Goal: Feedback & Contribution: Contribute content

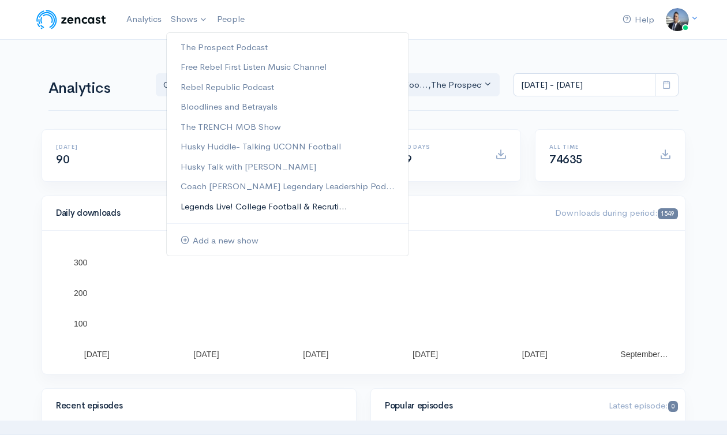
click at [245, 201] on link "Legends Live! College Football & Recruti..." at bounding box center [288, 207] width 242 height 20
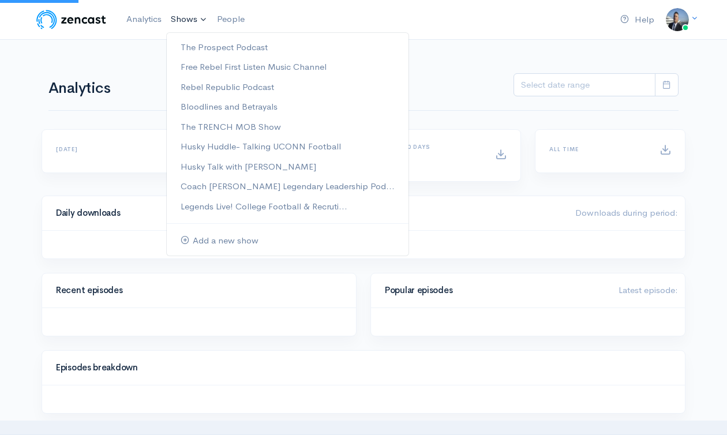
click at [197, 18] on link "Shows" at bounding box center [189, 19] width 46 height 25
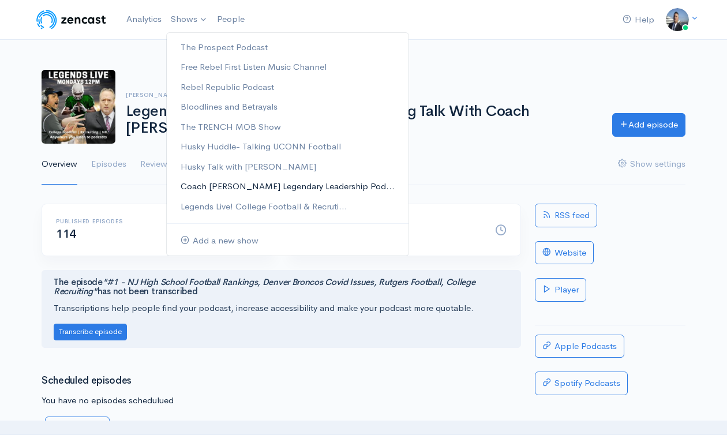
click at [240, 189] on link "Coach [PERSON_NAME] Legendary Leadership Pod..." at bounding box center [288, 187] width 242 height 20
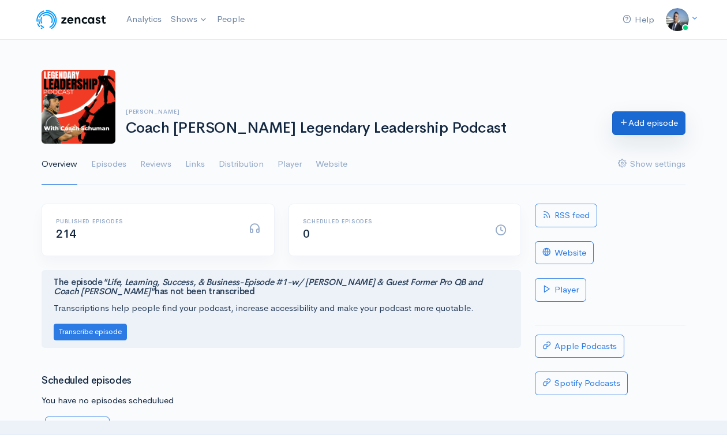
click at [624, 124] on icon at bounding box center [624, 122] width 9 height 9
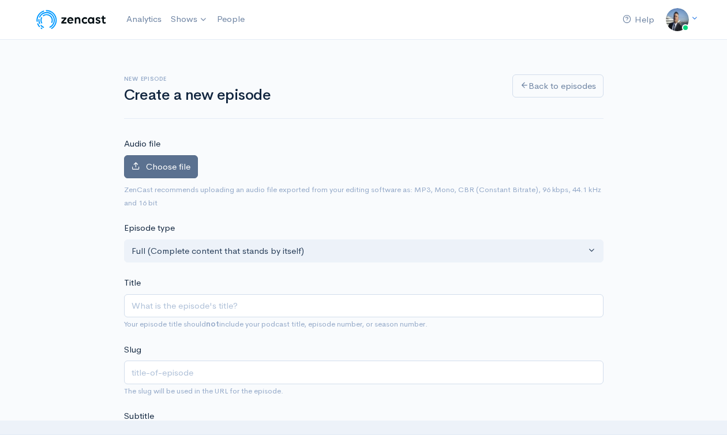
click at [153, 164] on span "Choose file" at bounding box center [168, 166] width 44 height 11
click at [0, 0] on input "Choose file" at bounding box center [0, 0] width 0 height 0
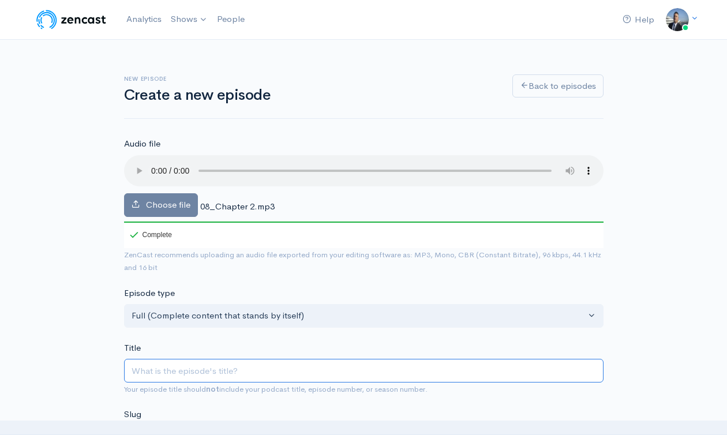
click at [178, 366] on input "Title" at bounding box center [364, 371] width 480 height 24
type input "L"
type input "l"
type input "Le"
type input "le"
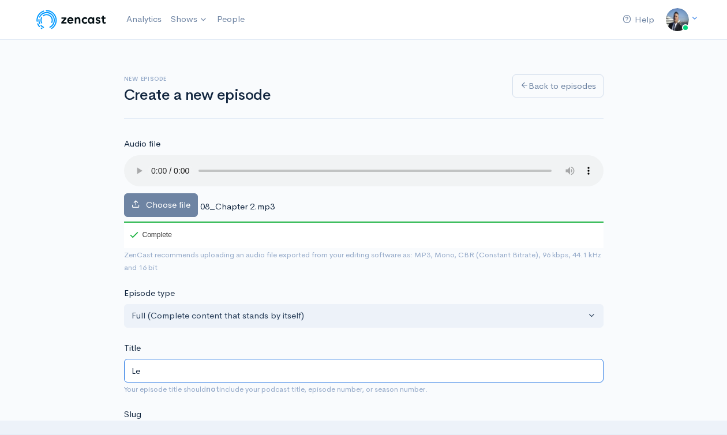
type input "Leg"
type input "leg"
type input "Lege"
type input "lege"
type input "Legen"
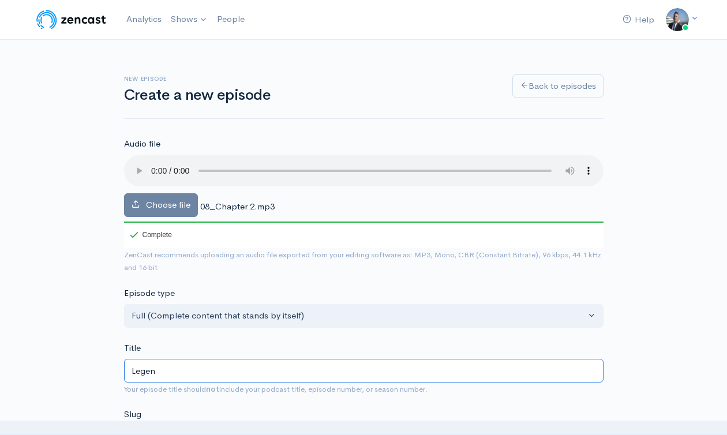
type input "legen"
type input "Legend"
type input "legend"
type input "Legenda"
type input "legenda"
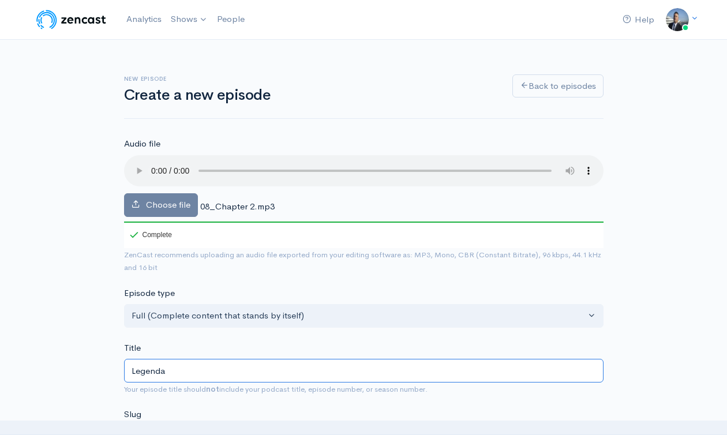
type input "Legendar"
type input "legendar"
type input "Legendary"
type input "legendary"
type input "Legendary L"
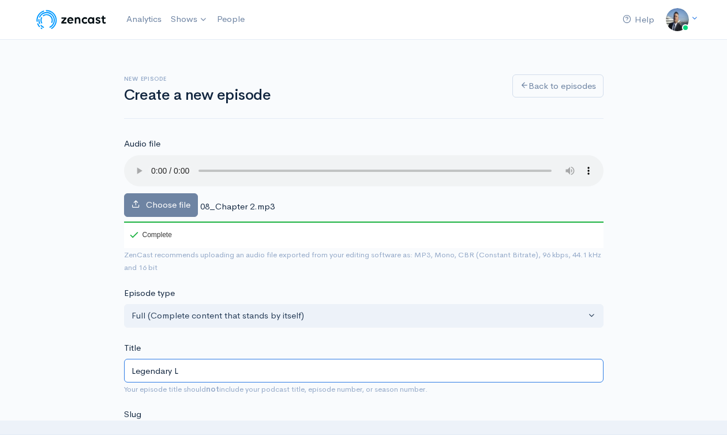
type input "legendary-l"
type input "Legendary Le"
type input "legendary-le"
type input "Legendary Lea"
type input "legendary-lea"
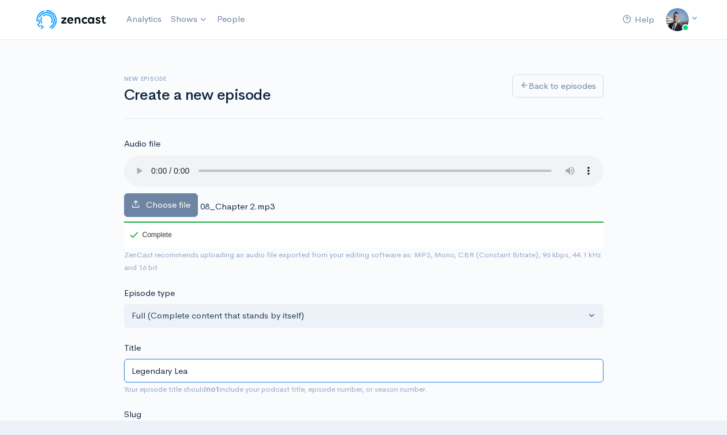
type input "Legendary Lead"
type input "legendary-lead"
type input "Legendary Leader"
type input "legendary-leader"
type input "Legendary Leaders"
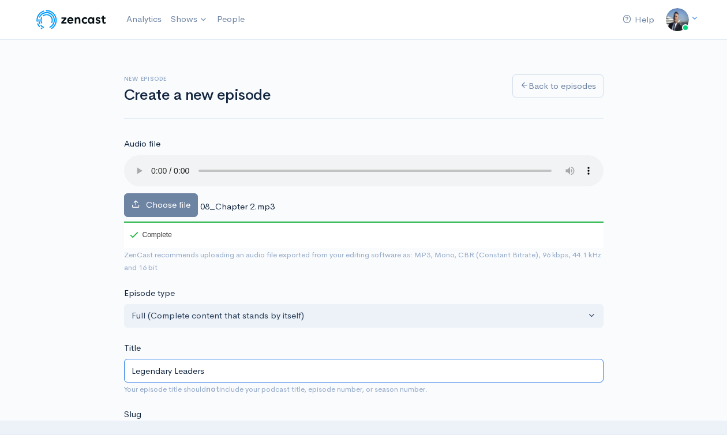
type input "legendary-leaders"
type input "Legendary Leadersh"
type input "legendary-leadersh"
type input "Legendary Leadershi"
type input "legendary-leadershi"
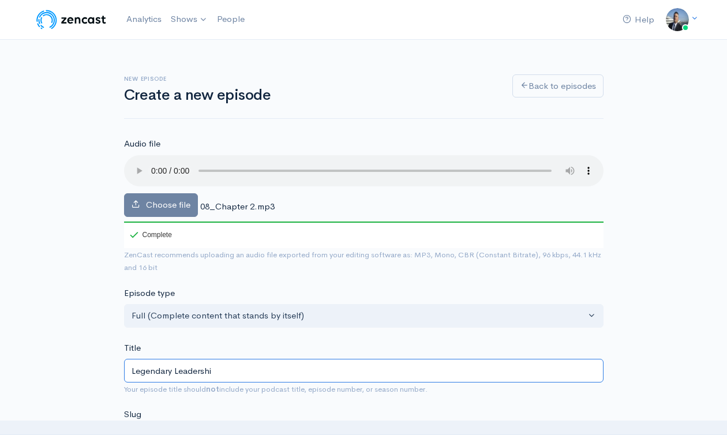
type input "Legendary Leadership"
type input "legendary-leadership"
type input "Legendary Leadership B"
type input "legendary-leadership-b"
type input "Legendary Leadership Bo"
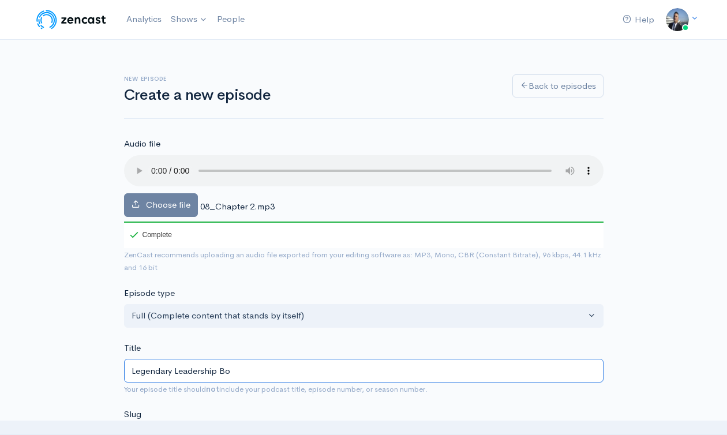
type input "legendary-leadership-bo"
type input "Legendary Leadership Boo"
type input "legendary-leadership-boo"
type input "Legendary Leadership Book"
type input "legendary-leadership-book"
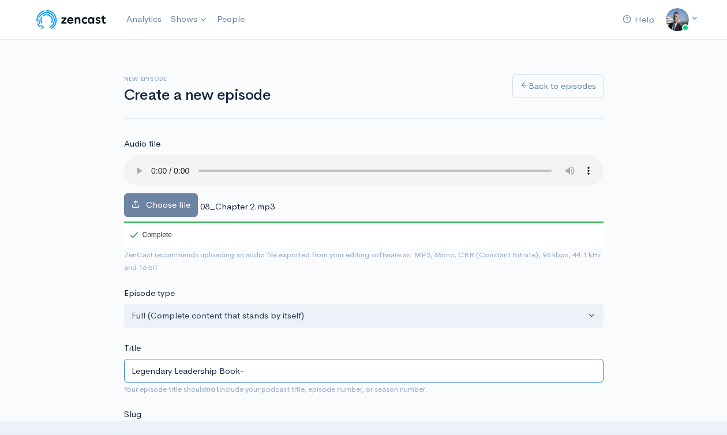
type input "Legendary Leadership Book- C"
type input "legendary-leadership-book-c"
type input "Legendary Leadership Book- Can"
type input "legendary-leadership-book-can"
type input "Legendary Leadership Book- Can Y"
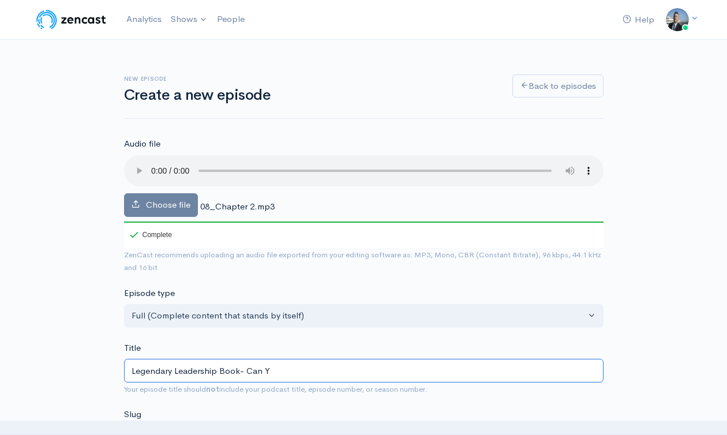
type input "legendary-leadership-book-can-y"
type input "Legendary Leadership Book- Can You"
type input "legendary-leadership-book-can-you"
type input "Legendary Leadership Book- Can You L"
type input "legendary-leadership-book-can-you-l"
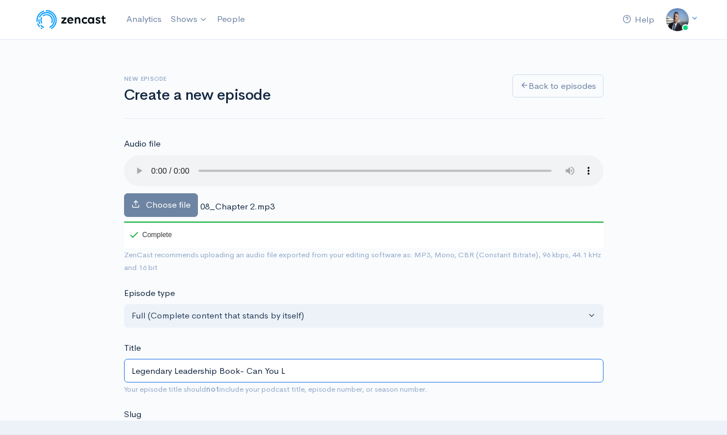
type input "Legendary Leadership Book- Can You Le"
type input "legendary-leadership-book-can-you-le"
type input "Legendary Leadership Book- Can You Lea"
type input "legendary-leadership-book-can-you-lea"
type input "Legendary Leadership Book- Can You Lear"
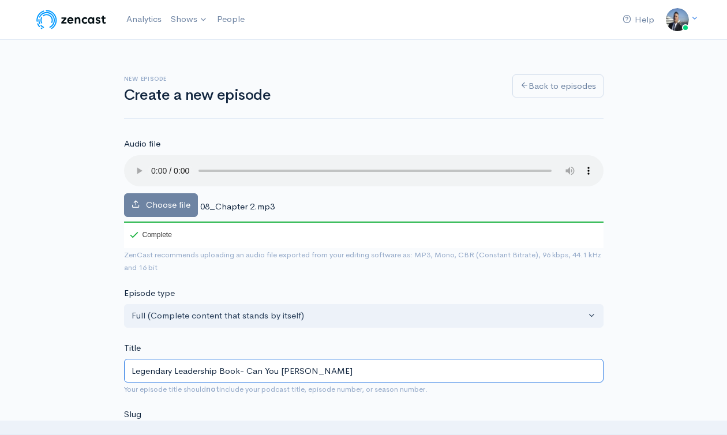
type input "legendary-leadership-book-can-you-lear"
type input "Legendary Leadership Book- Can You Learn"
type input "legendary-leadership-book-can-you-learn"
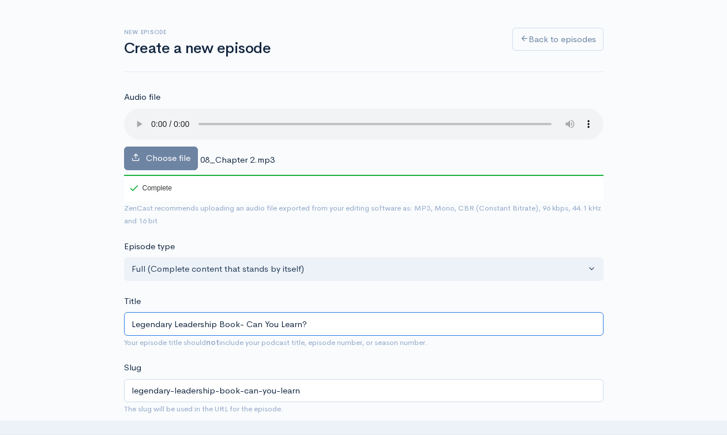
scroll to position [102, 0]
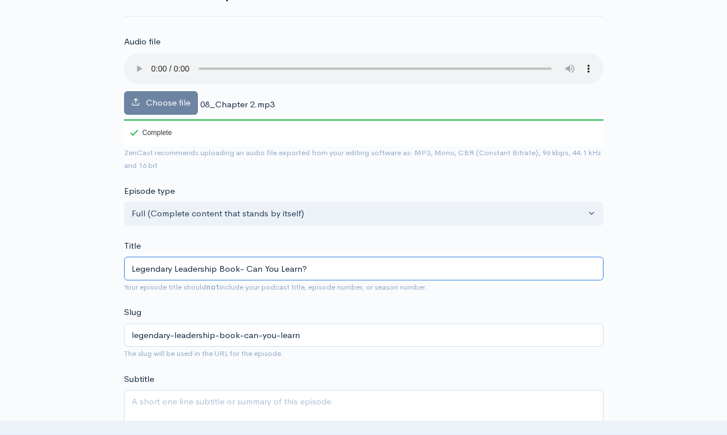
click at [261, 278] on input "Legendary Leadership Book- Can You Learn?" at bounding box center [364, 269] width 480 height 24
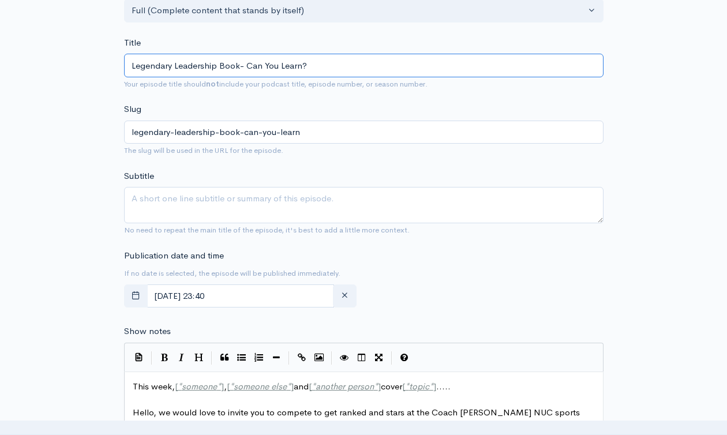
scroll to position [347, 0]
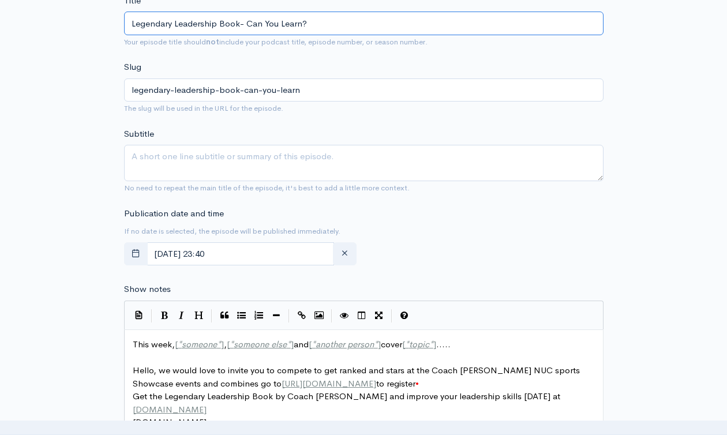
type input "Legendary Leadership Book- Can You Learn?"
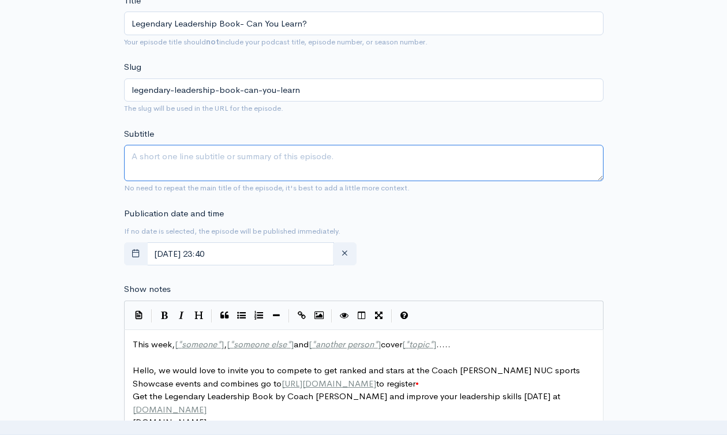
click at [249, 166] on textarea "Subtitle" at bounding box center [364, 163] width 480 height 36
paste textarea "Legendary Leadership Book- Can You Learn?"
type textarea "Legendary Leadership Book- Can You Learn?"
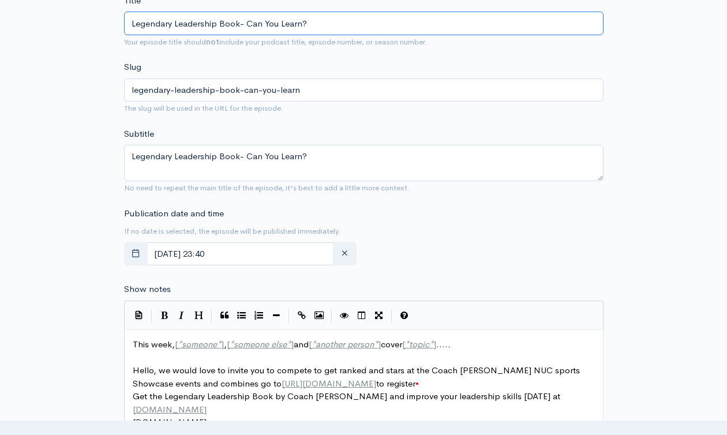
click at [329, 23] on input "Legendary Leadership Book- Can You Learn?" at bounding box center [364, 24] width 480 height 24
click at [244, 22] on input "Legendary Leadership Book- Can You Learn?" at bounding box center [364, 24] width 480 height 24
type input "Legendary Leadership Book- CCan You Learn?"
type input "legendary-leadership-book-ccan-you-learn"
type input "Legendary Leadership Book- ChCan You Learn?"
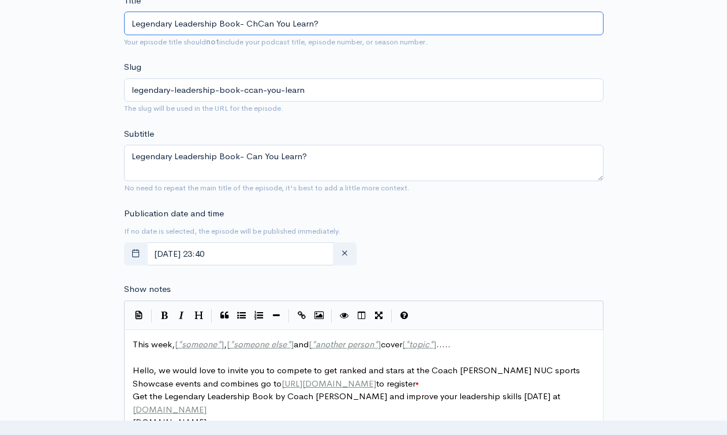
type input "legendary-leadership-book-chcan-you-learn"
type input "Legendary Leadership Book- ChapCan You Learn?"
type input "legendary-leadership-book-chapcan-you-learn"
type input "Legendary Leadership Book- ChaptCan You Learn?"
type input "legendary-leadership-book-chaptcan-you-learn"
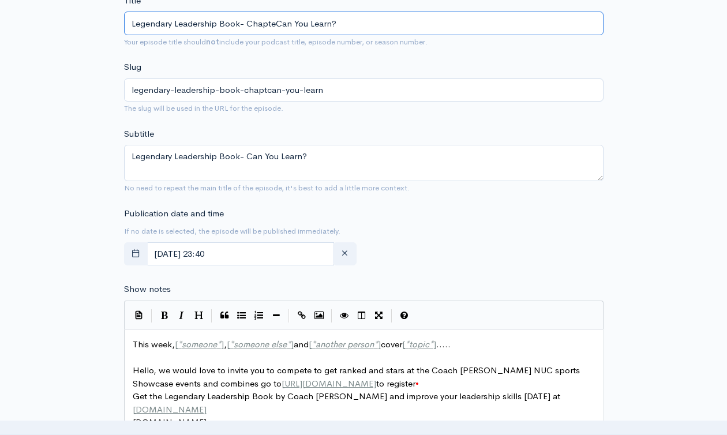
type input "Legendary Leadership Book- ChapterCan You Learn?"
type input "legendary-leadership-book-chaptercan-you-learn"
type input "Legendary Leadership Book- Chapter Can You Learn?"
type input "legendary-leadership-book-chapter-can-you-learn"
type input "Legendary Leadership Book- Chapter 2Can You Learn?"
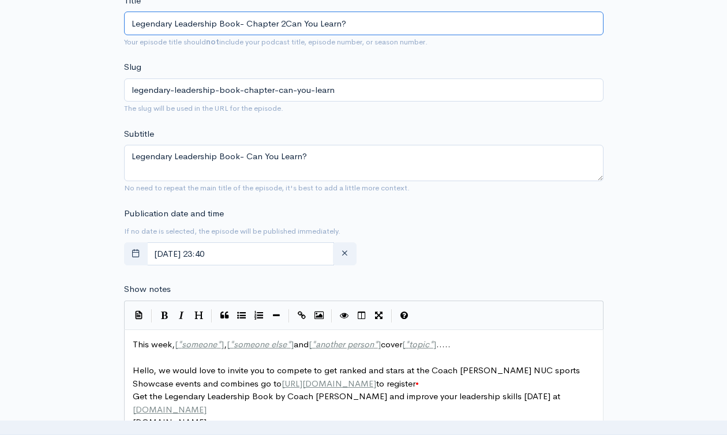
type input "legendary-leadership-book-chapter-2can-you-learn"
type input "Legendary Leadership Book- Chapter 2: Can You Learn?"
type input "legendary-leadership-book-chapter-2-can-you-learn"
click at [245, 22] on input "Legendary Leadership Book- Chapter 2: Can You Learn?" at bounding box center [364, 24] width 480 height 24
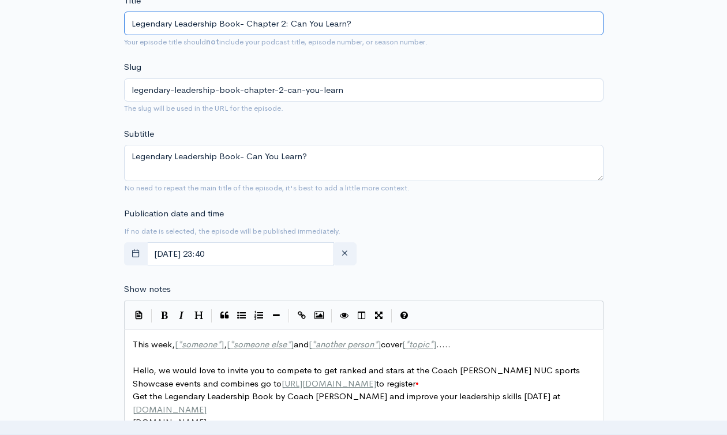
click at [245, 22] on input "Legendary Leadership Book- Chapter 2: Can You Learn?" at bounding box center [364, 24] width 480 height 24
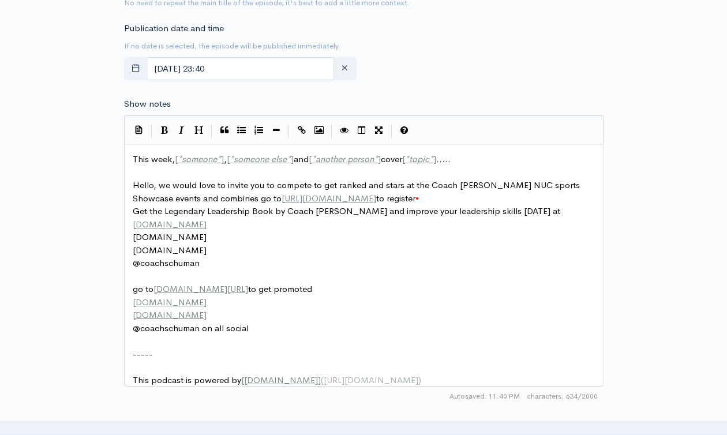
scroll to position [586, 0]
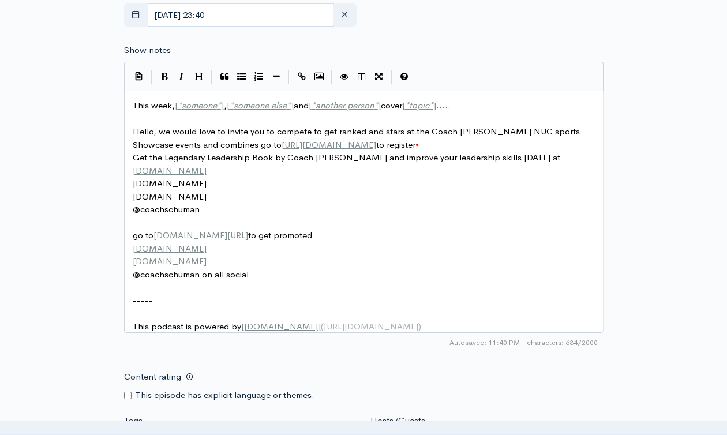
type input "Legendary Leadership Book- Chapter 2: Can You Learn?"
click at [161, 106] on span "This week, [ * someone * ] , [ * someone else * ] and [ * another person * ] co…" at bounding box center [292, 105] width 318 height 11
type textarea "This week, [*someone*], [*someone else*] and [*another person*] cover [*topic*]…"
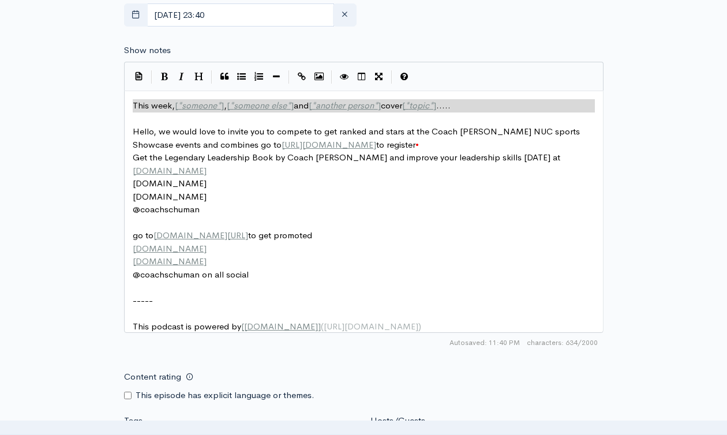
paste textarea
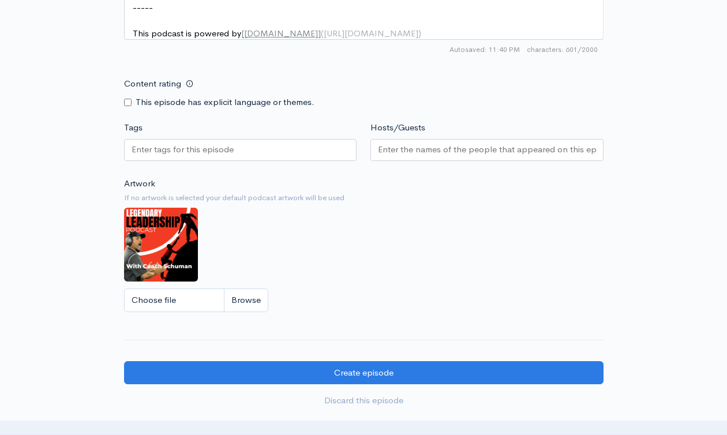
scroll to position [976, 0]
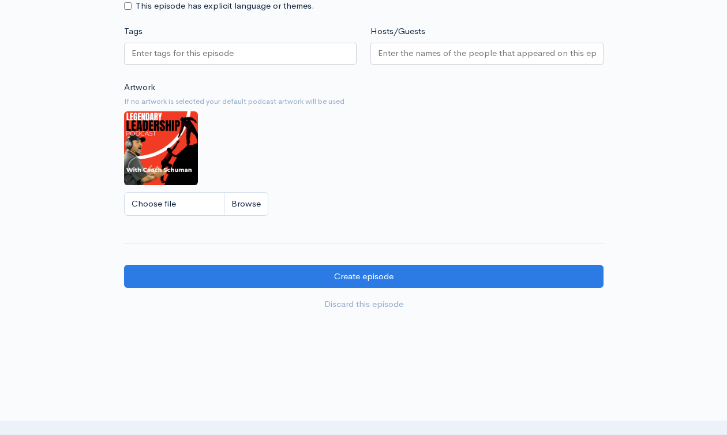
click at [188, 60] on input "Tags" at bounding box center [184, 53] width 104 height 13
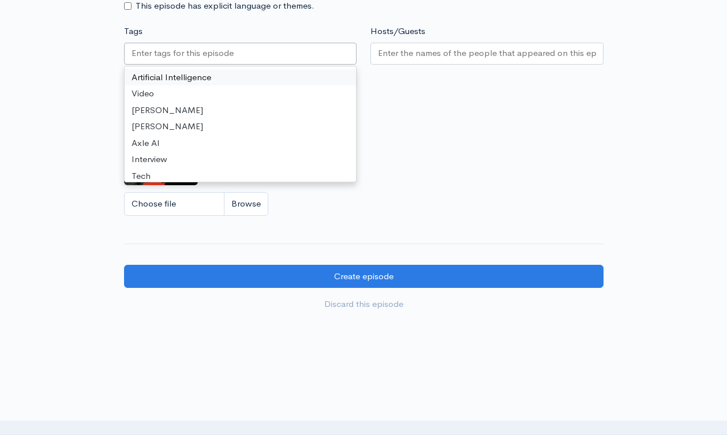
paste input "Legendary Leadership Book- Chapter 2: Can You Learn?"
type input "Legendary Leadership Book- Chapter 2: Can You Learn?"
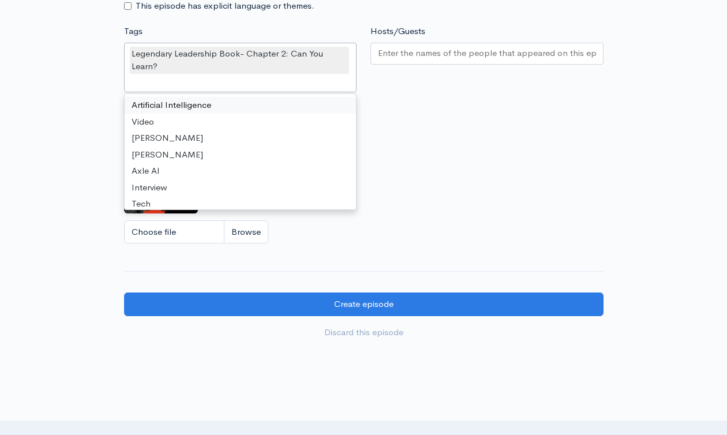
click at [399, 60] on input "Hosts/Guests" at bounding box center [487, 53] width 218 height 13
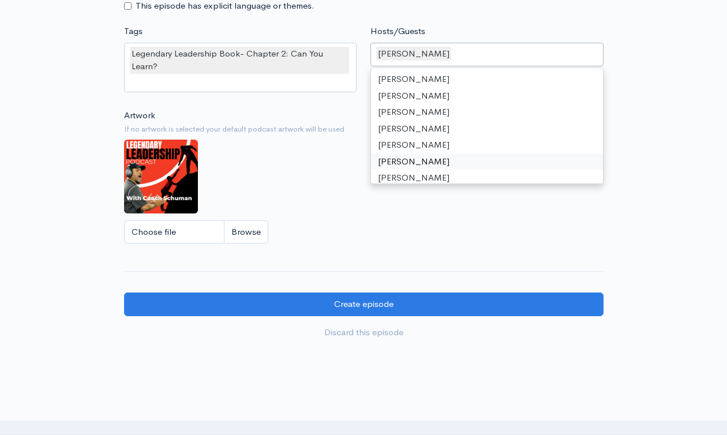
click at [386, 244] on div "Choose file" at bounding box center [364, 232] width 480 height 24
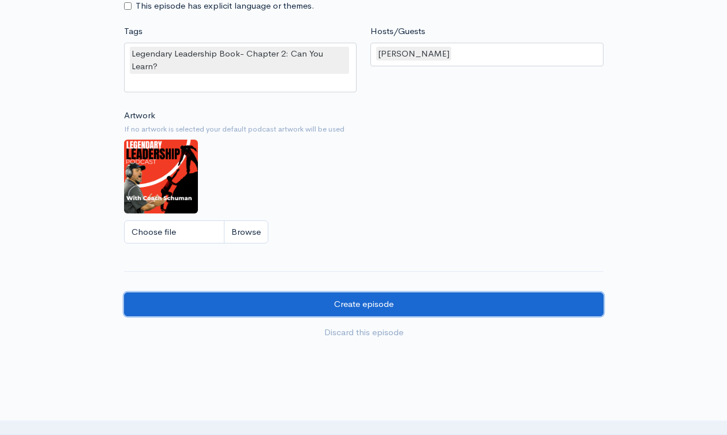
click at [378, 311] on input "Create episode" at bounding box center [364, 305] width 480 height 24
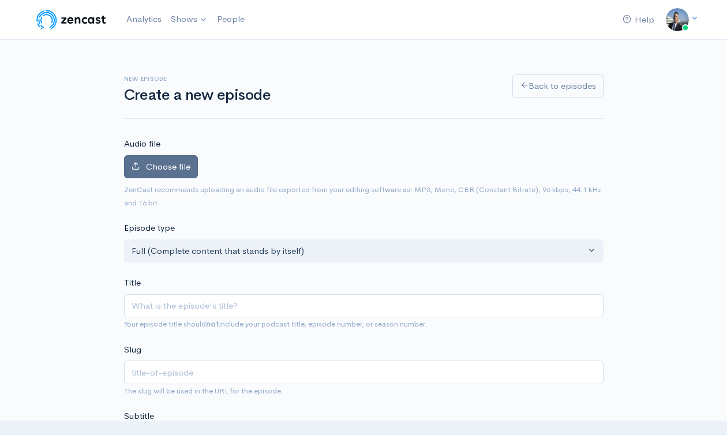
click at [168, 167] on span "Choose file" at bounding box center [168, 166] width 44 height 11
click at [0, 0] on input "Choose file" at bounding box center [0, 0] width 0 height 0
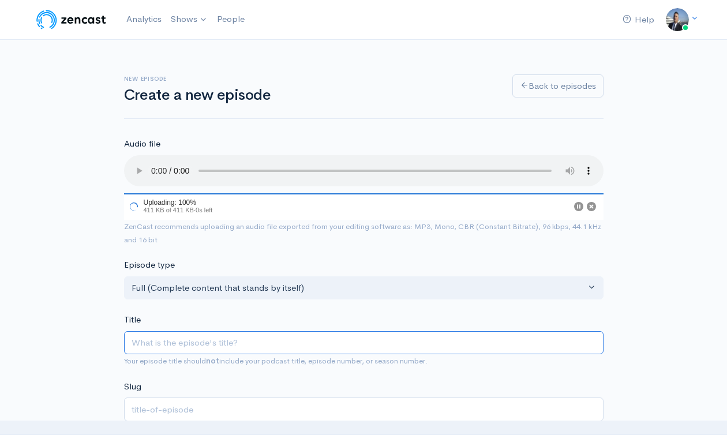
click at [249, 342] on input "Title" at bounding box center [364, 343] width 480 height 24
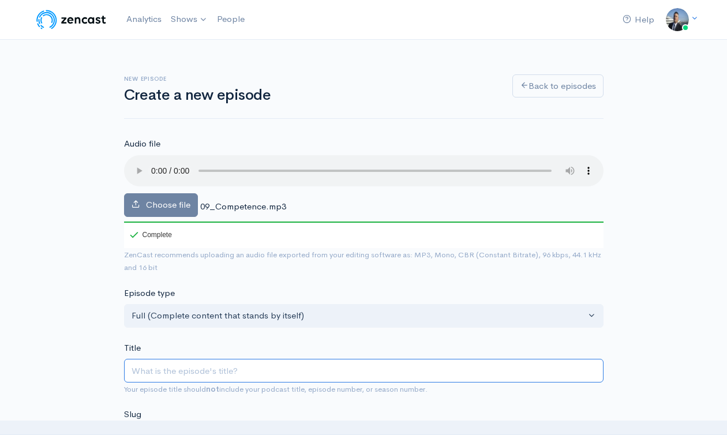
paste input "Legendary Leadership Book- Chapter 2: Can You Learn?"
type input "Legendary Leadership Book- Chapter 2: Can You Learn?"
type input "legendary-leadership-book-chapter-2-can-you-learn"
drag, startPoint x: 289, startPoint y: 371, endPoint x: 407, endPoint y: 368, distance: 118.9
click at [407, 368] on input "Legendary Leadership Book- Chapter 2: Can You Learn?" at bounding box center [364, 371] width 480 height 24
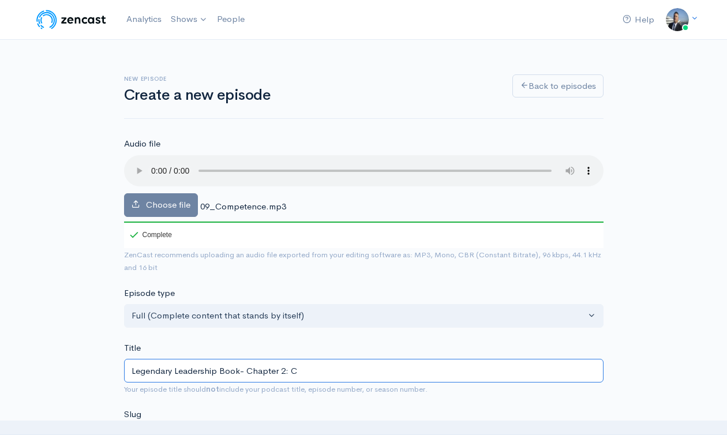
type input "Legendary Leadership Book- Chapter 2: Co"
type input "legendary-leadership-book-chapter-2-co"
type input "Legendary Leadership Book- Chapter 2: Com"
type input "legendary-leadership-book-chapter-2-com"
type input "Legendary Leadership Book- Chapter 2: Comp"
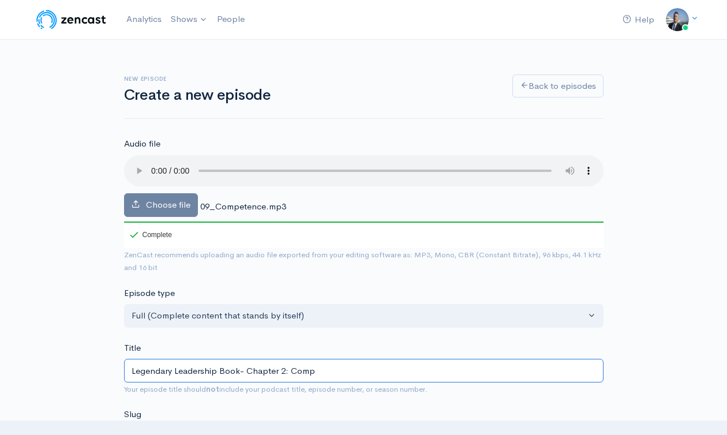
type input "legendary-leadership-book-chapter-2-comp"
type input "Legendary Leadership Book- Chapter 2: Compe"
type input "legendary-leadership-book-chapter-2-compe"
type input "Legendary Leadership Book- Chapter 2: Compet"
type input "legendary-leadership-book-chapter-2-compet"
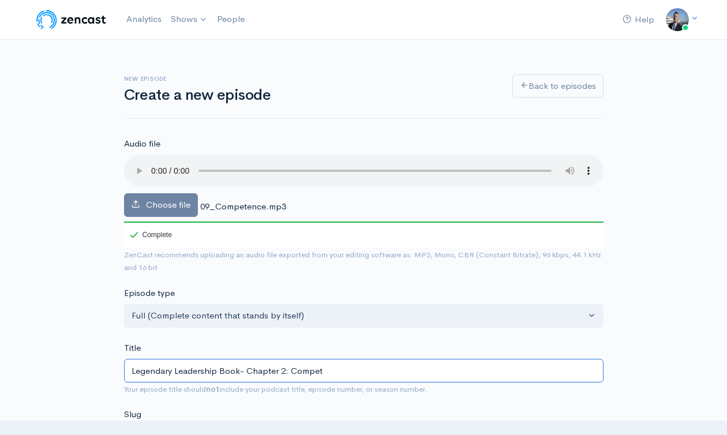
type input "Legendary Leadership Book- Chapter 2: Compete"
type input "legendary-leadership-book-chapter-2-compete"
type input "Legendary Leadership Book- Chapter 2: Competen"
type input "legendary-leadership-book-chapter-2-competen"
type input "Legendary Leadership Book- Chapter 2: Competenc"
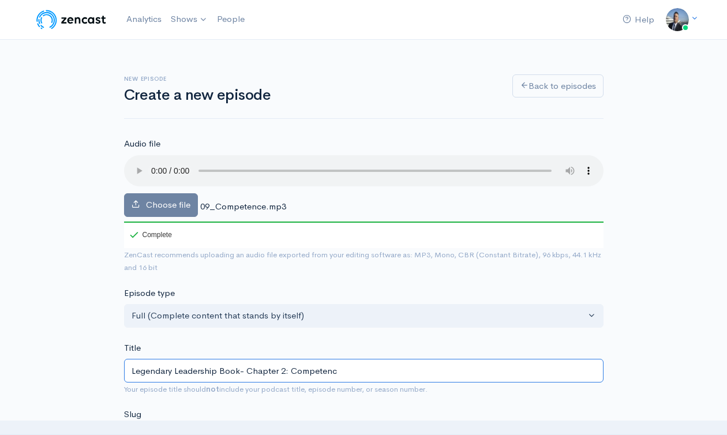
type input "legendary-leadership-book-chapter-2-competenc"
type input "Legendary Leadership Book- Chapter 2: Competence"
type input "legendary-leadership-book-chapter-2-competence"
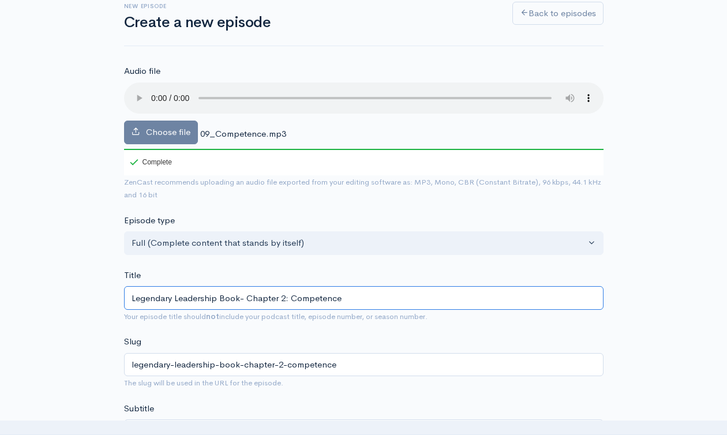
scroll to position [102, 0]
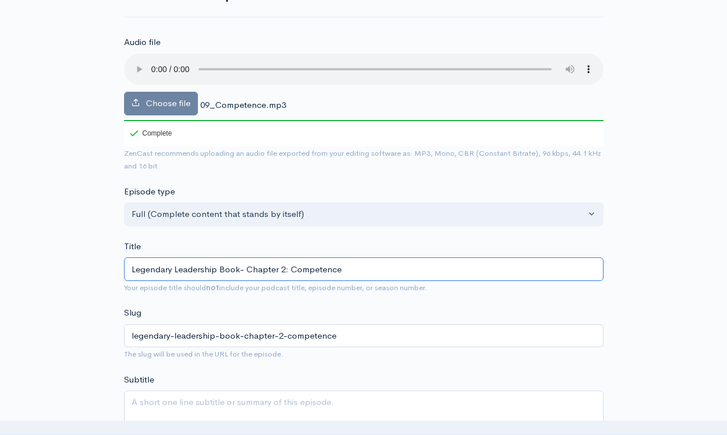
click at [303, 272] on input "Legendary Leadership Book- Chapter 2: Competence" at bounding box center [364, 269] width 480 height 24
click at [302, 272] on input "Legendary Leadership Book- Chapter 2: Competence" at bounding box center [364, 269] width 480 height 24
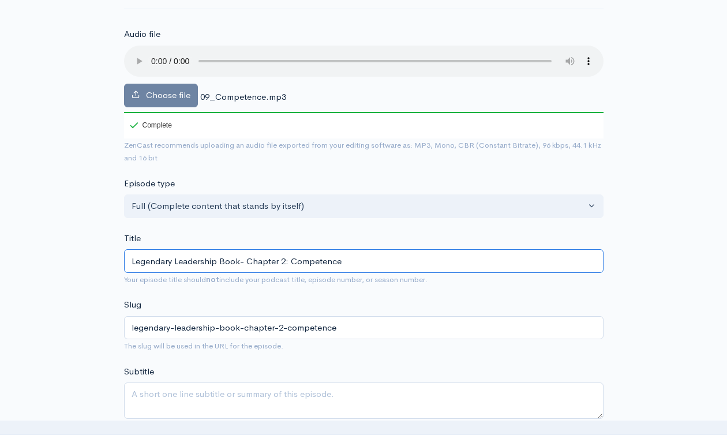
scroll to position [346, 0]
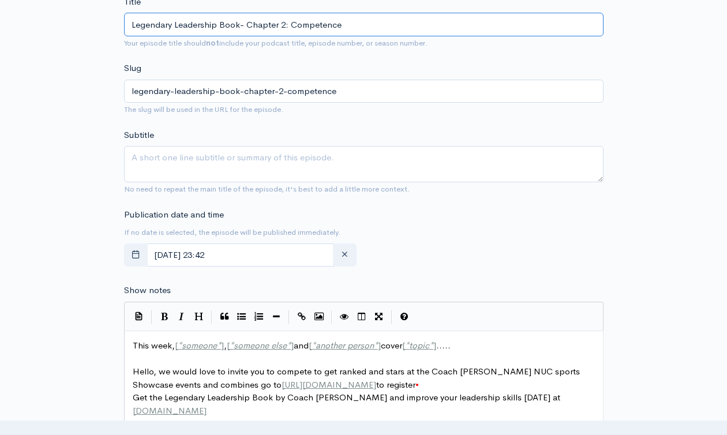
type input "Legendary Leadership Book- Chapter 2: Competence"
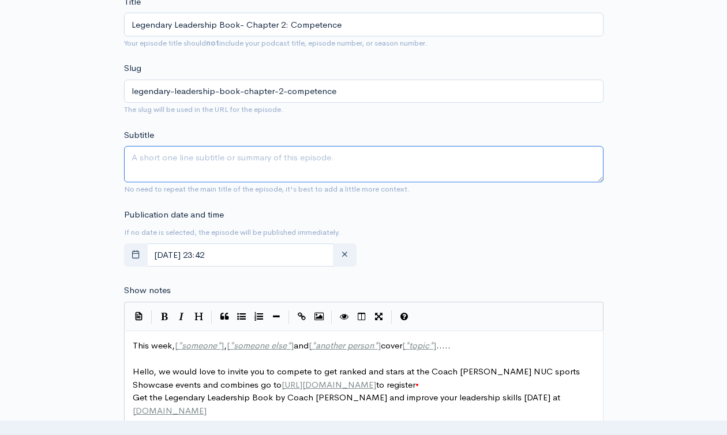
click at [253, 164] on textarea "Subtitle" at bounding box center [364, 164] width 480 height 36
paste textarea "Legendary Leadership Book- Chapter 2: Competence"
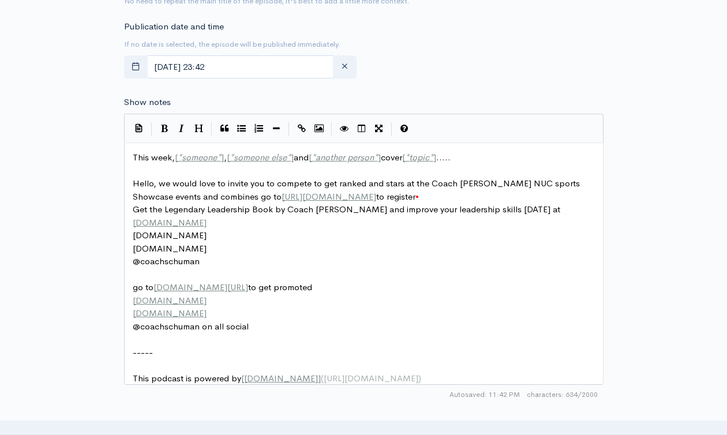
scroll to position [589, 0]
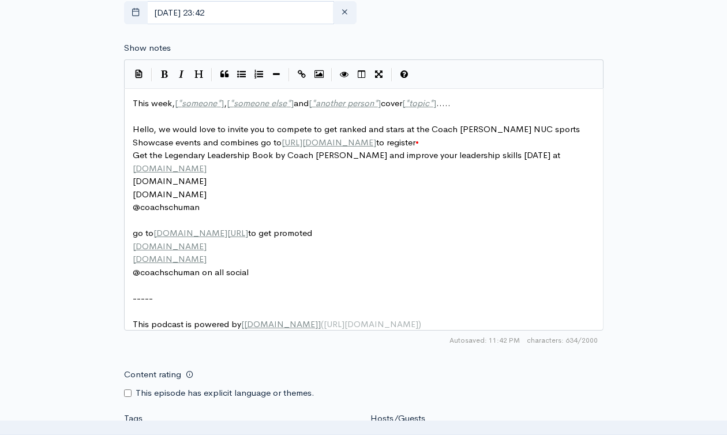
type textarea "Legendary Leadership Book- Chapter 2: Competence"
click at [160, 106] on span "This week, [ * someone * ] , [ * someone else * ] and [ * another person * ] co…" at bounding box center [292, 103] width 318 height 11
type textarea "This week, [*someone*], [*someone else*] and [*another person*] cover [*topic*]…"
paste textarea
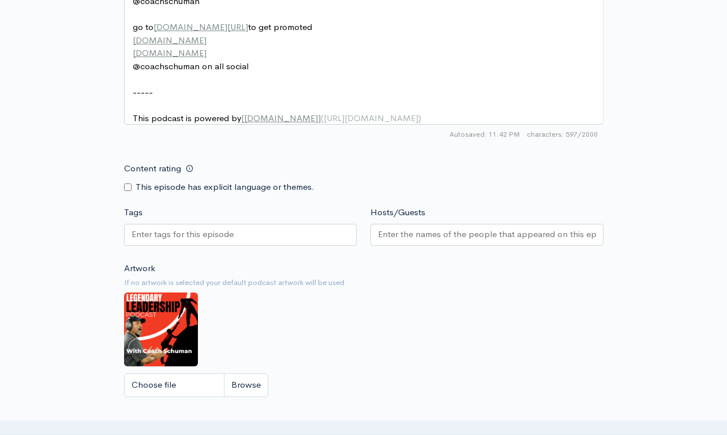
scroll to position [822, 0]
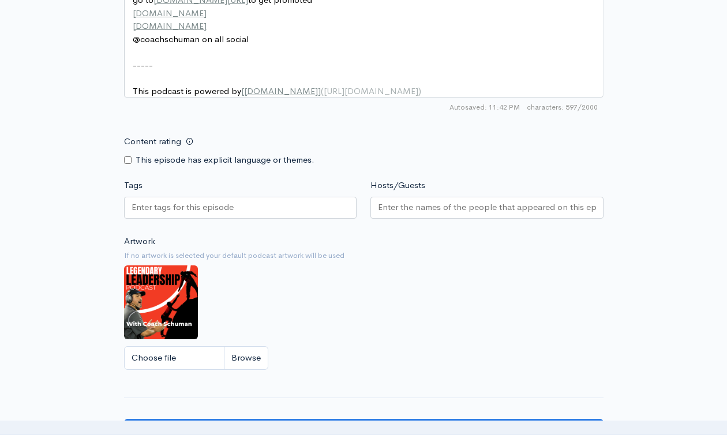
click at [241, 219] on div at bounding box center [240, 208] width 233 height 22
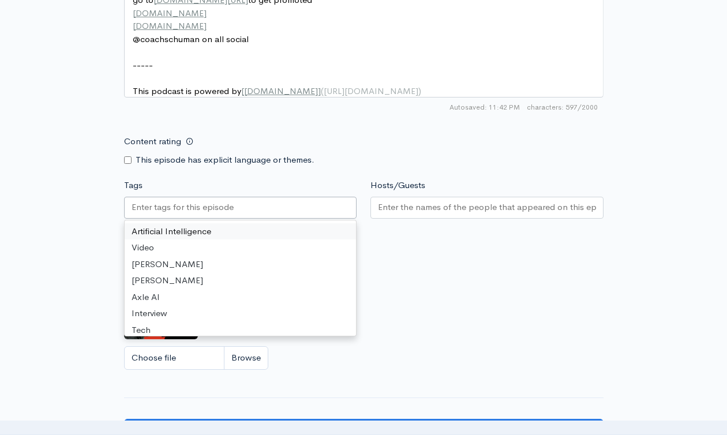
paste input "Legendary Leadership Book- Chapter 2: Competence"
type input "Legendary Leadership Book- Chapter 2: Competence"
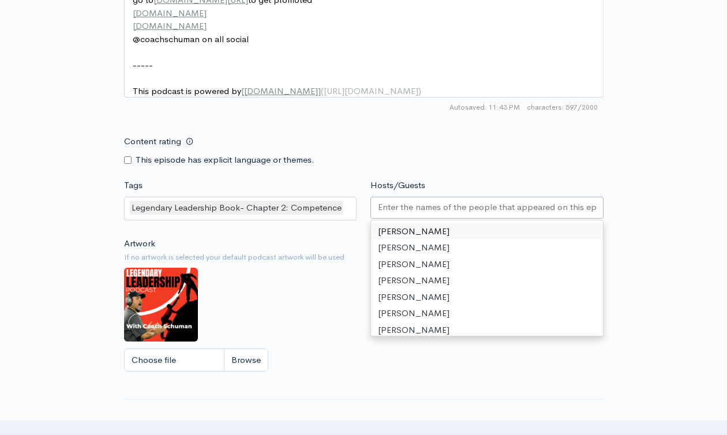
click at [418, 214] on input "Hosts/Guests" at bounding box center [487, 207] width 218 height 13
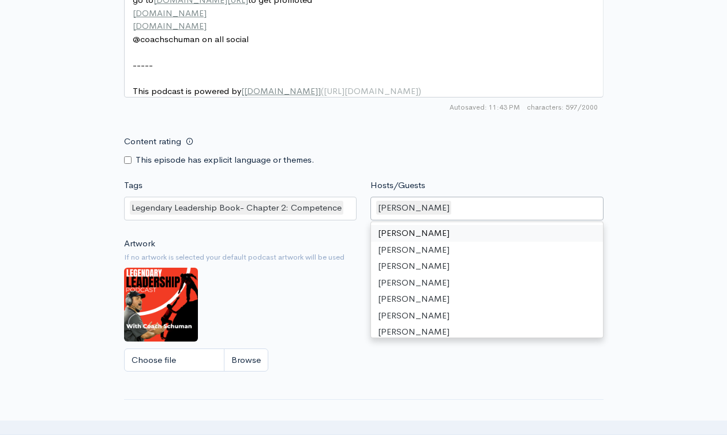
click at [319, 286] on div "Artwork If no artwork is selected your default podcast artwork will be used Cho…" at bounding box center [364, 308] width 480 height 142
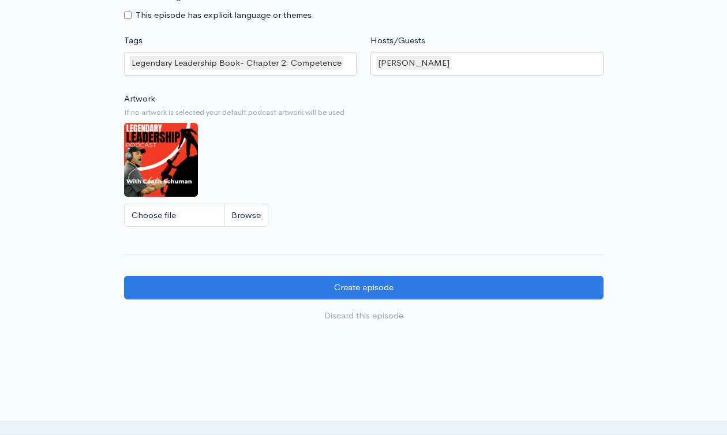
scroll to position [1031, 0]
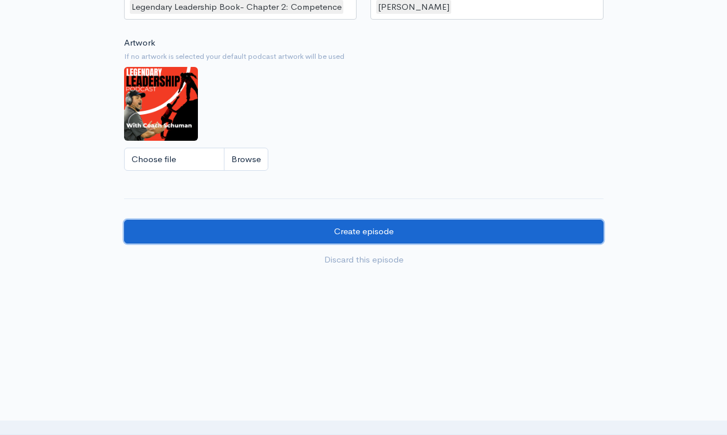
click at [362, 235] on input "Create episode" at bounding box center [364, 232] width 480 height 24
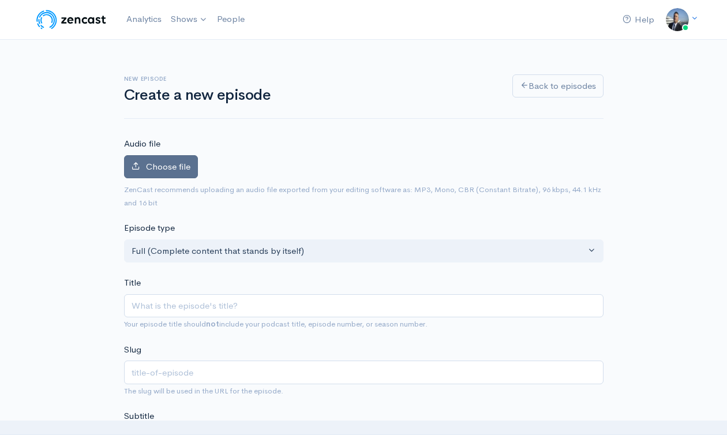
click at [167, 163] on span "Choose file" at bounding box center [168, 166] width 44 height 11
click at [0, 0] on input "Choose file" at bounding box center [0, 0] width 0 height 0
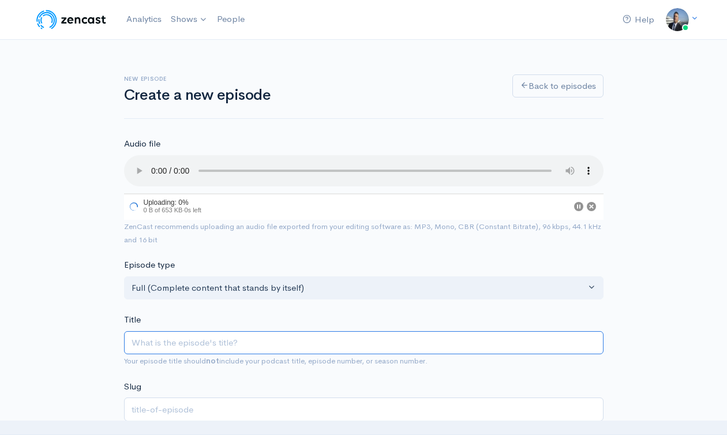
click at [241, 340] on input "Title" at bounding box center [364, 343] width 480 height 24
paste input "Legendary Leadership Book- Chapter 2: Competence"
type input "Legendary Leadership Book- Chapter 2: Competence"
type input "legendary-leadership-book-chapter-2-competence"
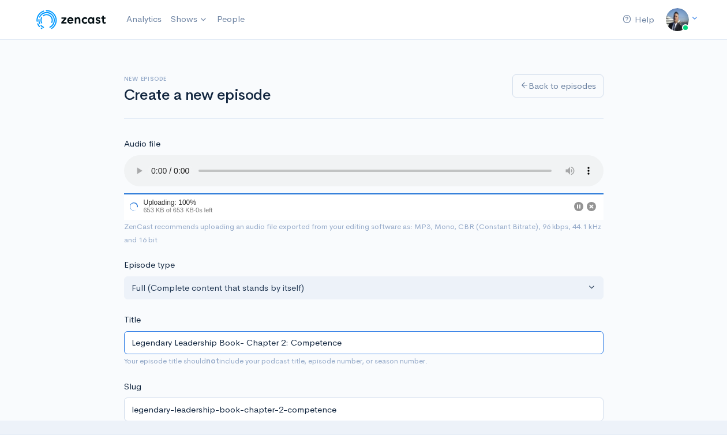
click at [320, 344] on div "Title Legendary Leadership Book- Chapter 2: Competence Your episode title shoul…" at bounding box center [364, 340] width 480 height 54
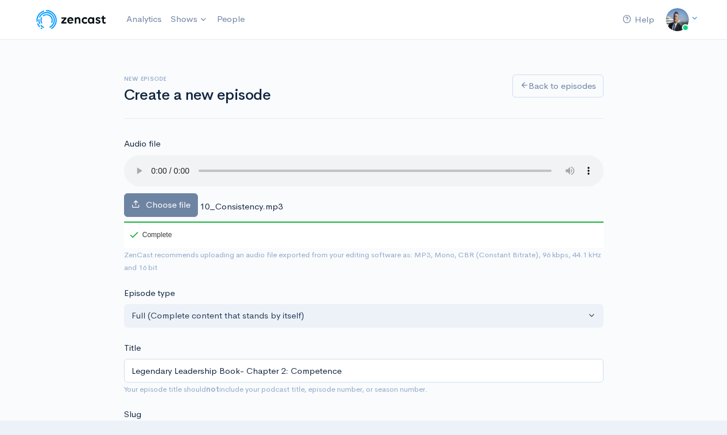
click at [320, 344] on div "Title Legendary Leadership Book- Chapter 2: Competence Your episode title shoul…" at bounding box center [364, 369] width 480 height 54
click at [326, 374] on input "Legendary Leadership Book- Chapter 2: Competence" at bounding box center [364, 371] width 480 height 24
click at [325, 373] on input "Legendary Leadership Book- Chapter 2: Competence" at bounding box center [364, 371] width 480 height 24
click at [324, 374] on input "Legendary Leadership Book- Chapter 2: Competence" at bounding box center [364, 371] width 480 height 24
click at [325, 374] on input "Legendary Leadership Book- Chapter 2: Competence" at bounding box center [364, 371] width 480 height 24
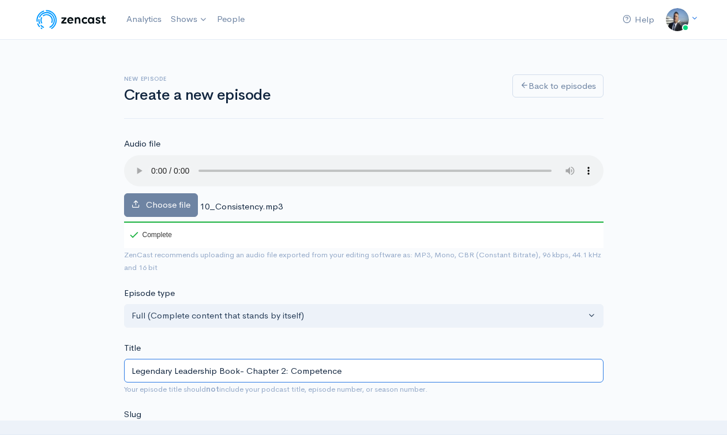
type input "Legendary Leadership Book- Chapter 2: C"
type input "legendary-leadership-book-chapter-2-c"
type input "Legendary Leadership Book- Chapter 2: Co"
type input "legendary-leadership-book-chapter-2-co"
type input "Legendary Leadership Book- Chapter 2: Con"
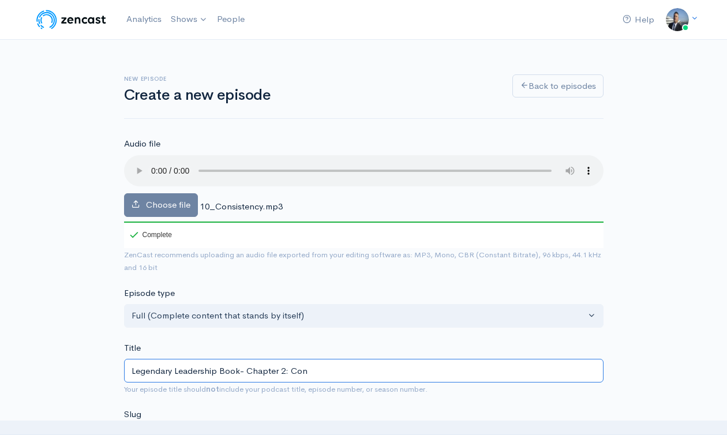
type input "legendary-leadership-book-chapter-2-con"
type input "Legendary Leadership Book- Chapter 2: Cons"
type input "legendary-leadership-book-chapter-2-cons"
type input "Legendary Leadership Book- Chapter 2: Consi"
type input "legendary-leadership-book-chapter-2-consi"
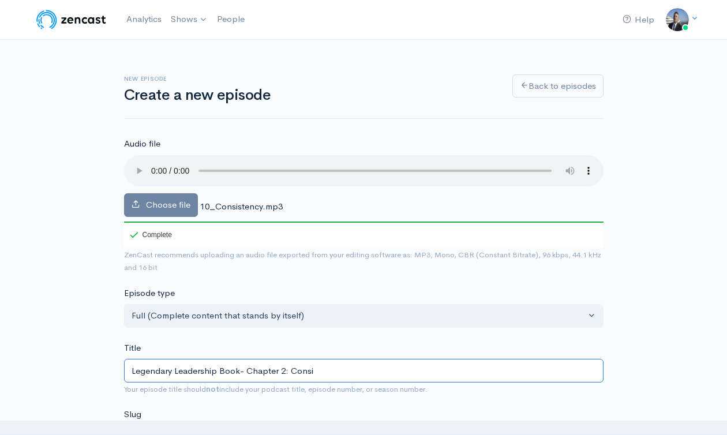
type input "Legendary Leadership Book- Chapter 2: Consis"
type input "legendary-leadership-book-chapter-2-consis"
type input "Legendary Leadership Book- Chapter 2: Consist"
type input "legendary-leadership-book-chapter-2-consist"
type input "Legendary Leadership Book- Chapter 2: Consiste"
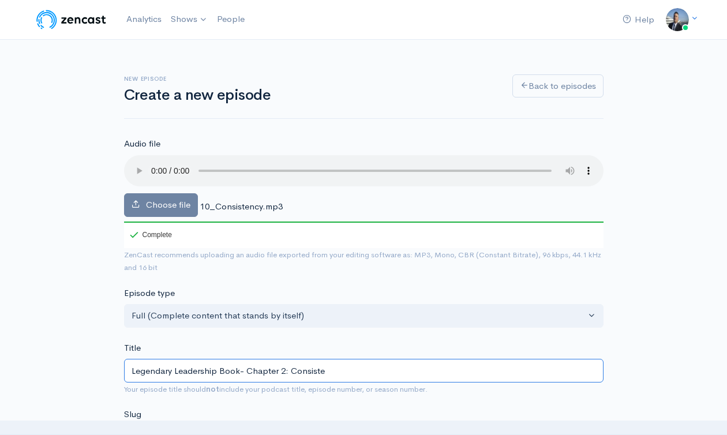
type input "legendary-leadership-book-chapter-2-consiste"
type input "Legendary Leadership Book- Chapter 2: Consisten"
type input "legendary-leadership-book-chapter-2-consisten"
type input "Legendary Leadership Book- Chapter 2: Consistenc"
type input "legendary-leadership-book-chapter-2-consistenc"
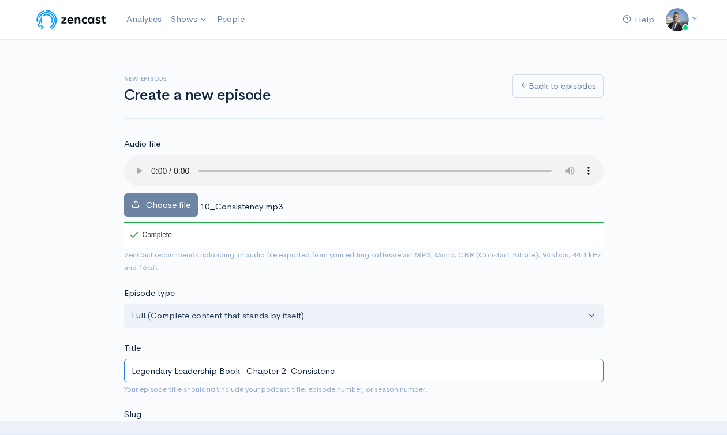
type input "Legendary Leadership Book- Chapter 2: Consistency"
type input "legendary-leadership-book-chapter-2-consistency"
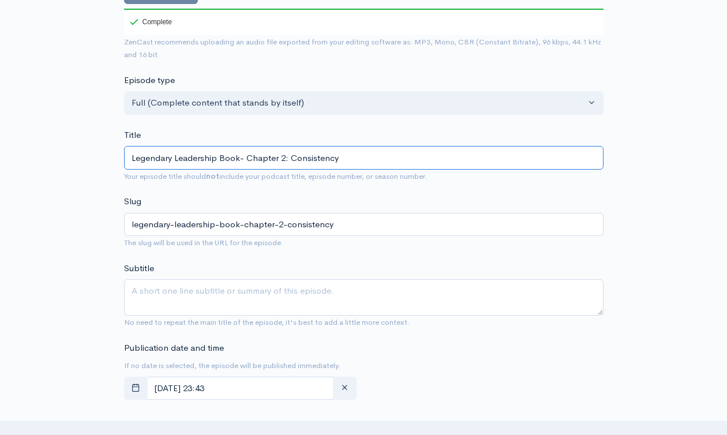
scroll to position [363, 0]
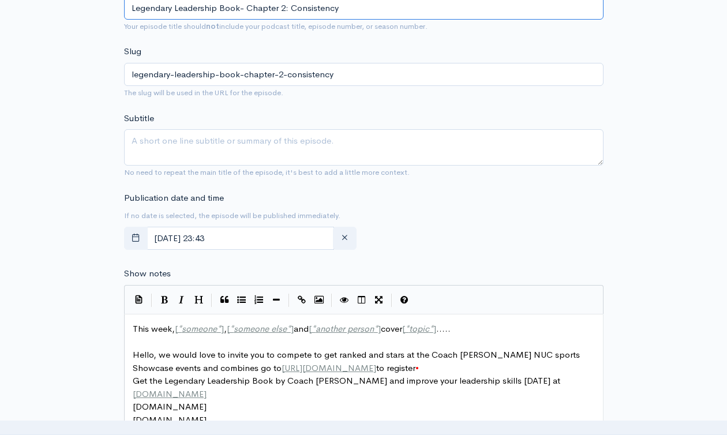
type input "Legendary Leadership Book- Chapter 2: Consistency"
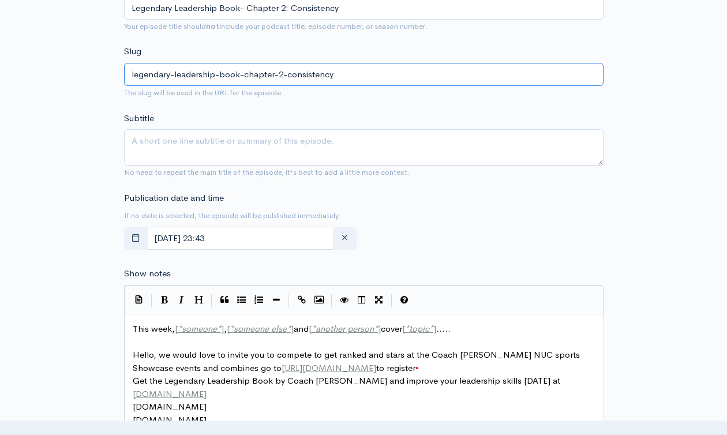
click at [303, 75] on input "legendary-leadership-book-chapter-2-consistency" at bounding box center [364, 75] width 480 height 24
click at [303, 76] on input "legendary-leadership-book-chapter-2-consistency" at bounding box center [364, 75] width 480 height 24
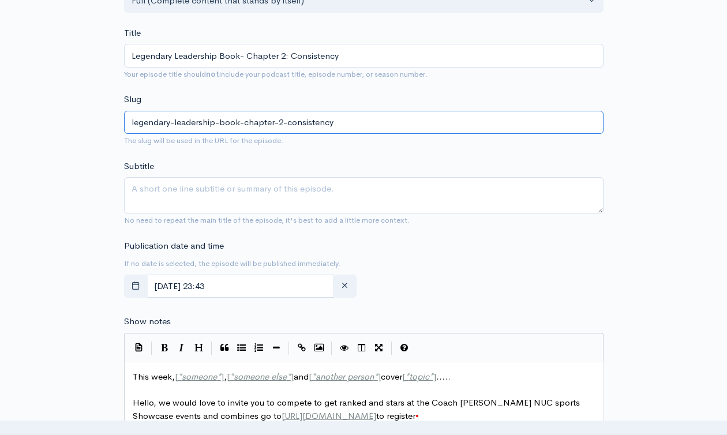
scroll to position [254, 0]
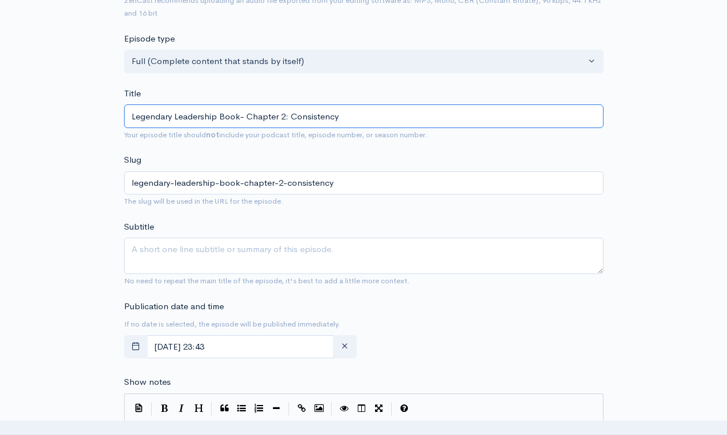
click at [342, 118] on input "Legendary Leadership Book- Chapter 2: Consistency" at bounding box center [364, 116] width 480 height 24
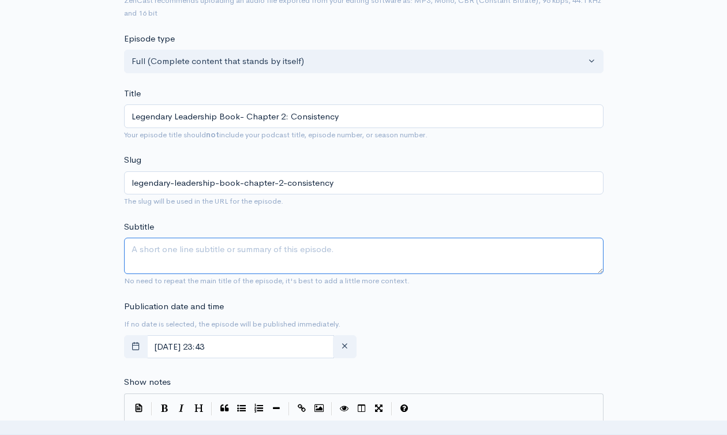
drag, startPoint x: 338, startPoint y: 272, endPoint x: 338, endPoint y: 257, distance: 15.0
click at [338, 272] on textarea "Subtitle" at bounding box center [364, 256] width 480 height 36
paste textarea "Legendary Leadership Book- Chapter 2: Consistency"
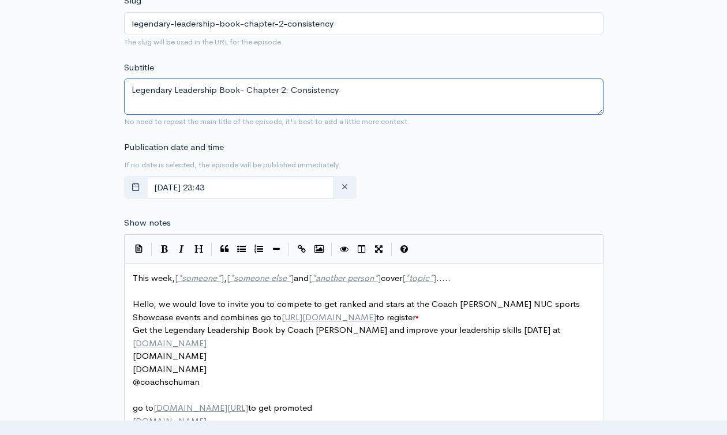
scroll to position [481, 0]
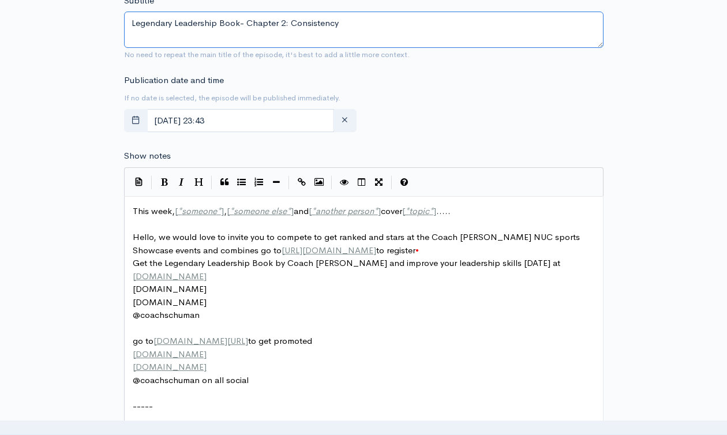
type textarea "Legendary Leadership Book- Chapter 2: Consistency"
click at [230, 214] on span "[" at bounding box center [228, 210] width 3 height 11
type textarea "This week, [*someone*], [*someone else*] and [*another person*] cover [*topic*]…"
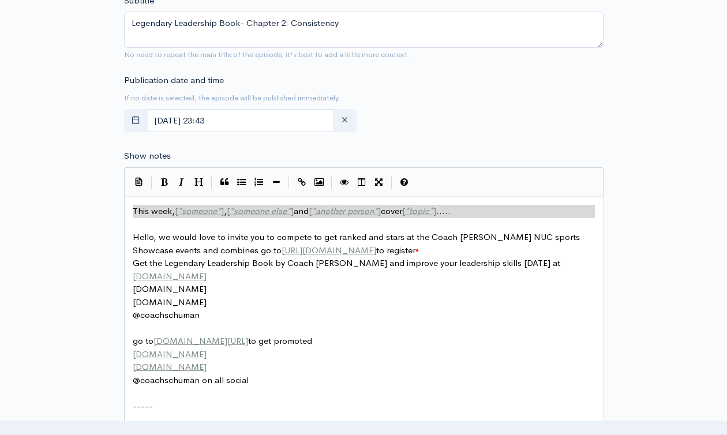
paste textarea
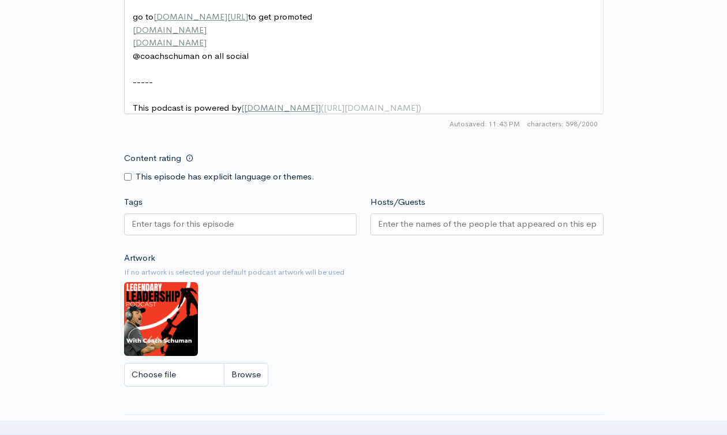
scroll to position [917, 0]
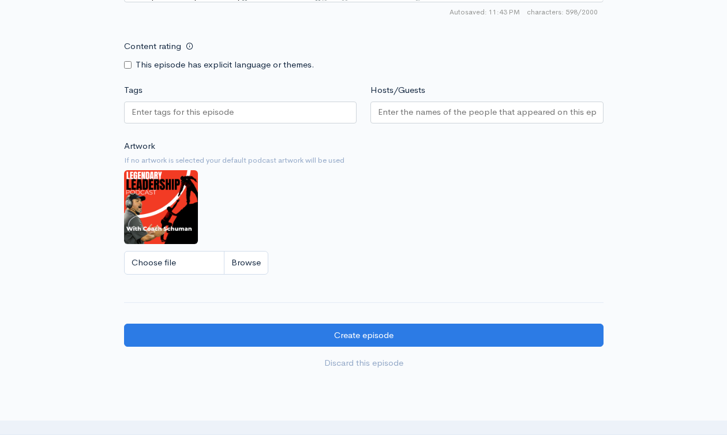
paste input "Legendary Leadership Book- Chapter 2: Consistency"
click at [264, 115] on div at bounding box center [240, 113] width 233 height 22
type input "Legendary Leadership Book- Chapter 2: Consistency"
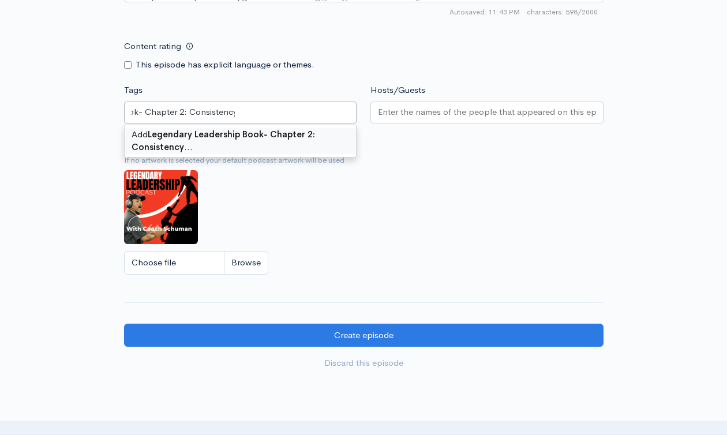
scroll to position [0, 0]
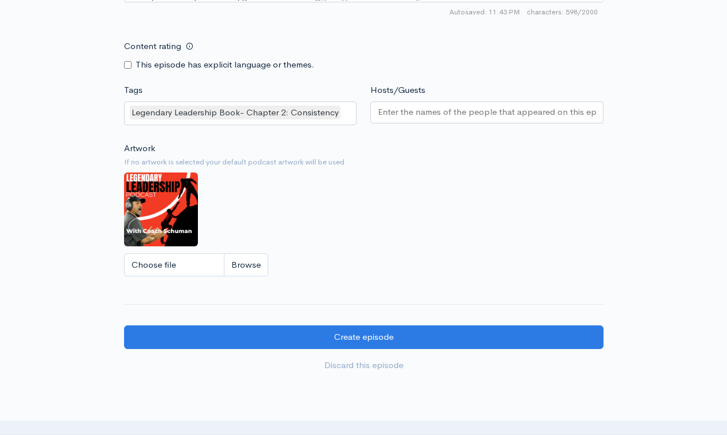
click at [444, 108] on div "Hosts/Guests" at bounding box center [487, 107] width 247 height 46
click at [439, 119] on input "Hosts/Guests" at bounding box center [487, 112] width 218 height 13
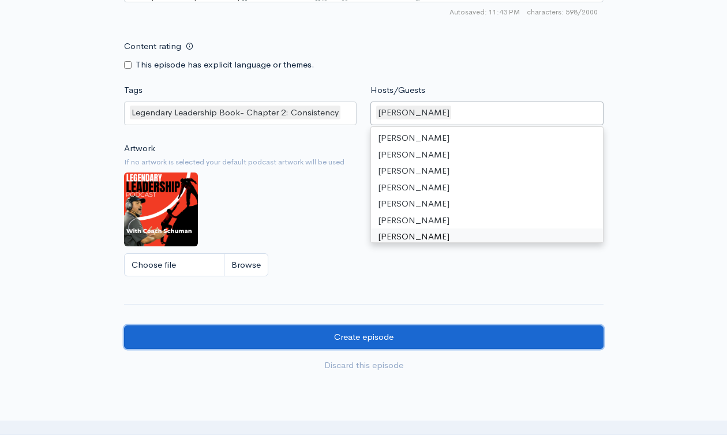
click at [405, 345] on input "Create episode" at bounding box center [364, 337] width 480 height 24
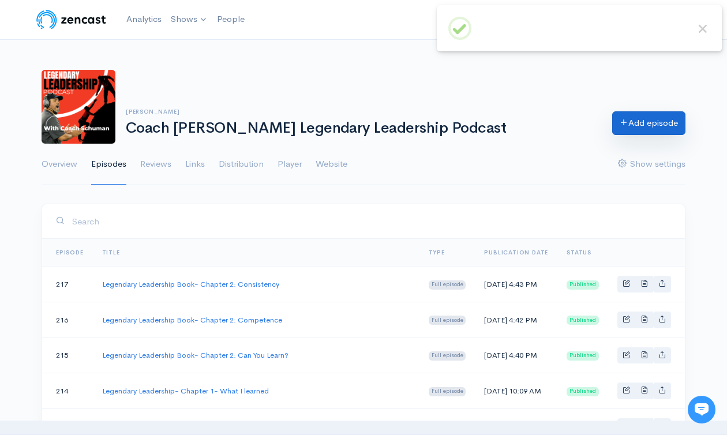
click at [637, 118] on link "Add episode" at bounding box center [648, 123] width 73 height 24
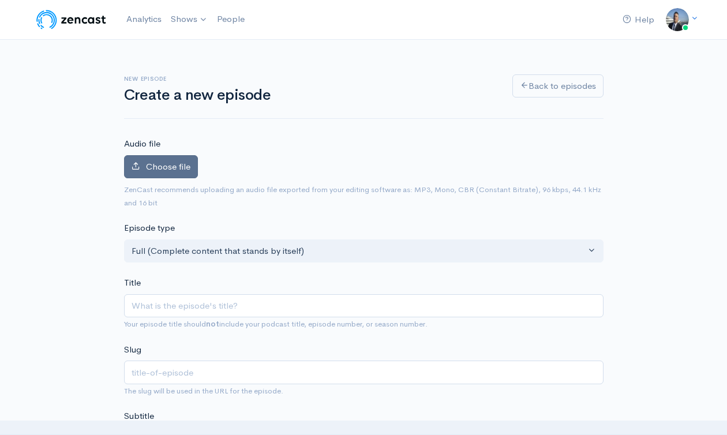
click at [161, 159] on label "Choose file" at bounding box center [161, 167] width 74 height 24
click at [0, 0] on input "Choose file" at bounding box center [0, 0] width 0 height 0
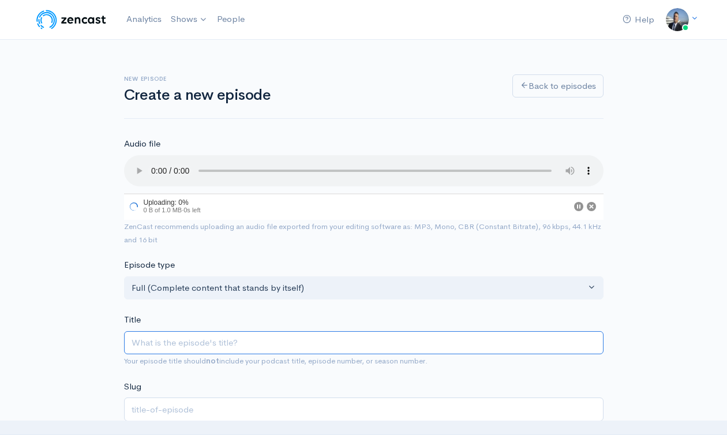
click at [260, 338] on input "Title" at bounding box center [364, 343] width 480 height 24
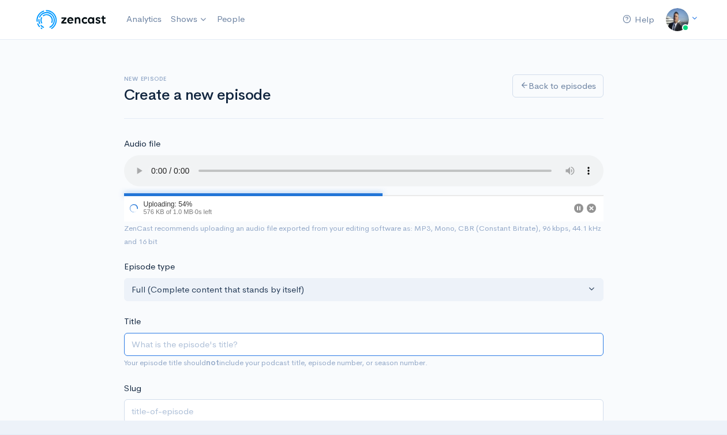
paste input "Legendary Leadership Book- Chapter 2: Consistency"
type input "Legendary Leadership Book- Chapter 2: Consistency"
type input "legendary-leadership-book-chapter-2-consistency"
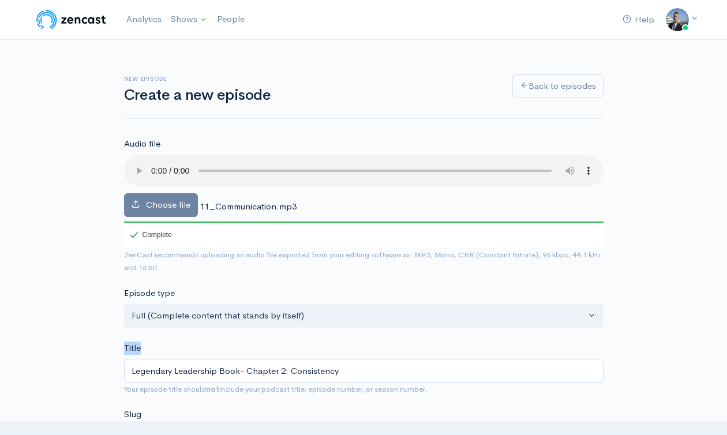
click at [316, 368] on input "Legendary Leadership Book- Chapter 2: Consistency" at bounding box center [364, 371] width 480 height 24
click at [315, 369] on input "Legendary Leadership Book- Chapter 2: Consistency" at bounding box center [364, 371] width 480 height 24
click at [316, 369] on input "Legendary Leadership Book- Chapter 2: Consistency" at bounding box center [364, 371] width 480 height 24
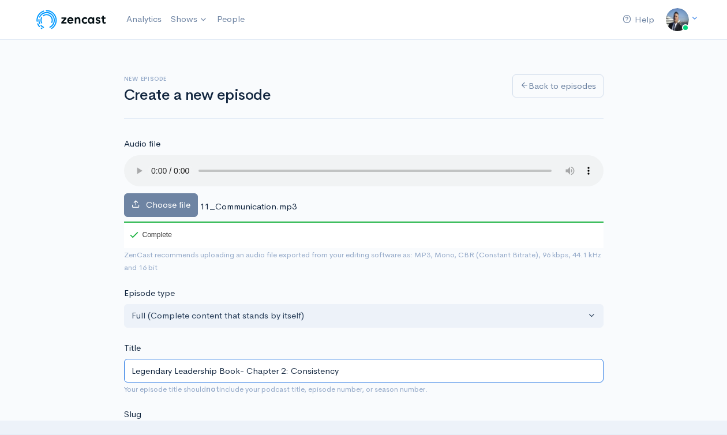
type input "Legendary Leadership Book- Chapter 2: C"
type input "legendary-leadership-book-chapter-2-c"
type input "Legendary Leadership Book- Chapter 2: Co"
type input "legendary-leadership-book-chapter-2-co"
type input "Legendary Leadership Book- Chapter 2: Com"
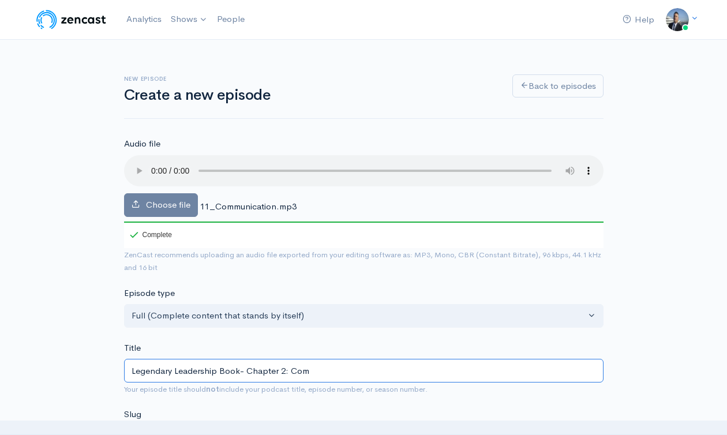
type input "legendary-leadership-book-chapter-2-com"
type input "Legendary Leadership Book- Chapter 2: Comm"
type input "legendary-leadership-book-chapter-2-comm"
type input "Legendary Leadership Book- Chapter 2: Commu"
type input "legendary-leadership-book-chapter-2-commu"
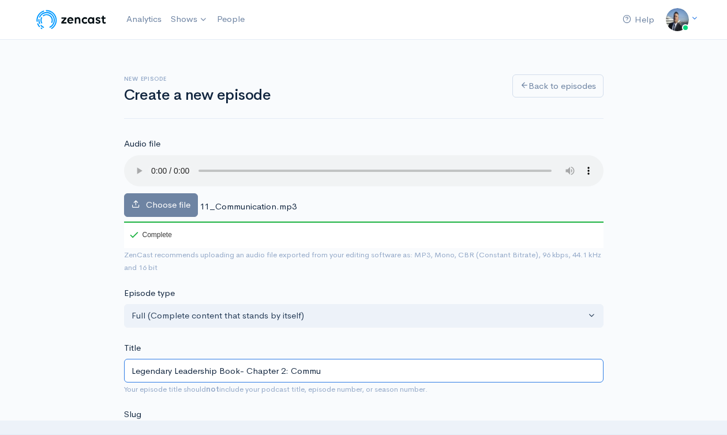
type input "Legendary Leadership Book- Chapter 2: Commun"
type input "legendary-leadership-book-chapter-2-commun"
type input "Legendary Leadership Book- Chapter 2: Communic"
type input "legendary-leadership-book-chapter-2-communic"
type input "Legendary Leadership Book- Chapter 2: Communica"
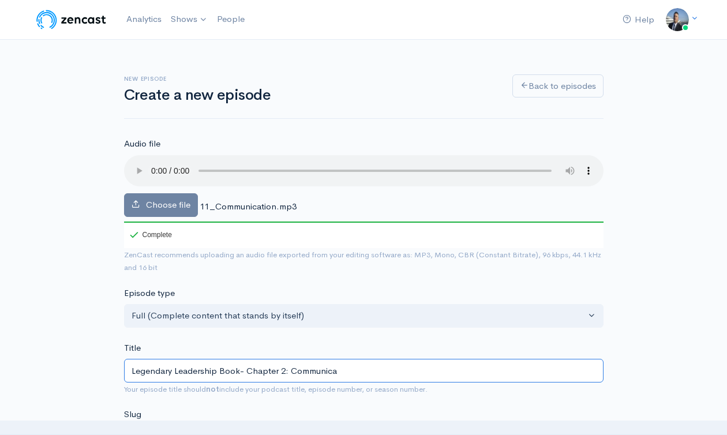
type input "legendary-leadership-book-chapter-2-communica"
type input "Legendary Leadership Book- Chapter 2: Communicati"
type input "legendary-leadership-book-chapter-2-communicati"
type input "Legendary Leadership Book- Chapter 2: Communicatio"
type input "legendary-leadership-book-chapter-2-communicatio"
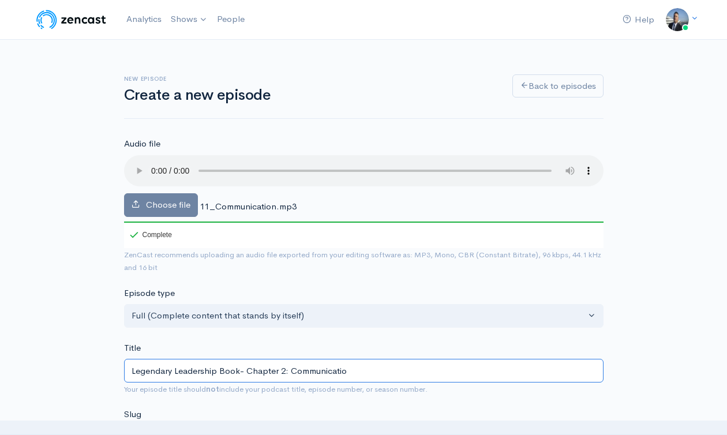
type input "Legendary Leadership Book- Chapter 2: Communication"
type input "legendary-leadership-book-chapter-2-communication"
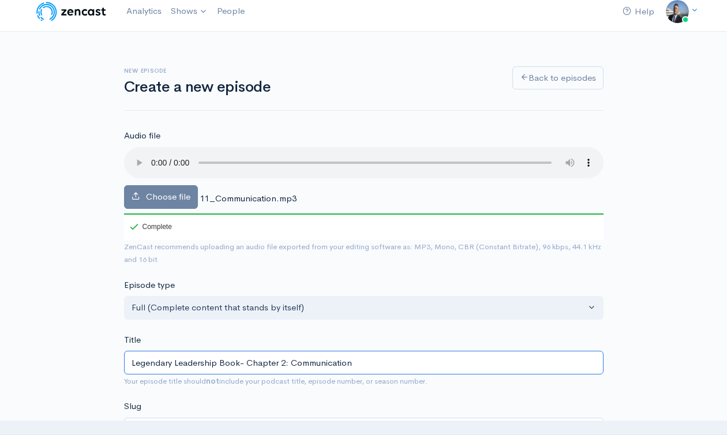
scroll to position [18, 0]
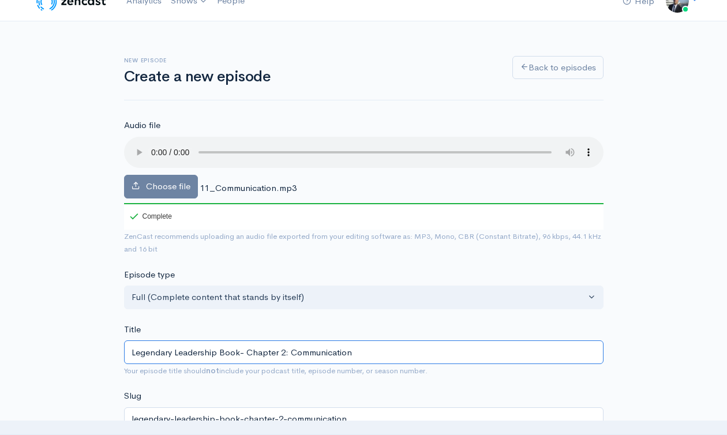
click at [301, 356] on input "Legendary Leadership Book- Chapter 2: Communication" at bounding box center [364, 352] width 480 height 24
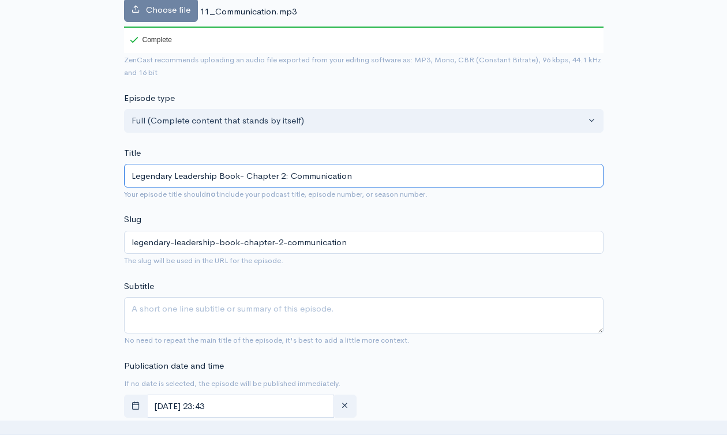
scroll to position [396, 0]
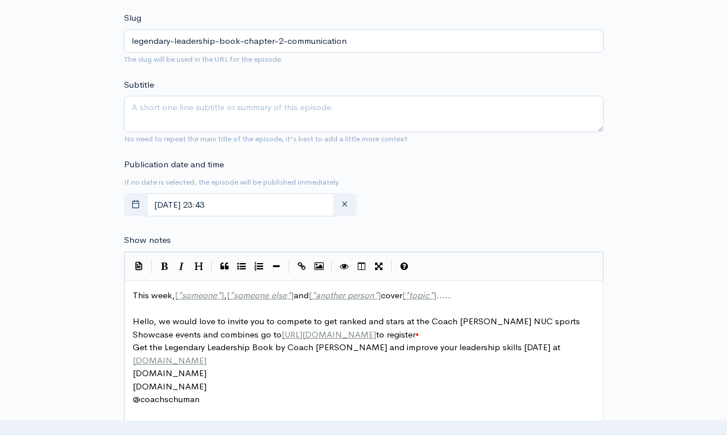
type input "Legendary Leadership Book- Chapter 2: Communication"
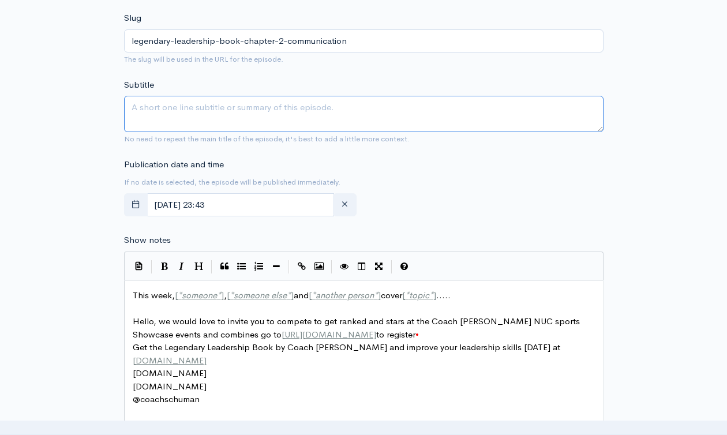
click at [256, 114] on textarea "Subtitle" at bounding box center [364, 114] width 480 height 36
paste textarea "Legendary Leadership Book- Chapter 2: Communication"
type textarea "Legendary Leadership Book- Chapter 2: Communication"
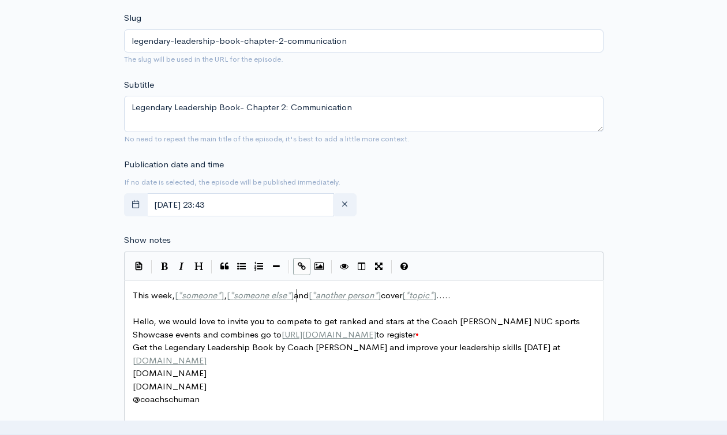
scroll to position [4, 0]
click at [294, 292] on span "]" at bounding box center [292, 295] width 3 height 11
type textarea "This week, [*someone*], [*someone else*] and [*another person*] cover [*topic*]…"
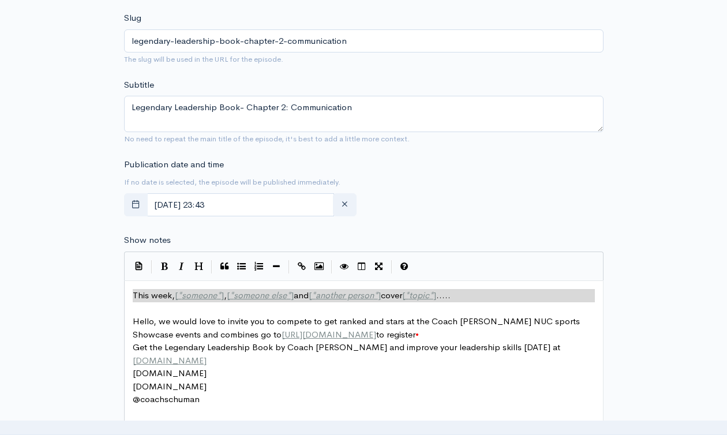
paste textarea
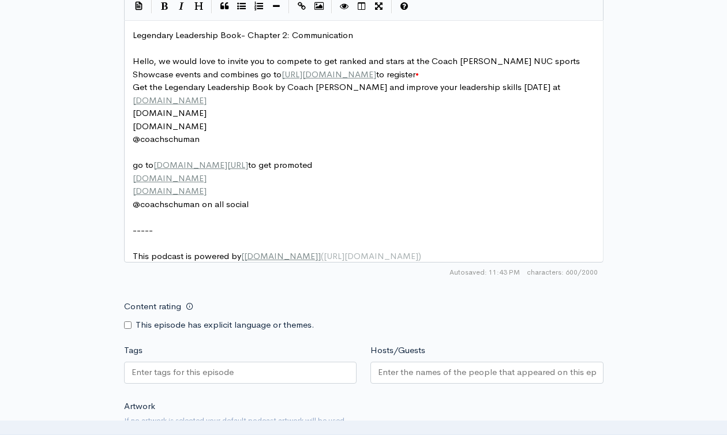
scroll to position [779, 0]
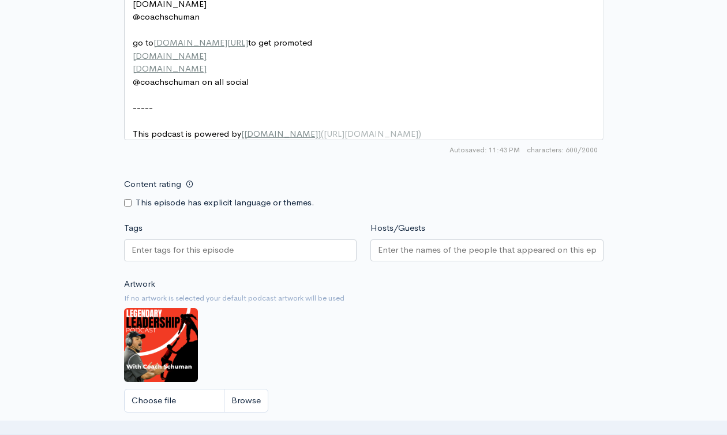
click at [289, 261] on div at bounding box center [240, 250] width 233 height 22
paste input "Legendary Leadership Book- Chapter 2: Communication"
type input "Legendary Leadership Book- Chapter 2: Communication"
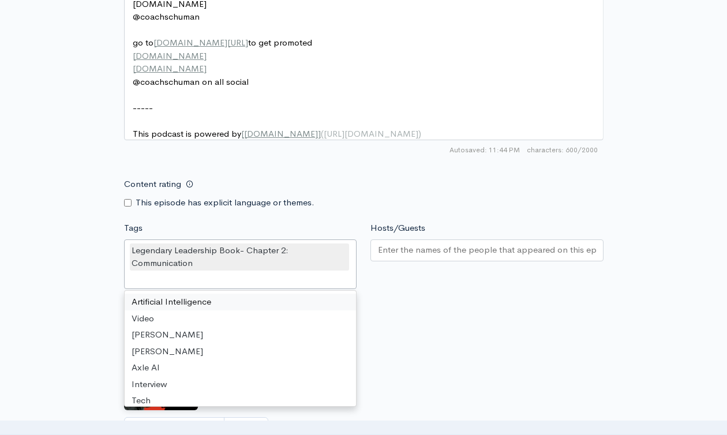
scroll to position [0, 0]
click at [430, 257] on input "Hosts/Guests" at bounding box center [487, 250] width 218 height 13
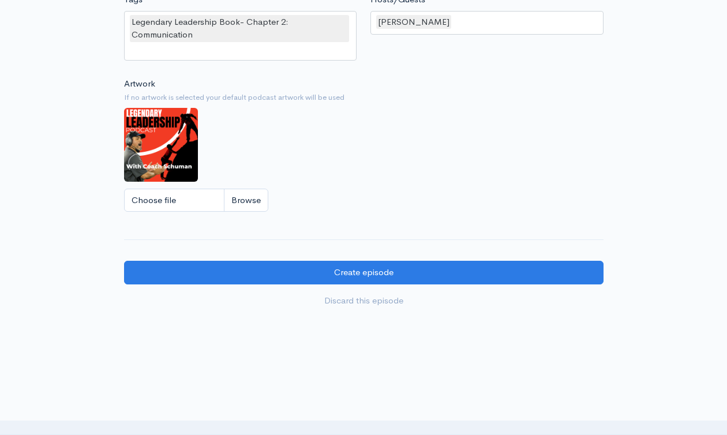
scroll to position [1057, 0]
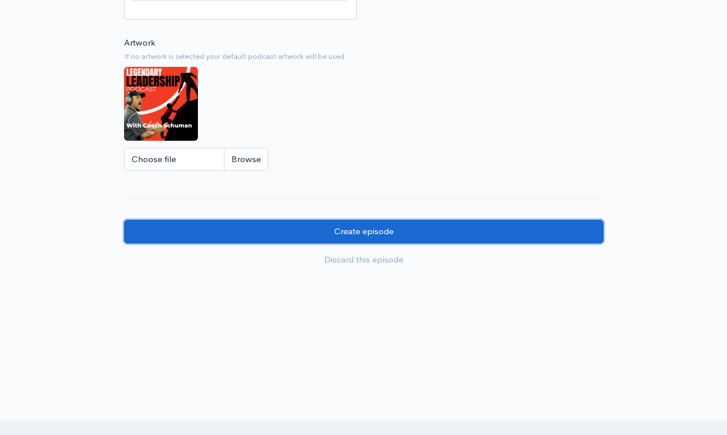
click at [319, 236] on input "Create episode" at bounding box center [364, 232] width 480 height 24
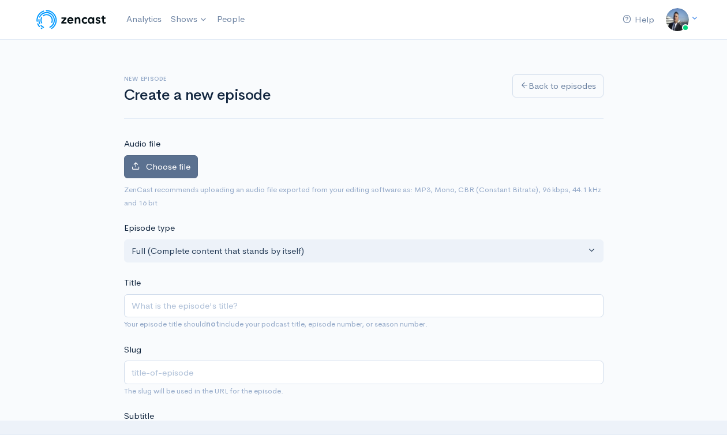
click at [167, 166] on span "Choose file" at bounding box center [168, 166] width 44 height 11
click at [0, 0] on input "Choose file" at bounding box center [0, 0] width 0 height 0
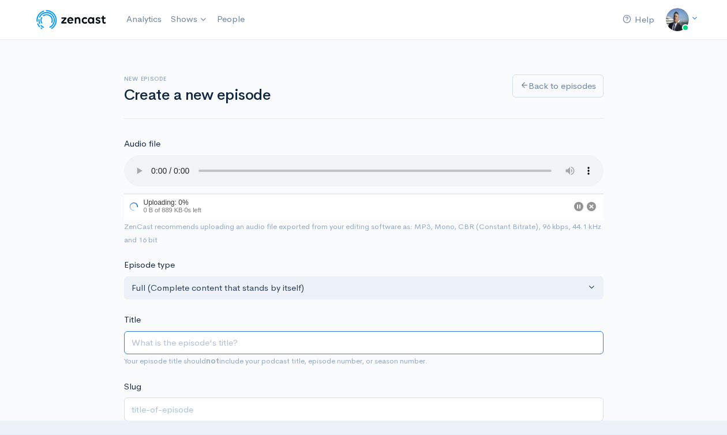
click at [287, 343] on input "Title" at bounding box center [364, 343] width 480 height 24
paste input "Legendary Leadership Book- Chapter 2: Communication"
type input "Legendary Leadership Book- Chapter 2: Communication"
type input "legendary-leadership-book-chapter-2-communication"
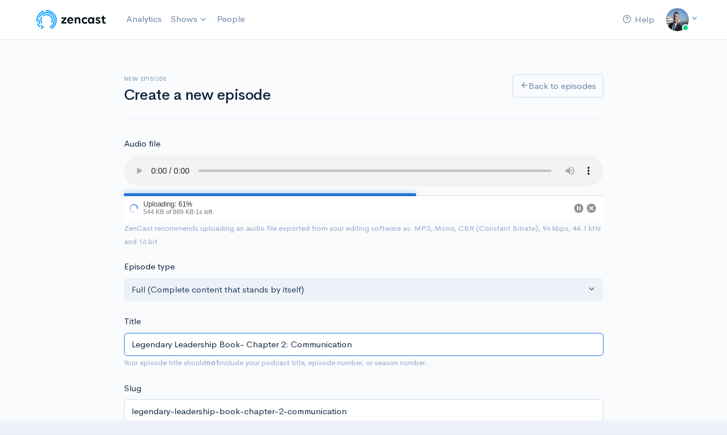
click at [323, 347] on input "Legendary Leadership Book- Chapter 2: Communication" at bounding box center [364, 345] width 480 height 24
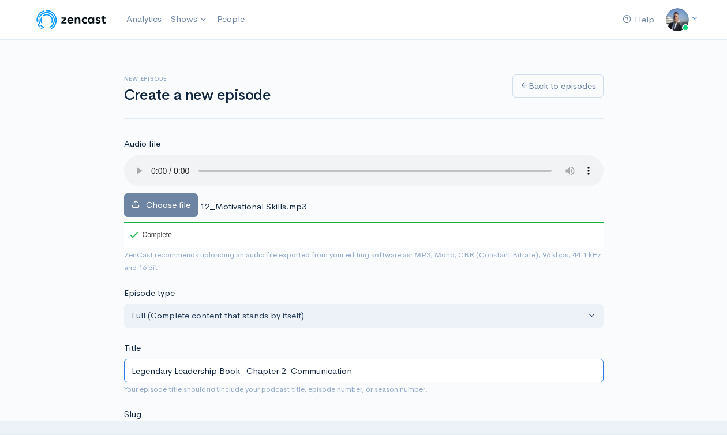
type input "Legendary Leadership Book- Chapter 2: M"
type input "legendary-leadership-book-chapter-2-m"
type input "Legendary Leadership Book- Chapter 2: Mo"
type input "legendary-leadership-book-chapter-2-mo"
type input "Legendary Leadership Book- Chapter 2: Mot"
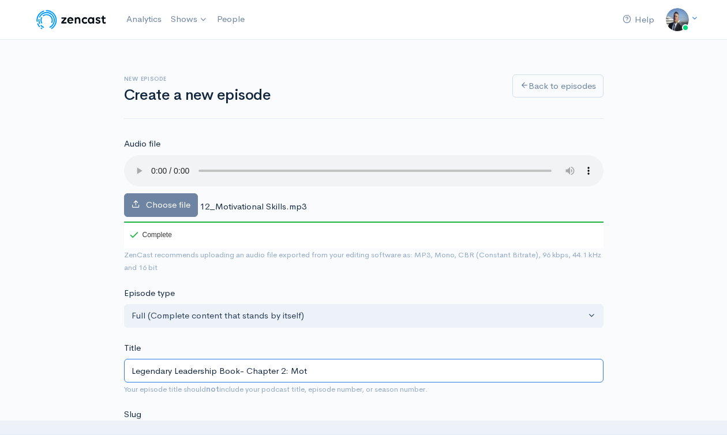
type input "legendary-leadership-book-chapter-2-mot"
type input "Legendary Leadership Book- Chapter 2: Moti"
type input "legendary-leadership-book-chapter-2-moti"
type input "Legendary Leadership Book- Chapter 2: Motiv"
type input "legendary-leadership-book-chapter-2-motiv"
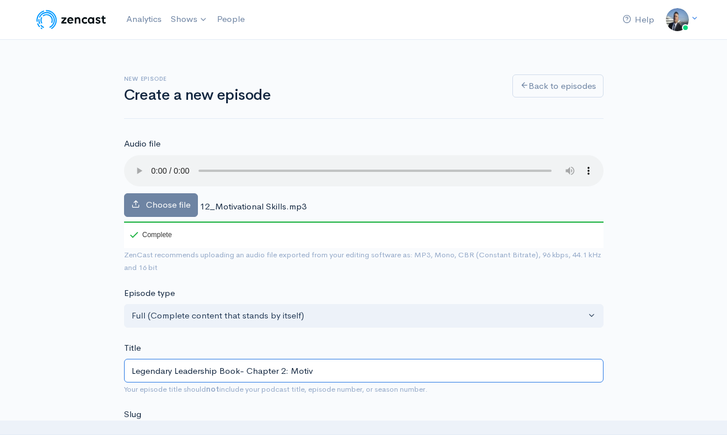
type input "Legendary Leadership Book- Chapter 2: Motiva"
type input "legendary-leadership-book-chapter-2-motiva"
type input "Legendary Leadership Book- Chapter 2: Motivat"
type input "legendary-leadership-book-chapter-2-motivat"
type input "Legendary Leadership Book- Chapter 2: Motivatio"
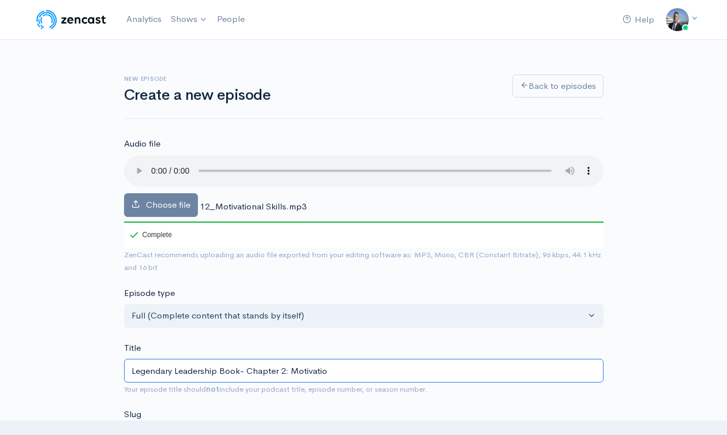
type input "legendary-leadership-book-chapter-2-motivatio"
type input "Legendary Leadership Book- Chapter 2: Motivation"
type input "legendary-leadership-book-chapter-2-motivation"
type input "Legendary Leadership Book- Chapter 2: Motivationa"
type input "legendary-leadership-book-chapter-2-motivationa"
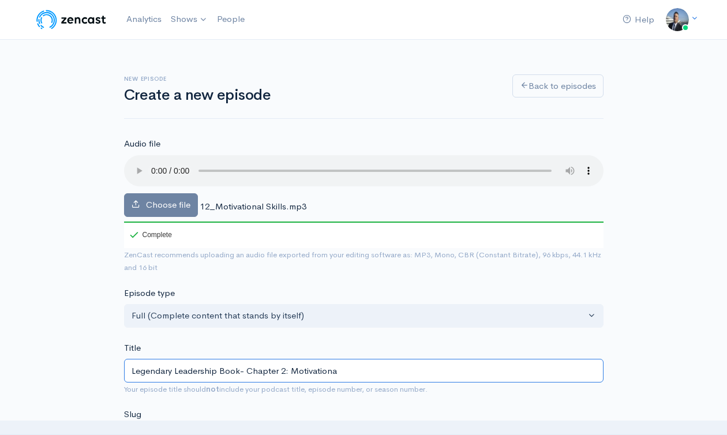
type input "Legendary Leadership Book- Chapter 2: Motivational"
type input "legendary-leadership-book-chapter-2-motivational"
type input "Legendary Leadership Book- Chapter 2: Motivational S"
type input "legendary-leadership-book-chapter-2-motivational-s"
type input "Legendary Leadership Book- Chapter 2: Motivational Sk"
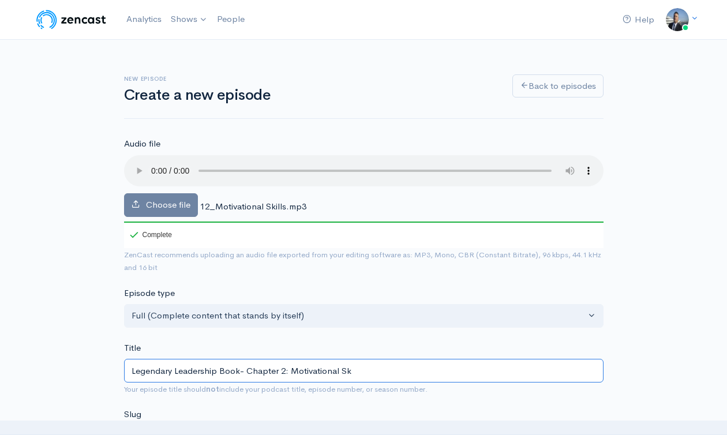
type input "legendary-leadership-book-chapter-2-motivational-sk"
type input "Legendary Leadership Book- Chapter 2: Motivational Ski"
type input "legendary-leadership-book-chapter-2-motivational-ski"
type input "Legendary Leadership Book- Chapter 2: Motivational Skil"
type input "legendary-leadership-book-chapter-2-motivational-skil"
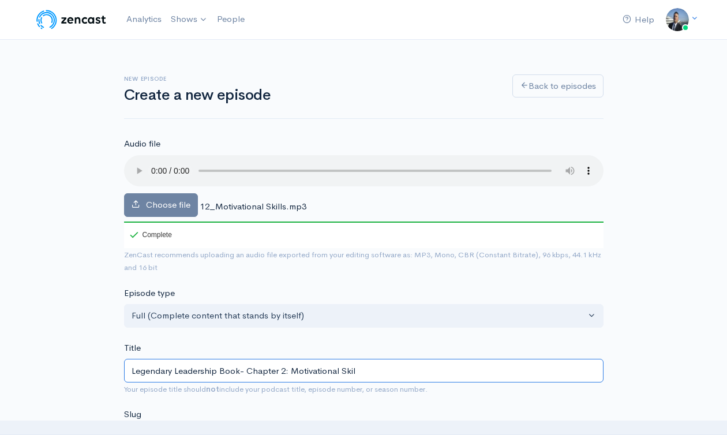
type input "Legendary Leadership Book- Chapter 2: Motivational Skill"
type input "legendary-leadership-book-chapter-2-motivational-skill"
type input "Legendary Leadership Book- Chapter 2: Motivational Skills"
type input "legendary-leadership-book-chapter-2-motivational-skills"
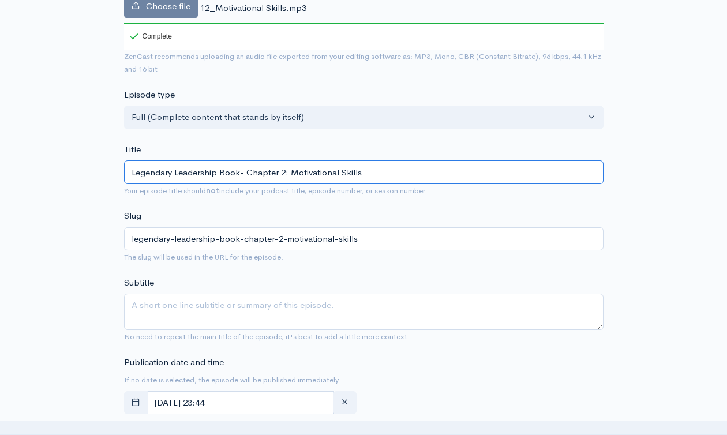
scroll to position [232, 0]
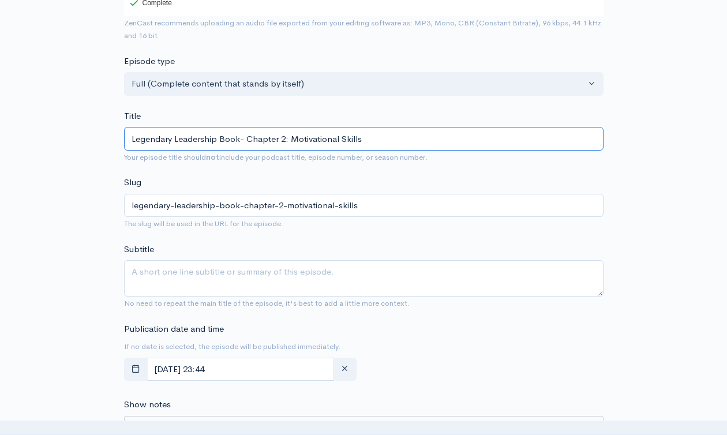
click at [268, 132] on input "Legendary Leadership Book- Chapter 2: Motivational Skills" at bounding box center [364, 139] width 480 height 24
type input "Legendary Leadership Book- Chapter 2: Motivational Skills"
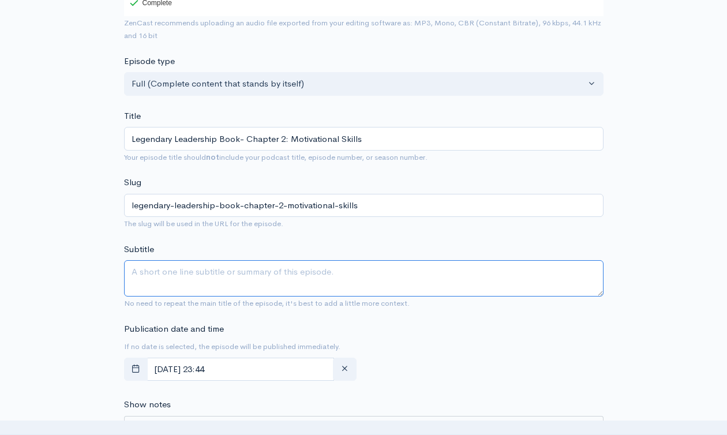
click at [261, 276] on textarea "Subtitle" at bounding box center [364, 278] width 480 height 36
paste textarea "Legendary Leadership Book- Chapter 2: Motivational Skills"
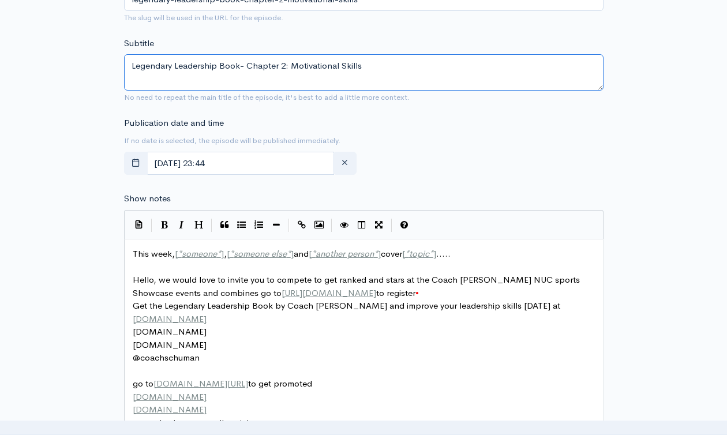
scroll to position [628, 0]
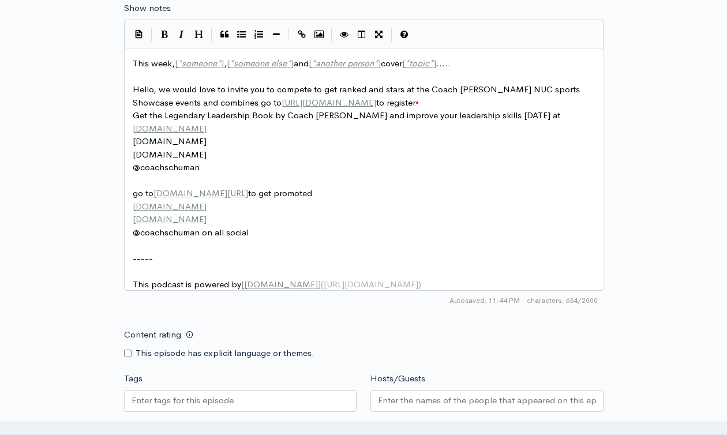
type textarea "Legendary Leadership Book- Chapter 2: Motivational Skills"
click at [183, 58] on span "someone" at bounding box center [199, 63] width 35 height 11
type textarea "This week, [*someone*], [*someone else*] and [*another person*] cover [*topic*]…"
paste textarea
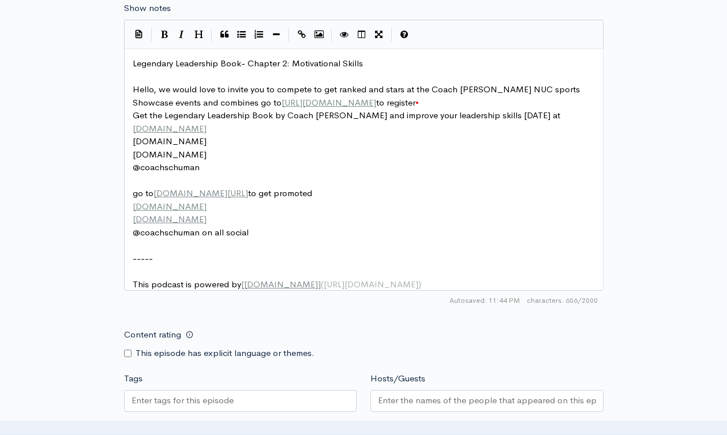
scroll to position [1017, 0]
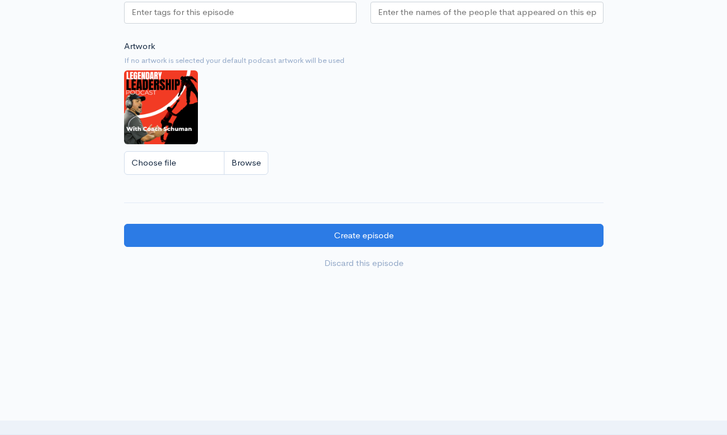
click at [250, 15] on div at bounding box center [240, 13] width 233 height 22
paste input "Legendary Leadership Book- Chapter 2: Motivational Skills"
type input "Legendary Leadership Book- Chapter 2: Motivational Skills"
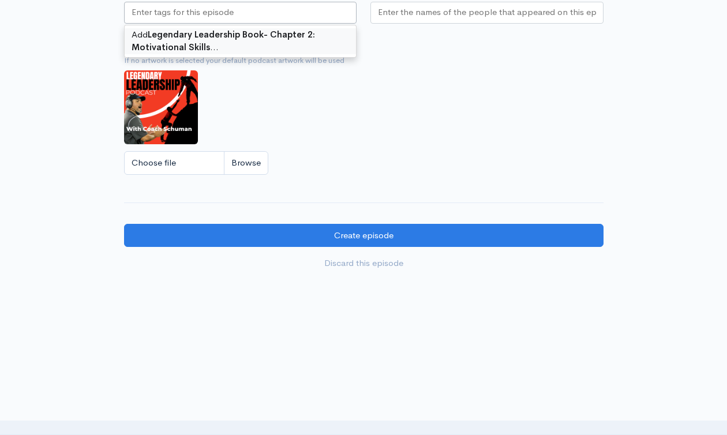
scroll to position [0, 0]
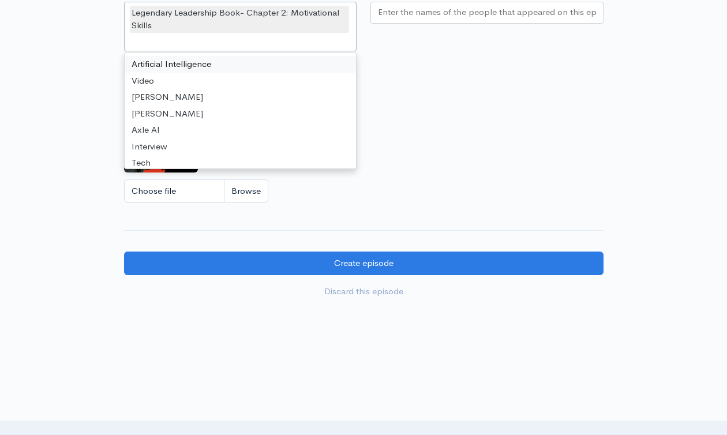
click at [433, 19] on input "Hosts/Guests" at bounding box center [487, 12] width 218 height 13
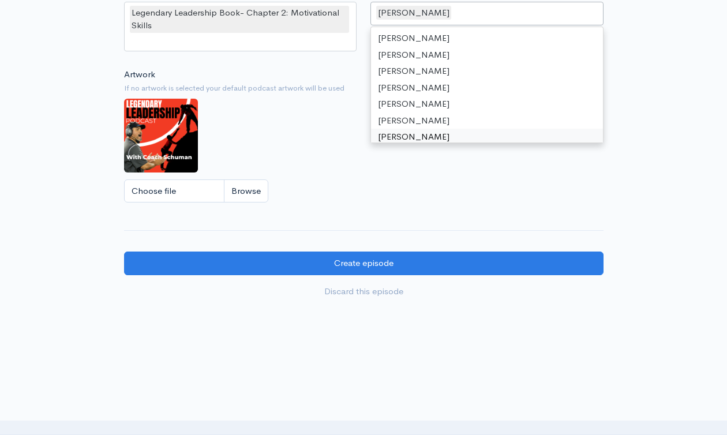
click at [558, 194] on div "Choose file" at bounding box center [364, 191] width 480 height 24
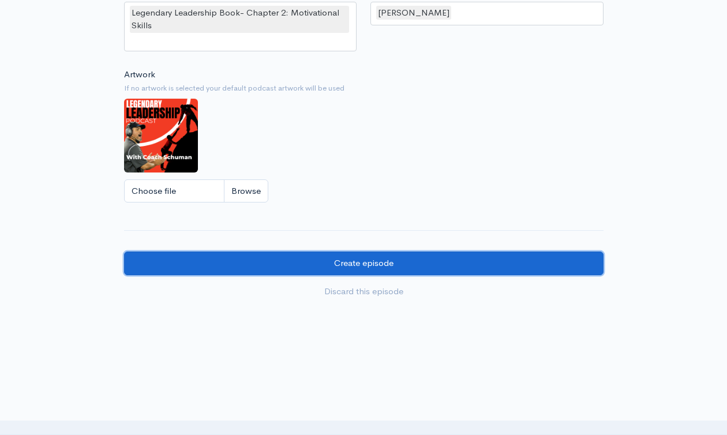
click at [474, 270] on input "Create episode" at bounding box center [364, 264] width 480 height 24
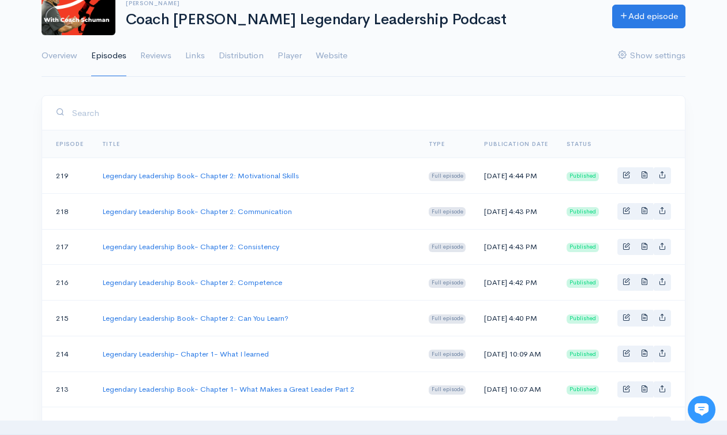
scroll to position [108, 0]
click at [626, 321] on span "Basic example" at bounding box center [627, 317] width 8 height 8
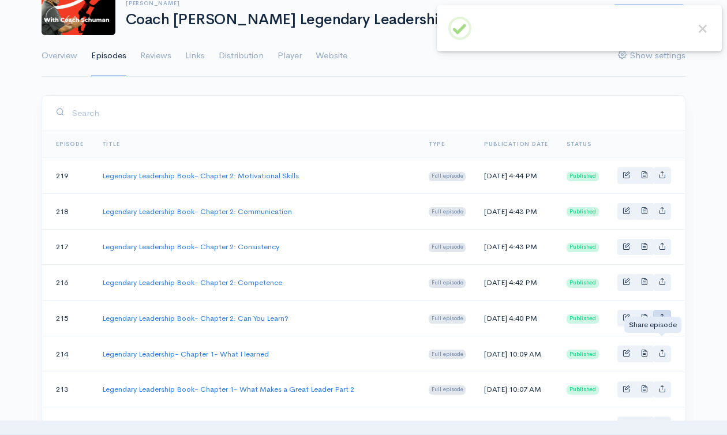
click at [661, 321] on icon "Basic example" at bounding box center [662, 317] width 8 height 8
type input "https://life-learning-success-with-david-schuman.zencast.website/episodes/legen…"
type input "https://media.zencast.fm/life-learning-success-with-david-schuman/59c6bb6f-0cf9…"
type input "<iframe src='https://share.zencast.fm/embed/episode/59c6bb6f-0cf9-4d4e-8792-e93…"
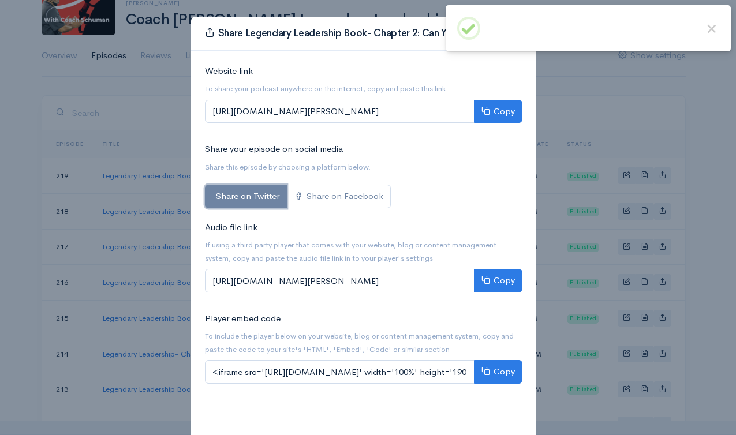
click at [250, 196] on link "Share on Twitter" at bounding box center [246, 197] width 82 height 24
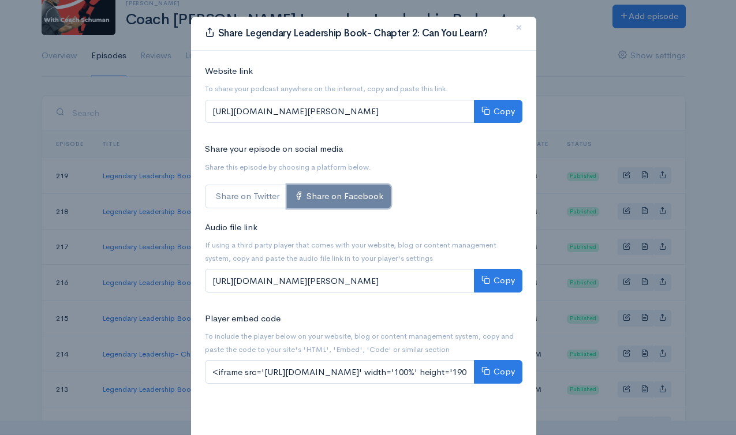
click at [345, 200] on link "Share on Facebook" at bounding box center [339, 197] width 104 height 24
click at [698, 88] on div "Share Legendary Leadership Book- Chapter 2: Can You Learn? × Website link To sh…" at bounding box center [368, 217] width 736 height 435
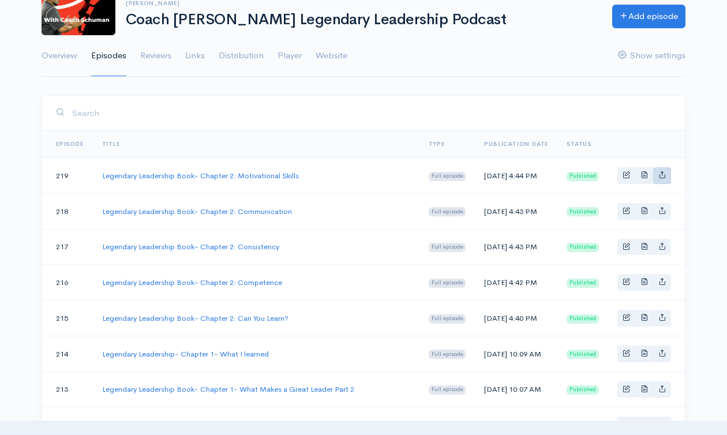
click at [660, 175] on icon "Basic example" at bounding box center [662, 175] width 8 height 8
type input "https://life-learning-success-with-david-schuman.zencast.website/episodes/legen…"
type input "https://media.zencast.fm/life-learning-success-with-david-schuman/4a037cd5-7a53…"
type input "<iframe src='https://share.zencast.fm/embed/episode/4a037cd5-7a53-4294-a82e-b18…"
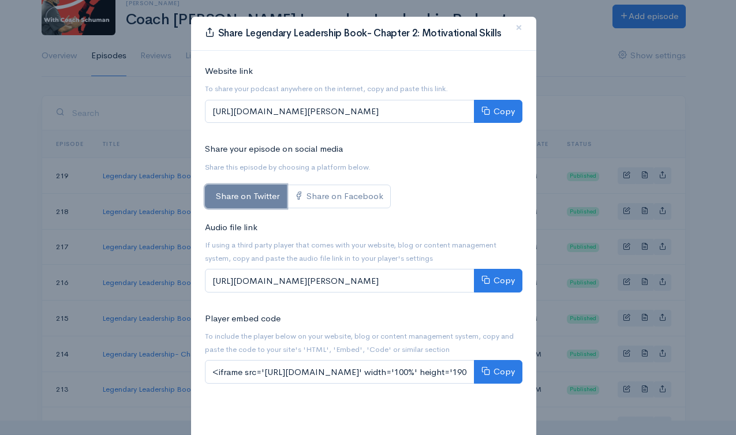
click at [241, 203] on link "Share on Twitter" at bounding box center [246, 197] width 82 height 24
click at [515, 27] on span "×" at bounding box center [518, 27] width 7 height 17
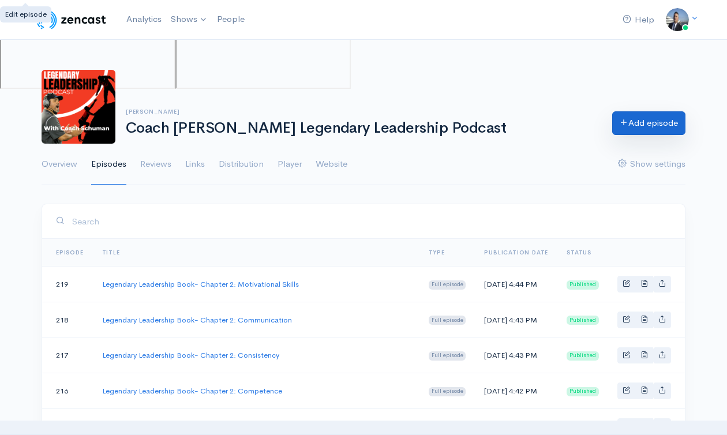
click at [632, 126] on link "Add episode" at bounding box center [648, 123] width 73 height 24
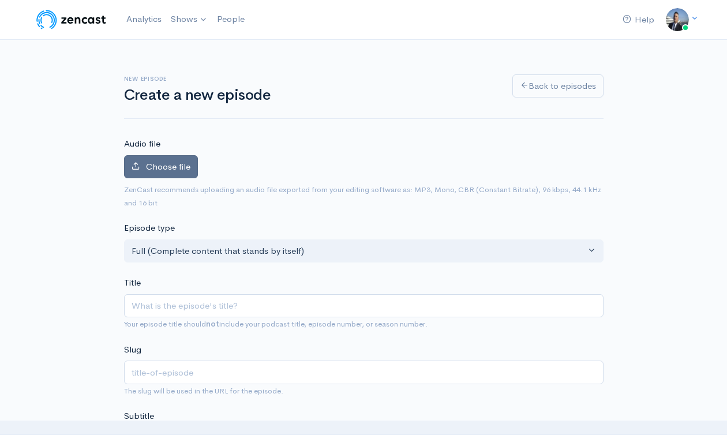
click at [153, 170] on span "Choose file" at bounding box center [168, 166] width 44 height 11
click at [0, 0] on input "Choose file" at bounding box center [0, 0] width 0 height 0
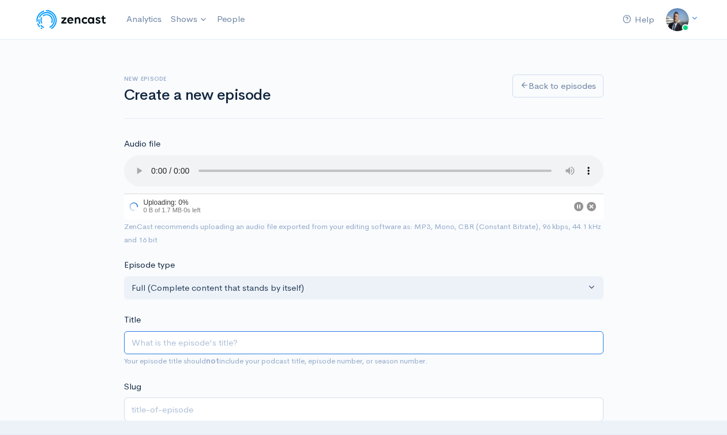
click at [307, 340] on input "Title" at bounding box center [364, 343] width 480 height 24
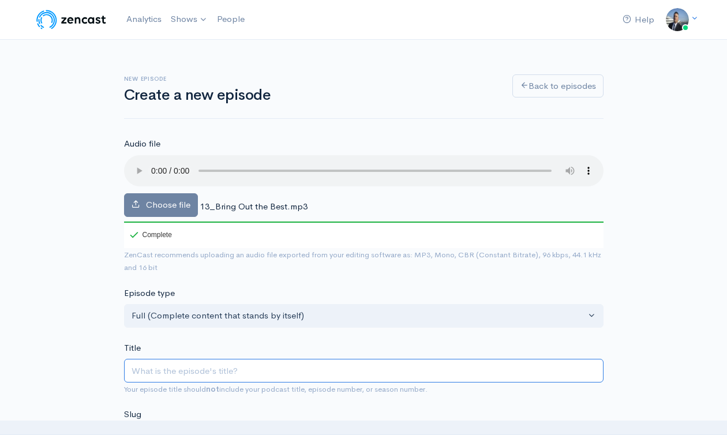
paste input "Legendary Leadership Book- Chapter 2: Motivational Skills"
type input "Legendary Leadership Book- Chapter 2: Motivational Skills"
type input "legendary-leadership-book-chapter-2-motivational-skills"
drag, startPoint x: 289, startPoint y: 369, endPoint x: 384, endPoint y: 365, distance: 95.3
click at [384, 365] on input "Legendary Leadership Book- Chapter 2: Motivational Skills" at bounding box center [364, 371] width 480 height 24
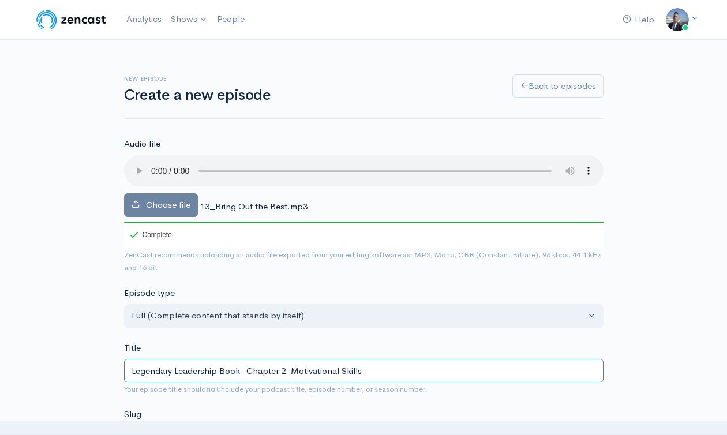
type input "Legendary Leadership Book- Chapter 2: B"
type input "legendary-leadership-book-chapter-2-b"
type input "Legendary Leadership Book- Chapter 2: Br"
type input "legendary-leadership-book-chapter-2-br"
type input "Legendary Leadership Book- Chapter 2: Bri"
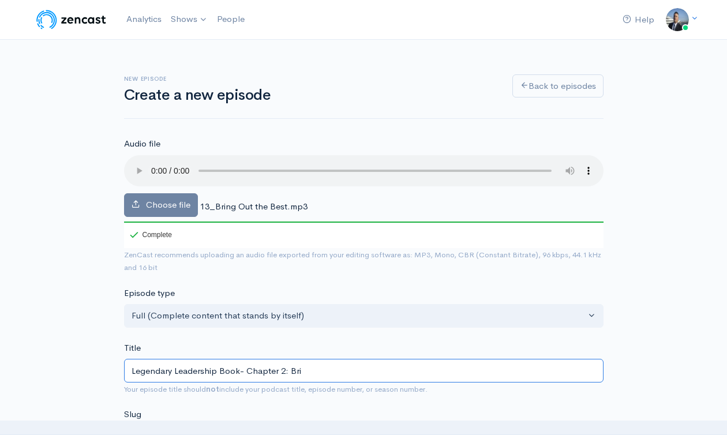
type input "legendary-leadership-book-chapter-2-bri"
type input "Legendary Leadership Book- Chapter 2: Brin"
type input "legendary-leadership-book-chapter-2-brin"
type input "Legendary Leadership Book- Chapter 2: Bring"
type input "legendary-leadership-book-chapter-2-bring"
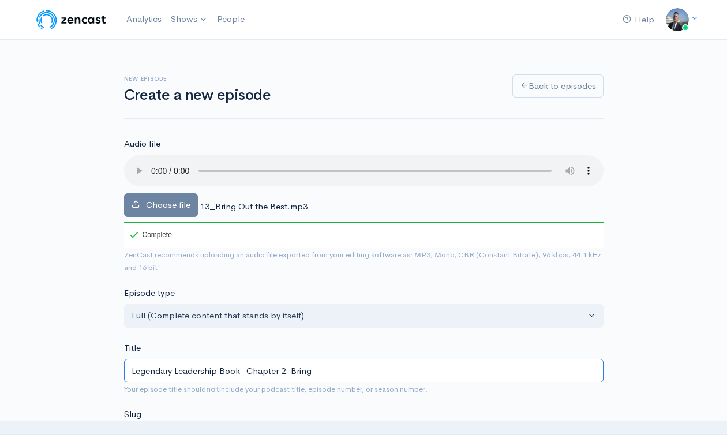
type input "Legendary Leadership Book- Chapter 2: Bring O"
type input "legendary-leadership-book-chapter-2-bring-o"
type input "Legendary Leadership Book- Chapter 2: Bring Ou"
type input "legendary-leadership-book-chapter-2-bring-ou"
type input "Legendary Leadership Book- Chapter 2: Bring Out"
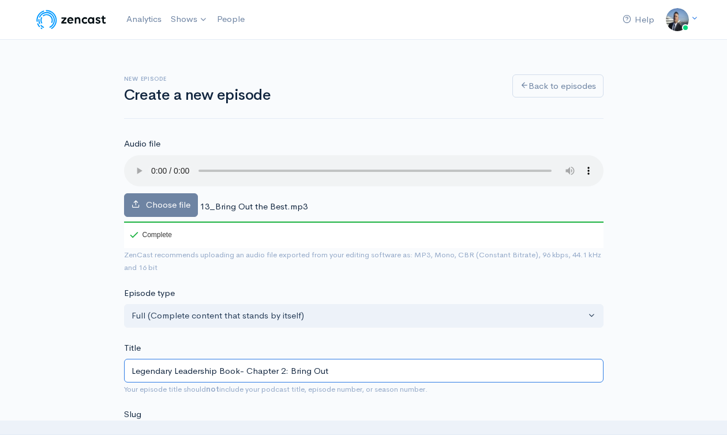
type input "legendary-leadership-book-chapter-2-bring-out"
type input "Legendary Leadership Book- Chapter 2: Bring Out Yo"
type input "legendary-leadership-book-chapter-2-bring-out-yo"
type input "Legendary Leadership Book- Chapter 2: Bring Out You"
type input "legendary-leadership-book-chapter-2-bring-out-you"
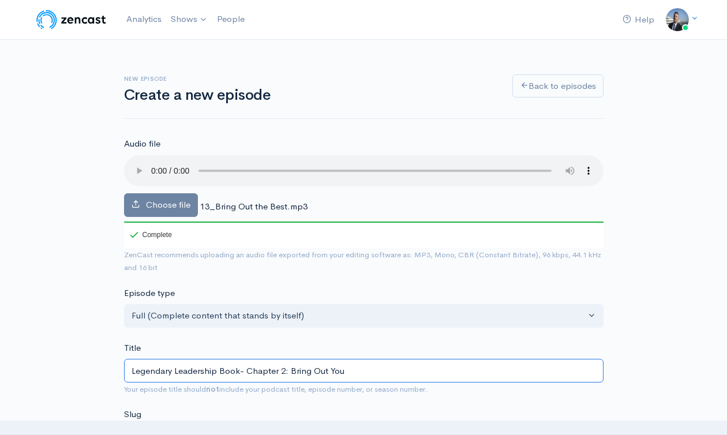
type input "Legendary Leadership Book- Chapter 2: Bring Out Your"
type input "legendary-leadership-book-chapter-2-bring-out-your"
type input "Legendary Leadership Book- Chapter 2: Bring Out Your B"
type input "legendary-leadership-book-chapter-2-bring-out-your-b"
type input "Legendary Leadership Book- Chapter 2: Bring Out Your Be"
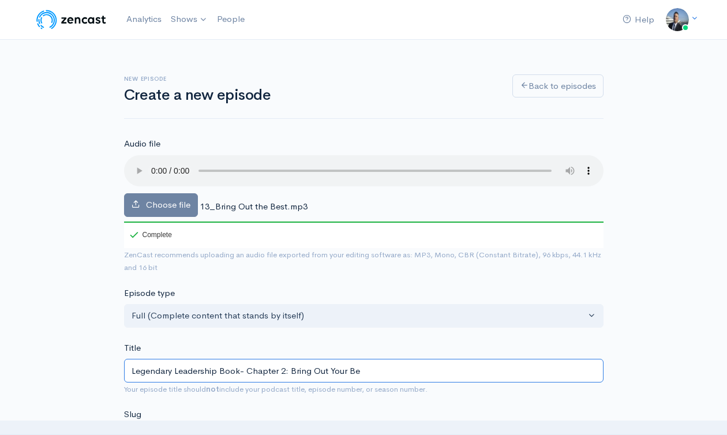
type input "legendary-leadership-book-chapter-2-bring-out-your-be"
type input "Legendary Leadership Book- Chapter 2: Bring Out Your Bes"
type input "legendary-leadership-book-chapter-2-bring-out-your-bes"
type input "Legendary Leadership Book- Chapter 2: Bring Out Your Best"
type input "legendary-leadership-book-chapter-2-bring-out-your-best"
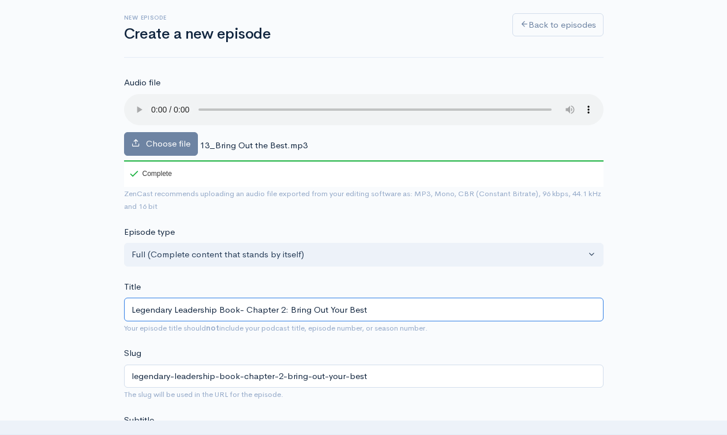
scroll to position [108, 0]
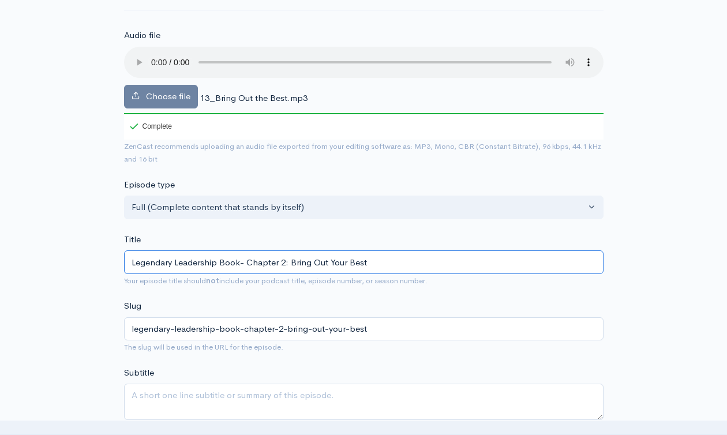
click at [308, 256] on input "Legendary Leadership Book- Chapter 2: Bring Out Your Best" at bounding box center [364, 262] width 480 height 24
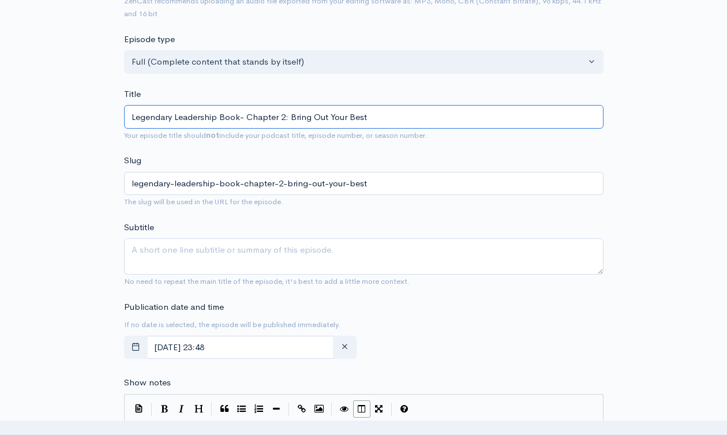
scroll to position [334, 0]
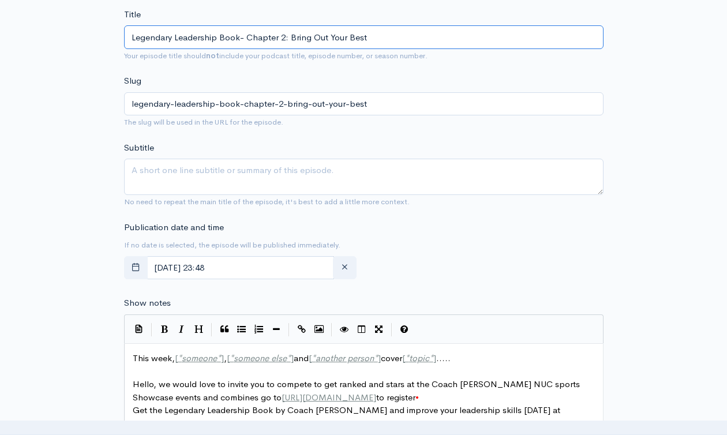
type input "Legendary Leadership Book- Chapter 2: Bring Out Your Best"
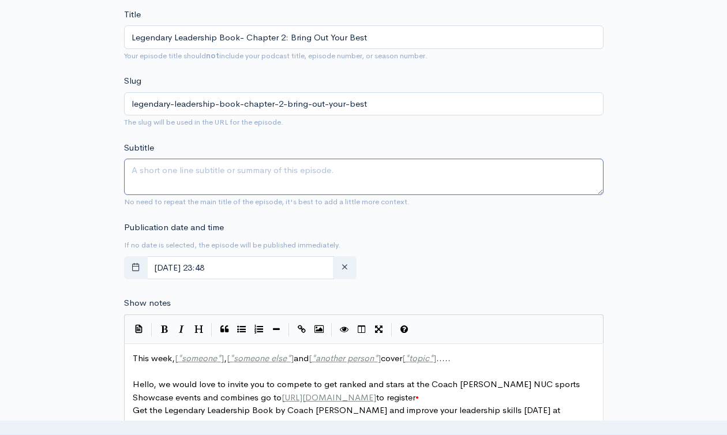
click at [290, 170] on textarea "Subtitle" at bounding box center [364, 177] width 480 height 36
paste textarea "Legendary Leadership Book- Chapter 2: Bring Out Your Best"
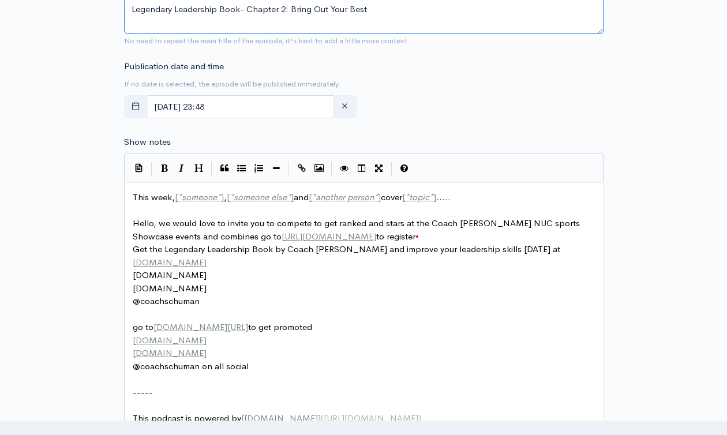
scroll to position [564, 0]
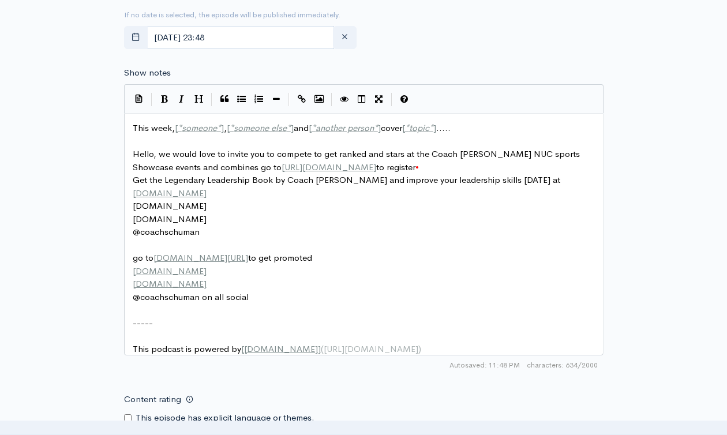
type textarea "Legendary Leadership Book- Chapter 2: Bring Out Your Best"
click at [253, 130] on span "someone else" at bounding box center [260, 127] width 53 height 11
type textarea "This week, [*someone*], [*someone else*] and [*another person*] cover [*topic*]…"
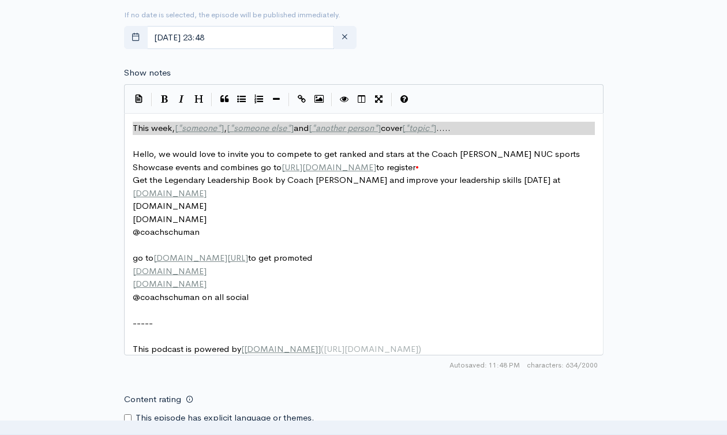
paste textarea
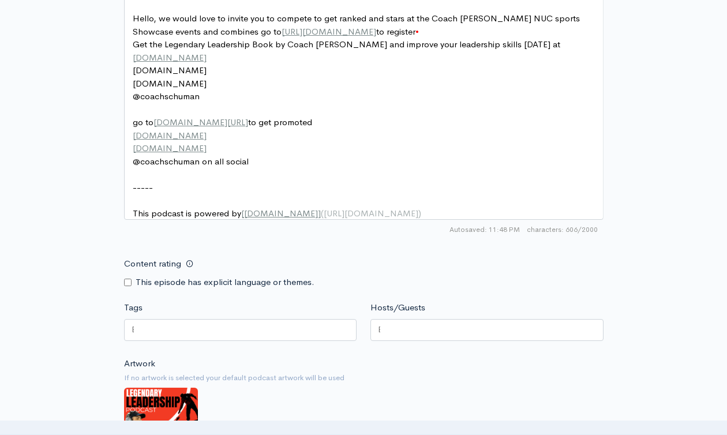
scroll to position [761, 0]
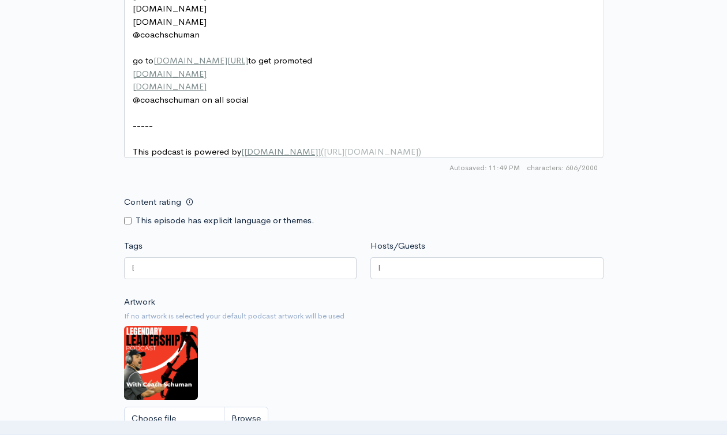
click at [251, 267] on div at bounding box center [240, 268] width 233 height 22
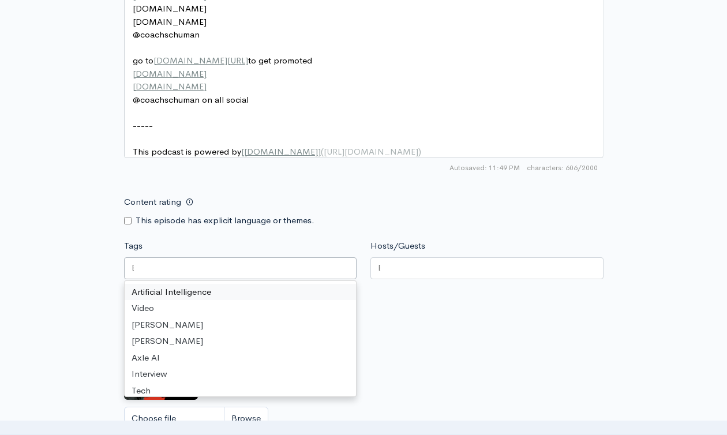
paste input "Legendary Leadership Book- Chapter 2: Bring Out Your Best"
type input "Legendary Leadership Book- Chapter 2: Bring Out Your Best"
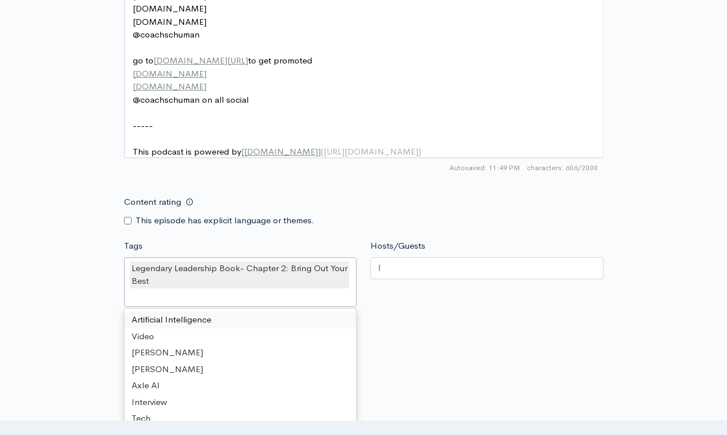
scroll to position [0, 0]
click at [458, 279] on div at bounding box center [486, 268] width 233 height 22
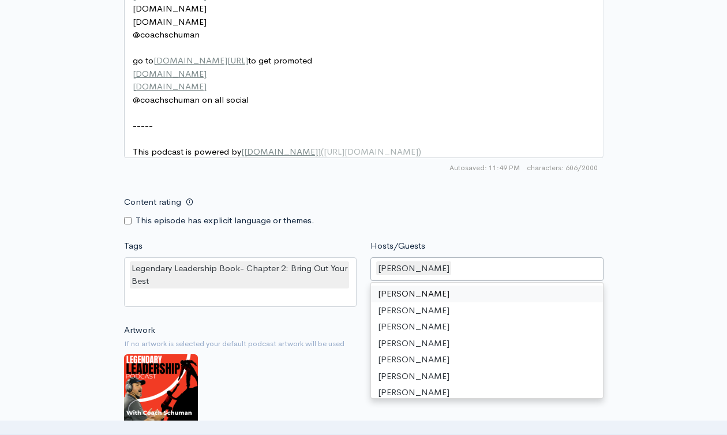
click at [540, 220] on div "Content rating This episode has explicit language or themes." at bounding box center [363, 208] width 493 height 36
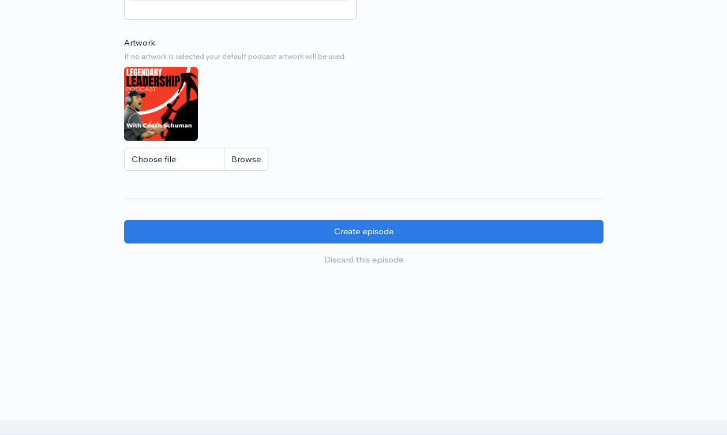
scroll to position [1057, 0]
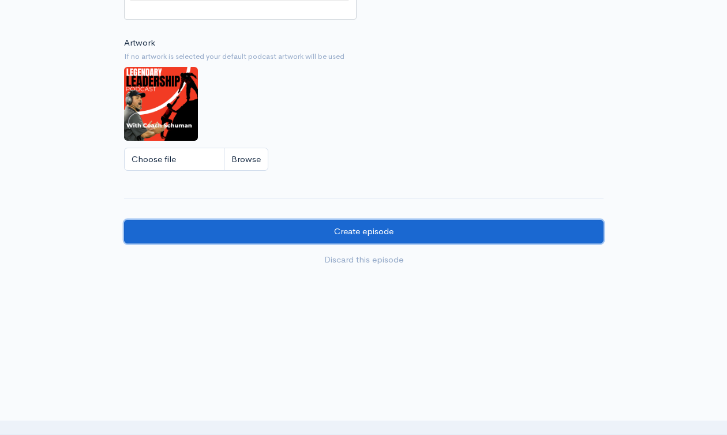
click at [361, 227] on input "Create episode" at bounding box center [364, 232] width 480 height 24
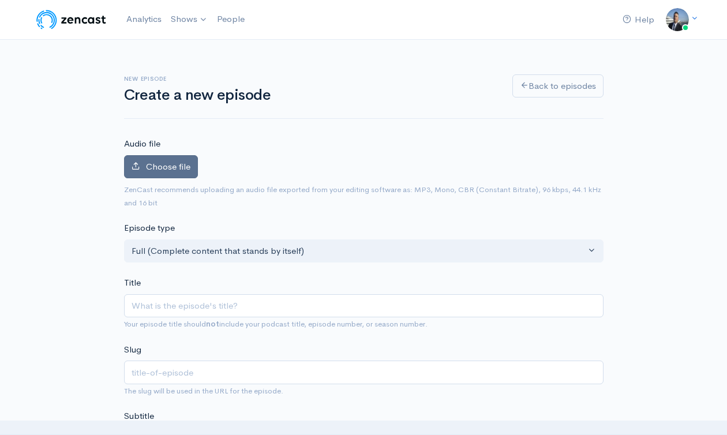
click at [170, 178] on label "Choose file" at bounding box center [161, 167] width 74 height 24
click at [0, 0] on input "Choose file" at bounding box center [0, 0] width 0 height 0
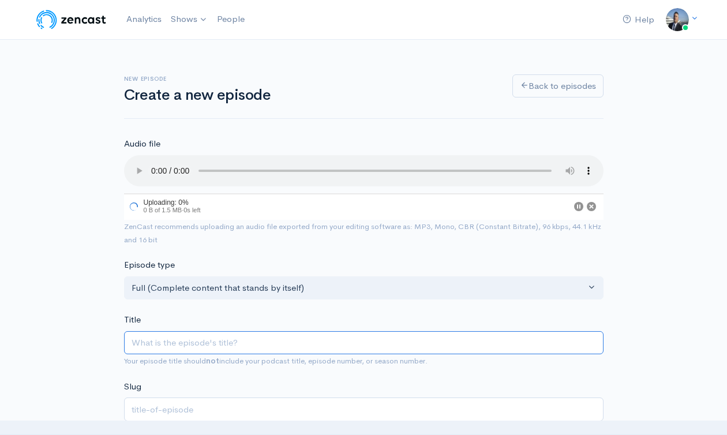
click at [287, 353] on input "Title" at bounding box center [364, 343] width 480 height 24
paste input "Legendary Leadership Book- Chapter 2: Bring Out Your Best"
type input "Legendary Leadership Book- Chapter 2: Bring Out Your Best"
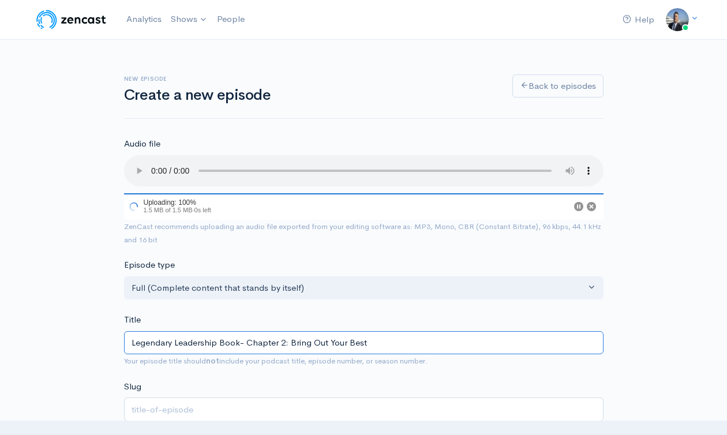
type input "legendary-leadership-book-chapter-2-bring-out-your-best"
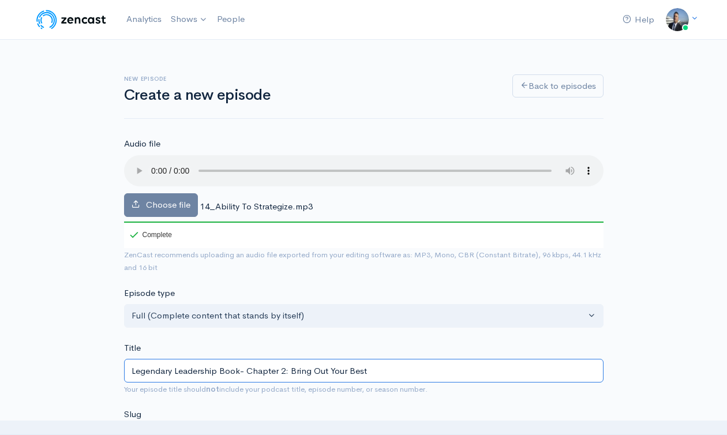
drag, startPoint x: 290, startPoint y: 369, endPoint x: 427, endPoint y: 361, distance: 137.6
click at [427, 361] on input "Legendary Leadership Book- Chapter 2: Bring Out Your Best" at bounding box center [364, 371] width 480 height 24
drag, startPoint x: 417, startPoint y: 369, endPoint x: 291, endPoint y: 375, distance: 125.9
click at [291, 375] on input "Legendary Leadership Book- Chapter 2: Bring Out Your Best" at bounding box center [364, 371] width 480 height 24
type input "Legendary Leadership Book- Chapter 2: W"
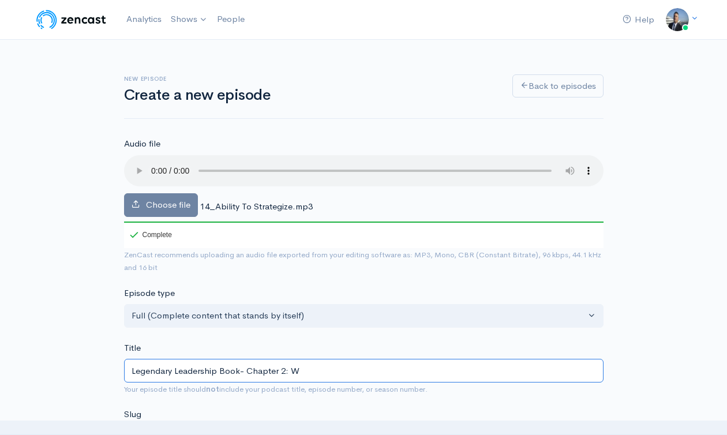
type input "legendary-leadership-book-chapter-2-w"
type input "Legendary Leadership Book- Chapter 2: Wha"
type input "legendary-leadership-book-chapter-2-wha"
type input "Legendary Leadership Book- Chapter 2: What"
type input "legendary-leadership-book-chapter-2-what"
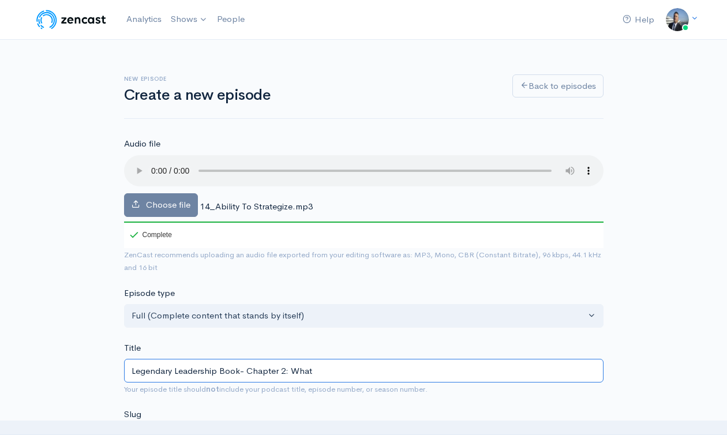
type input "Legendary Leadership Book- Chapter 2: What i"
type input "legendary-leadership-book-chapter-2-what-i"
type input "Legendary Leadership Book- Chapter 2: What is"
type input "legendary-leadership-book-chapter-2-what-is"
type input "Legendary Leadership Book- Chapter 2: What is yo"
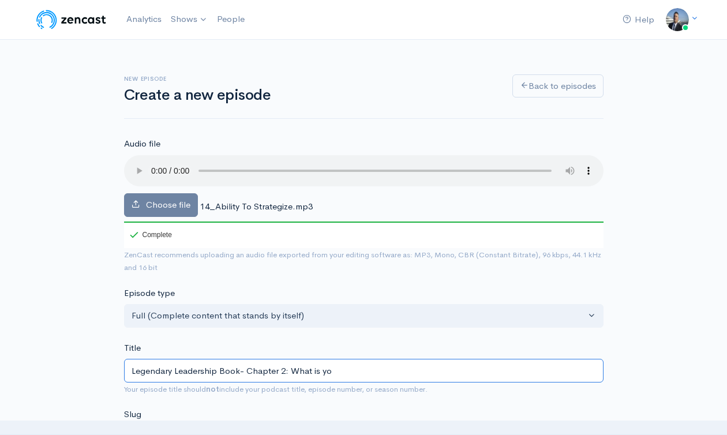
type input "legendary-leadership-book-chapter-2-what-is-yo"
type input "Legendary Leadership Book- Chapter 2: What is you"
type input "legendary-leadership-book-chapter-2-what-is-you"
type input "Legendary Leadership Book- Chapter 2: What is your"
type input "legendary-leadership-book-chapter-2-what-is-your"
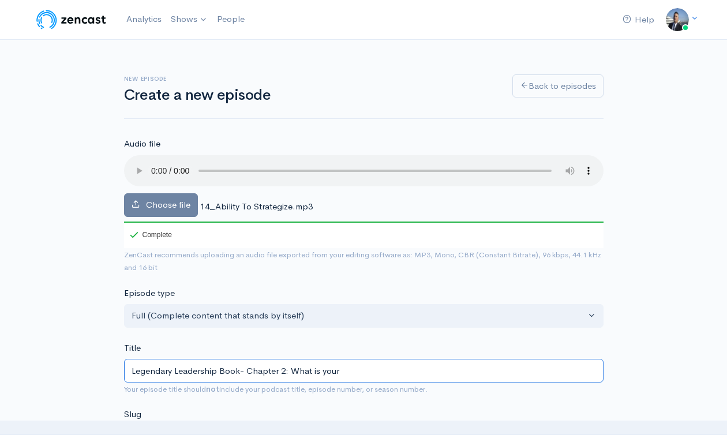
type input "Legendary Leadership Book- Chapter 2: What is your a"
type input "legendary-leadership-book-chapter-2-what-is-your-a"
type input "Legendary Leadership Book- Chapter 2: What is your ab"
type input "legendary-leadership-book-chapter-2-what-is-your-ab"
type input "Legendary Leadership Book- Chapter 2: What is your abi"
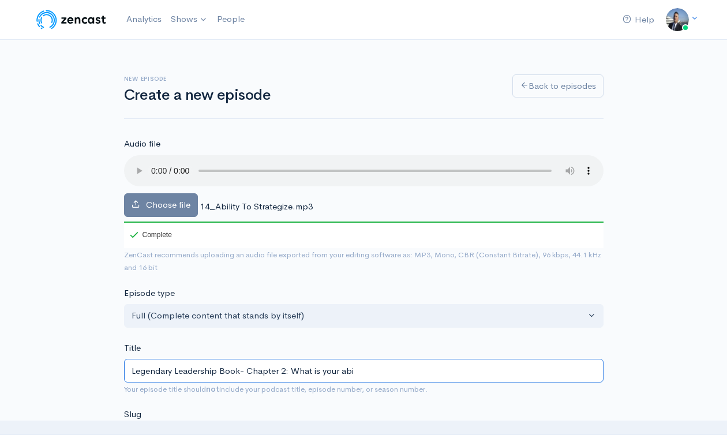
type input "legendary-leadership-book-chapter-2-what-is-your-abi"
type input "Legendary Leadership Book- Chapter 2: What is your abil"
type input "legendary-leadership-book-chapter-2-what-is-your-abil"
type input "Legendary Leadership Book- Chapter 2: What is your abili"
type input "legendary-leadership-book-chapter-2-what-is-your-abili"
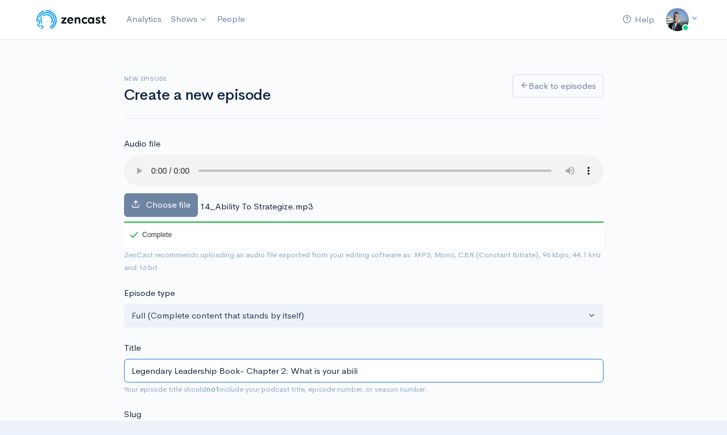
type input "Legendary Leadership Book- Chapter 2: What is your abilit"
type input "legendary-leadership-book-chapter-2-what-is-your-abilit"
type input "Legendary Leadership Book- Chapter 2: What is your ability"
type input "legendary-leadership-book-chapter-2-what-is-your-ability"
type input "Legendary Leadership Book- Chapter 2: What is your ability t"
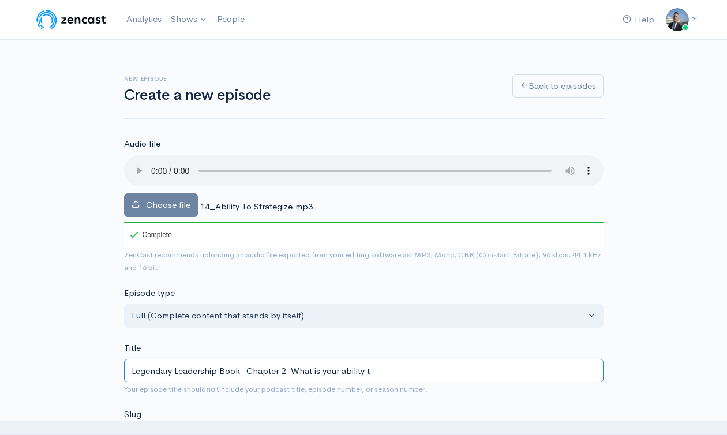
type input "legendary-leadership-book-chapter-2-what-is-your-ability-t"
type input "Legendary Leadership Book- Chapter 2: What is your ability to"
type input "legendary-leadership-book-chapter-2-what-is-your-ability-to"
type input "Legendary Leadership Book- Chapter 2: What is your ability to S"
type input "legendary-leadership-book-chapter-2-what-is-your-ability-to-s"
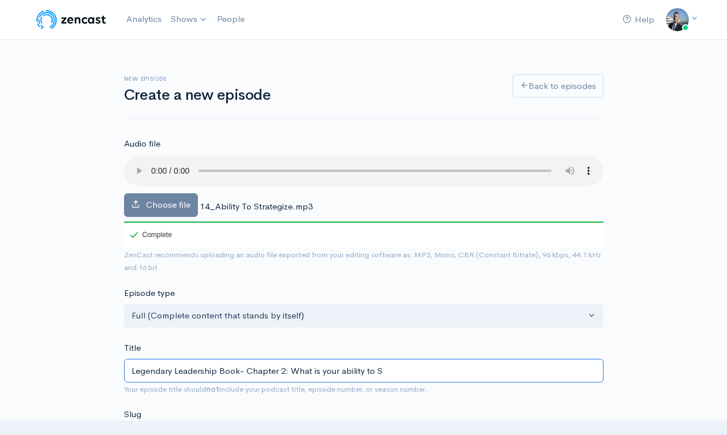
type input "Legendary Leadership Book- Chapter 2: What is your ability to St"
type input "legendary-leadership-book-chapter-2-what-is-your-ability-to-st"
type input "Legendary Leadership Book- Chapter 2: What is your ability to Str"
type input "legendary-leadership-book-chapter-2-what-is-your-ability-to-str"
type input "Legendary Leadership Book- Chapter 2: What is your ability to Stra"
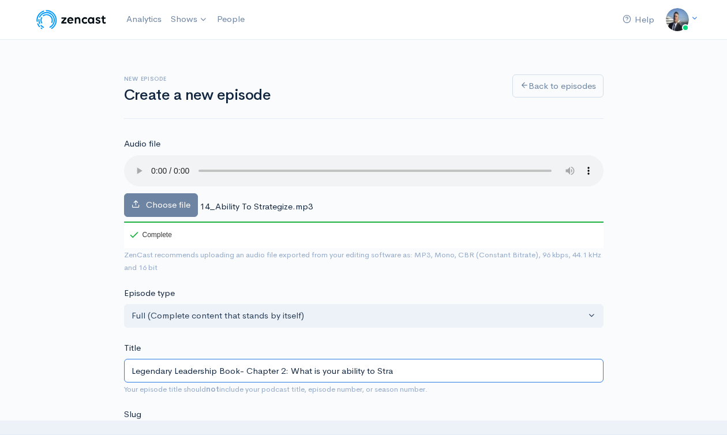
type input "legendary-leadership-book-chapter-2-what-is-your-ability-to-stra"
type input "Legendary Leadership Book- Chapter 2: What is your ability to Strat"
type input "legendary-leadership-book-chapter-2-what-is-your-ability-to-strat"
type input "Legendary Leadership Book- Chapter 2: What is your ability to Strate"
type input "legendary-leadership-book-chapter-2-what-is-your-ability-to-strate"
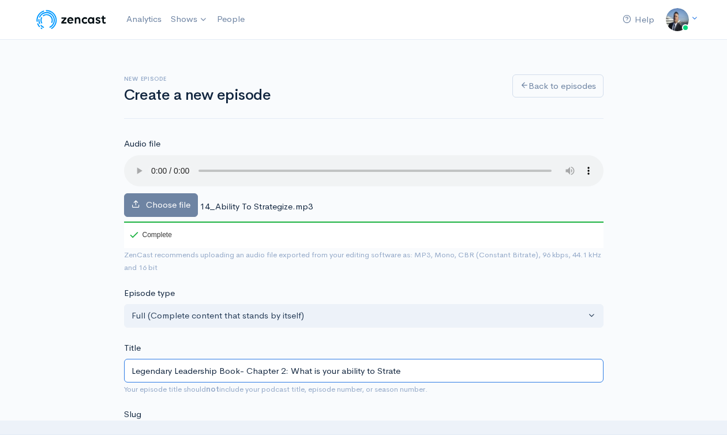
type input "Legendary Leadership Book- Chapter 2: What is your ability to Strateg"
type input "legendary-leadership-book-chapter-2-what-is-your-ability-to-strateg"
type input "Legendary Leadership Book- Chapter 2: What is your ability to Strategi"
type input "legendary-leadership-book-chapter-2-what-is-your-ability-to-strategi"
type input "Legendary Leadership Book- Chapter 2: What is your ability to Strategiz"
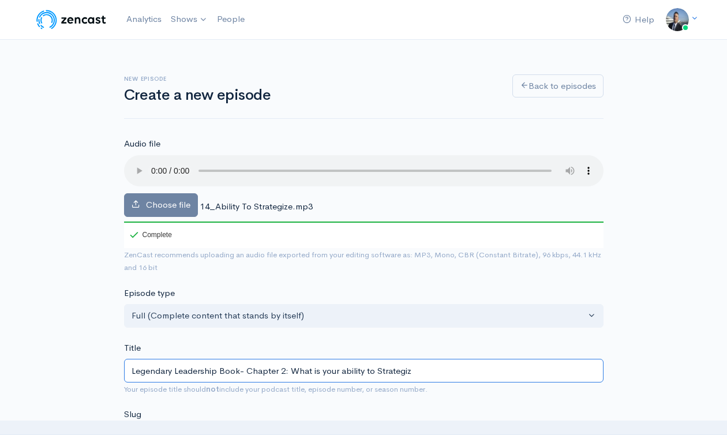
type input "legendary-leadership-book-chapter-2-what-is-your-ability-to-strategiz"
type input "Legendary Leadership Book- Chapter 2: What is your ability to Strategize"
type input "legendary-leadership-book-chapter-2-what-is-your-ability-to-strategize"
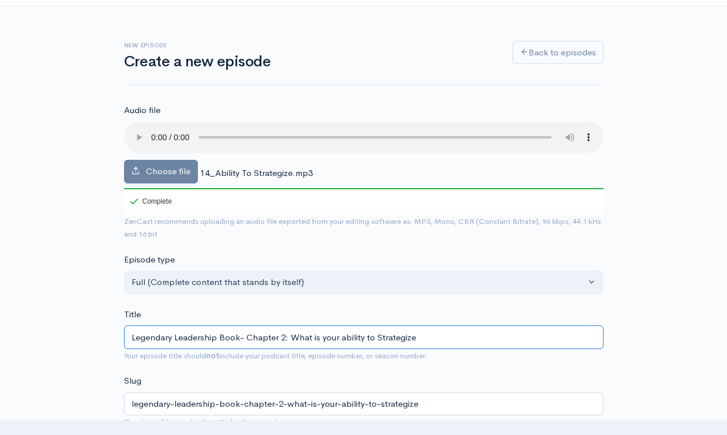
scroll to position [93, 0]
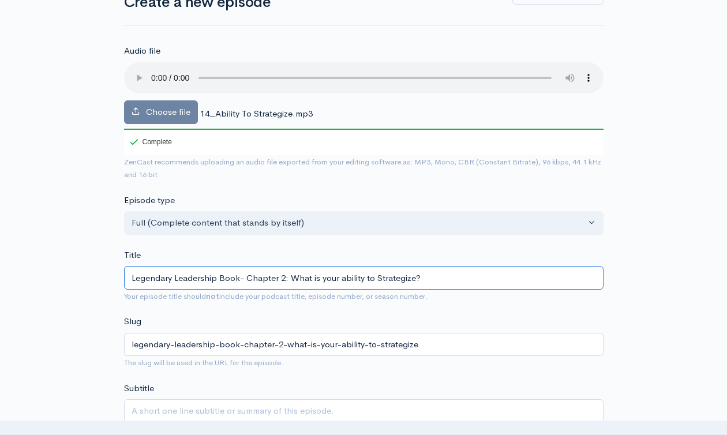
click at [320, 279] on input "Legendary Leadership Book- Chapter 2: What is your ability to Strategize?" at bounding box center [364, 278] width 480 height 24
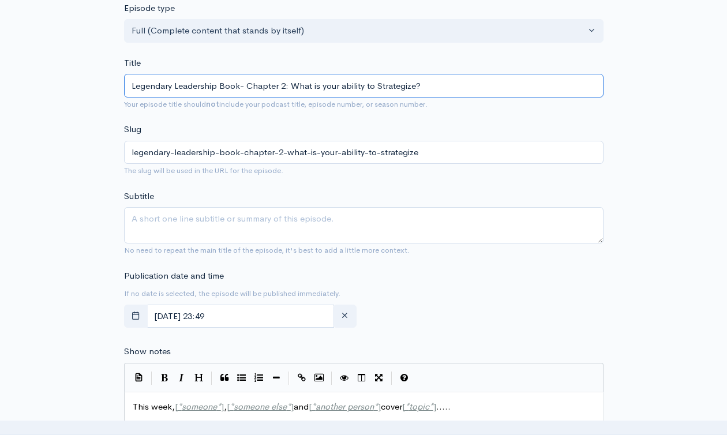
scroll to position [327, 0]
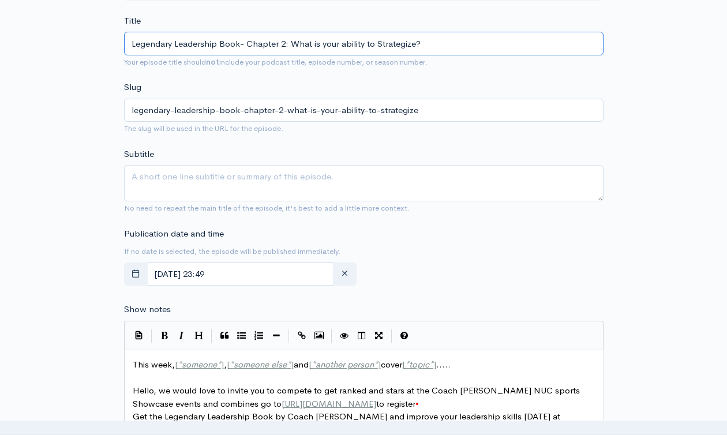
type input "Legendary Leadership Book- Chapter 2: What is your ability to Strategize?"
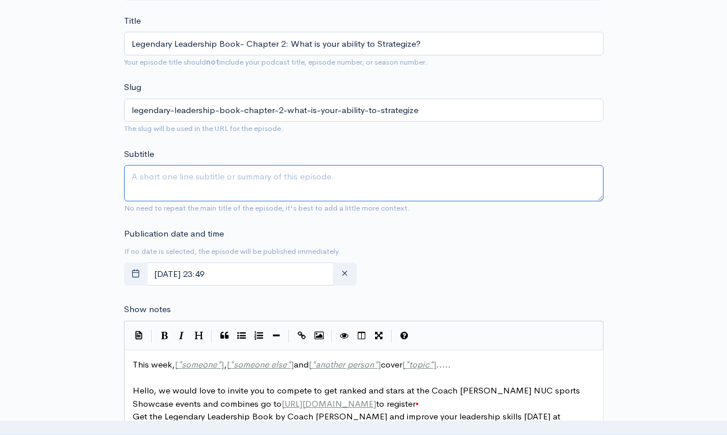
click at [300, 170] on textarea "Subtitle" at bounding box center [364, 183] width 480 height 36
paste textarea "Legendary Leadership Book- Chapter 2: What is your ability to Strategize?"
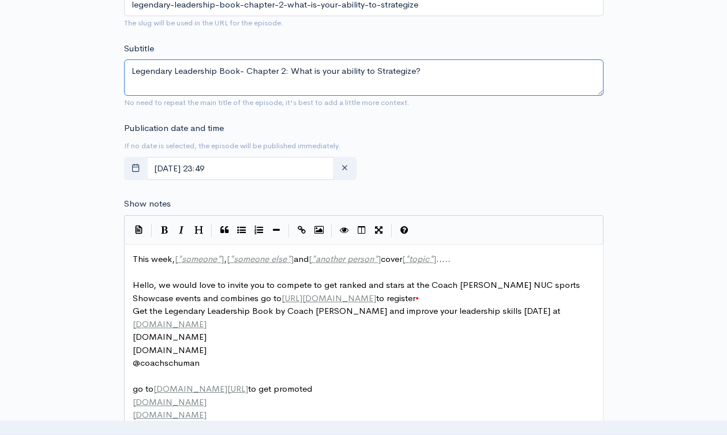
scroll to position [571, 0]
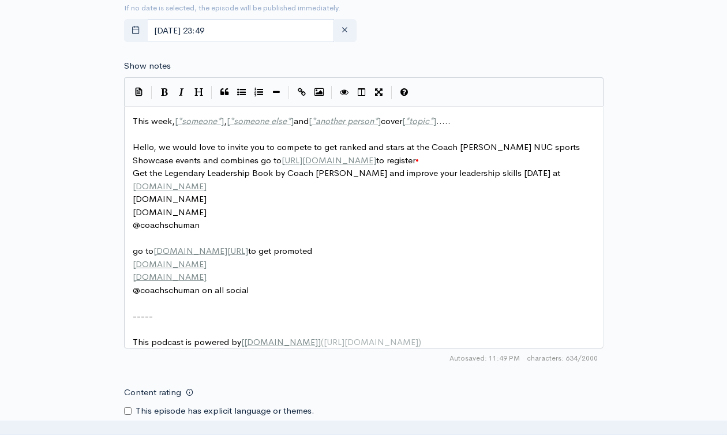
type textarea "Legendary Leadership Book- Chapter 2: What is your ability to Strategize?"
click at [197, 122] on span "someone" at bounding box center [199, 120] width 35 height 11
type textarea "This week, [*someone*], [*someone else*] and [*another person*] cover [*topic*]…"
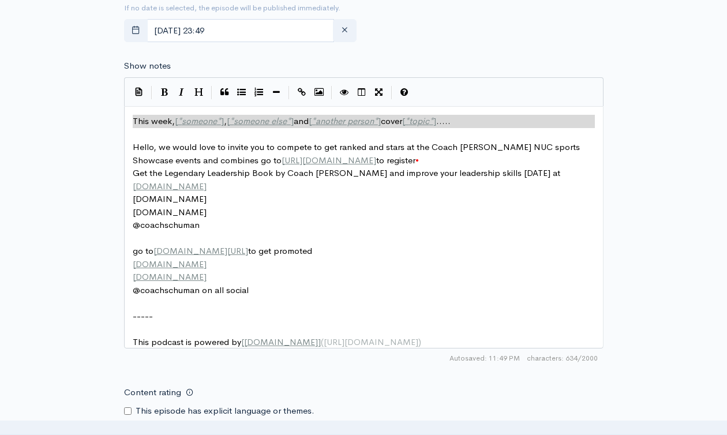
paste textarea
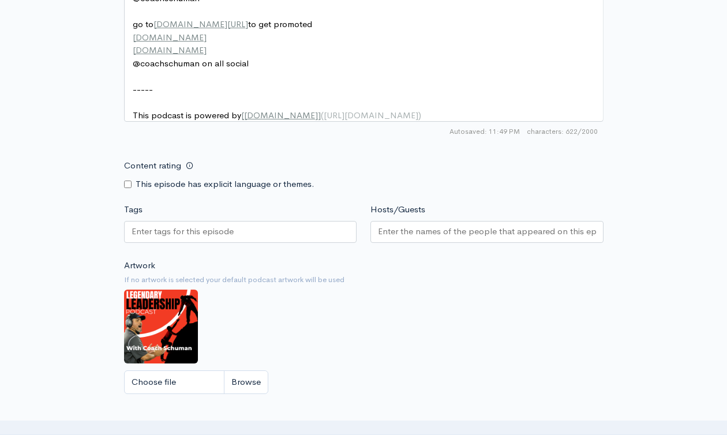
scroll to position [965, 0]
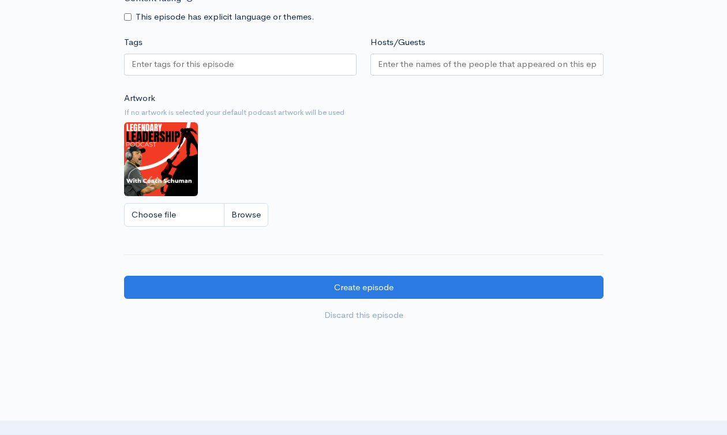
click at [238, 75] on div at bounding box center [240, 65] width 233 height 22
paste input "Legendary Leadership Book- Chapter 2: What is your ability to Strategize?"
type input "Legendary Leadership Book- Chapter 2: What is your ability to Strategize?"
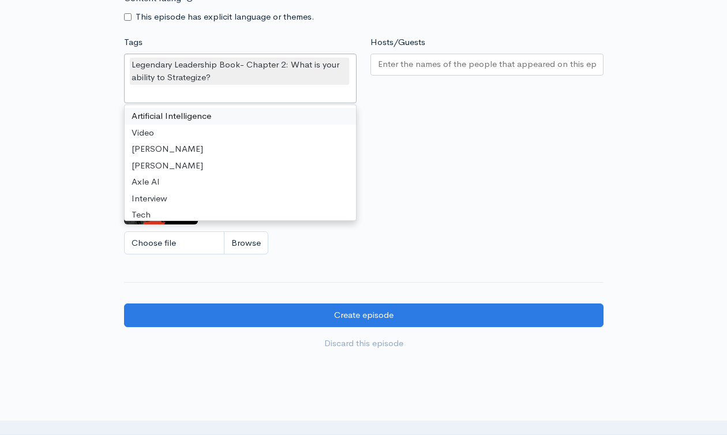
scroll to position [0, 0]
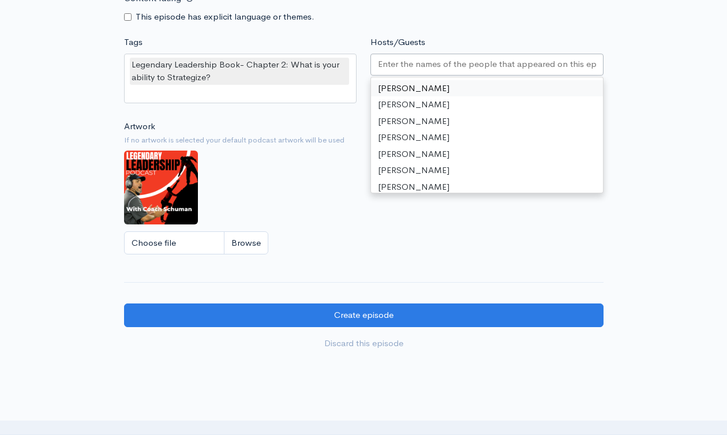
click at [413, 71] on input "Hosts/Guests" at bounding box center [487, 64] width 218 height 13
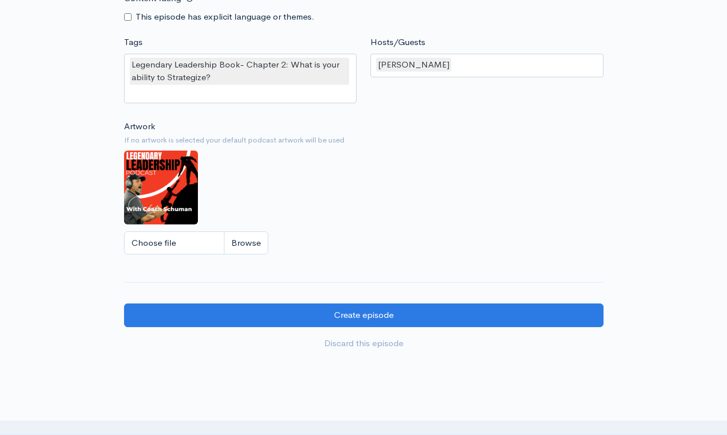
click at [466, 243] on div "Choose file" at bounding box center [364, 243] width 480 height 24
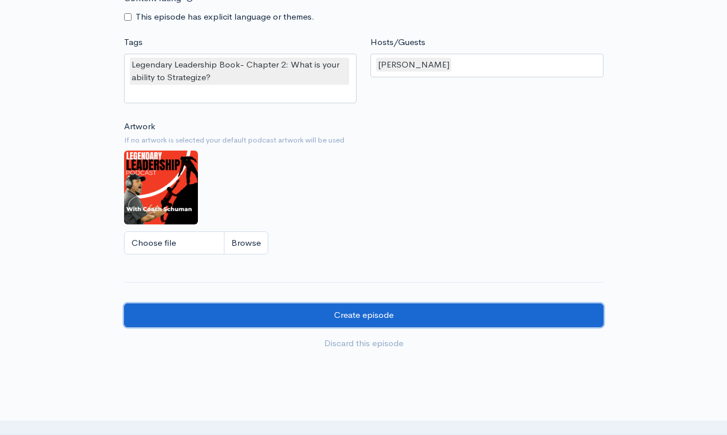
click at [450, 327] on input "Create episode" at bounding box center [364, 316] width 480 height 24
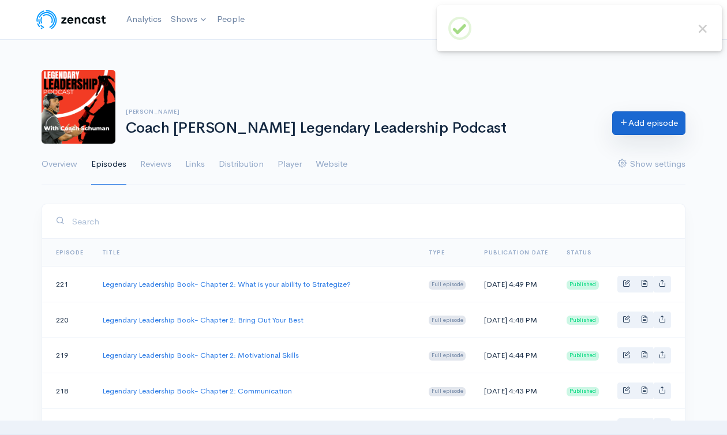
click at [628, 123] on link "Add episode" at bounding box center [648, 123] width 73 height 24
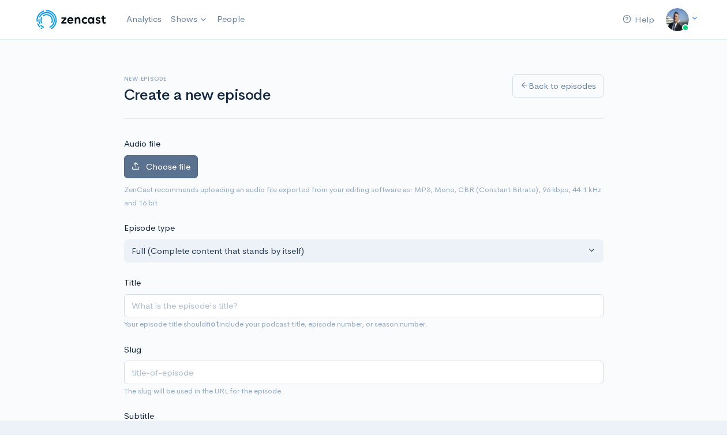
click at [173, 168] on span "Choose file" at bounding box center [168, 166] width 44 height 11
click at [0, 0] on input "Choose file" at bounding box center [0, 0] width 0 height 0
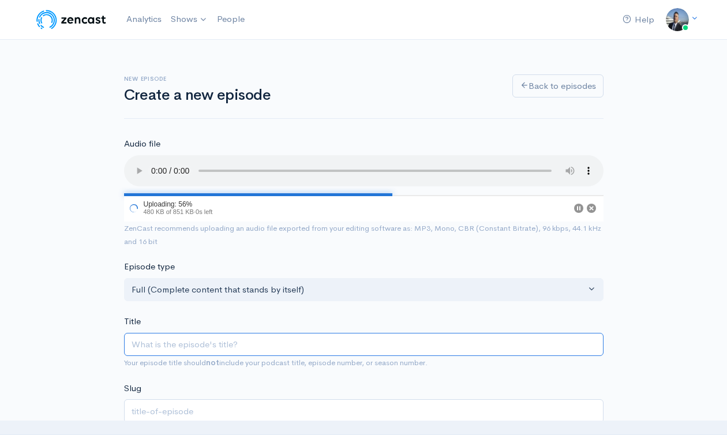
click at [302, 345] on input "Title" at bounding box center [364, 345] width 480 height 24
paste input "Legendary Leadership Book- Chapter 2: What is your ability to Strategize?"
type input "Legendary Leadership Book- Chapter 2: What is your ability to Strategize?"
type input "legendary-leadership-book-chapter-2-what-is-your-ability-to-strategize"
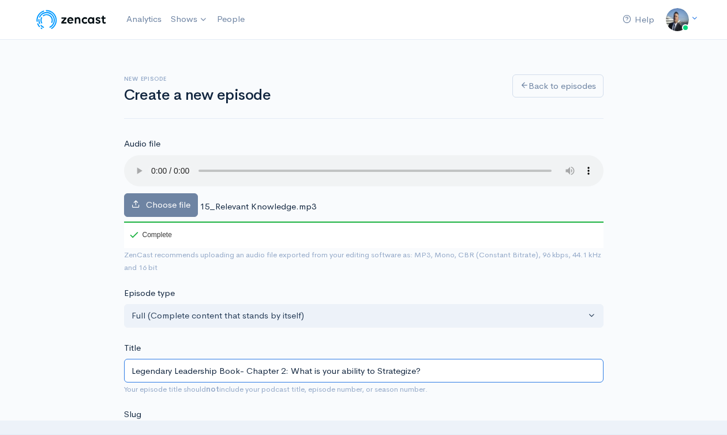
drag, startPoint x: 291, startPoint y: 367, endPoint x: 451, endPoint y: 369, distance: 159.9
click at [451, 370] on input "Legendary Leadership Book- Chapter 2: What is your ability to Strategize?" at bounding box center [364, 371] width 480 height 24
type input "Legendary Leadership Book- Chapter 2: h"
type input "legendary-leadership-book-chapter-2-h"
type input "Legendary Leadership Book- Chapter 2: hav"
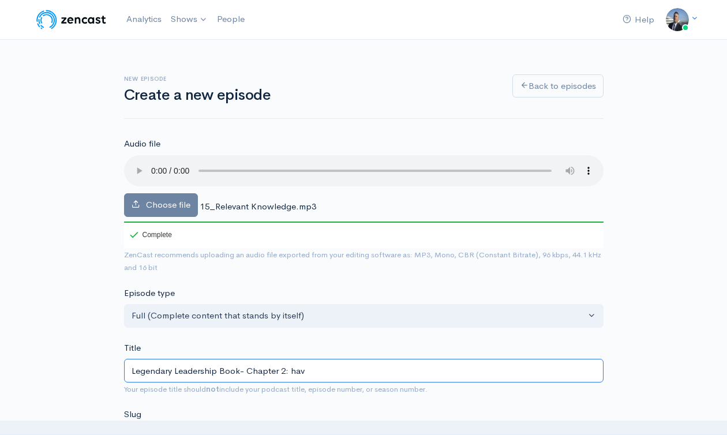
type input "legendary-leadership-book-chapter-2-hav"
type input "Legendary Leadership Book- Chapter 2: havi"
type input "legendary-leadership-book-chapter-2-havi"
type input "Legendary Leadership Book- Chapter 2: havin"
type input "legendary-leadership-book-chapter-2-havin"
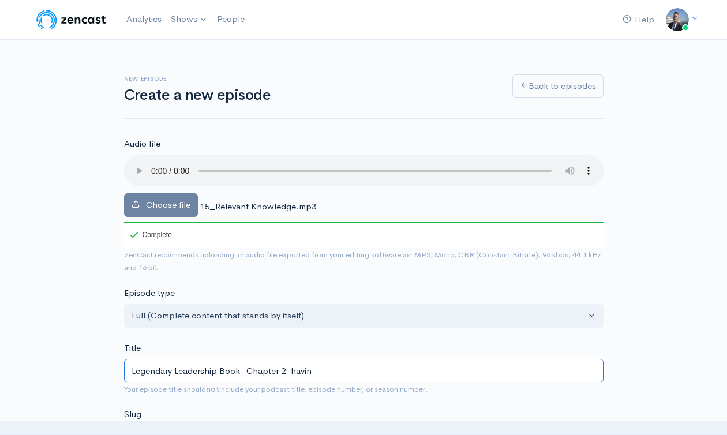
type input "Legendary Leadership Book- Chapter 2: having"
type input "legendary-leadership-book-chapter-2-having"
type input "Legendary Leadership Book- Chapter 2: havin"
type input "legendary-leadership-book-chapter-2-havin"
type input "Legendary Leadership Book- Chapter 2: havi"
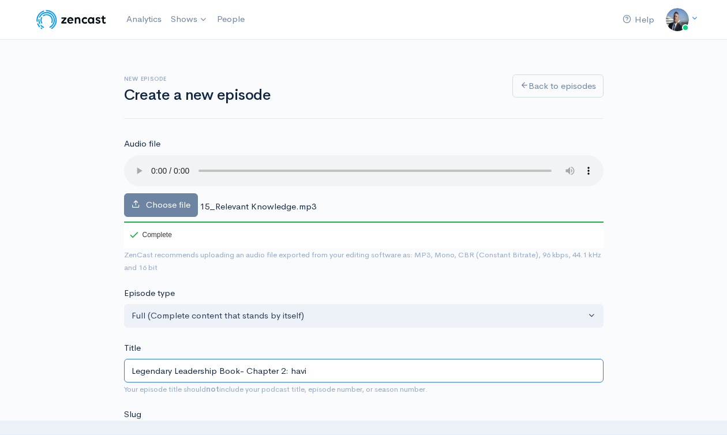
type input "legendary-leadership-book-chapter-2-havi"
type input "Legendary Leadership Book- Chapter 2: hav"
type input "legendary-leadership-book-chapter-2-hav"
type input "Legendary Leadership Book- Chapter 2: ha"
type input "legendary-leadership-book-chapter-2-ha"
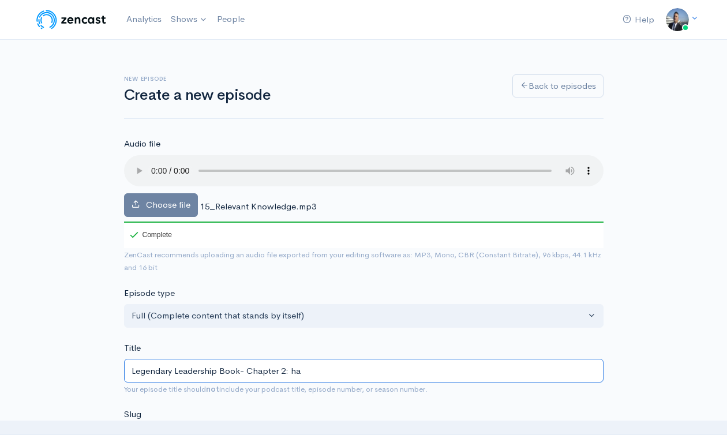
type input "Legendary Leadership Book- Chapter 2: h"
type input "legendary-leadership-book-chapter-2-h"
type input "Legendary Leadership Book- Chapter 2:"
type input "legendary-leadership-book-chapter-2"
type input "Legendary Leadership Book- Chapter 2: H"
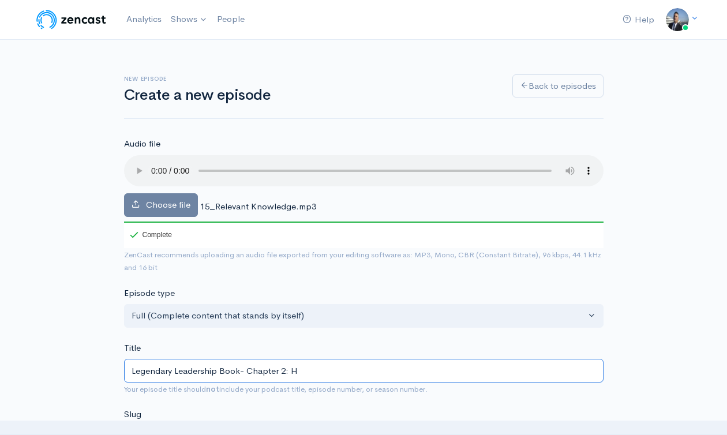
type input "legendary-leadership-book-chapter-2-h"
type input "Legendary Leadership Book- Chapter 2: Ha"
type input "legendary-leadership-book-chapter-2-ha"
type input "Legendary Leadership Book- Chapter 2: Hav"
type input "legendary-leadership-book-chapter-2-hav"
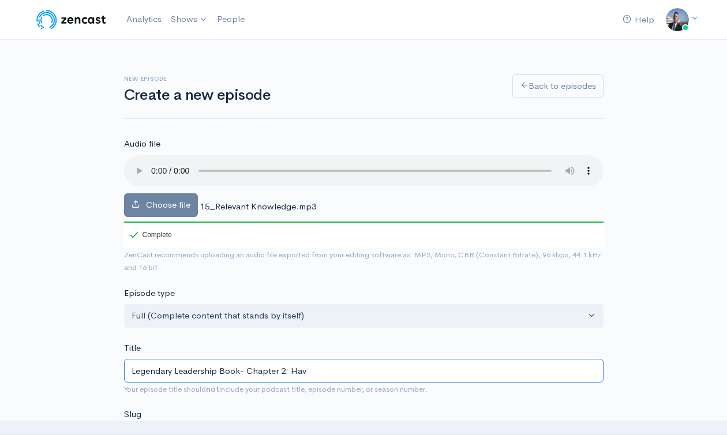
type input "Legendary Leadership Book- Chapter 2: Havi"
type input "legendary-leadership-book-chapter-2-havi"
type input "Legendary Leadership Book- Chapter 2: Having"
type input "legendary-leadership-book-chapter-2-having"
type input "Legendary Leadership Book- Chapter 2: Having R"
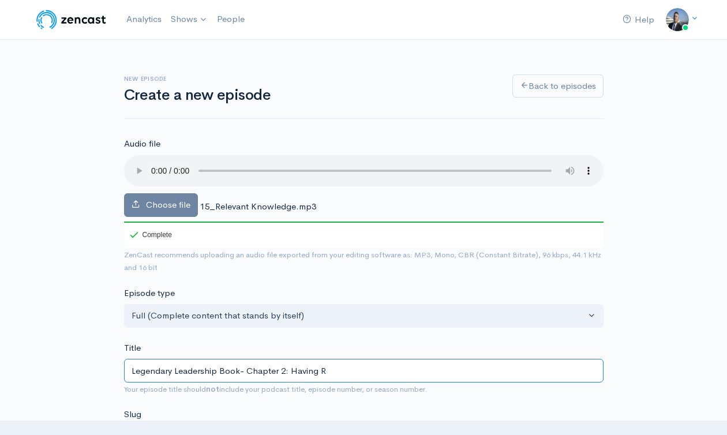
type input "legendary-leadership-book-chapter-2-having-r"
type input "Legendary Leadership Book- Chapter 2: Having Re"
type input "legendary-leadership-book-chapter-2-having-re"
type input "Legendary Leadership Book- Chapter 2: Having Rel"
type input "legendary-leadership-book-chapter-2-having-rel"
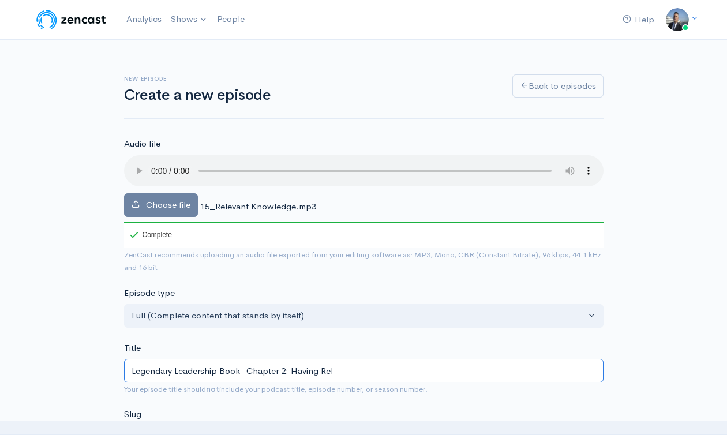
type input "Legendary Leadership Book- Chapter 2: Having Rele"
type input "legendary-leadership-book-chapter-2-having-rele"
type input "Legendary Leadership Book- Chapter 2: Having Relev"
type input "legendary-leadership-book-chapter-2-having-relev"
type input "Legendary Leadership Book- Chapter 2: Having Releva"
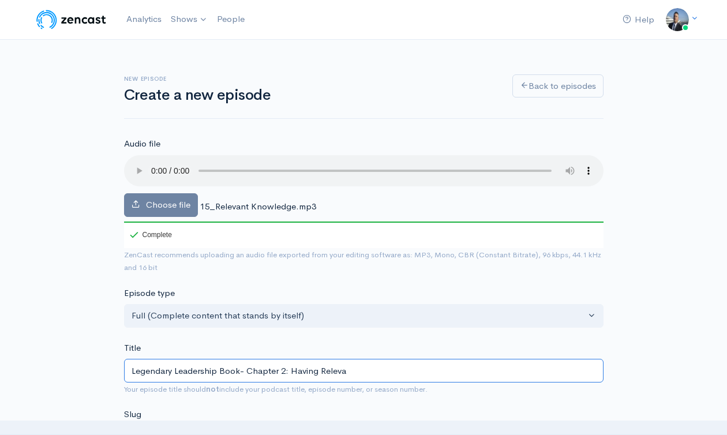
type input "legendary-leadership-book-chapter-2-having-releva"
type input "Legendary Leadership Book- Chapter 2: Having Relevan"
type input "legendary-leadership-book-chapter-2-having-relevan"
type input "Legendary Leadership Book- Chapter 2: Having Relevant"
type input "legendary-leadership-book-chapter-2-having-relevant"
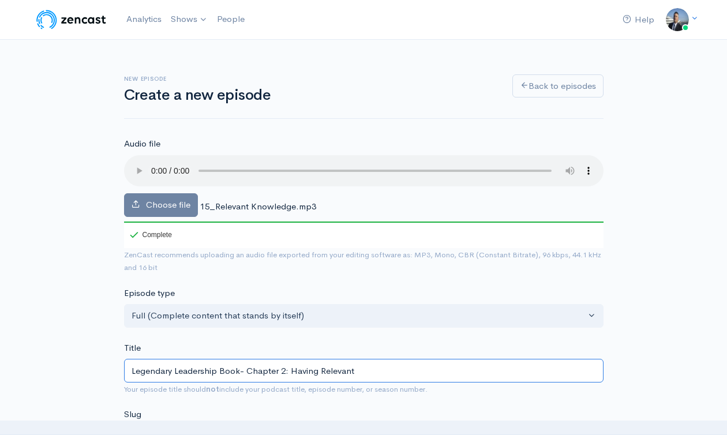
type input "Legendary Leadership Book- Chapter 2: Having Relevant K"
type input "legendary-leadership-book-chapter-2-having-relevant-k"
type input "Legendary Leadership Book- Chapter 2: Having Relevant Kn"
type input "legendary-leadership-book-chapter-2-having-relevant-kn"
type input "Legendary Leadership Book- Chapter 2: Having Relevant Kno"
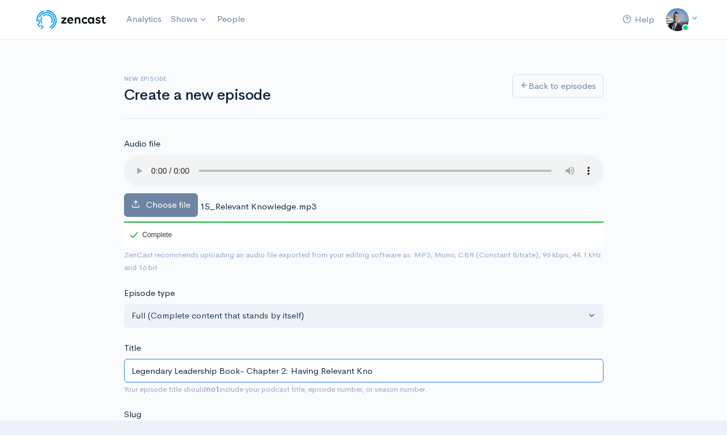
type input "legendary-leadership-book-chapter-2-having-relevant-kno"
type input "Legendary Leadership Book- Chapter 2: Having Relevant Know"
type input "legendary-leadership-book-chapter-2-having-relevant-know"
type input "Legendary Leadership Book- Chapter 2: Having Relevant Knowl"
type input "legendary-leadership-book-chapter-2-having-relevant-knowl"
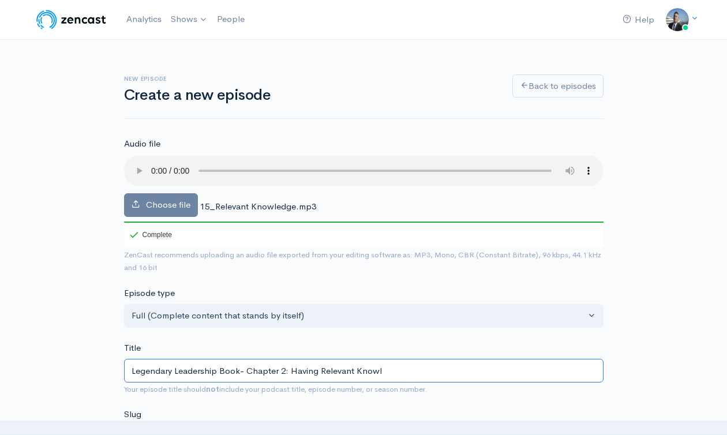
type input "Legendary Leadership Book- Chapter 2: Having Relevant Knowle"
type input "legendary-leadership-book-chapter-2-having-relevant-knowle"
type input "Legendary Leadership Book- Chapter 2: Having Relevant Knowled"
type input "legendary-leadership-book-chapter-2-having-relevant-knowled"
type input "Legendary Leadership Book- Chapter 2: Having Relevant Knowledg"
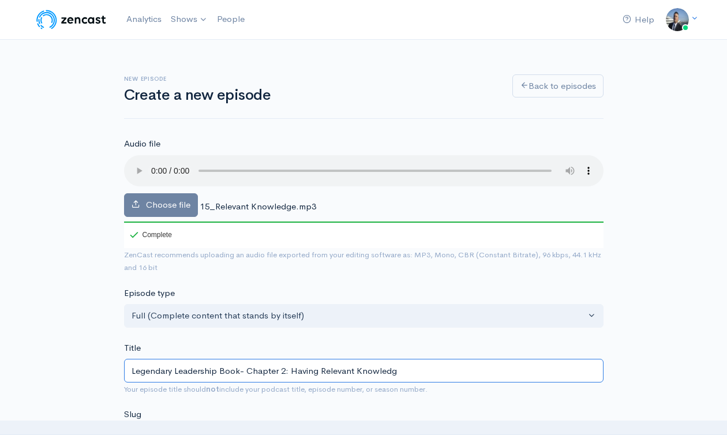
type input "legendary-leadership-book-chapter-2-having-relevant-knowledg"
type input "Legendary Leadership Book- Chapter 2: Having Relevant Knowledge"
type input "legendary-leadership-book-chapter-2-having-relevant-knowledge"
click at [371, 369] on input "Legendary Leadership Book- Chapter 2: Having Relevant Knowledge" at bounding box center [364, 371] width 480 height 24
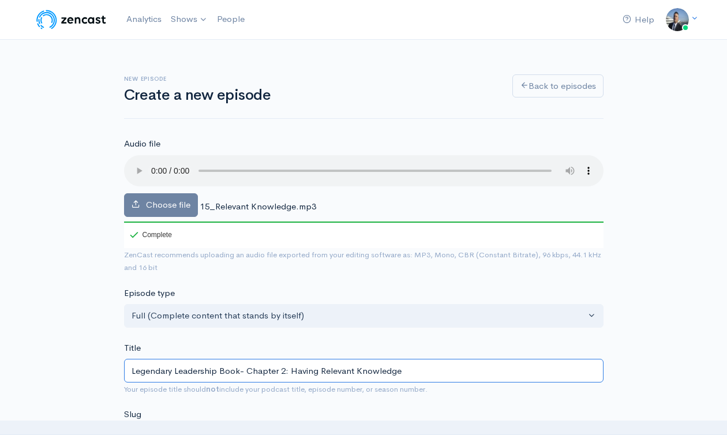
click at [371, 369] on input "Legendary Leadership Book- Chapter 2: Having Relevant Knowledge" at bounding box center [364, 371] width 480 height 24
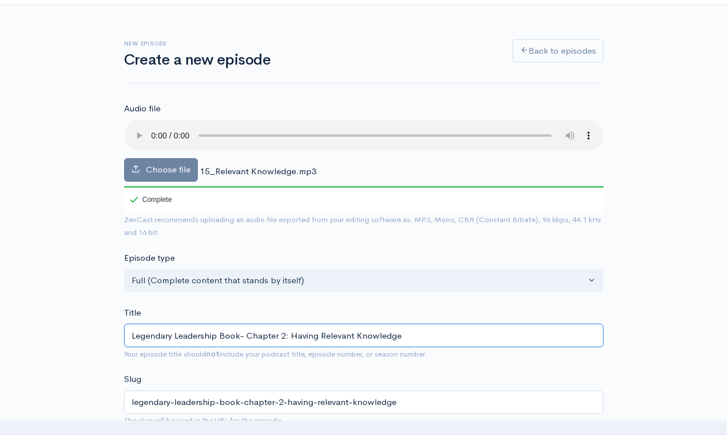
scroll to position [220, 0]
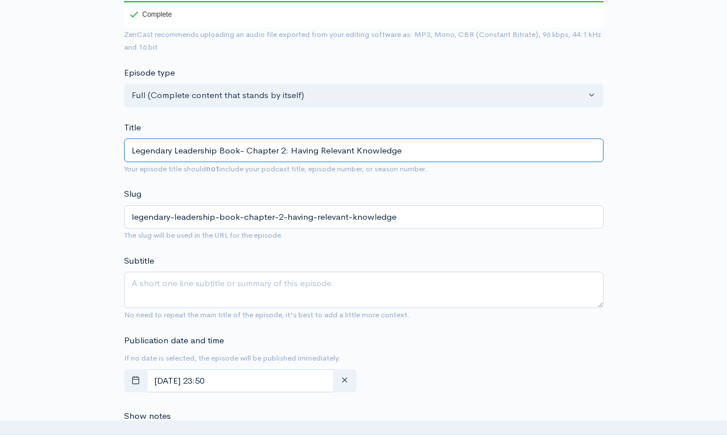
type input "Legendary Leadership Book- Chapter 2: Having Relevant Knowledge"
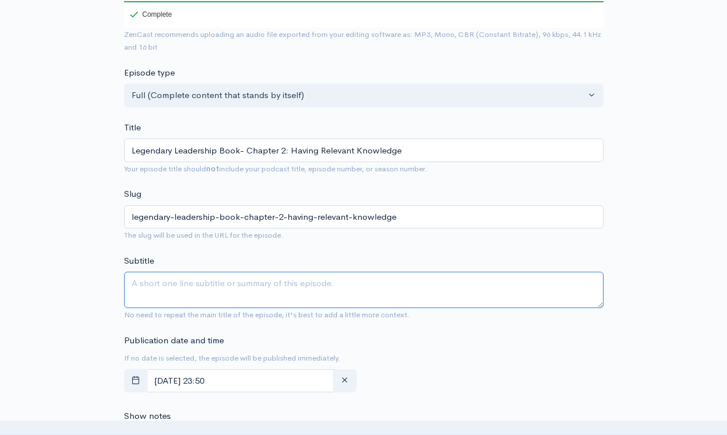
click at [264, 291] on textarea "Subtitle" at bounding box center [364, 290] width 480 height 36
paste textarea "Legendary Leadership Book- Chapter 2: Having Relevant Knowledge"
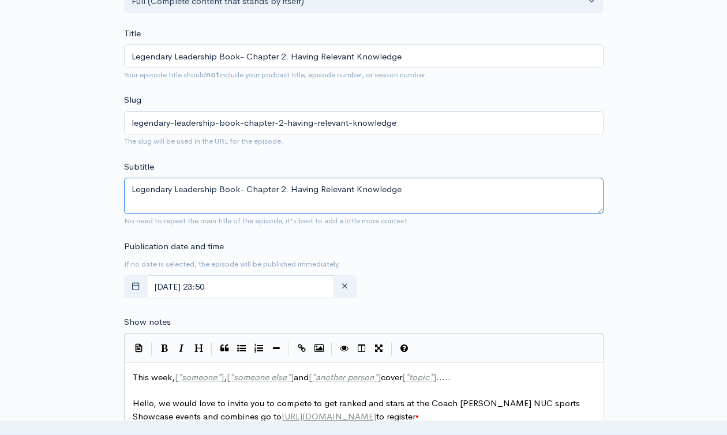
scroll to position [438, 0]
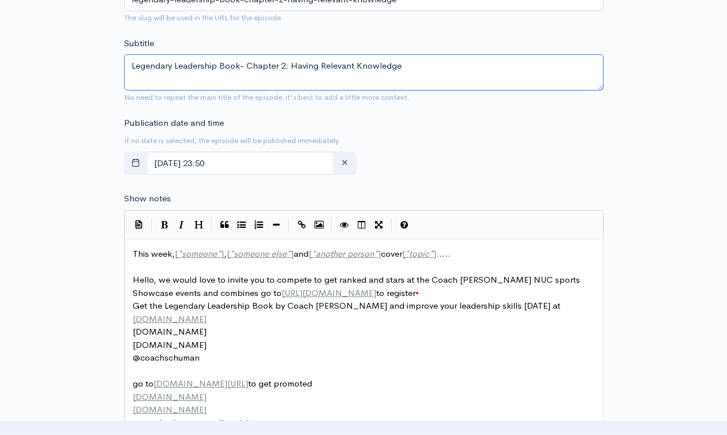
type textarea "Legendary Leadership Book- Chapter 2: Having Relevant Knowledge"
click at [214, 261] on pre "​" at bounding box center [368, 267] width 476 height 13
click at [215, 252] on span "someone" at bounding box center [199, 253] width 35 height 11
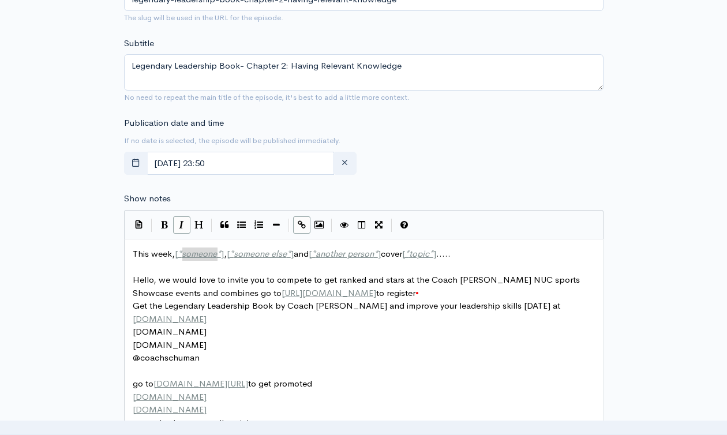
type textarea "This week, [*someone*], [*someone else*] and [*another person*] cover [*topic*]…"
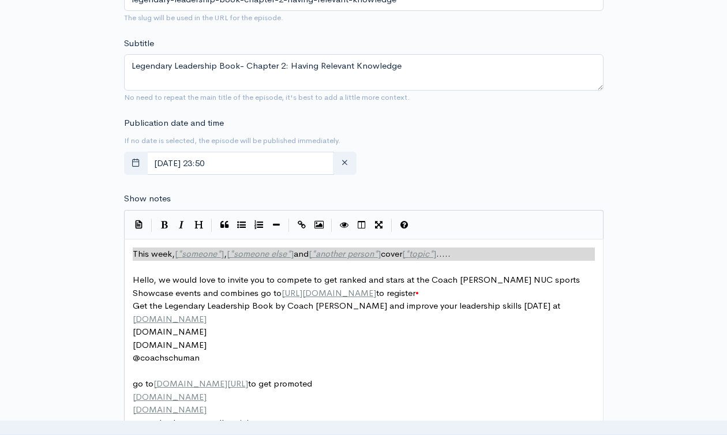
paste textarea
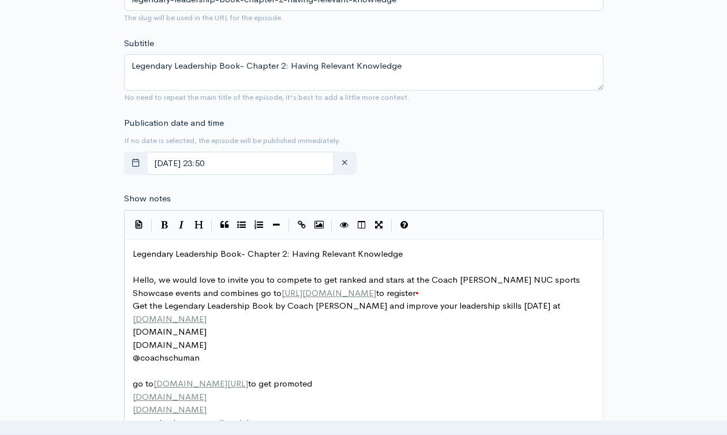
scroll to position [811, 0]
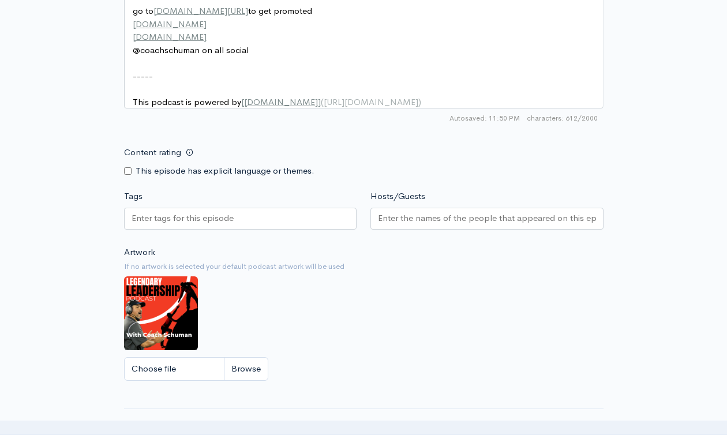
click at [227, 225] on input "Tags" at bounding box center [184, 218] width 104 height 13
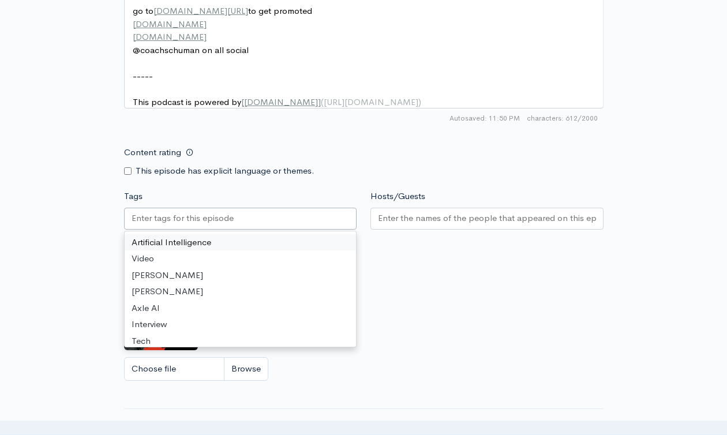
paste input "Legendary Leadership Book- Chapter 2: Having Relevant Knowledge"
type input "Legendary Leadership Book- Chapter 2: Having Relevant Knowledge"
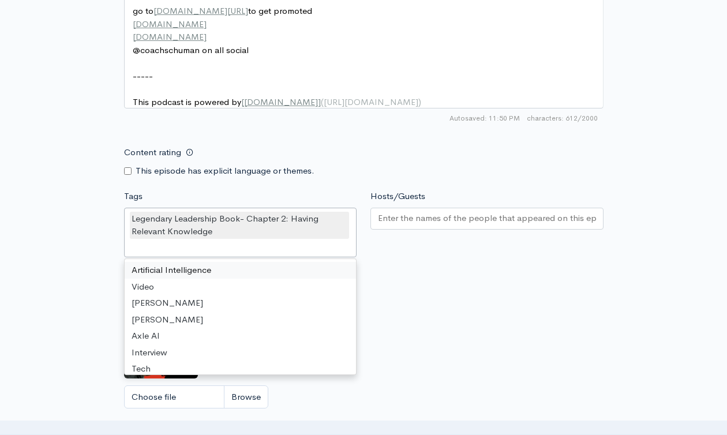
scroll to position [0, 0]
click at [406, 225] on input "Hosts/Guests" at bounding box center [487, 218] width 218 height 13
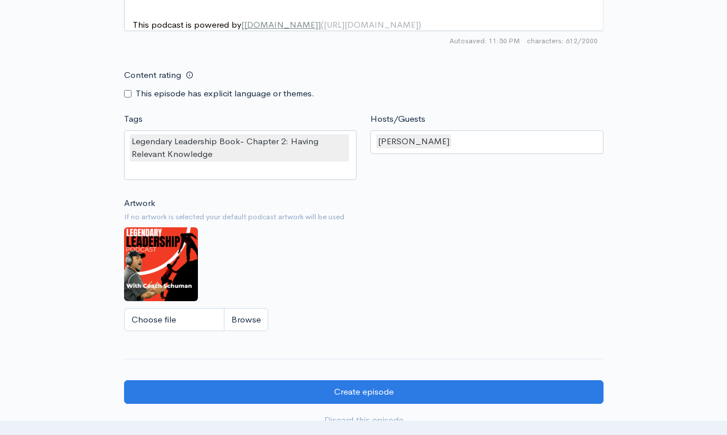
scroll to position [912, 0]
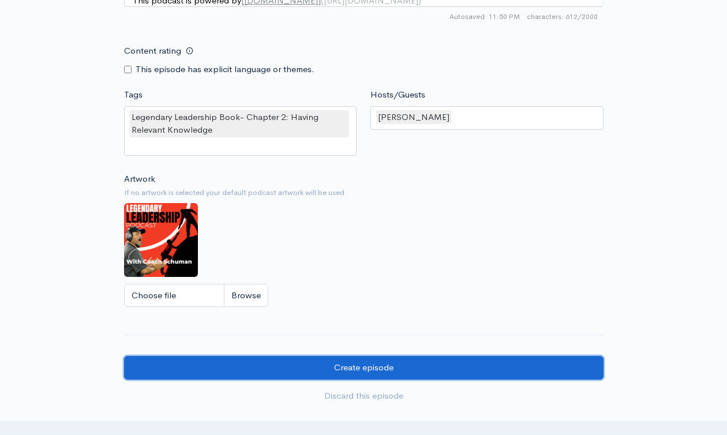
click at [353, 366] on input "Create episode" at bounding box center [364, 368] width 480 height 24
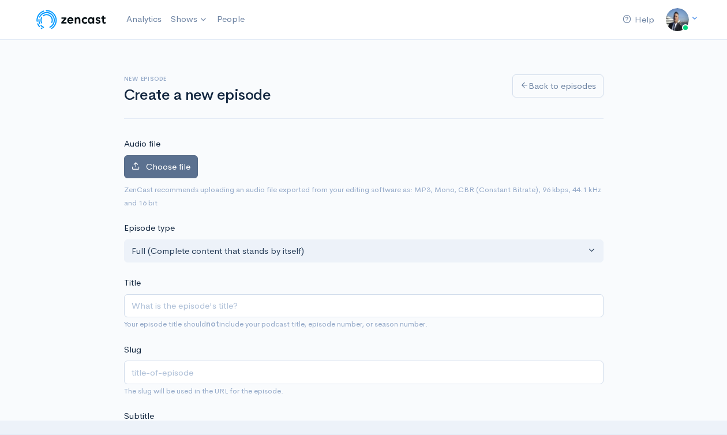
click at [163, 178] on div "Choose file 0" at bounding box center [364, 169] width 480 height 28
click at [176, 168] on span "Choose file" at bounding box center [168, 166] width 44 height 11
click at [0, 0] on input "Choose file" at bounding box center [0, 0] width 0 height 0
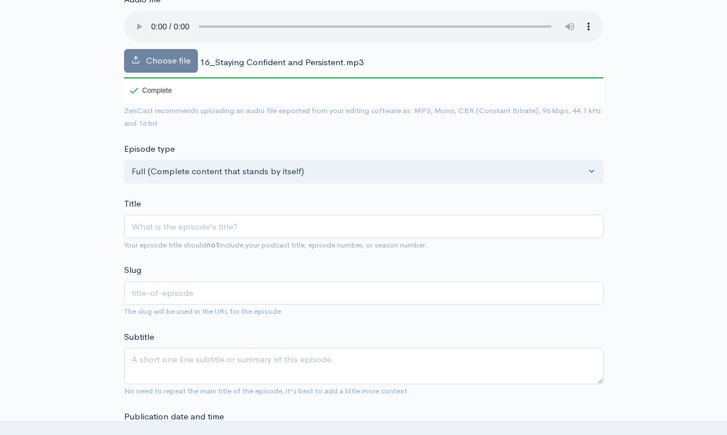
scroll to position [224, 0]
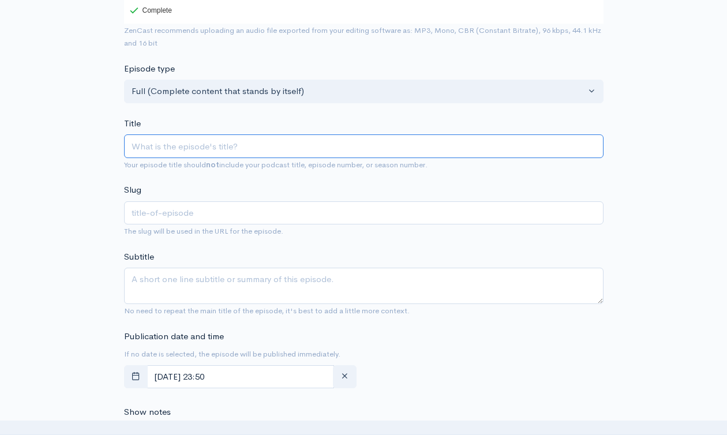
click at [279, 144] on input "Title" at bounding box center [364, 146] width 480 height 24
paste input "Legendary Leadership Book- Chapter 2: Having Relevant Knowledge"
type input "Legendary Leadership Book- Chapter 2: Having Relevant Knowledge"
type input "legendary-leadership-book-chapter-2-having-relevant-knowledge"
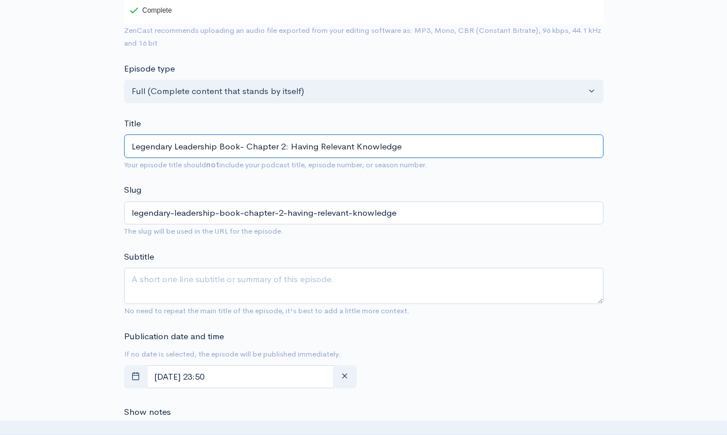
drag, startPoint x: 289, startPoint y: 145, endPoint x: 458, endPoint y: 149, distance: 168.5
click at [458, 149] on input "Legendary Leadership Book- Chapter 2: Having Relevant Knowledge" at bounding box center [364, 146] width 480 height 24
type input "Legendary Leadership Book- Chapter 2: S"
type input "legendary-leadership-book-chapter-2-s"
type input "Legendary Leadership Book- Chapter 2: St"
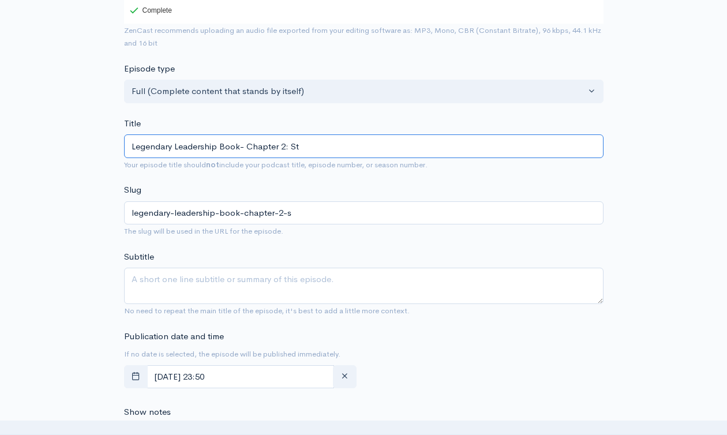
type input "legendary-leadership-book-chapter-2-st"
type input "Legendary Leadership Book- Chapter 2: Sta"
type input "legendary-leadership-book-chapter-2-sta"
type input "Legendary Leadership Book- Chapter 2: Stay"
type input "legendary-leadership-book-chapter-2-stay"
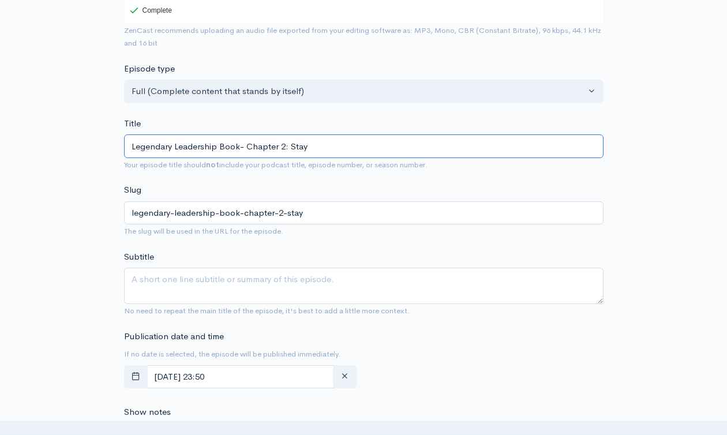
type input "Legendary Leadership Book- Chapter 2: Stayi"
type input "legendary-leadership-book-chapter-2-stayi"
type input "Legendary Leadership Book- Chapter 2: Staying"
type input "legendary-leadership-book-chapter-2-staying"
type input "Legendary Leadership Book- Chapter 2: Staying C"
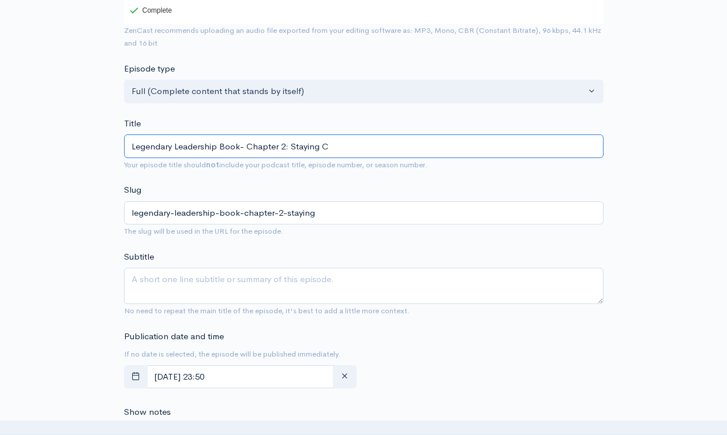
type input "legendary-leadership-book-chapter-2-staying-c"
type input "Legendary Leadership Book- Chapter 2: Staying Co"
type input "legendary-leadership-book-chapter-2-staying-co"
type input "Legendary Leadership Book- Chapter 2: Staying Con"
type input "legendary-leadership-book-chapter-2-staying-con"
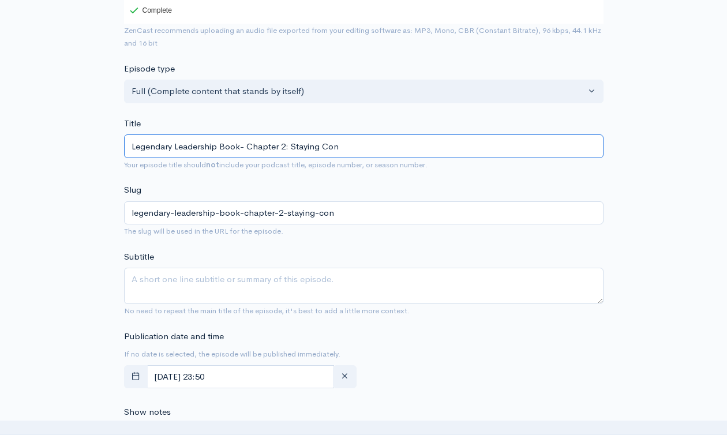
type input "Legendary Leadership Book- Chapter 2: Staying Conf"
type input "legendary-leadership-book-chapter-2-staying-conf"
type input "Legendary Leadership Book- Chapter 2: Staying Confi"
type input "legendary-leadership-book-chapter-2-staying-confi"
type input "Legendary Leadership Book- Chapter 2: Staying Confid"
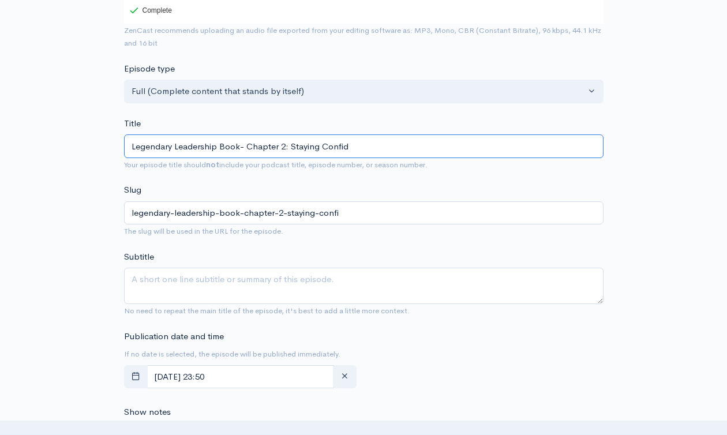
type input "legendary-leadership-book-chapter-2-staying-confid"
type input "Legendary Leadership Book- Chapter 2: Staying Confiden"
type input "legendary-leadership-book-chapter-2-staying-confiden"
type input "Legendary Leadership Book- Chapter 2: Staying Confident"
type input "legendary-leadership-book-chapter-2-staying-confident"
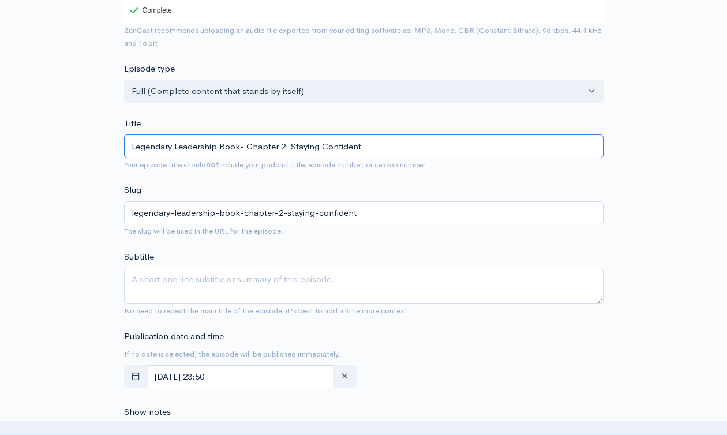
type input "Legendary Leadership Book- Chapter 2: Staying Confident a"
type input "legendary-leadership-book-chapter-2-staying-confident-a"
type input "Legendary Leadership Book- Chapter 2: Staying Confident and"
type input "legendary-leadership-book-chapter-2-staying-confident-and"
type input "Legendary Leadership Book- Chapter 2: Staying Confident and P"
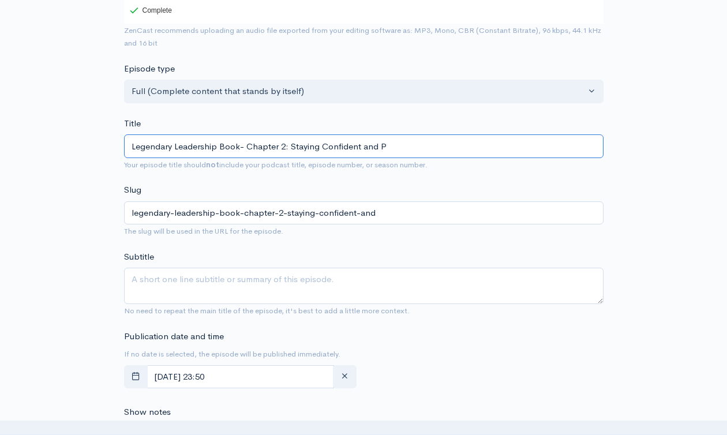
type input "legendary-leadership-book-chapter-2-staying-confident-and-p"
type input "Legendary Leadership Book- Chapter 2: Staying Confident and Per"
type input "legendary-leadership-book-chapter-2-staying-confident-and-per"
type input "Legendary Leadership Book- Chapter 2: Staying Confident and [PERSON_NAME]"
type input "legendary-leadership-book-chapter-2-staying-confident-and-pers"
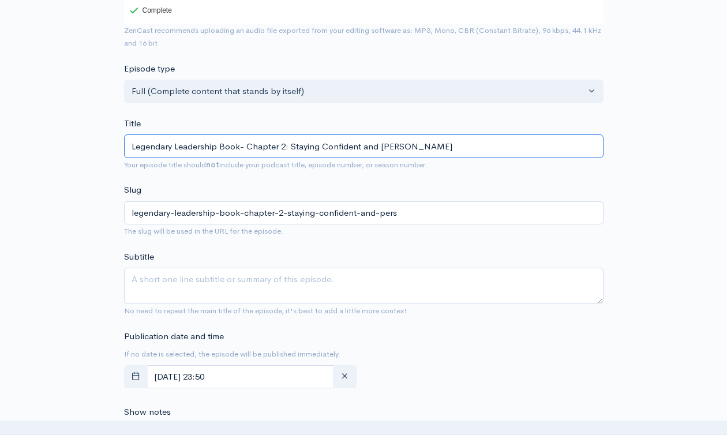
type input "Legendary Leadership Book- Chapter 2: Staying Confident and Persi"
type input "legendary-leadership-book-chapter-2-staying-confident-and-persi"
type input "Legendary Leadership Book- Chapter 2: Staying Confident and Persis"
type input "legendary-leadership-book-chapter-2-staying-confident-and-persis"
type input "Legendary Leadership Book- Chapter 2: Staying Confident and Persist"
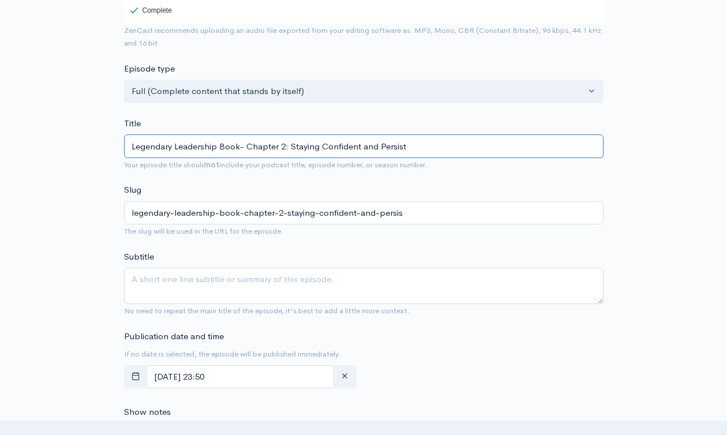
type input "legendary-leadership-book-chapter-2-staying-confident-and-persist"
type input "Legendary Leadership Book- Chapter 2: Staying Confident and Persiste"
type input "legendary-leadership-book-chapter-2-staying-confident-and-persiste"
type input "Legendary Leadership Book- Chapter 2: Staying Confident and Persisten"
type input "legendary-leadership-book-chapter-2-staying-confident-and-persisten"
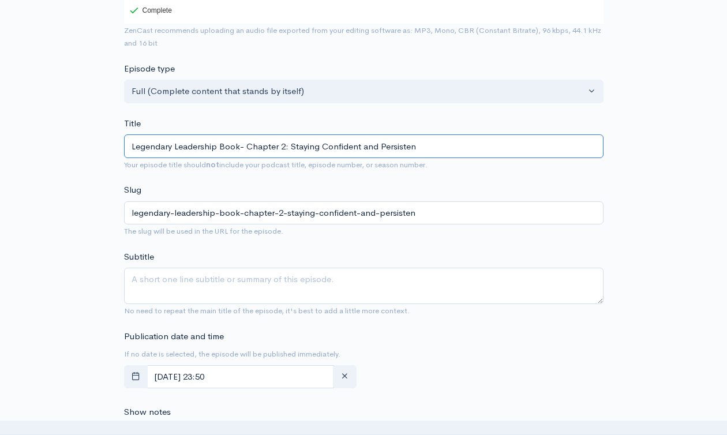
type input "Legendary Leadership Book- Chapter 2: Staying Confident and Persistent"
type input "legendary-leadership-book-chapter-2-staying-confident-and-persistent"
click at [458, 149] on input "Legendary Leadership Book- Chapter 2: Staying Confident and Persistent" at bounding box center [364, 146] width 480 height 24
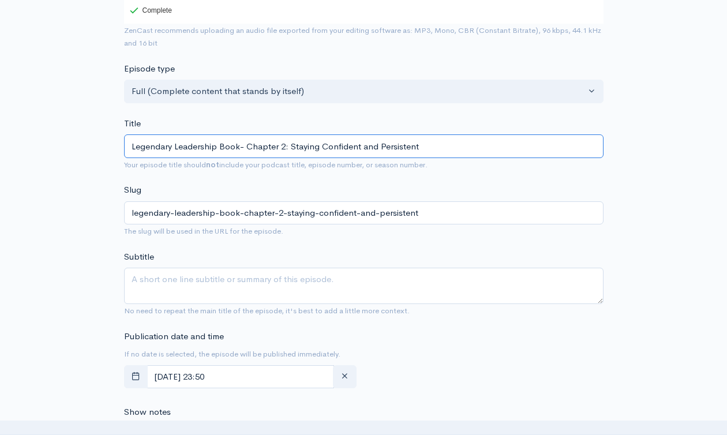
scroll to position [466, 0]
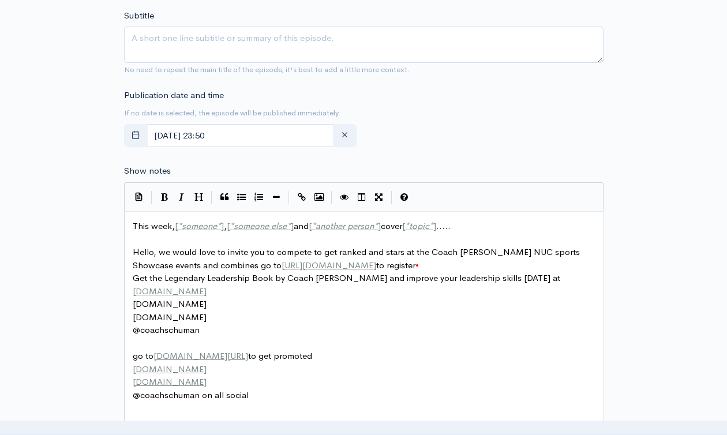
type input "Legendary Leadership Book- Chapter 2: Staying Confident and Persistent"
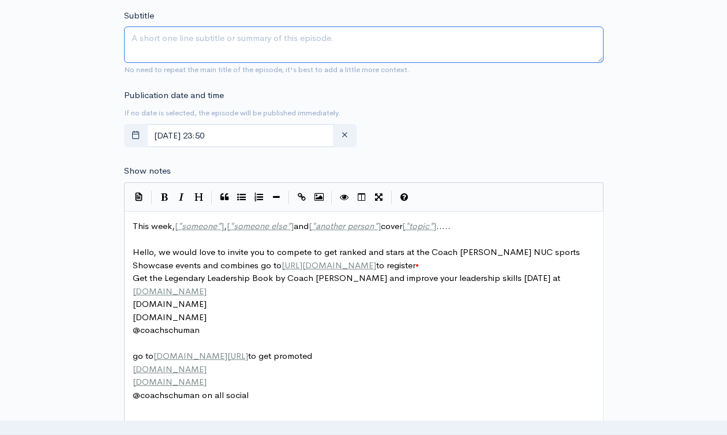
click at [360, 46] on textarea "Subtitle" at bounding box center [364, 45] width 480 height 36
paste textarea "Legendary Leadership Book- Chapter 2: Staying Confident and Persistent"
type textarea "Legendary Leadership Book- Chapter 2: Staying Confident and Persistent"
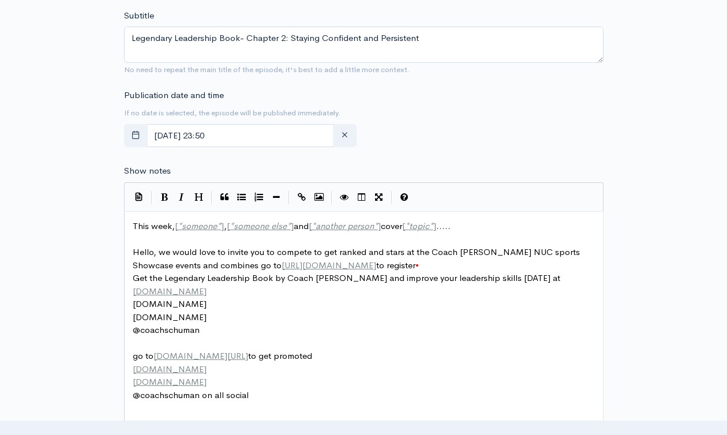
scroll to position [4, 0]
click at [323, 228] on span "another person" at bounding box center [345, 225] width 58 height 11
type textarea "This week, [*someone*], [*someone else*] and [*another person*] cover [*topic*]…"
paste textarea
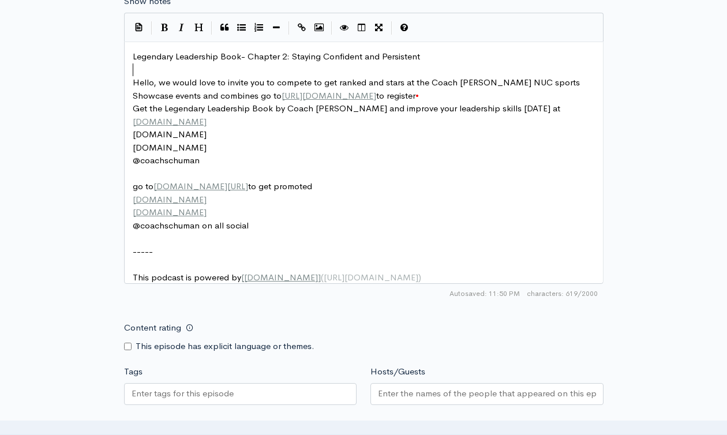
scroll to position [725, 0]
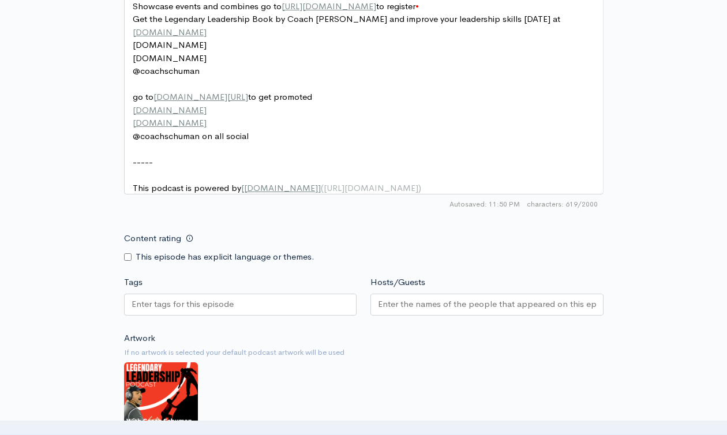
click at [263, 310] on div at bounding box center [240, 305] width 233 height 22
paste input "Legendary Leadership Book- Chapter 2: Staying Confident and Persistent"
type input "Legendary Leadership Book- Chapter 2: Staying Confident and Persistent"
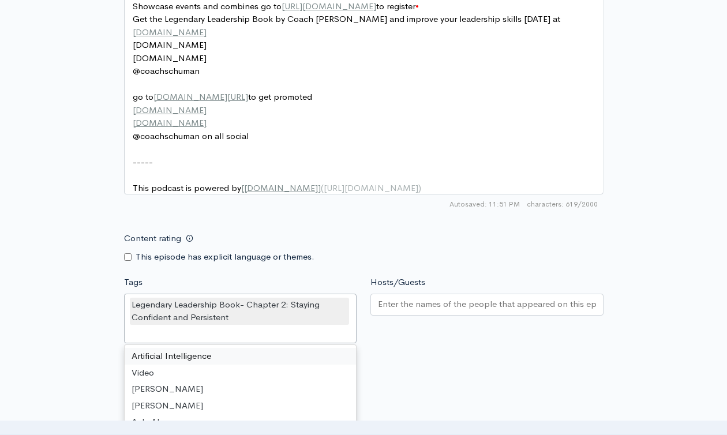
scroll to position [0, 0]
click at [419, 311] on input "Hosts/Guests" at bounding box center [487, 304] width 218 height 13
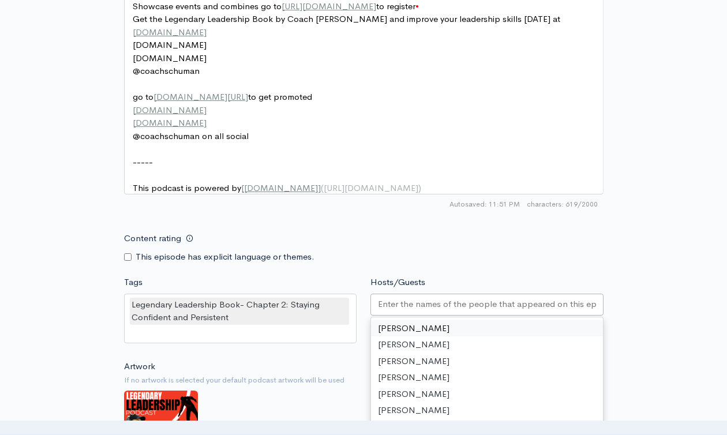
drag, startPoint x: 421, startPoint y: 339, endPoint x: 503, endPoint y: 306, distance: 88.6
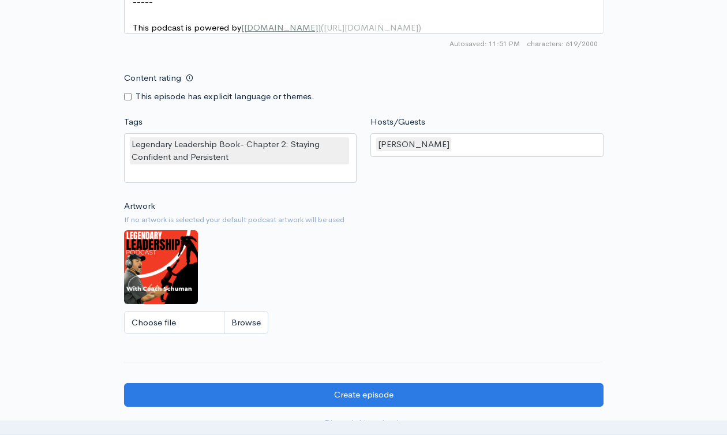
scroll to position [1057, 0]
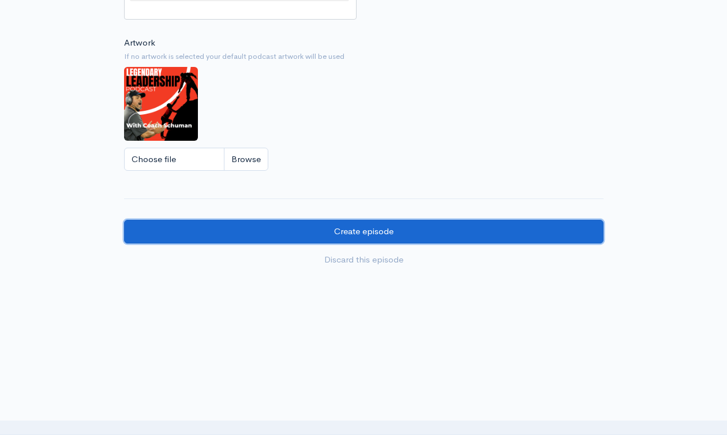
drag, startPoint x: 320, startPoint y: 229, endPoint x: 504, endPoint y: 226, distance: 184.7
click at [326, 226] on input "Create episode" at bounding box center [364, 232] width 480 height 24
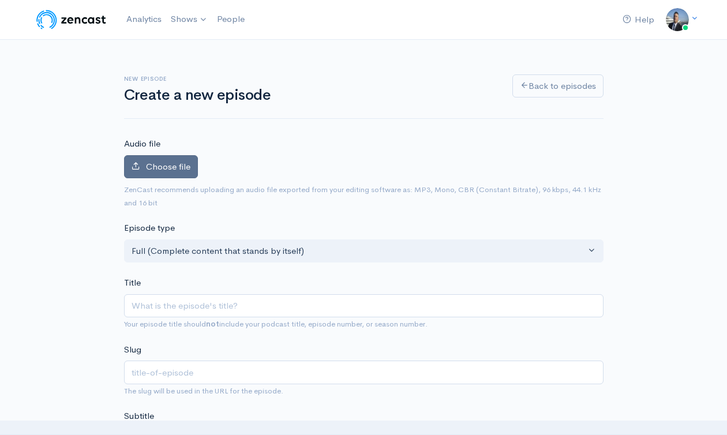
click at [171, 166] on span "Choose file" at bounding box center [168, 166] width 44 height 11
click at [0, 0] on input "Choose file" at bounding box center [0, 0] width 0 height 0
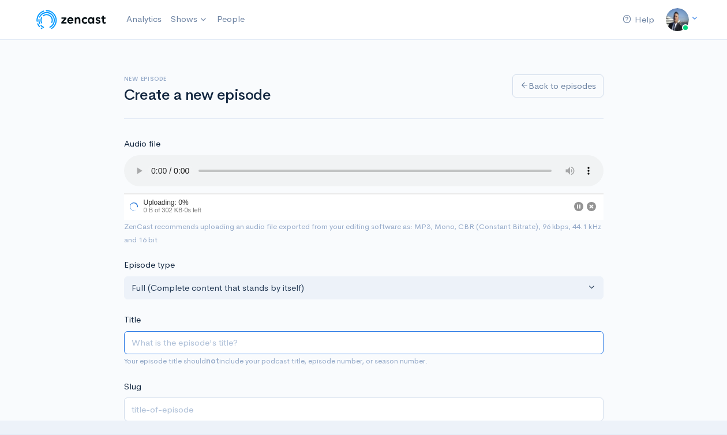
click at [339, 336] on input "Title" at bounding box center [364, 343] width 480 height 24
paste input "Legendary Leadership Book- Chapter 2: Staying Confident and Persistent"
type input "Legendary Leadership Book- Chapter 2: Staying Confident and Persistent"
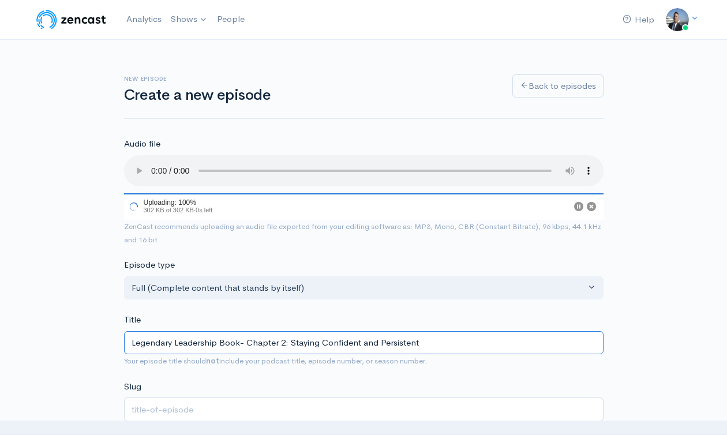
type input "legendary-leadership-book-chapter-2-staying-confident-and-persistent"
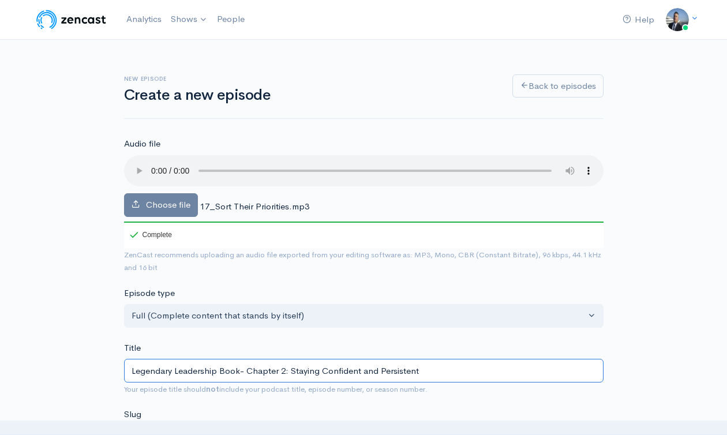
drag, startPoint x: 290, startPoint y: 370, endPoint x: 466, endPoint y: 369, distance: 176.0
click at [466, 369] on input "Legendary Leadership Book- Chapter 2: Staying Confident and Persistent" at bounding box center [364, 371] width 480 height 24
type input "Legendary Leadership Book- Chapter 2: S"
type input "legendary-leadership-book-chapter-2-s"
type input "Legendary Leadership Book- Chapter 2: So"
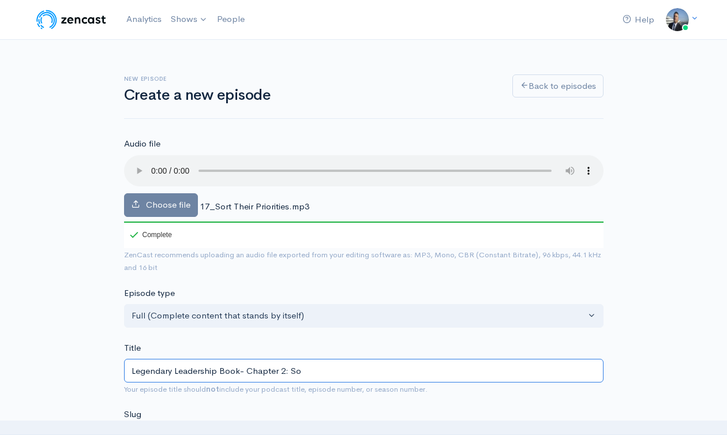
type input "legendary-leadership-book-chapter-2-so"
type input "Legendary Leadership Book- Chapter 2: Sot"
type input "legendary-leadership-book-chapter-2-sot"
type input "Legendary Leadership Book- Chapter 2: Sor"
type input "legendary-leadership-book-chapter-2-sor"
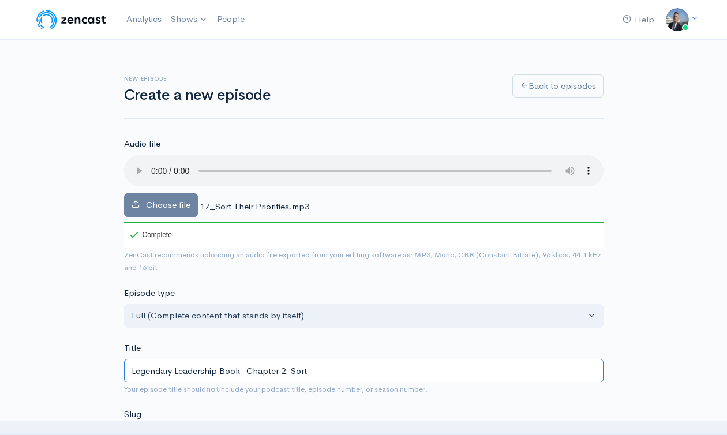
type input "Legendary Leadership Book- Chapter 2: Sorti"
type input "legendary-leadership-book-chapter-2-sorti"
type input "Legendary Leadership Book- Chapter 2: Sortin"
type input "legendary-leadership-book-chapter-2-sortin"
type input "Legendary Leadership Book- Chapter 2: Sorting"
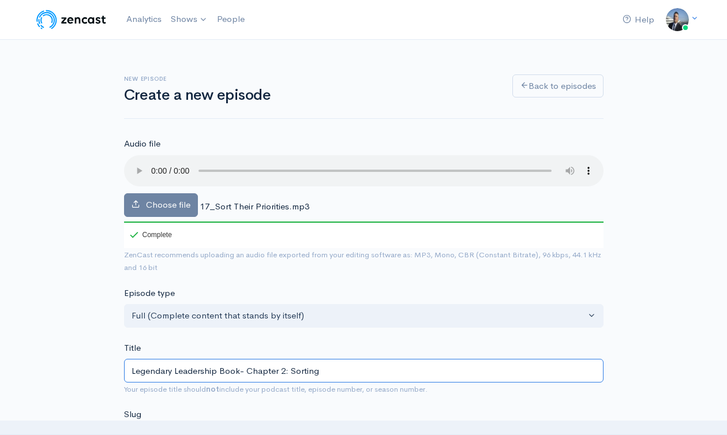
type input "legendary-leadership-book-chapter-2-sorting"
type input "Legendary Leadership Book- Chapter 2: Sorting O"
type input "legendary-leadership-book-chapter-2-sorting-o"
type input "Legendary Leadership Book- Chapter 2: Sorting Ou"
type input "legendary-leadership-book-chapter-2-sorting-ou"
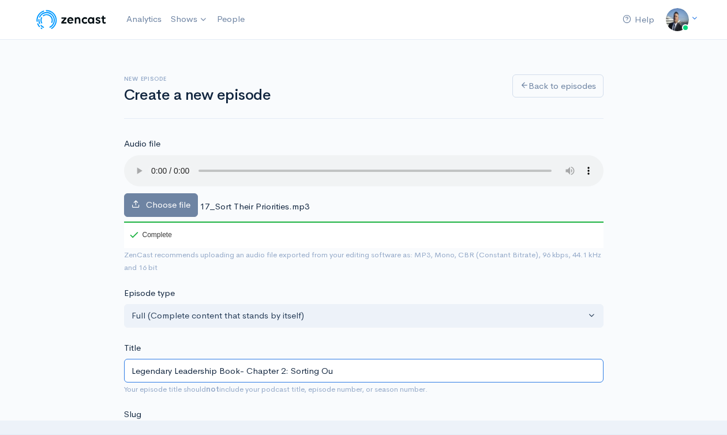
type input "Legendary Leadership Book- Chapter 2: Sorting Out"
type input "legendary-leadership-book-chapter-2-sorting-out"
type input "Legendary Leadership Book- Chapter 2: Sorting Out YO"
type input "legendary-leadership-book-chapter-2-sorting-out-yo"
type input "Legendary Leadership Book- Chapter 2: Sorting Out YOu"
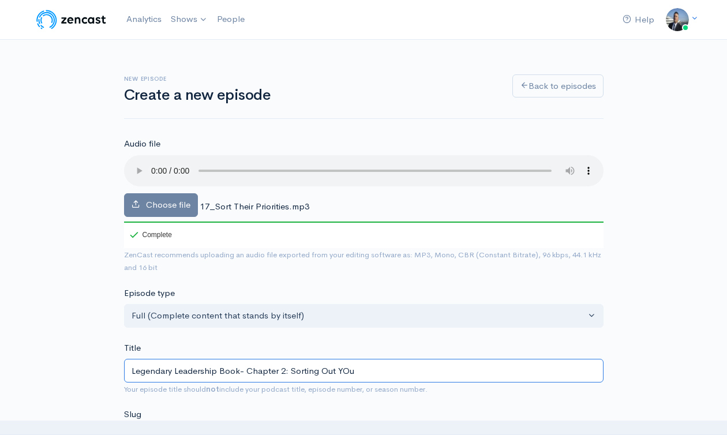
type input "legendary-leadership-book-chapter-2-sorting-out-you"
type input "Legendary Leadership Book- Chapter 2: Sorting Out YOur"
type input "legendary-leadership-book-chapter-2-sorting-out-your"
type input "Legendary Leadership Book- Chapter 2: Sorting Out YOu"
type input "legendary-leadership-book-chapter-2-sorting-out-you"
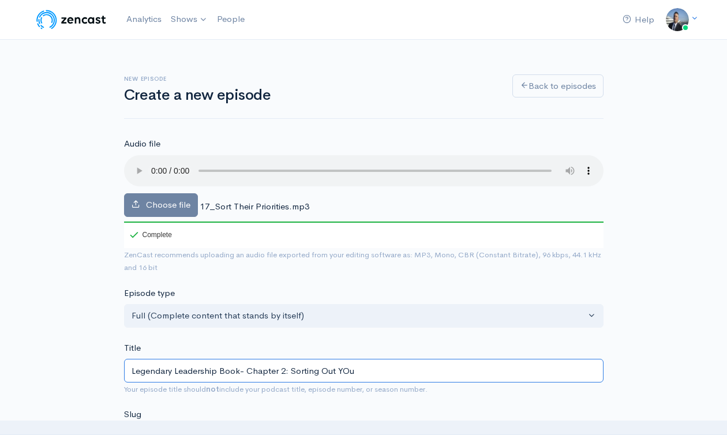
type input "Legendary Leadership Book- Chapter 2: Sorting Out YO"
type input "legendary-leadership-book-chapter-2-sorting-out-yo"
type input "Legendary Leadership Book- Chapter 2: Sorting Out Y"
type input "legendary-leadership-book-chapter-2-sorting-out-y"
type input "Legendary Leadership Book- Chapter 2: Sorting Out Yo"
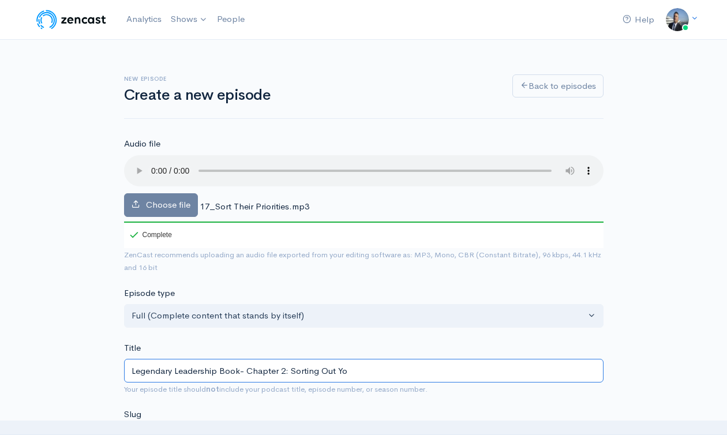
type input "legendary-leadership-book-chapter-2-sorting-out-yo"
type input "Legendary Leadership Book- Chapter 2: Sorting Out You"
type input "legendary-leadership-book-chapter-2-sorting-out-you"
type input "Legendary Leadership Book- Chapter 2: Sorting Out Your"
type input "legendary-leadership-book-chapter-2-sorting-out-your"
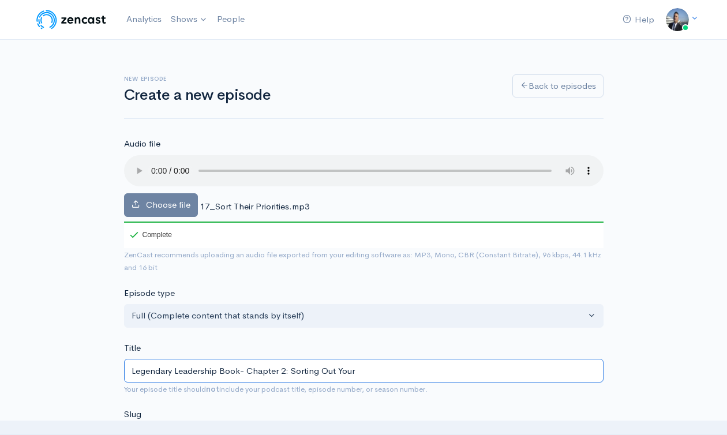
type input "Legendary Leadership Book- Chapter 2: Sorting Out Your P"
type input "legendary-leadership-book-chapter-2-sorting-out-your-p"
type input "Legendary Leadership Book- Chapter 2: Sorting Out Your PR"
type input "legendary-leadership-book-chapter-2-sorting-out-your-pr"
type input "Legendary Leadership Book- Chapter 2: Sorting Out Your PRi"
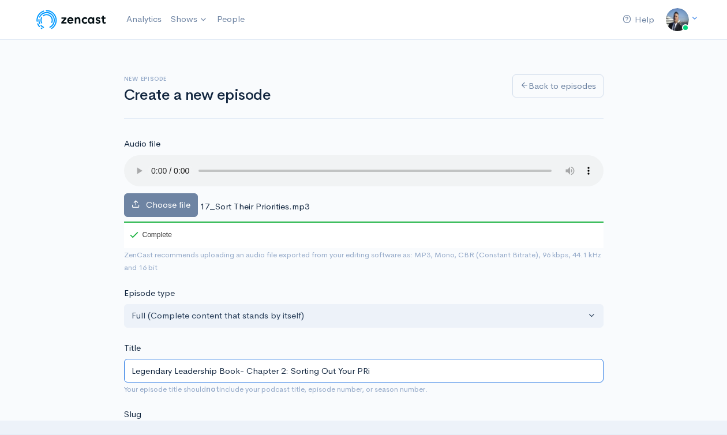
type input "legendary-leadership-book-chapter-2-sorting-out-your-pri"
type input "Legendary Leadership Book- Chapter 2: Sorting Out Your PRio"
type input "legendary-leadership-book-chapter-2-sorting-out-your-prio"
type input "Legendary Leadership Book- Chapter 2: Sorting Out Your PRi"
type input "legendary-leadership-book-chapter-2-sorting-out-your-pri"
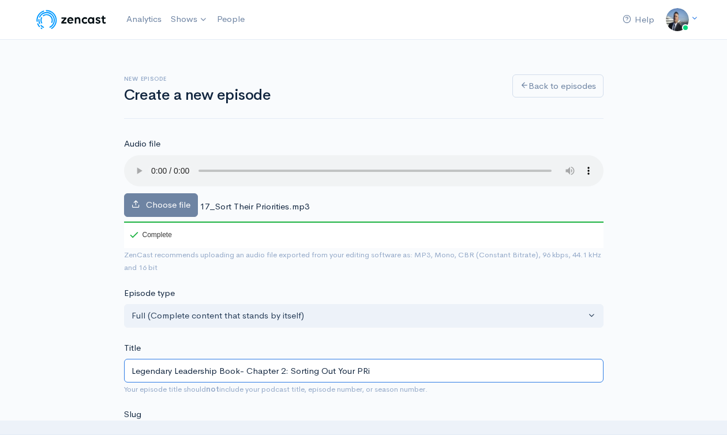
type input "Legendary Leadership Book- Chapter 2: Sorting Out Your PR"
type input "legendary-leadership-book-chapter-2-sorting-out-your-pr"
type input "Legendary Leadership Book- Chapter 2: Sorting Out Your P"
type input "legendary-leadership-book-chapter-2-sorting-out-your-p"
type input "Legendary Leadership Book- Chapter 2: Sorting Out Your Pr"
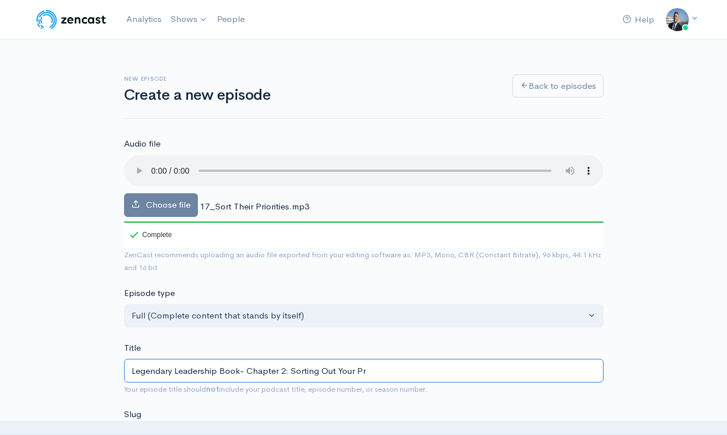
type input "legendary-leadership-book-chapter-2-sorting-out-your-pr"
type input "Legendary Leadership Book- Chapter 2: Sorting Out Your Pri"
type input "legendary-leadership-book-chapter-2-sorting-out-your-pri"
type input "Legendary Leadership Book- Chapter 2: Sorting Out Your Prio"
type input "legendary-leadership-book-chapter-2-sorting-out-your-prio"
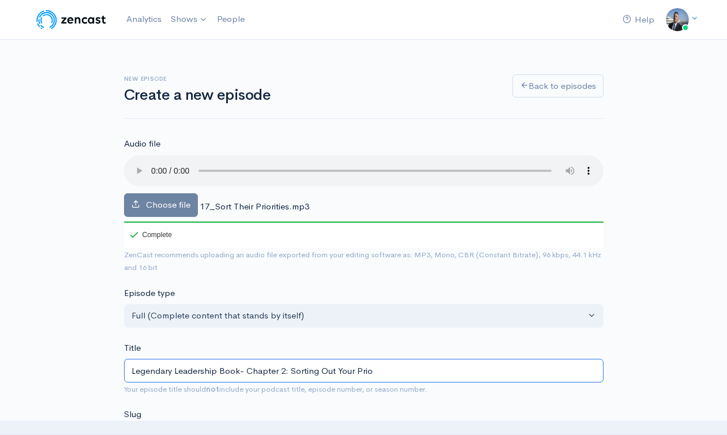
type input "Legendary Leadership Book- Chapter 2: Sorting Out Your Prior"
type input "legendary-leadership-book-chapter-2-sorting-out-your-prior"
type input "Legendary Leadership Book- Chapter 2: Sorting Out Your Priori"
type input "legendary-leadership-book-chapter-2-sorting-out-your-priori"
type input "Legendary Leadership Book- Chapter 2: Sorting Out Your Priorit"
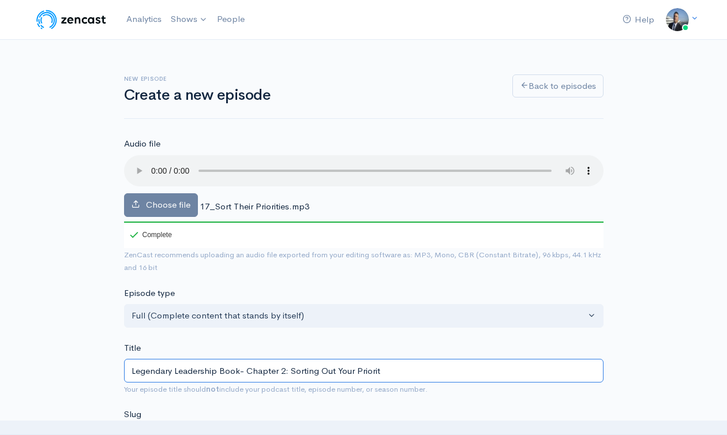
type input "legendary-leadership-book-chapter-2-sorting-out-your-priorit"
type input "Legendary Leadership Book- Chapter 2: Sorting Out Your Prioriti"
type input "legendary-leadership-book-chapter-2-sorting-out-your-prioriti"
type input "Legendary Leadership Book- Chapter 2: Sorting Out Your Prioritie"
type input "legendary-leadership-book-chapter-2-sorting-out-your-prioritie"
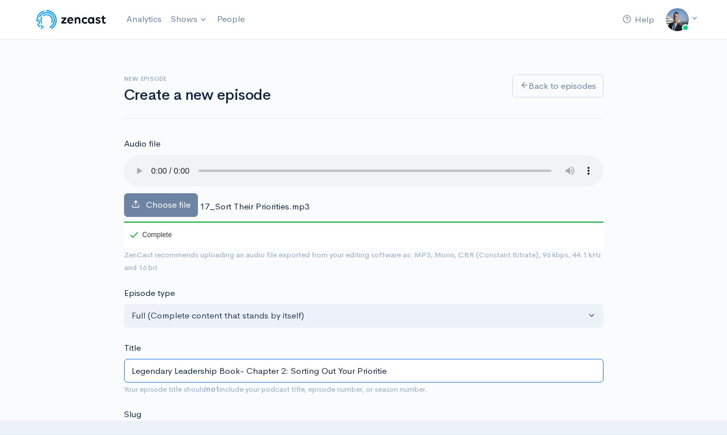
type input "Legendary Leadership Book- Chapter 2: Sorting Out Your Priorities"
type input "legendary-leadership-book-chapter-2-sorting-out-your-priorities"
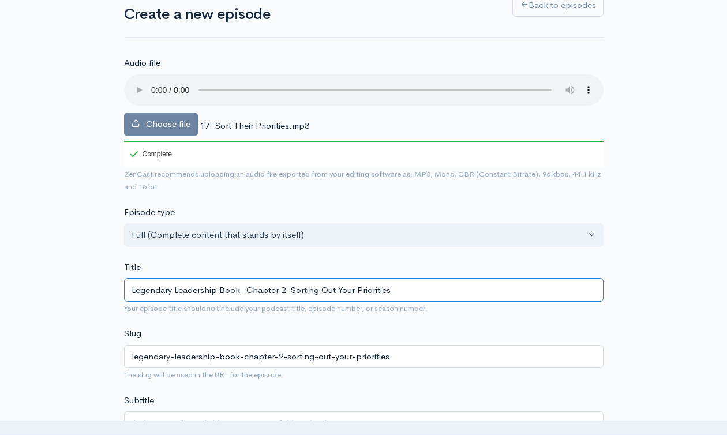
scroll to position [104, 0]
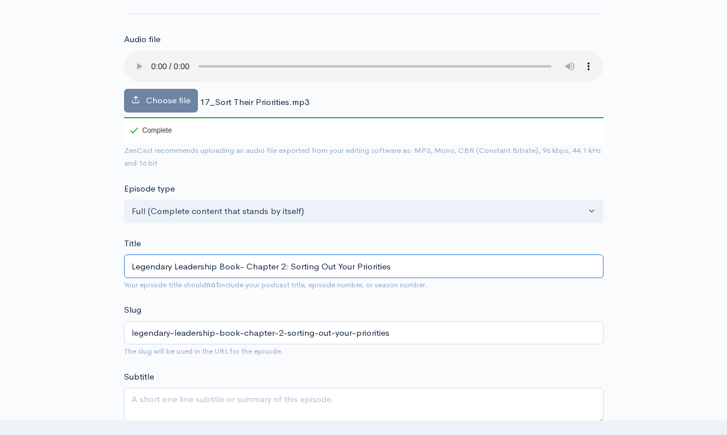
click at [383, 262] on input "Legendary Leadership Book- Chapter 2: Sorting Out Your Priorities" at bounding box center [364, 266] width 480 height 24
click at [383, 263] on input "Legendary Leadership Book- Chapter 2: Sorting Out Your Priorities" at bounding box center [364, 266] width 480 height 24
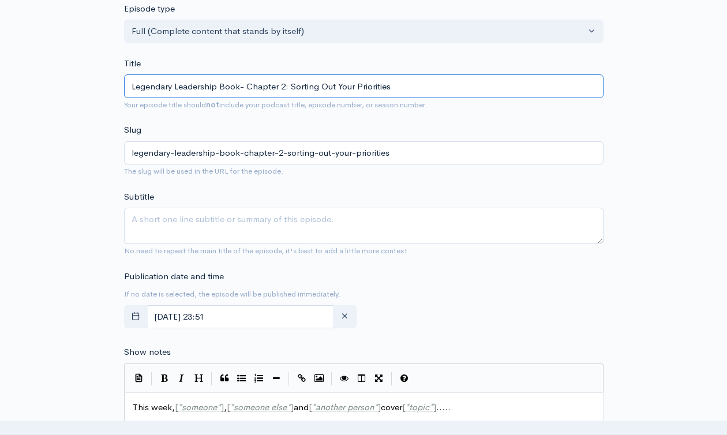
scroll to position [476, 0]
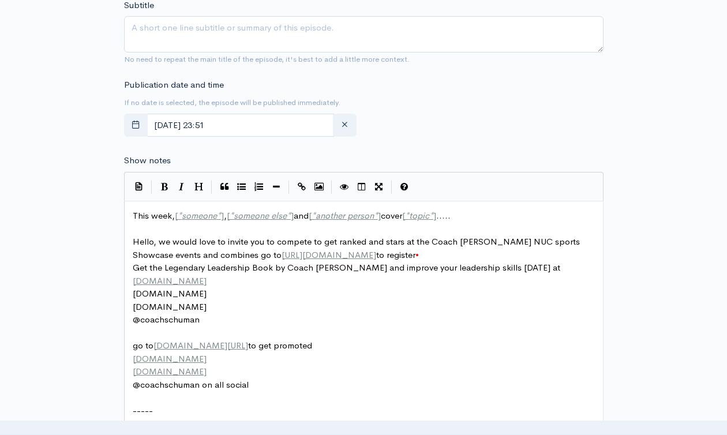
type input "Legendary Leadership Book- Chapter 2: Sorting Out Your Priorities"
click at [324, 42] on textarea "Subtitle" at bounding box center [364, 34] width 480 height 36
paste textarea "Legendary Leadership Book- Chapter 2: Sorting Out Your Priorities"
type textarea "Legendary Leadership Book- Chapter 2: Sorting Out Your Priorities"
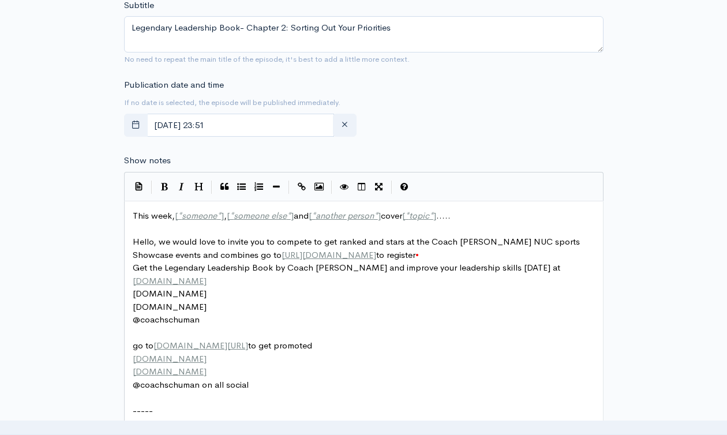
click at [214, 218] on span "someone" at bounding box center [199, 215] width 35 height 11
type textarea "This week, [*someone*], [*someone else*] and [*another person*] cover [*topic*]…"
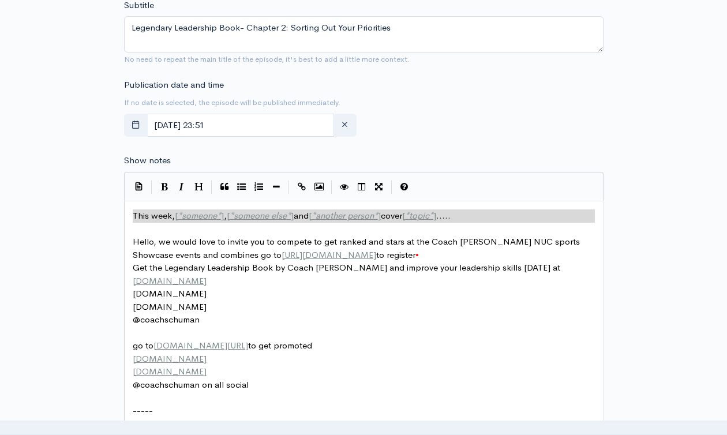
paste textarea
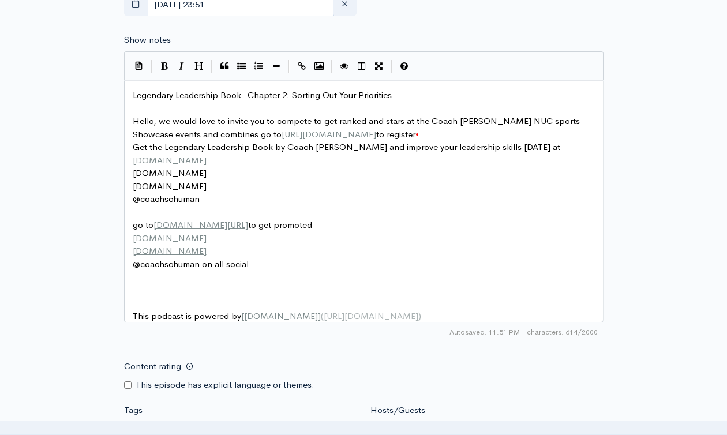
scroll to position [795, 0]
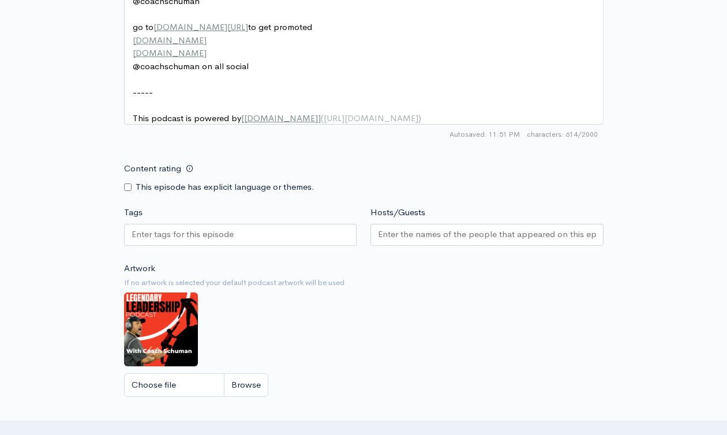
click at [242, 244] on div at bounding box center [240, 235] width 233 height 22
paste input "Legendary Leadership Book- Chapter 2: Sorting Out Your Priorities"
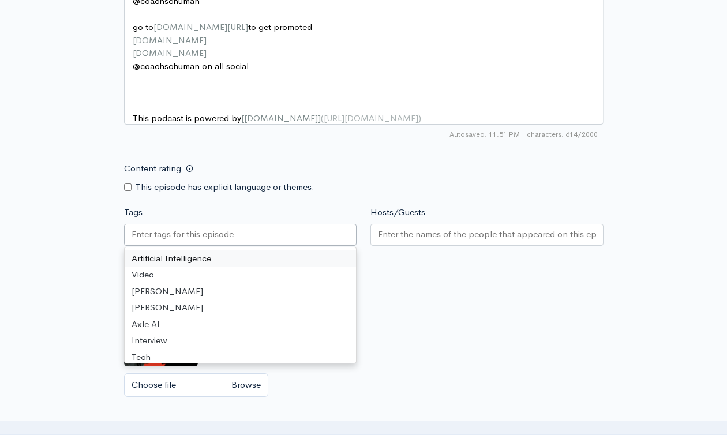
type input "Legendary Leadership Book- Chapter 2: Sorting Out Your Priorities"
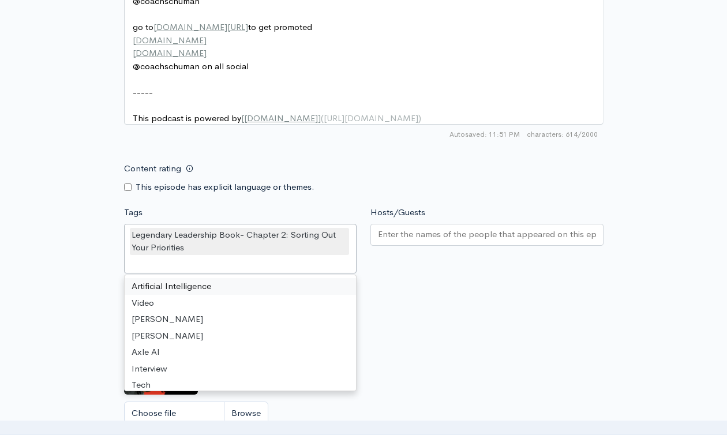
scroll to position [0, 0]
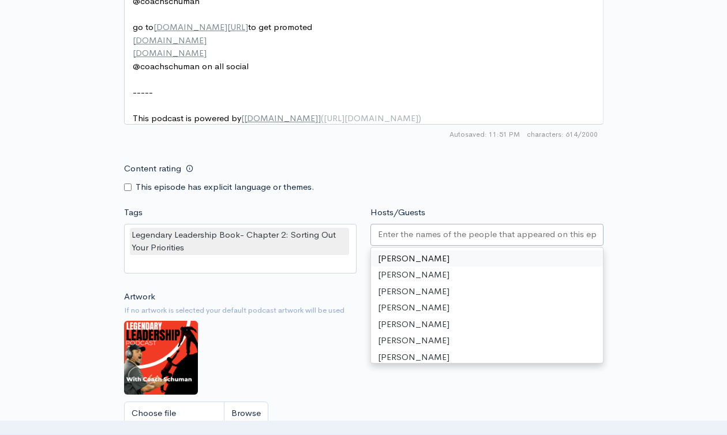
click at [436, 241] on input "Hosts/Guests" at bounding box center [487, 234] width 218 height 13
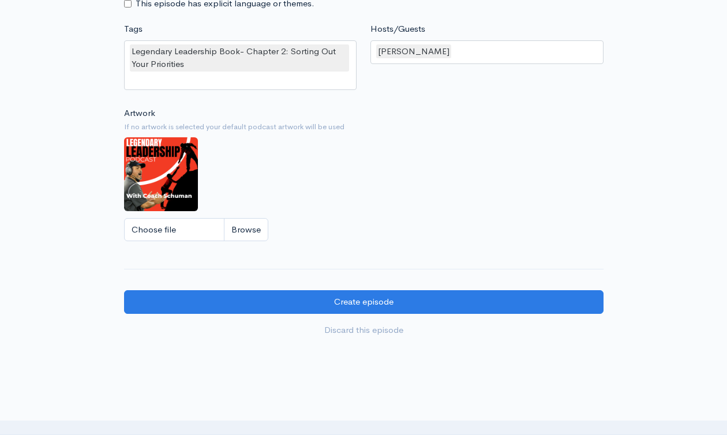
scroll to position [1057, 0]
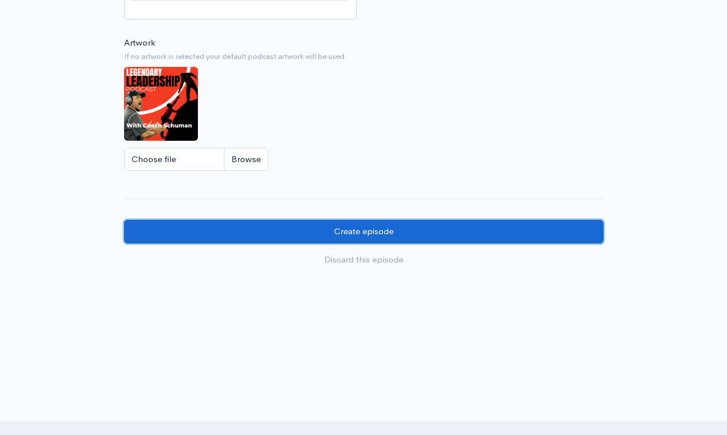
click at [347, 221] on input "Create episode" at bounding box center [364, 232] width 480 height 24
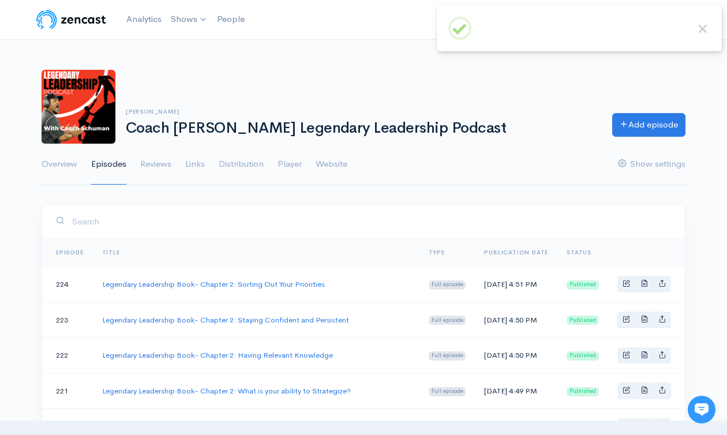
click at [145, 3] on nav "Help Notifications View all Your profile Team settings Coach Schuman Sports and…" at bounding box center [363, 20] width 727 height 40
click at [145, 16] on link "Analytics" at bounding box center [144, 19] width 44 height 25
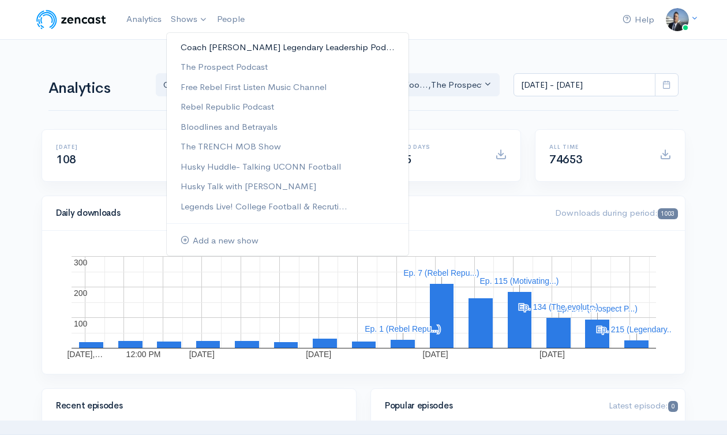
click at [204, 39] on link "Coach [PERSON_NAME] Legendary Leadership Pod..." at bounding box center [288, 48] width 242 height 20
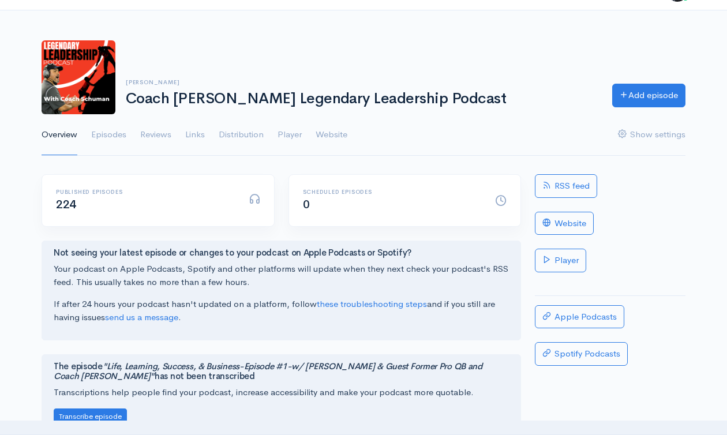
scroll to position [88, 0]
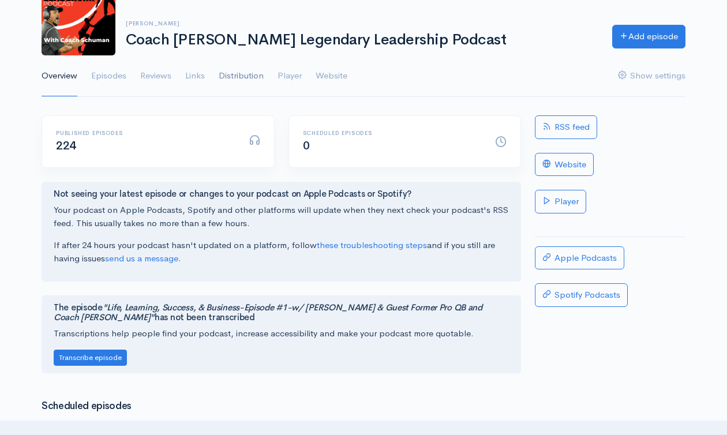
click at [242, 75] on link "Distribution" at bounding box center [241, 76] width 45 height 42
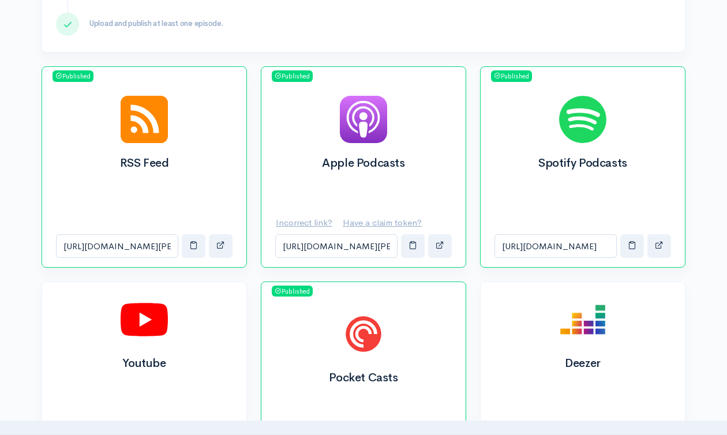
scroll to position [478, 0]
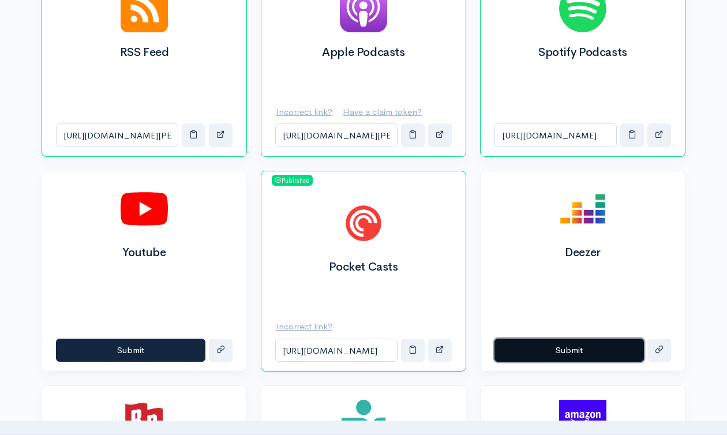
click at [561, 347] on button "Submit" at bounding box center [569, 351] width 149 height 24
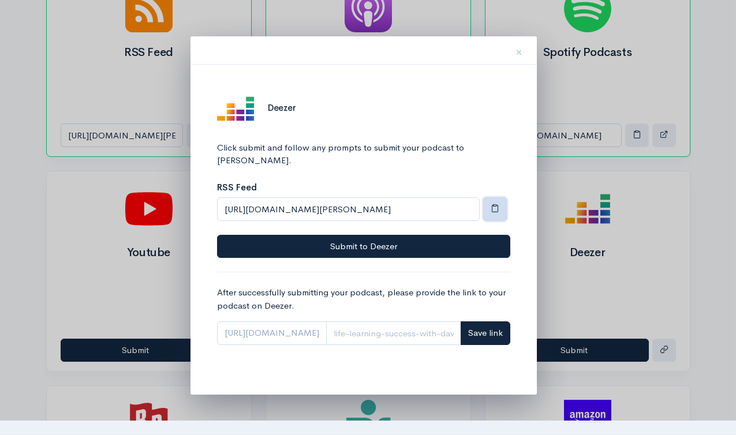
click at [496, 204] on span "button" at bounding box center [495, 208] width 9 height 9
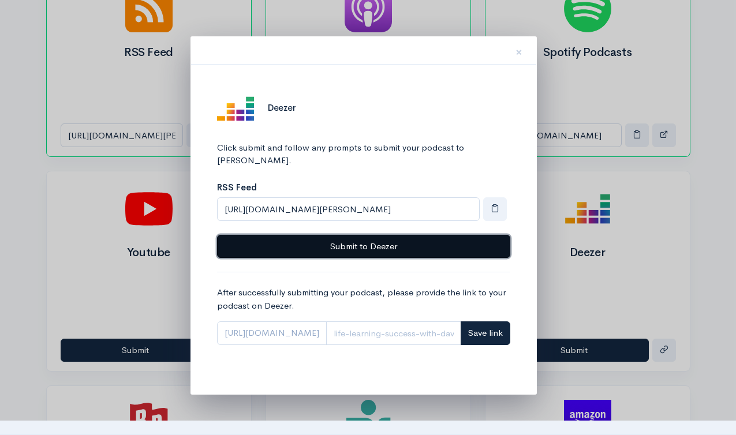
click at [417, 235] on button "Submit to Deezer" at bounding box center [363, 247] width 293 height 24
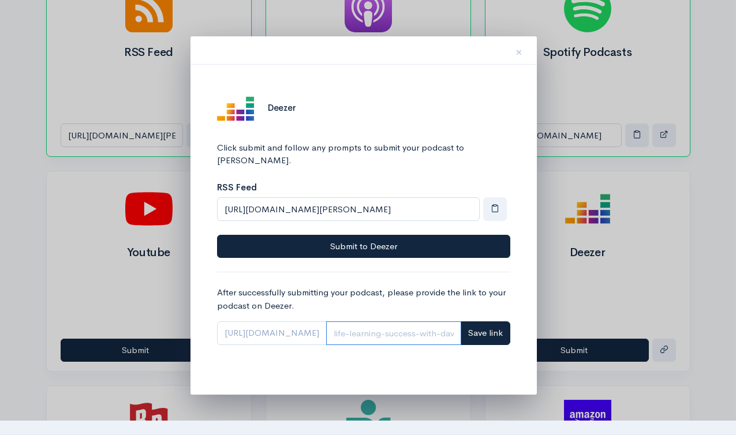
click at [384, 321] on input "Link" at bounding box center [393, 333] width 135 height 24
paste input "1002210191"
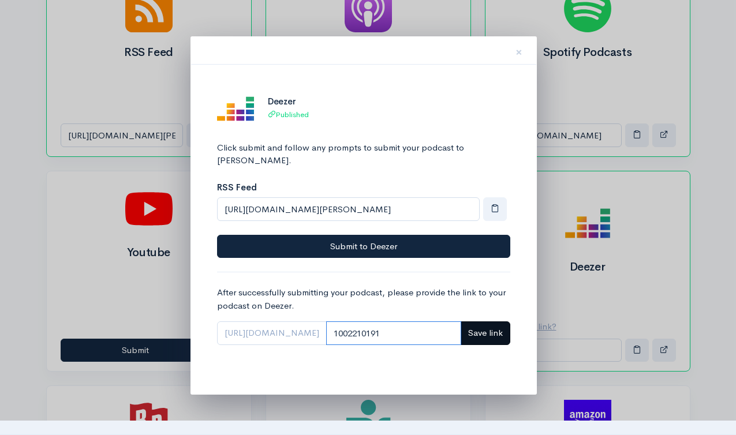
type input "1002210191"
click at [488, 326] on button "Save link" at bounding box center [486, 333] width 50 height 24
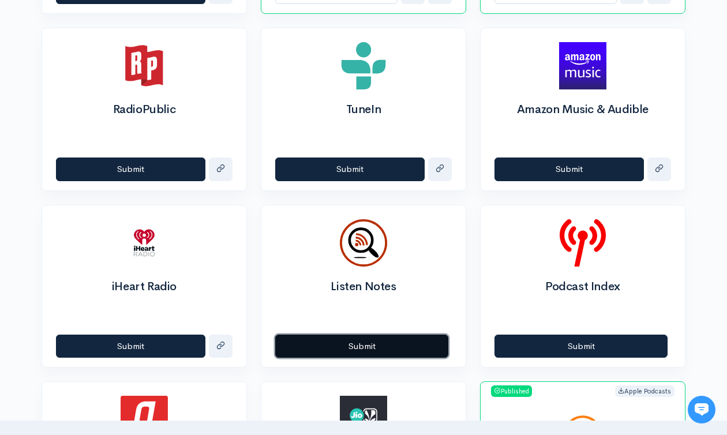
click at [316, 351] on button "Submit" at bounding box center [361, 347] width 173 height 24
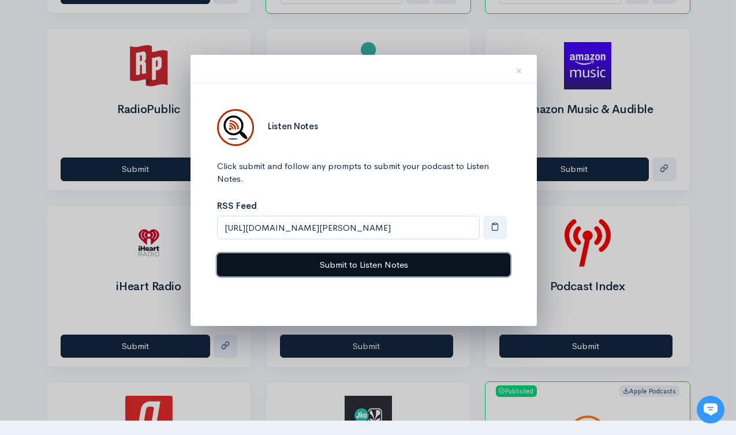
click at [387, 261] on button "Submit to Listen Notes" at bounding box center [363, 265] width 293 height 24
click at [376, 264] on button "Submit to Listen Notes" at bounding box center [363, 265] width 293 height 24
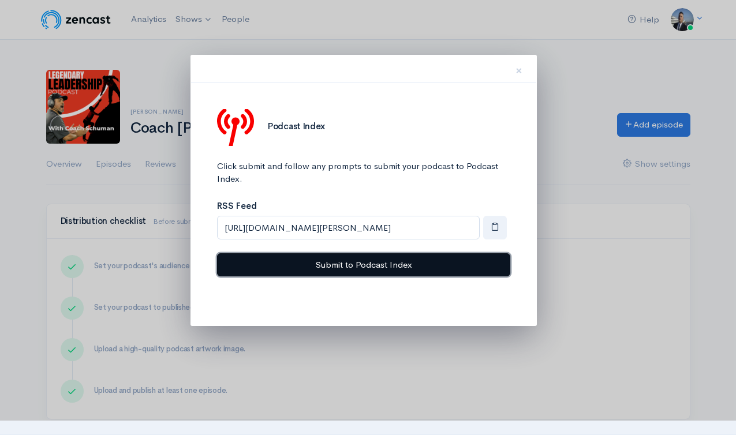
click at [373, 260] on button "Submit to Podcast Index" at bounding box center [363, 265] width 293 height 24
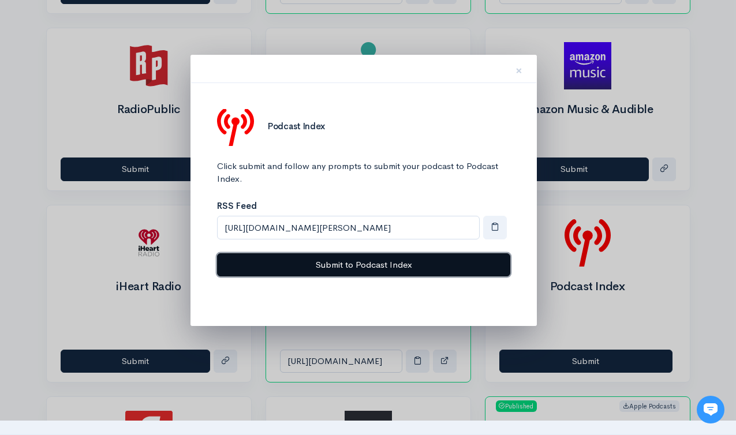
click at [358, 259] on button "Submit to Podcast Index" at bounding box center [363, 265] width 293 height 24
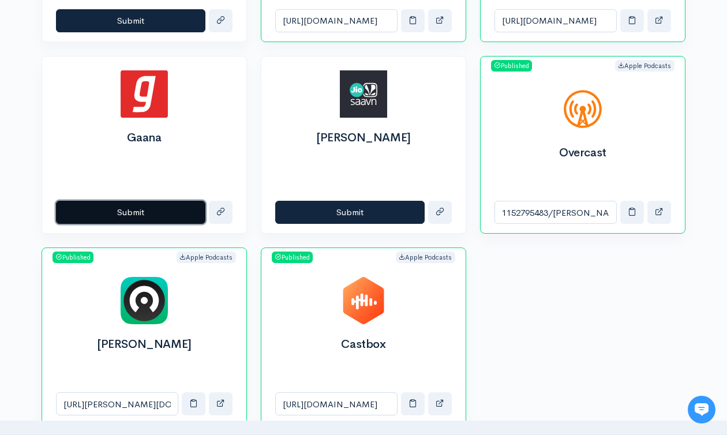
click at [123, 213] on button "Submit" at bounding box center [130, 213] width 149 height 24
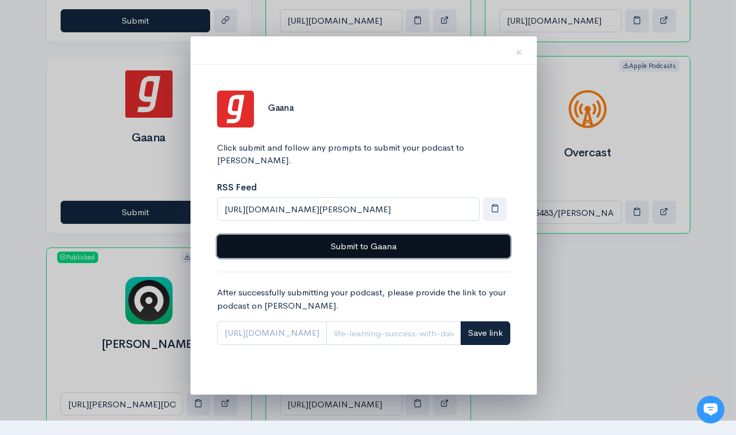
click at [362, 235] on button "Submit to Gaana" at bounding box center [363, 247] width 293 height 24
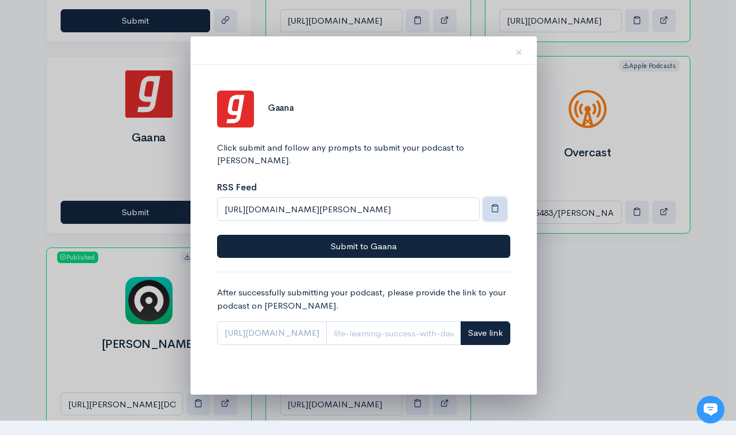
click at [501, 197] on button "button" at bounding box center [495, 209] width 24 height 24
click at [493, 204] on span "button" at bounding box center [495, 208] width 9 height 9
click at [514, 49] on button "×" at bounding box center [518, 50] width 35 height 36
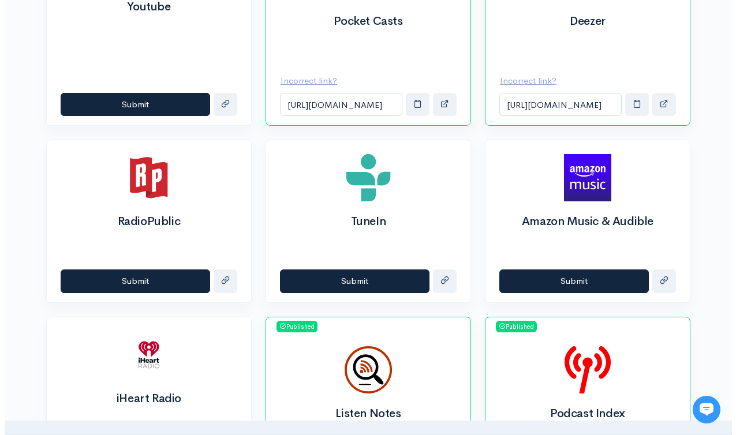
scroll to position [677, 0]
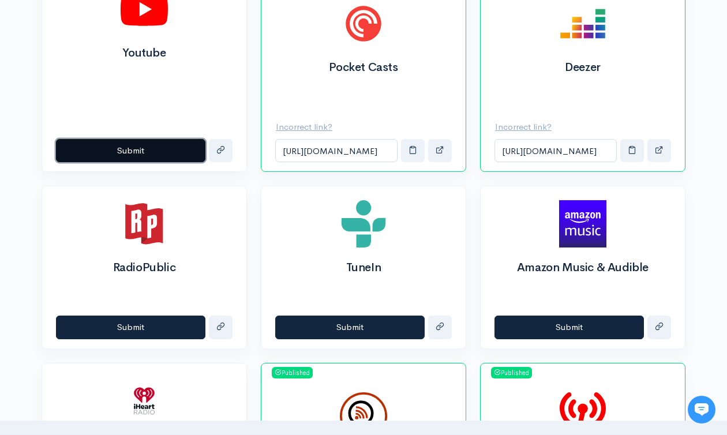
click at [164, 145] on button "Submit" at bounding box center [130, 151] width 149 height 24
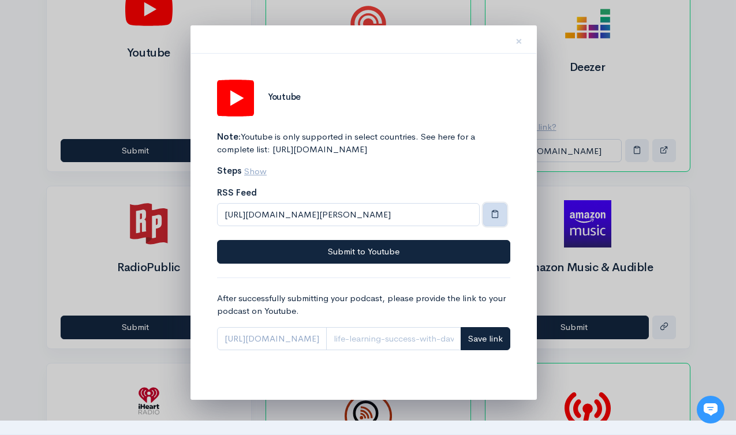
click at [491, 218] on span "button" at bounding box center [495, 213] width 9 height 9
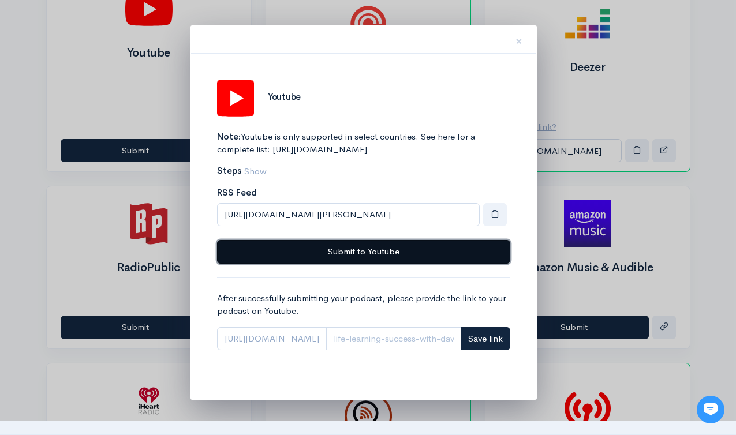
click at [390, 264] on button "Submit to Youtube" at bounding box center [363, 252] width 293 height 24
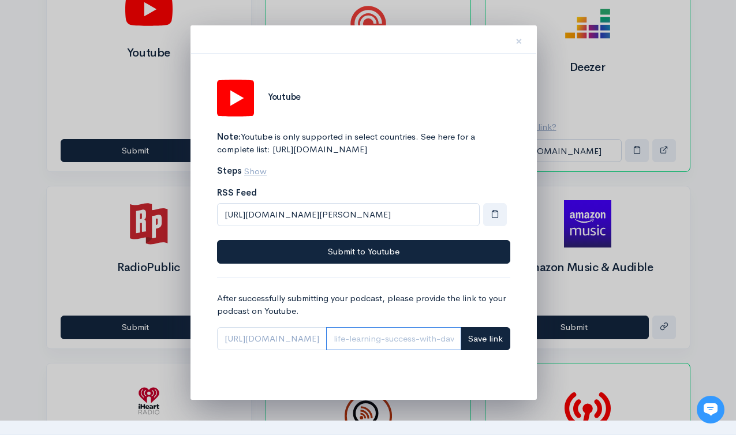
click at [440, 347] on input "Link" at bounding box center [393, 339] width 135 height 24
paste input "PLSVhMudLCreTHUi30iF7TweGJIwpWg9ql"
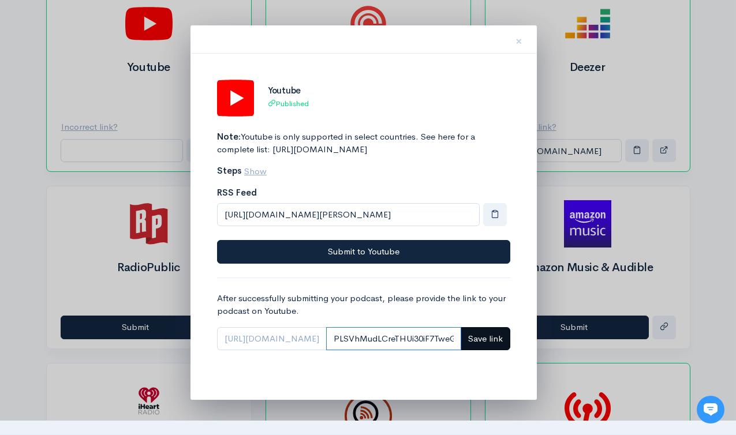
scroll to position [0, 108]
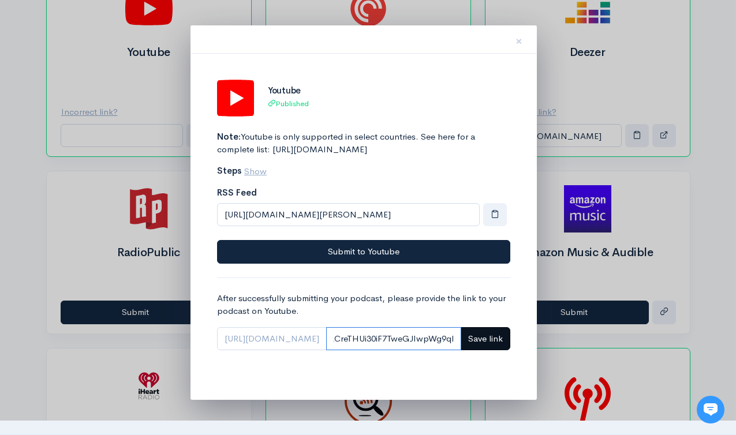
type input "PLSVhMudLCreTHUi30iF7TweGJIwpWg9ql"
click at [484, 344] on span "Save link" at bounding box center [485, 338] width 35 height 11
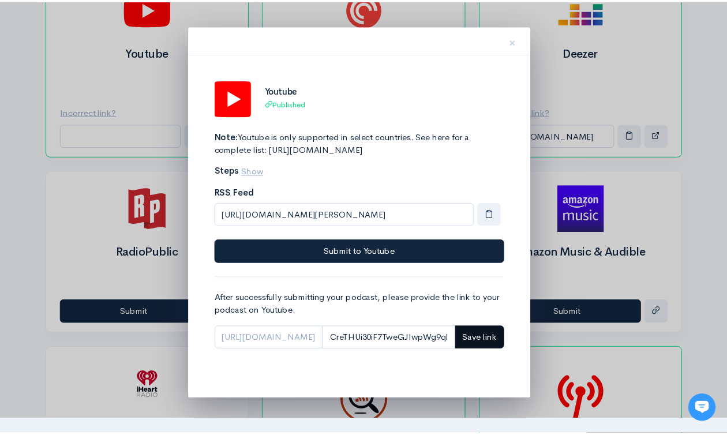
scroll to position [0, 0]
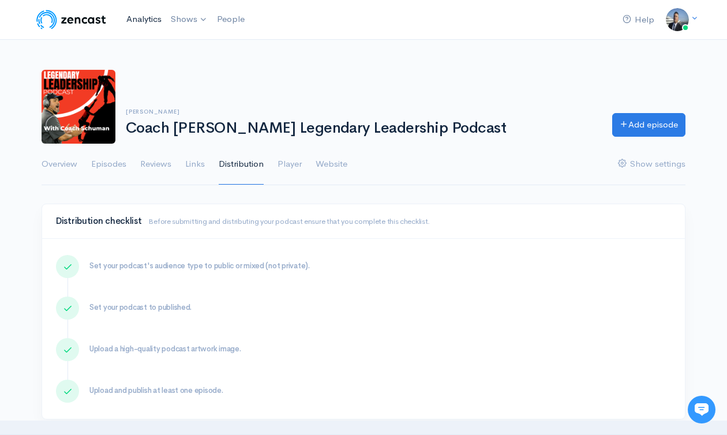
click at [155, 23] on link "Analytics" at bounding box center [144, 19] width 44 height 25
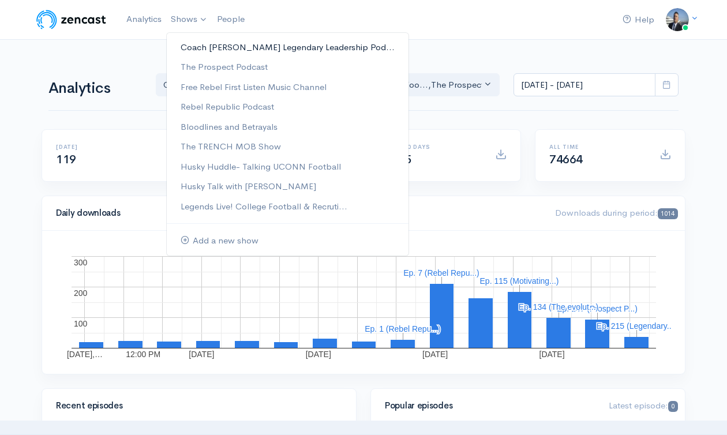
click at [266, 46] on link "Coach [PERSON_NAME] Legendary Leadership Pod..." at bounding box center [288, 48] width 242 height 20
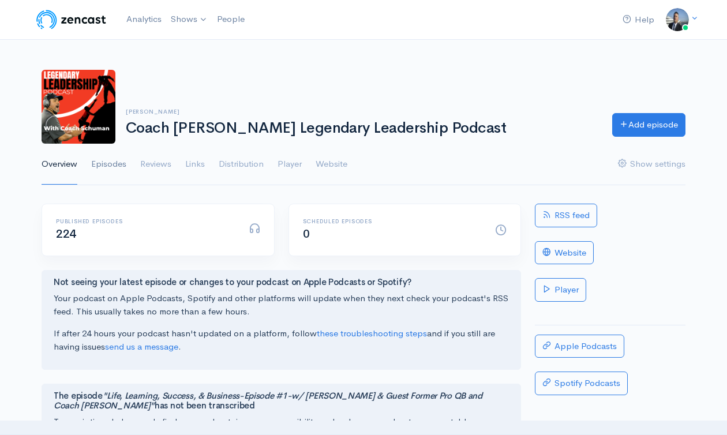
click at [109, 165] on link "Episodes" at bounding box center [108, 165] width 35 height 42
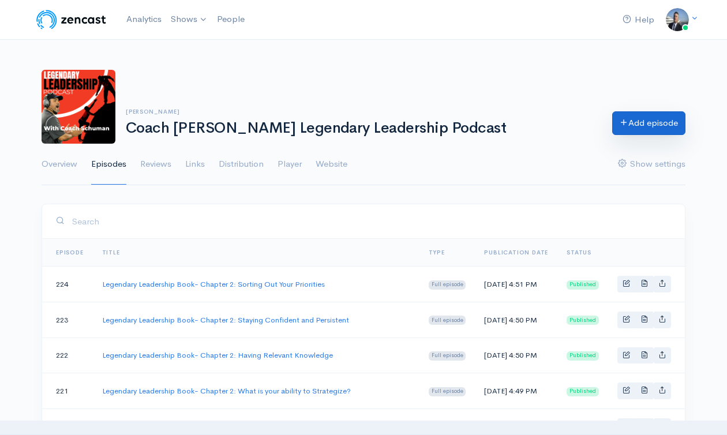
click at [638, 124] on link "Add episode" at bounding box center [648, 123] width 73 height 24
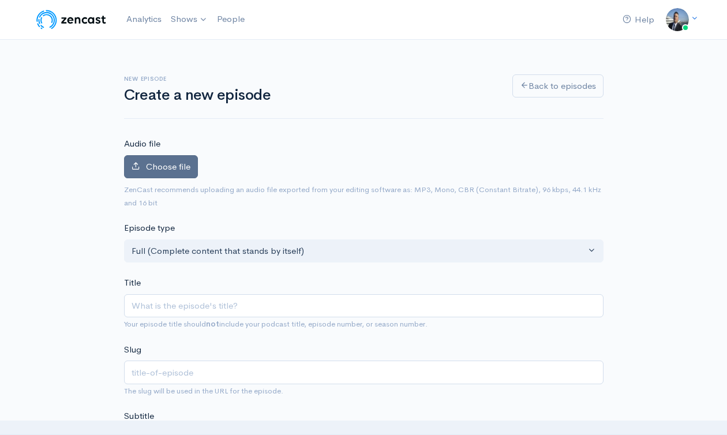
click at [152, 168] on span "Choose file" at bounding box center [168, 166] width 44 height 11
click at [0, 0] on input "Choose file" at bounding box center [0, 0] width 0 height 0
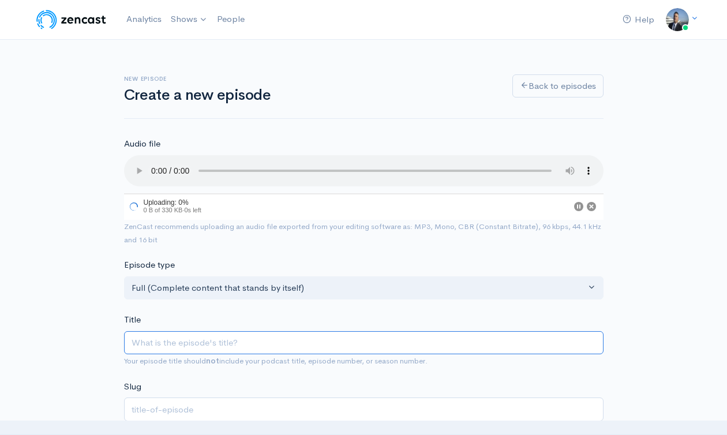
click at [323, 339] on input "Title" at bounding box center [364, 343] width 480 height 24
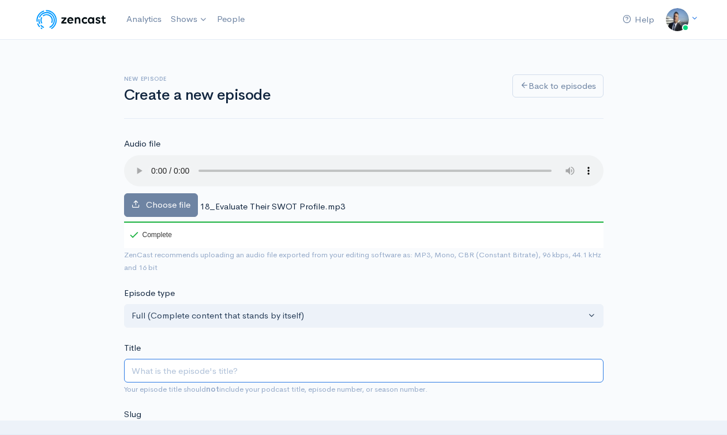
paste input "PLSVhMudLCreTHUi30iF7TweGJIwpWg9ql"
type input "PLSVhMudLCreTHUi30iF7TweGJIwpWg9ql"
click at [286, 370] on input "PLSVhMudLCreTHUi30iF7TweGJIwpWg9ql" at bounding box center [364, 371] width 480 height 24
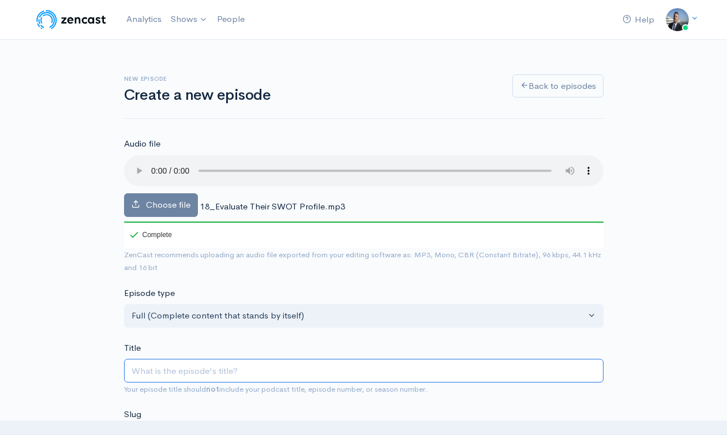
type input "L"
type input "l"
type input "Le"
type input "le"
type input "Leg"
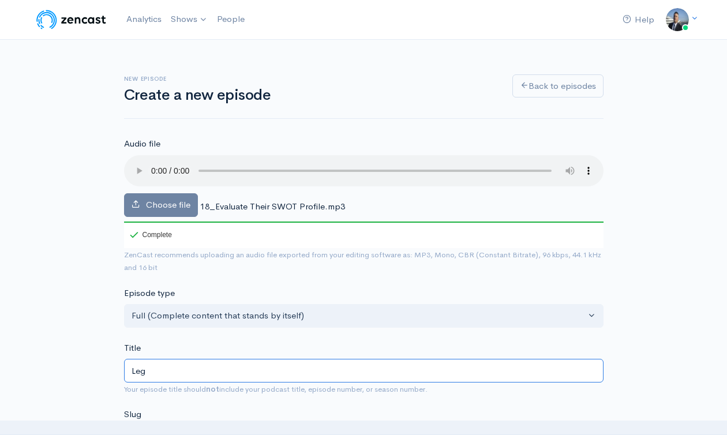
type input "leg"
type input "Lege"
type input "lege"
type input "Legen"
type input "legen"
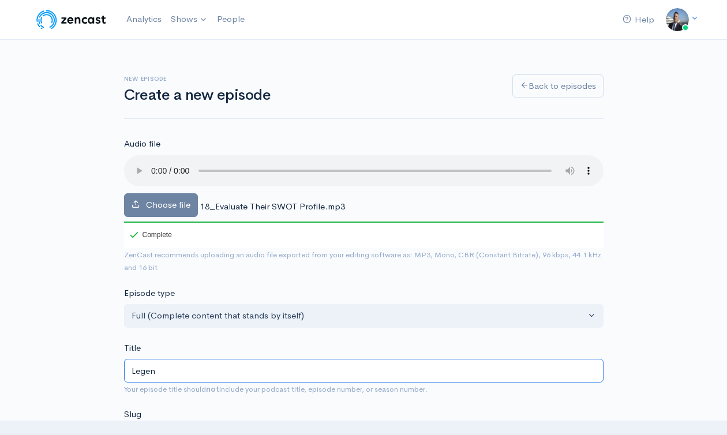
type input "Legend"
type input "legend"
type input "Legenda"
type input "legenda"
type input "Legendar"
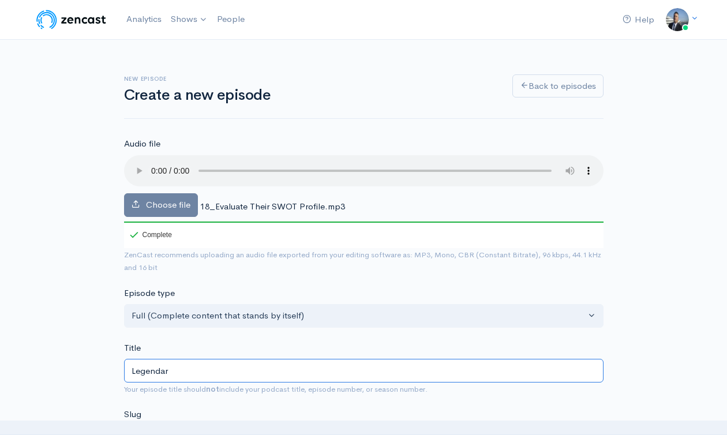
type input "legendar"
type input "Legendary"
type input "legendary"
type input "Legendary L"
type input "legendary-l"
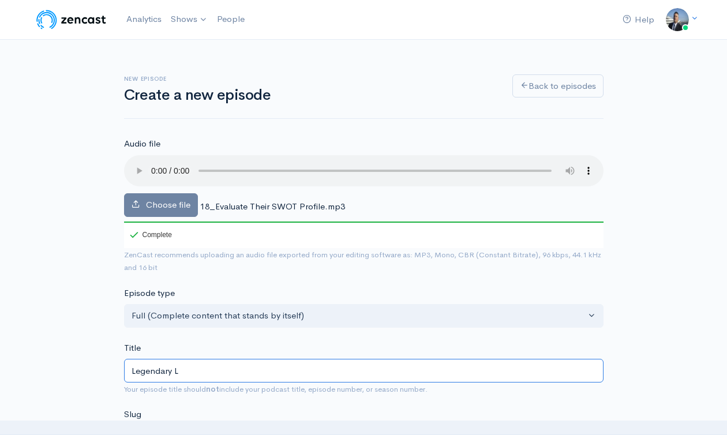
type input "Legendary Le"
type input "legendary-le"
type input "Legendary Lead"
type input "legendary-lead"
type input "Legendary Leader"
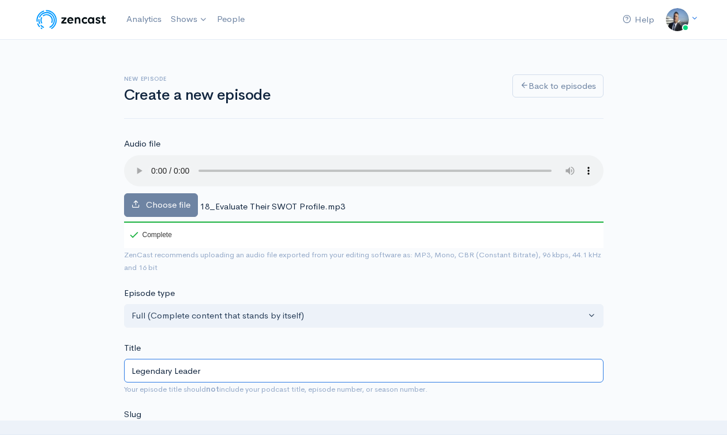
type input "legendary-leader"
type input "Legendary Leaders"
type input "legendary-leaders"
type input "Legendary Leadersh"
type input "legendary-leadersh"
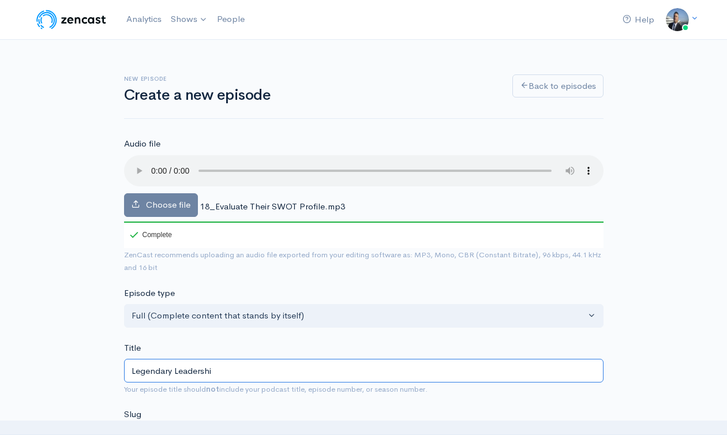
type input "Legendary Leadership"
type input "legendary-leadership"
type input "Legendary Leadership P"
type input "legendary-leadership-p"
type input "Legendary Leadership Pod"
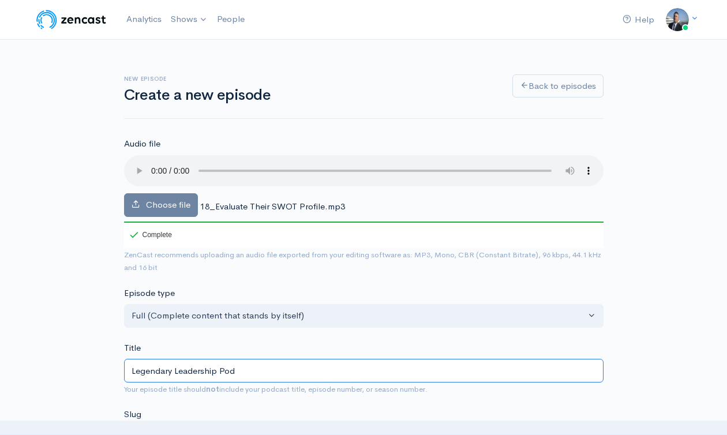
type input "legendary-leadership-pod"
type input "Legendary Leadership Podc"
type input "legendary-leadership-podc"
type input "Legendary Leadership Podcas"
type input "legendary-leadership-podcas"
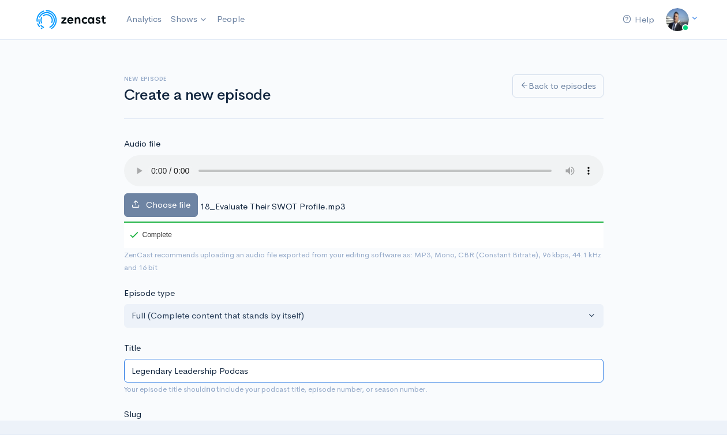
type input "Legendary Leadership Podcast"
type input "legendary-leadership-podcast"
type input "Legendary Leadership Podcast: C"
type input "legendary-leadership-podcast-c"
type input "Legendary Leadership Podcast: Ch"
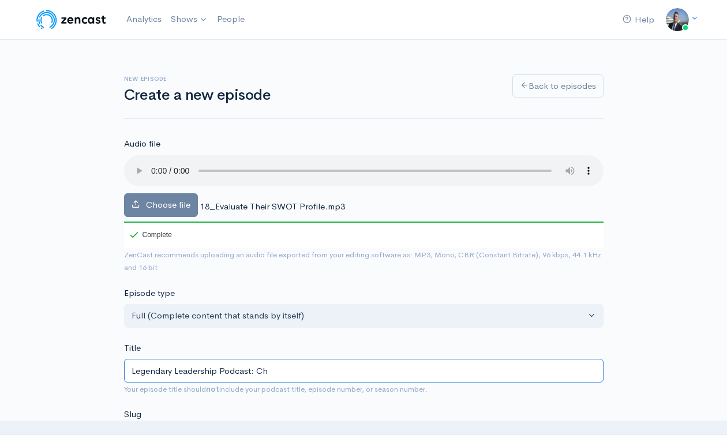
type input "legendary-leadership-podcast-ch"
type input "Legendary Leadership Podcast: Chap"
type input "legendary-leadership-podcast-chap"
type input "Legendary Leadership Podcast: Chape"
type input "legendary-leadership-podcast-chape"
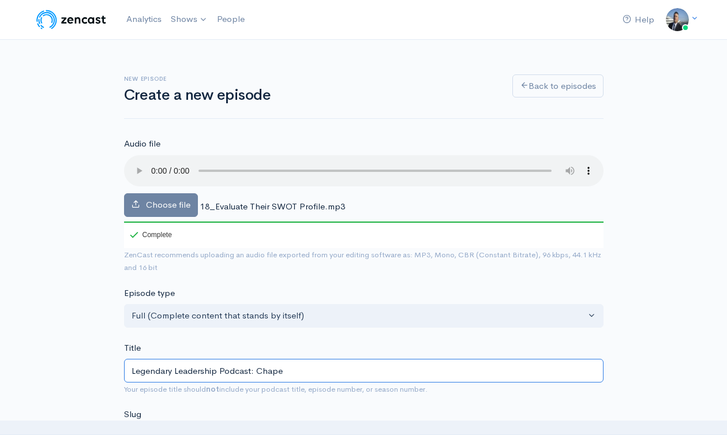
type input "Legendary Leadership Podcast: Chapet"
type input "legendary-leadership-podcast-chapet"
type input "Legendary Leadership Podcast: Chapeter"
type input "legendary-leadership-podcast-chapeter"
type input "Legendary Leadership Podcast: Chapete"
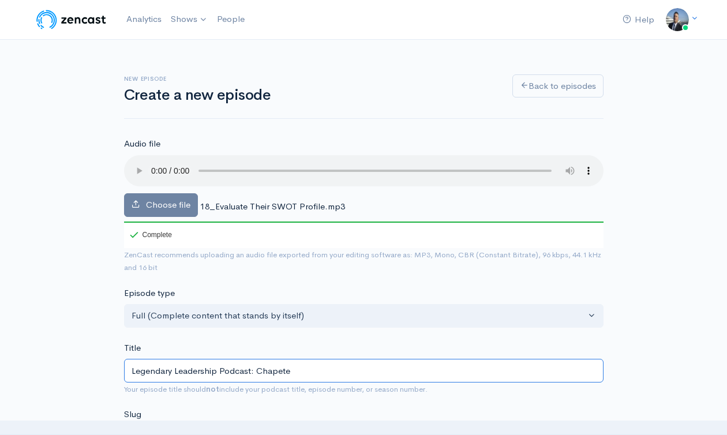
type input "legendary-leadership-podcast-chapete"
type input "Legendary Leadership Podcast: Chapet"
type input "legendary-leadership-podcast-chapet"
type input "Legendary Leadership Podcast: Chape"
type input "legendary-leadership-podcast-chape"
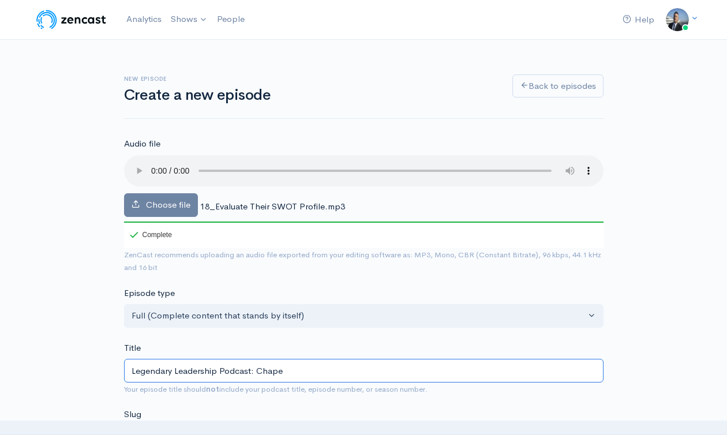
type input "Legendary Leadership Podcast: Chapet"
type input "legendary-leadership-podcast-chapet"
type input "Legendary Leadership Podcast: Chape"
type input "legendary-leadership-podcast-chape"
type input "Legendary Leadership Podcast: Chap"
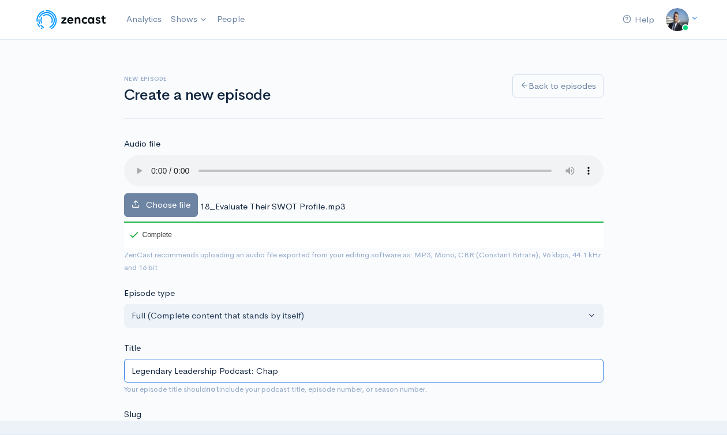
type input "legendary-leadership-podcast-chap"
type input "Legendary Leadership Podcast: Chapt"
type input "legendary-leadership-podcast-chapt"
type input "Legendary Leadership Podcast: Chapter"
type input "legendary-leadership-podcast-chapter"
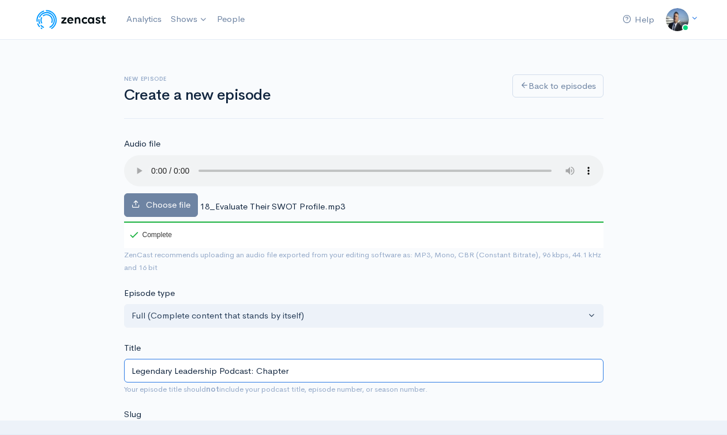
type input "Legendary Leadership Podcast: Chapter 3"
type input "legendary-leadership-podcast-chapter-3"
type input "Legendary Leadership Podcast: Chapter"
type input "legendary-leadership-podcast-chapter"
type input "Legendary Leadership Podcast: Chapter 2"
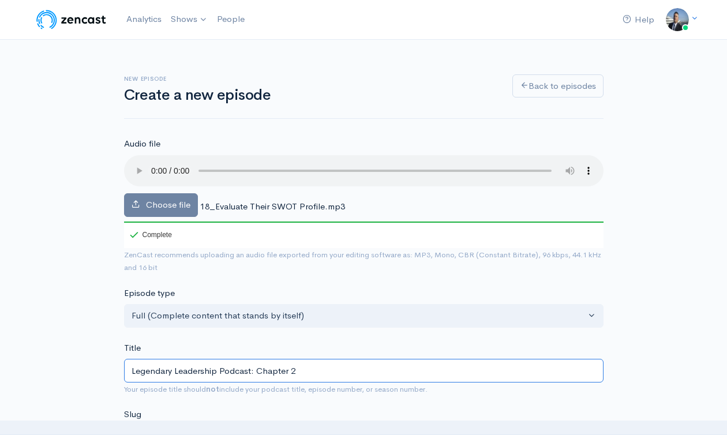
type input "legendary-leadership-podcast-chapter-2"
type input "Legendary Leadership Podcast: Chapter 2: E"
type input "legendary-leadership-podcast-chapter-2-e"
type input "Legendary Leadership Podcast: Chapter 2: Ev"
type input "legendary-leadership-podcast-chapter-2-ev"
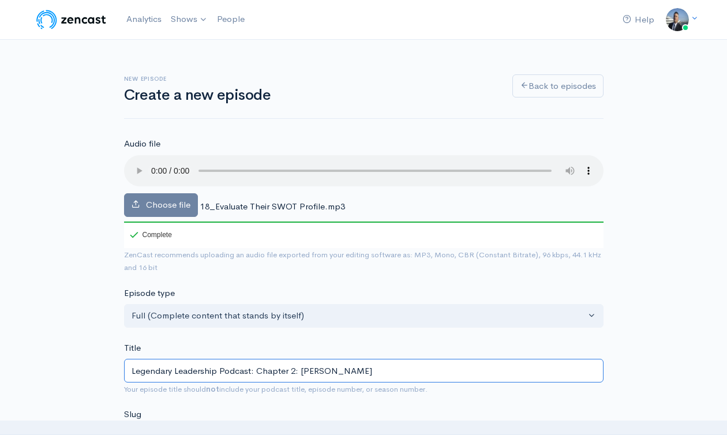
type input "Legendary Leadership Podcast: Chapter 2: Eval"
type input "legendary-leadership-podcast-chapter-2-eval"
type input "Legendary Leadership Podcast: Chapter 2: Evalu"
type input "legendary-leadership-podcast-chapter-2-evalu"
type input "Legendary Leadership Podcast: Chapter 2: Evalua"
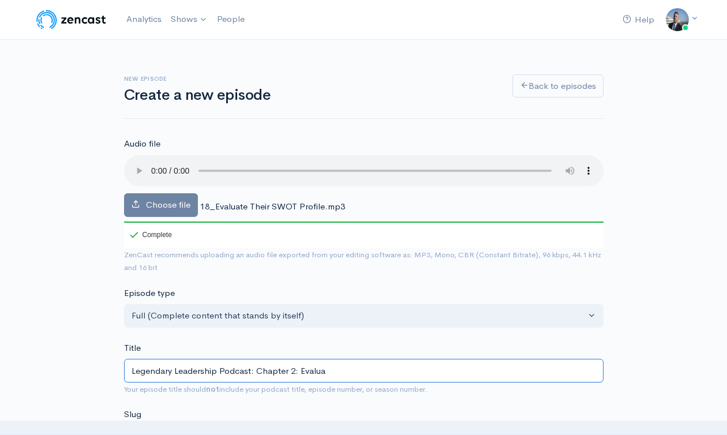
type input "legendary-leadership-podcast-chapter-2-evalua"
type input "Legendary Leadership Podcast: Chapter 2: Evaluat"
type input "legendary-leadership-podcast-chapter-2-evaluat"
type input "Legendary Leadership Podcast: Chapter 2: Evaluate"
type input "legendary-leadership-podcast-chapter-2-evaluate"
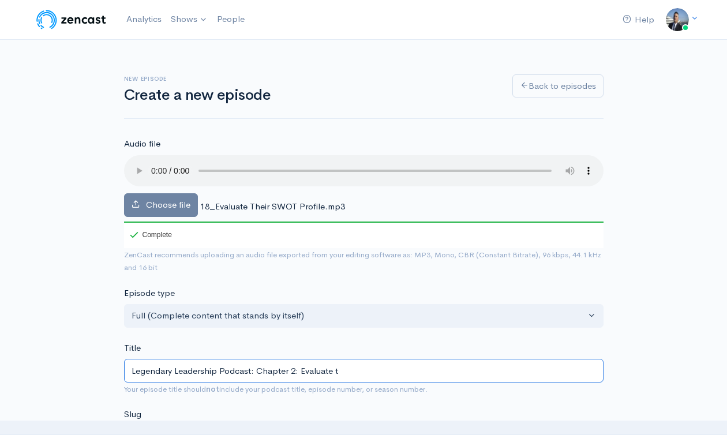
type input "Legendary Leadership Podcast: Chapter 2: Evaluate th"
type input "legendary-leadership-podcast-chapter-2-evaluate-th"
type input "Legendary Leadership Podcast: Chapter 2: Evaluate the"
type input "legendary-leadership-podcast-chapter-2-evaluate-the"
type input "Legendary Leadership Podcast: Chapter 2: Evaluate the co"
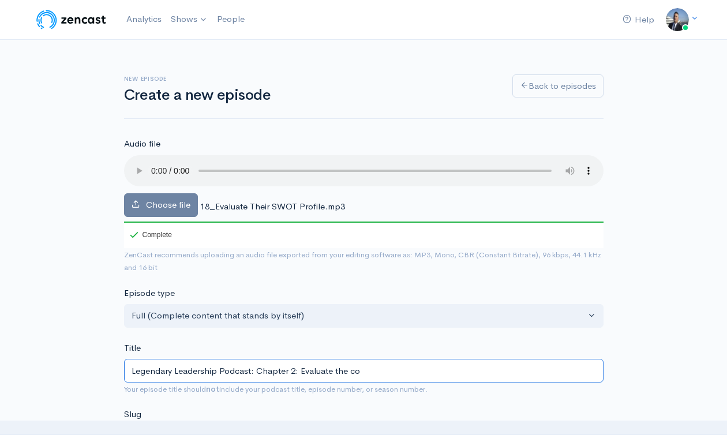
type input "legendary-leadership-podcast-chapter-2-evaluate-the-co"
type input "Legendary Leadership Podcast: Chapter 2: Evaluate the com"
type input "legendary-leadership-podcast-chapter-2-evaluate-the-com"
type input "Legendary Leadership Podcast: Chapter 2: Evaluate the co"
type input "legendary-leadership-podcast-chapter-2-evaluate-the-co"
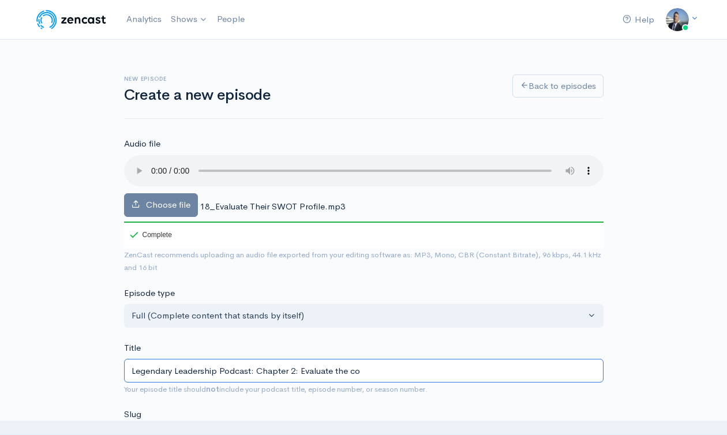
type input "Legendary Leadership Podcast: Chapter 2: Evaluate the c"
type input "legendary-leadership-podcast-chapter-2-evaluate-the-c"
type input "Legendary Leadership Podcast: Chapter 2: Evaluate the"
type input "legendary-leadership-podcast-chapter-2-evaluate-the"
type input "Legendary Leadership Podcast: Chapter 2: Evaluate the C"
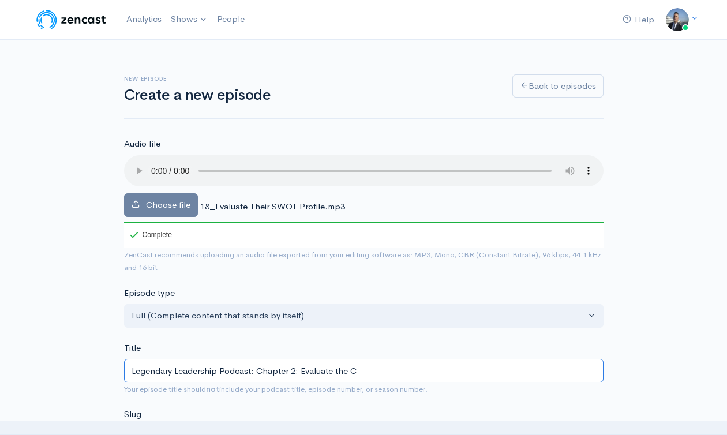
type input "legendary-leadership-podcast-chapter-2-evaluate-the-c"
type input "Legendary Leadership Podcast: Chapter 2: Evaluate the Co"
type input "legendary-leadership-podcast-chapter-2-evaluate-the-co"
type input "Legendary Leadership Podcast: Chapter 2: Evaluate the Com"
type input "legendary-leadership-podcast-chapter-2-evaluate-the-com"
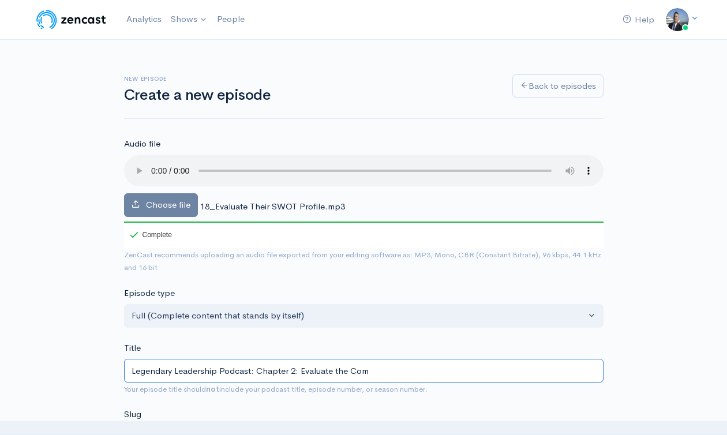
type input "Legendary Leadership Podcast: Chapter 2: Evaluate the Comp"
type input "legendary-leadership-podcast-chapter-2-evaluate-the-comp"
type input "Legendary Leadership Podcast: Chapter 2: Evaluate the Compe"
type input "legendary-leadership-podcast-chapter-2-evaluate-the-compe"
type input "Legendary Leadership Podcast: Chapter 2: Evaluate the Compet"
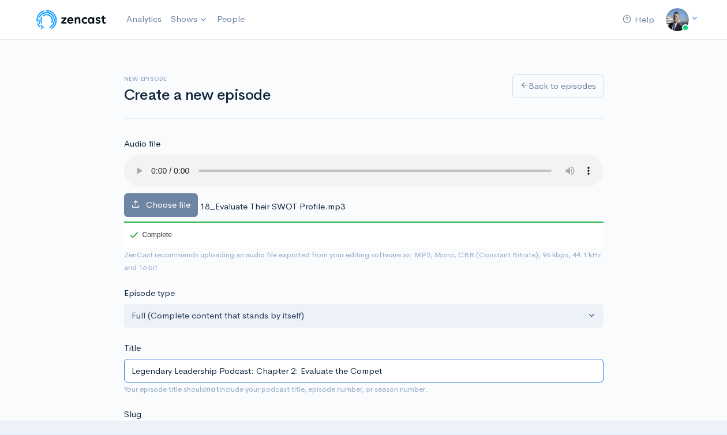
type input "legendary-leadership-podcast-chapter-2-evaluate-the-compet"
type input "Legendary Leadership Podcast: Chapter 2: Evaluate the Competi"
type input "legendary-leadership-podcast-chapter-2-evaluate-the-competi"
type input "Legendary Leadership Podcast: Chapter 2: Evaluate the Competiti"
type input "legendary-leadership-podcast-chapter-2-evaluate-the-competit"
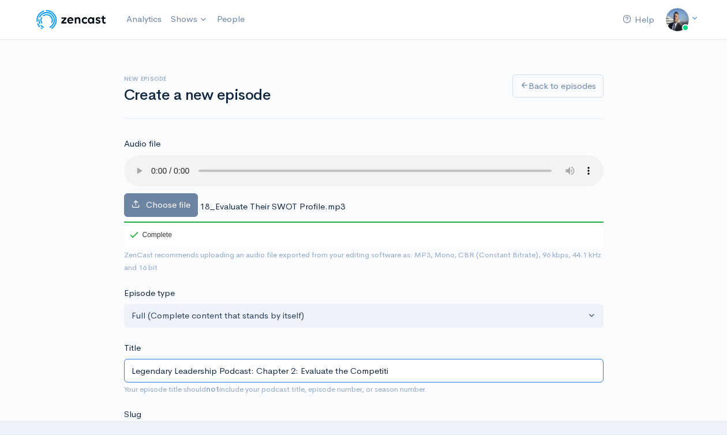
type input "Legendary Leadership Podcast: Chapter 2: Evaluate the Competitio"
type input "legendary-leadership-podcast-chapter-2-evaluate-the-competitio"
type input "Legendary Leadership Podcast: Chapter 2: Evaluate the Competition"
type input "legendary-leadership-podcast-chapter-2-evaluate-the-competition"
type input "Legendary Leadership Podcast: Chapter 2: Evaluate the Competitions"
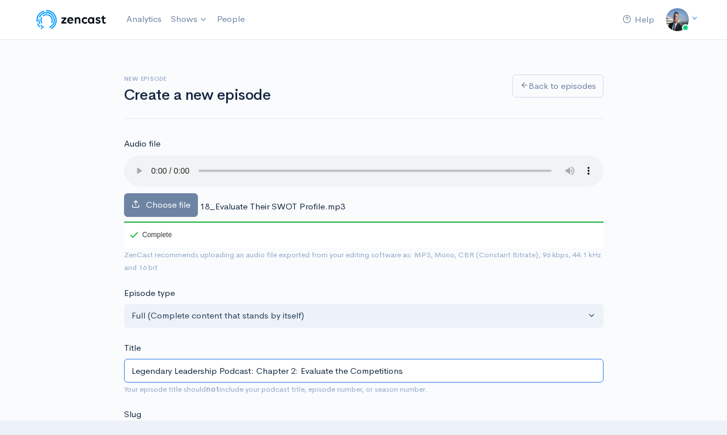
type input "legendary-leadership-podcast-chapter-2-evaluate-the-competitions"
type input "Legendary Leadership Podcast: Chapter 2: Evaluate the Competitions S"
type input "legendary-leadership-podcast-chapter-2-evaluate-the-competitions-s"
type input "Legendary Leadership Podcast: Chapter 2: Evaluate the Competitions Sw"
type input "legendary-leadership-podcast-chapter-2-evaluate-the-competitions-sw"
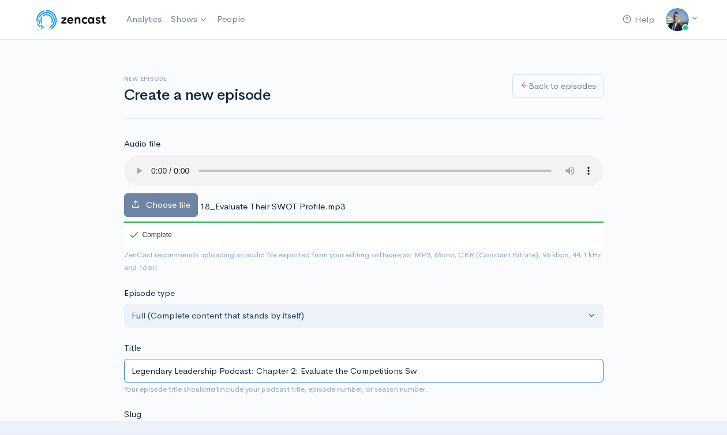
type input "Legendary Leadership Podcast: Chapter 2: Evaluate the Competitions Swo"
type input "legendary-leadership-podcast-chapter-2-evaluate-the-competitions-swo"
type input "Legendary Leadership Podcast: Chapter 2: Evaluate the Competitions Swot"
type input "legendary-leadership-podcast-chapter-2-evaluate-the-competitions-swot"
type input "Legendary Leadership Podcast: Chapter 2: Evaluate the Competitions Swot P"
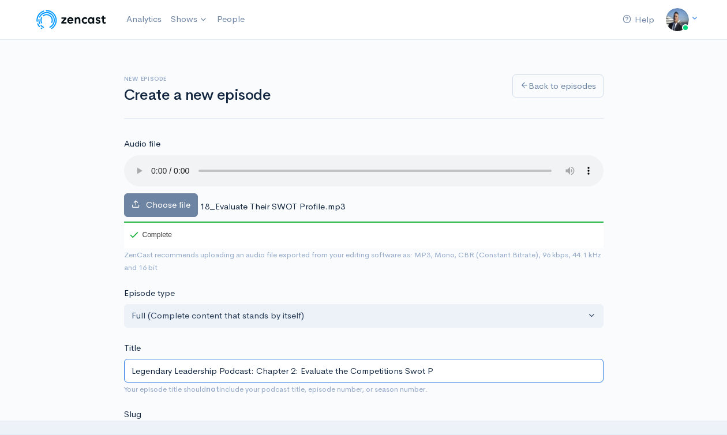
type input "legendary-leadership-podcast-chapter-2-evaluate-the-competitions-swot-p"
type input "Legendary Leadership Podcast: Chapter 2: Evaluate the Competitions Swot Pr"
type input "legendary-leadership-podcast-chapter-2-evaluate-the-competitions-swot-pr"
type input "Legendary Leadership Podcast: Chapter 2: Evaluate the Competitions Swot Pro"
type input "legendary-leadership-podcast-chapter-2-evaluate-the-competitions-swot-pro"
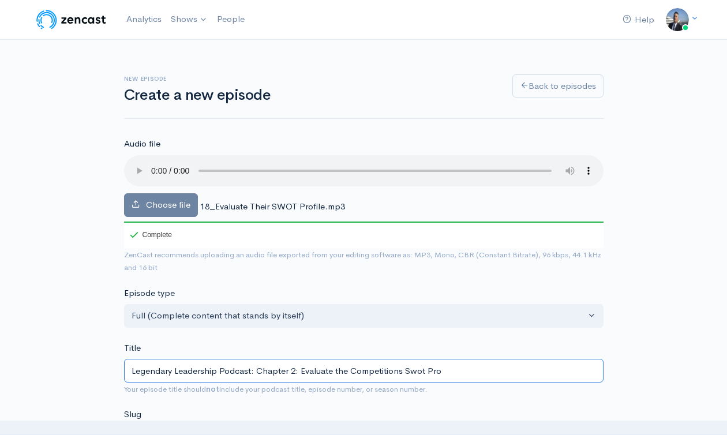
type input "Legendary Leadership Podcast: Chapter 2: Evaluate the Competitions Swot Prof"
type input "legendary-leadership-podcast-chapter-2-evaluate-the-competitions-swot-prof"
type input "Legendary Leadership Podcast: Chapter 2: Evaluate the Competitions Swot Profi"
type input "legendary-leadership-podcast-chapter-2-evaluate-the-competitions-swot-profi"
type input "Legendary Leadership Podcast: Chapter 2: Evaluate the Competitions Swot Profil"
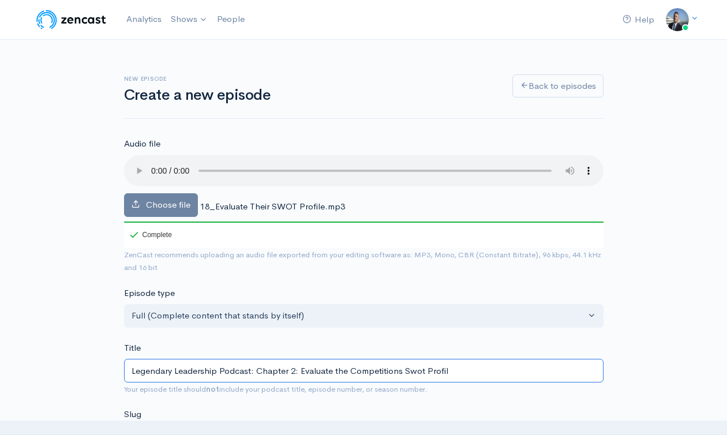
type input "legendary-leadership-podcast-chapter-2-evaluate-the-competitions-swot-profil"
type input "Legendary Leadership Podcast: Chapter 2: Evaluate the Competitions Swot Profile"
type input "legendary-leadership-podcast-chapter-2-evaluate-the-competitions-swot-profile"
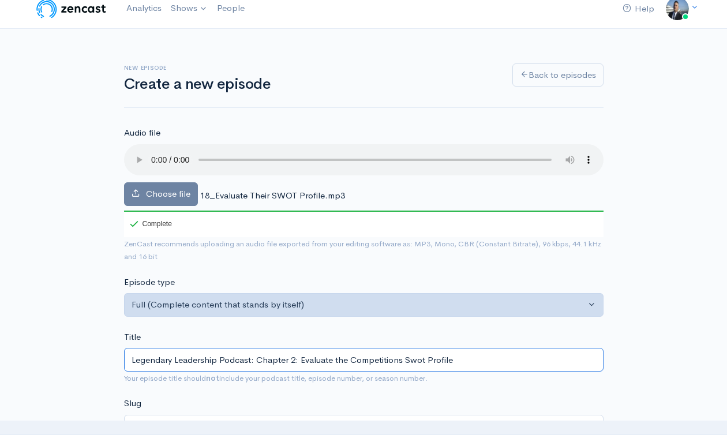
scroll to position [21, 0]
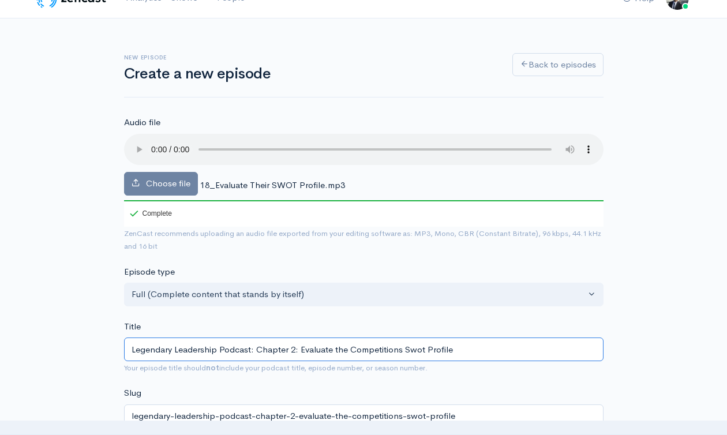
click at [348, 349] on input "Legendary Leadership Podcast: Chapter 2: Evaluate the Competitions Swot Profile" at bounding box center [364, 350] width 480 height 24
click at [347, 349] on input "Legendary Leadership Podcast: Chapter 2: Evaluate the Competitions Swot Profile" at bounding box center [364, 350] width 480 height 24
click at [395, 351] on input "Legendary Leadership Podcast: Chapter 2: Evaluate the Competitions Swot Profile" at bounding box center [364, 350] width 480 height 24
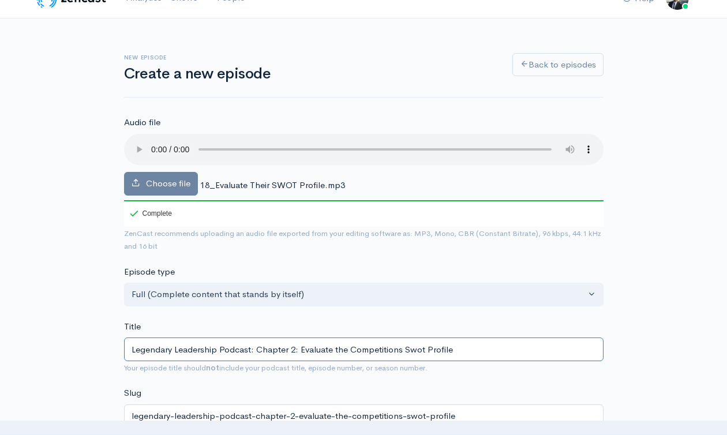
click at [401, 351] on input "Legendary Leadership Podcast: Chapter 2: Evaluate the Competitions Swot Profile" at bounding box center [364, 350] width 480 height 24
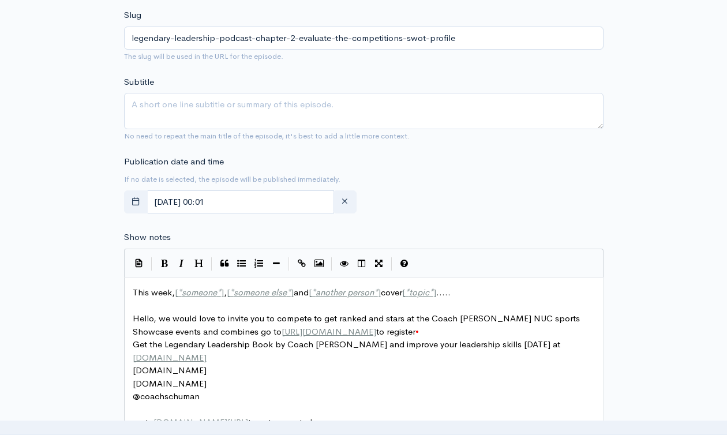
scroll to position [470, 0]
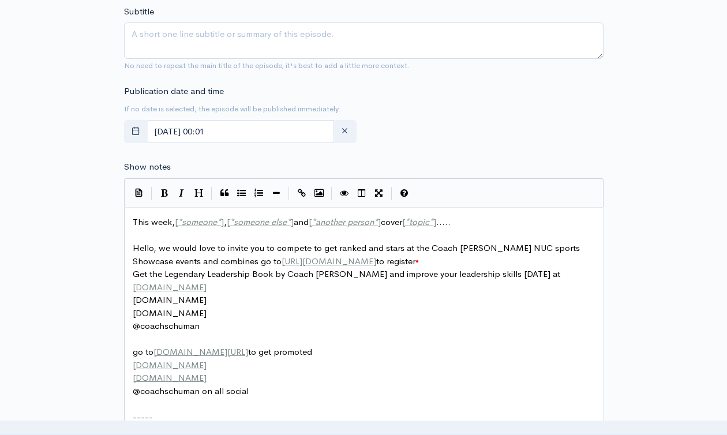
type input "Legendary Leadership Podcast: Chapter 2: Evaluate the Competitions Swot Profile"
drag, startPoint x: 245, startPoint y: 36, endPoint x: 246, endPoint y: 51, distance: 15.0
click at [245, 36] on textarea "Subtitle" at bounding box center [364, 41] width 480 height 36
paste textarea "Legendary Leadership Podcast: Chapter 2: Evaluate the Competitions Swot Profile"
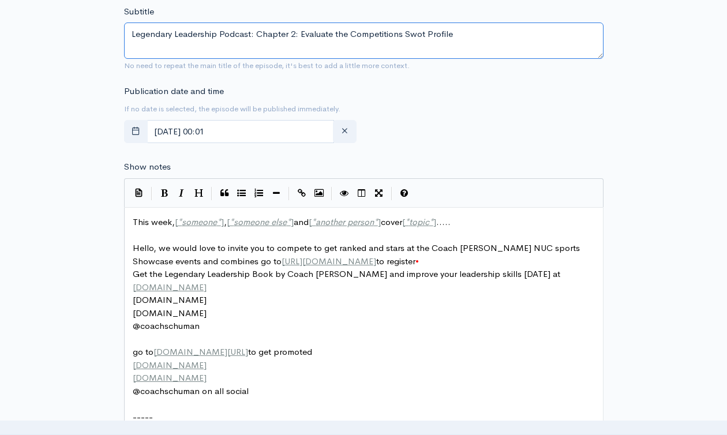
type textarea "Legendary Leadership Podcast: Chapter 2: Evaluate the Competitions Swot Profile"
click at [188, 224] on span "someone" at bounding box center [199, 221] width 35 height 11
type textarea "someone"
click at [170, 219] on span "This week, [ * someone * ] , [ * someone else * ] and [ * another person * ] co…" at bounding box center [292, 221] width 318 height 11
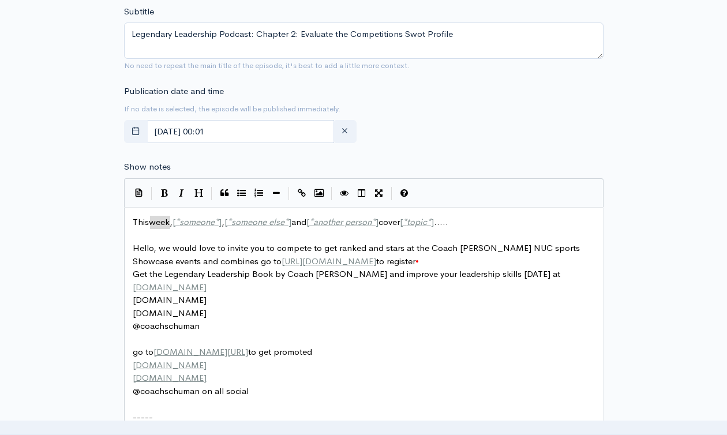
type textarea "This week, [*someone*], [*someone else*] and [*another person*] cover [*topic*]…"
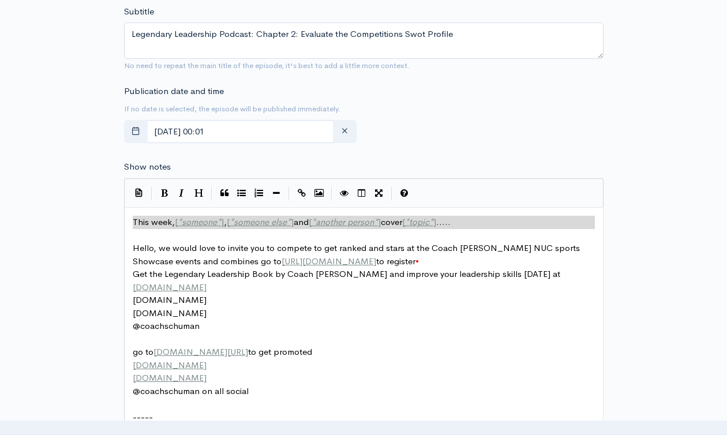
paste textarea
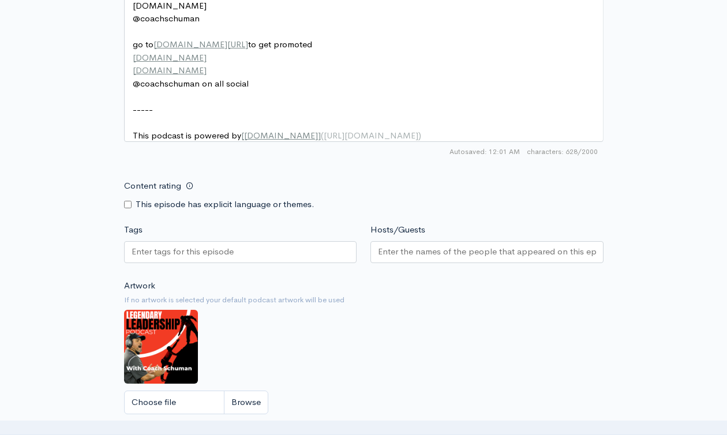
scroll to position [778, 0]
click at [313, 256] on div at bounding box center [240, 252] width 233 height 22
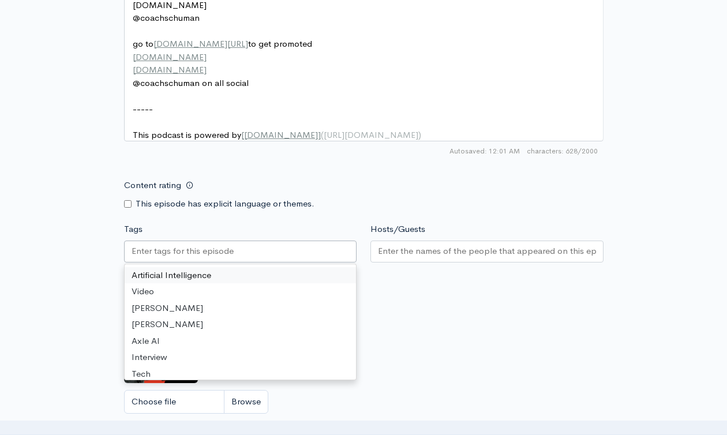
paste input "Legendary Leadership Podcast: Chapter 2: Evaluate the Competitions Swot Profile"
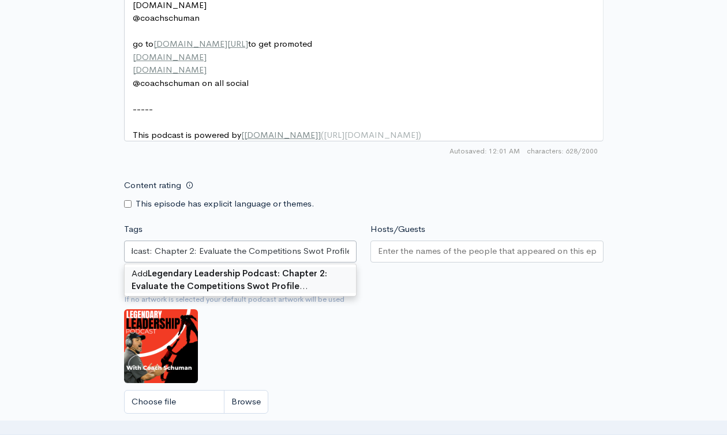
type input "Legendary Leadership Podcast: Chapter 2: Evaluate the Competitions Swot Profile"
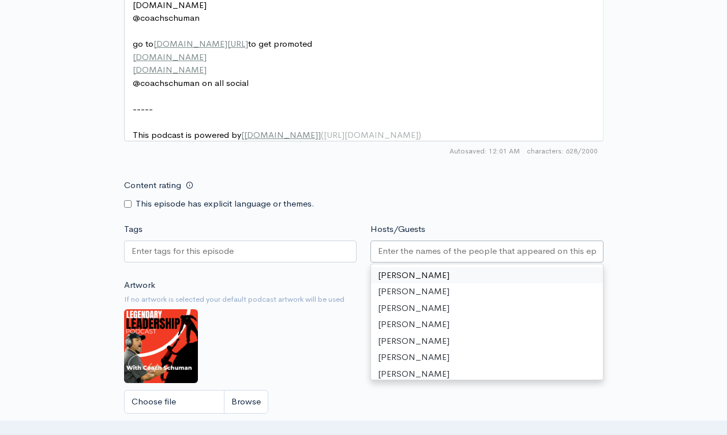
click at [403, 254] on input "Hosts/Guests" at bounding box center [487, 251] width 218 height 13
drag, startPoint x: 409, startPoint y: 287, endPoint x: 442, endPoint y: 267, distance: 38.6
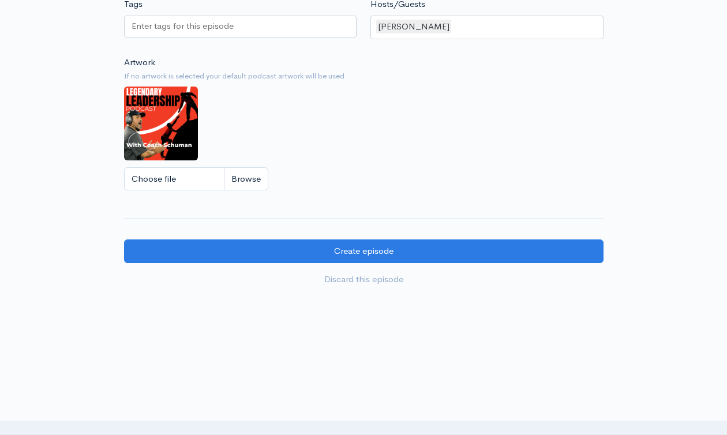
scroll to position [1031, 0]
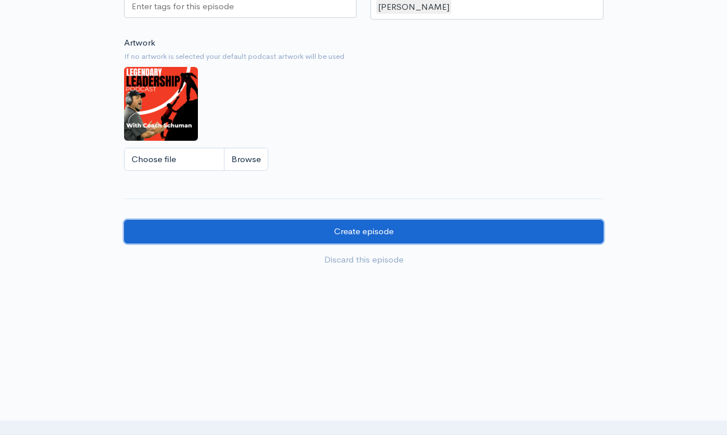
click at [307, 232] on input "Create episode" at bounding box center [364, 232] width 480 height 24
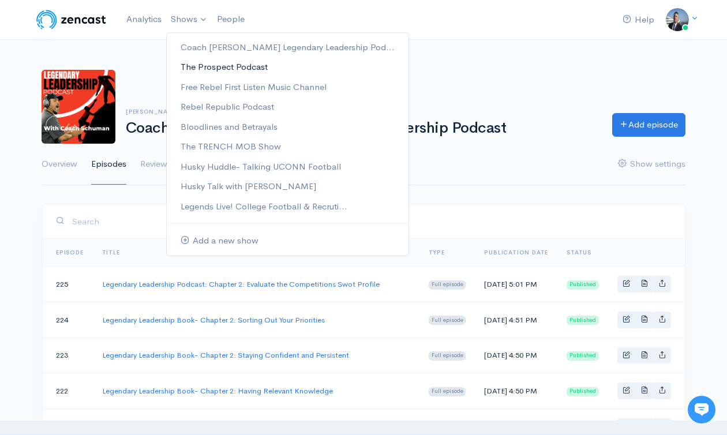
click at [237, 66] on link "The Prospect Podcast" at bounding box center [288, 67] width 242 height 20
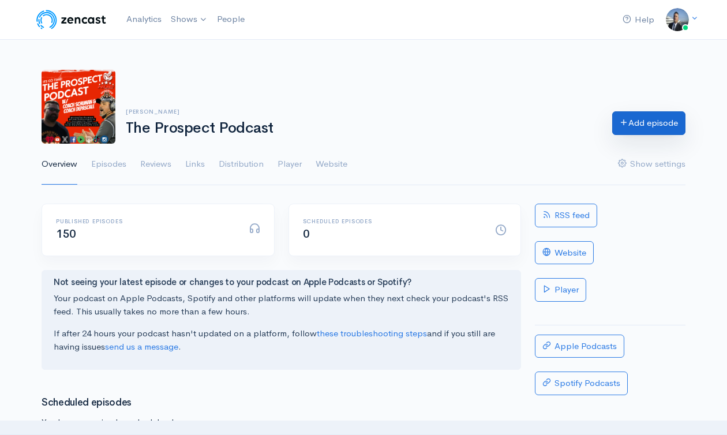
click at [637, 119] on link "Add episode" at bounding box center [648, 123] width 73 height 24
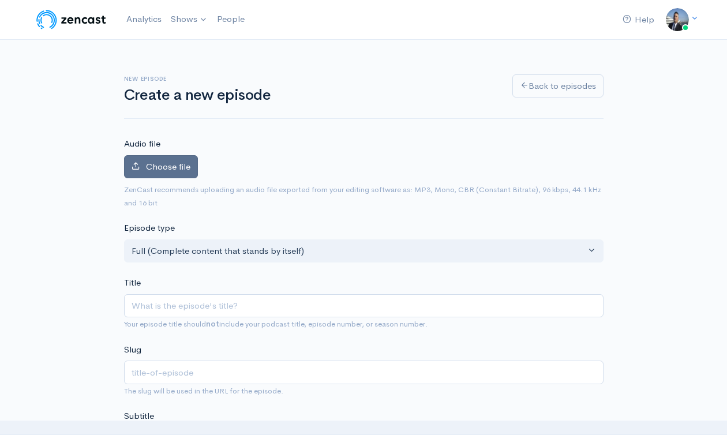
click at [152, 169] on span "Choose file" at bounding box center [168, 166] width 44 height 11
click at [0, 0] on input "Choose file" at bounding box center [0, 0] width 0 height 0
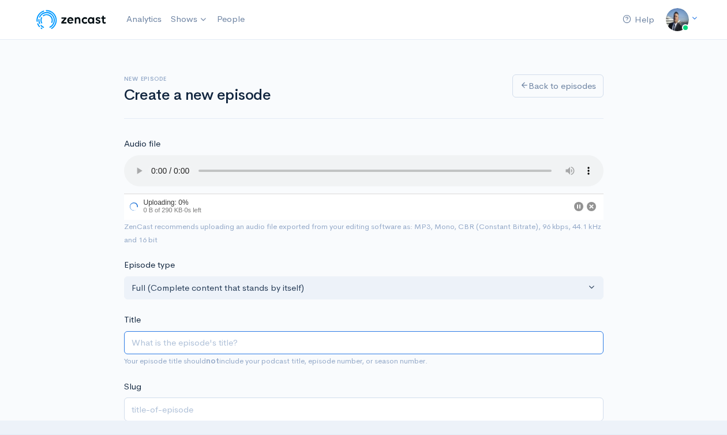
click at [271, 338] on input "Title" at bounding box center [364, 343] width 480 height 24
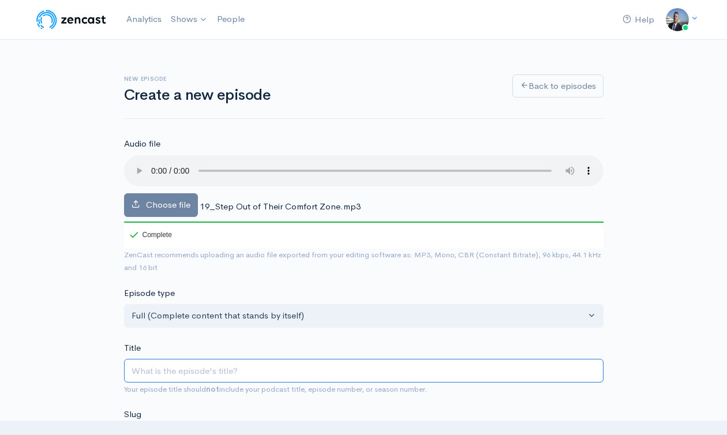
paste input "Prospect Podcast with Guest [PERSON_NAME] Rhuley [PERSON_NAME] Head Coach"
type input "Prospect Podcast with Guest [PERSON_NAME] Rhuley [PERSON_NAME] Head Coach"
type input "prospect-podcast-with-guest-[PERSON_NAME]-[PERSON_NAME]-head-coach"
drag, startPoint x: 374, startPoint y: 377, endPoint x: 147, endPoint y: 359, distance: 228.1
click at [149, 357] on div "Title Prospect Podcast with Guest [PERSON_NAME] Rhuley [PERSON_NAME] Head Coach…" at bounding box center [364, 369] width 480 height 54
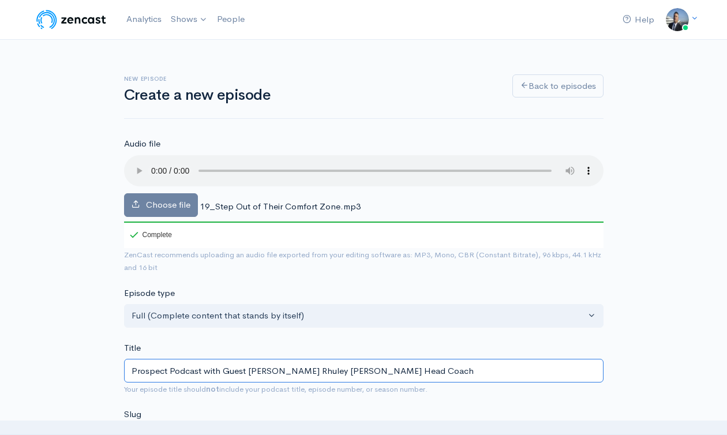
type input "L"
type input "l"
type input "Le"
type input "le"
type input "Leg"
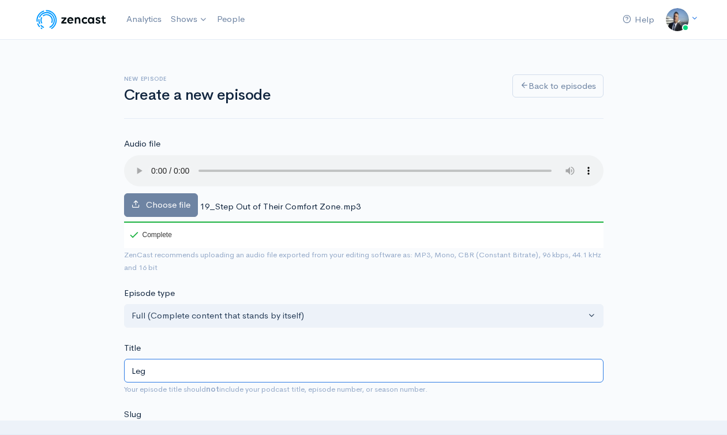
type input "leg"
type input "Lege"
type input "lege"
type input "Legen"
type input "legen"
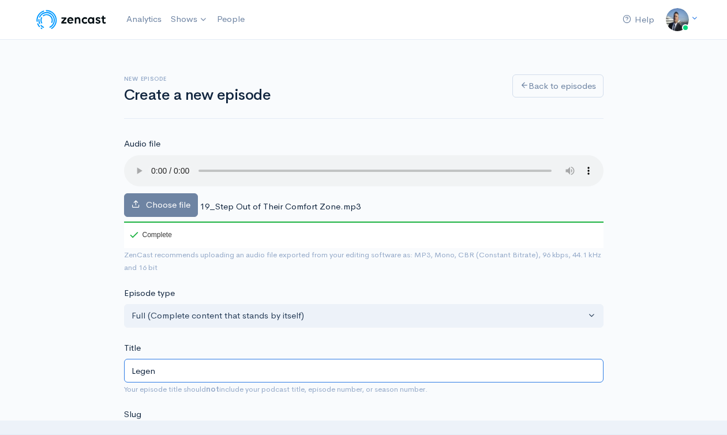
type input "Legend"
type input "legend"
type input "Legenda"
type input "legenda"
type input "Legendar"
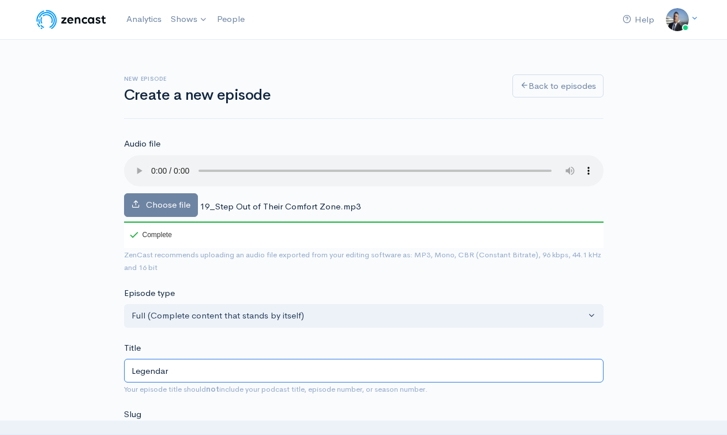
type input "legendar"
type input "Legendary"
type input "legendary"
type input "Legendary L"
type input "legendary-l"
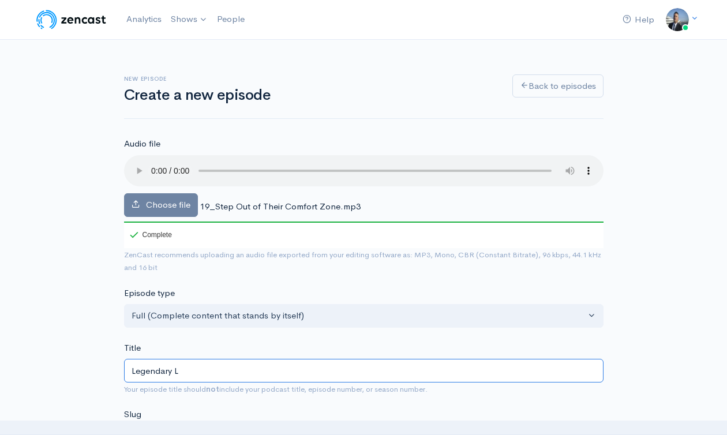
type input "Legendary Le"
type input "legendary-le"
type input "Legendary Lead"
type input "legendary-lead"
type input "Legendary Leader"
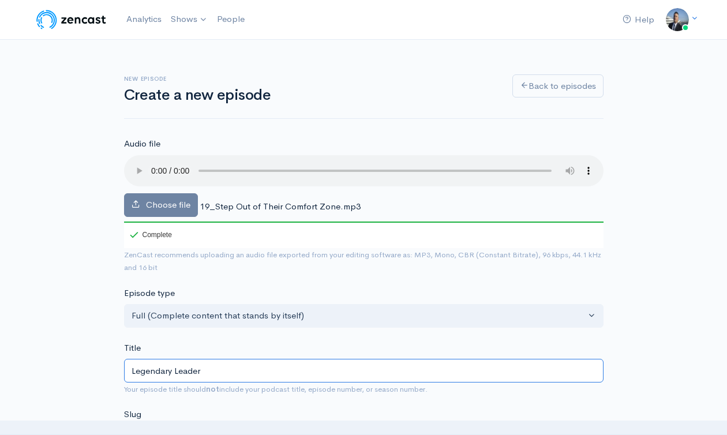
type input "legendary-leader"
type input "Legendary Leaders"
type input "legendary-leaders"
type input "Legendary Leadersh"
type input "legendary-leadersh"
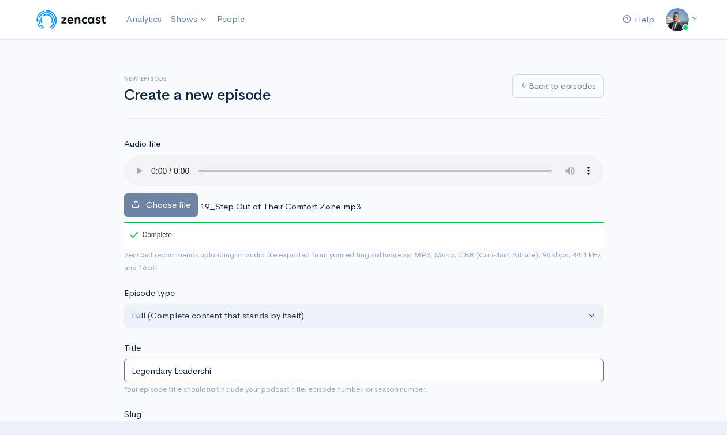
type input "Legendary Leadership"
type input "legendary-leadership"
type input "Legendary Leadership P"
type input "legendary-leadership-p"
type input "Legendary Leadership Po"
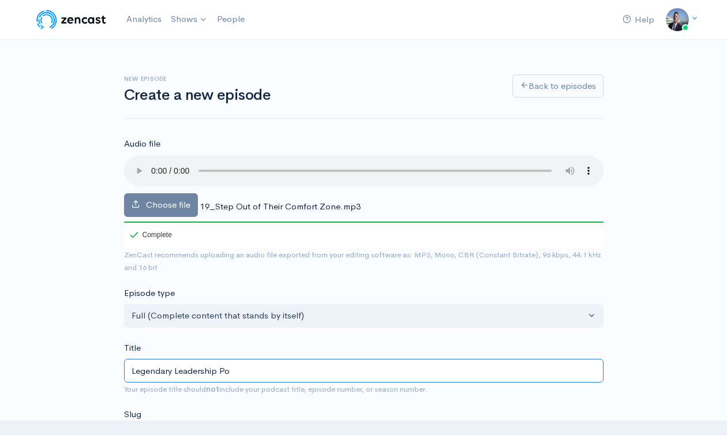
type input "legendary-leadership-[PERSON_NAME]"
type input "Legendary Leadership Pod"
type input "legendary-leadership-pod"
type input "Legendary Leadership Podc"
type input "legendary-leadership-podc"
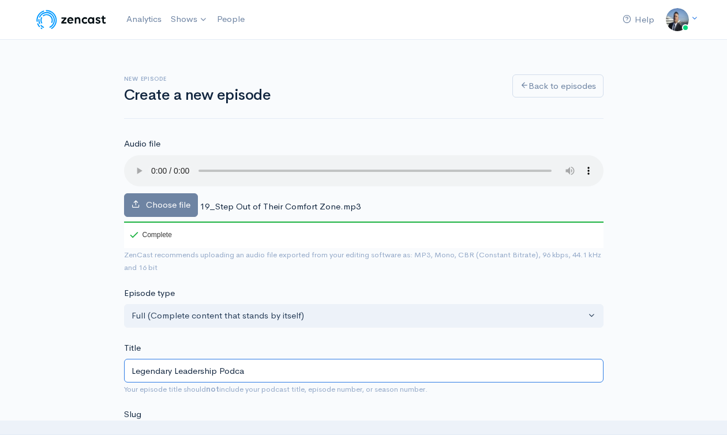
type input "Legendary Leadership Podcas"
type input "legendary-leadership-podcas"
type input "Legendary Leadership Podcast"
type input "legendary-leadership-podcast"
type input "Legendary Leadership Podcast : S"
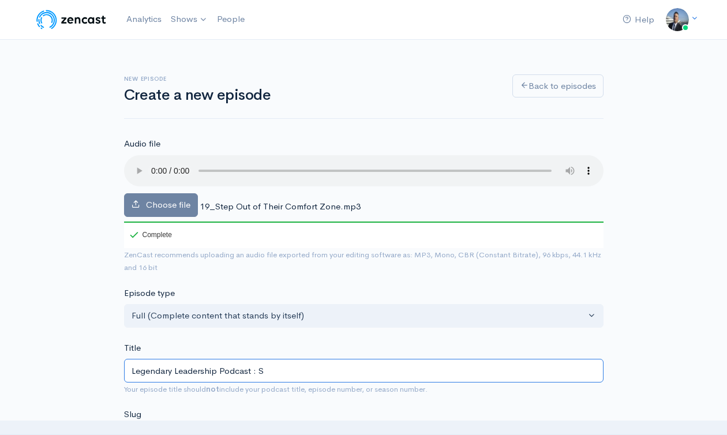
type input "legendary-leadership-podcast-s"
type input "Legendary Leadership Podcast : St"
type input "legendary-leadership-podcast-st"
type input "Legendary Leadership Podcast : Ste"
type input "legendary-leadership-podcast-ste"
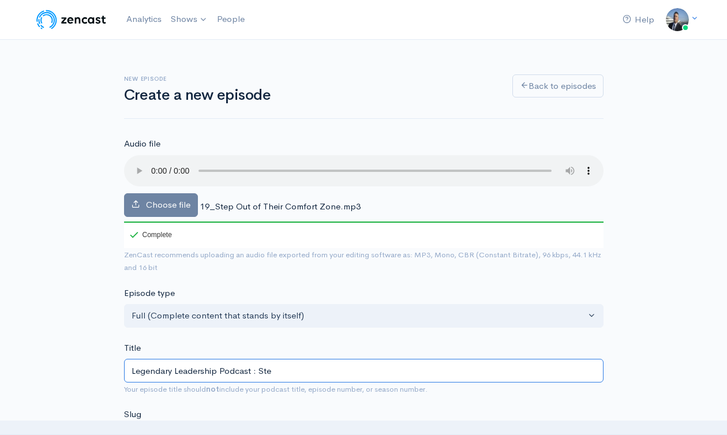
type input "Legendary Leadership Podcast : Step"
type input "legendary-leadership-podcast-step"
type input "Legendary Leadership Podcast : [PERSON_NAME]"
type input "legendary-leadership-podcast-[PERSON_NAME]"
type input "Legendary Leadership Podcast : [PERSON_NAME]"
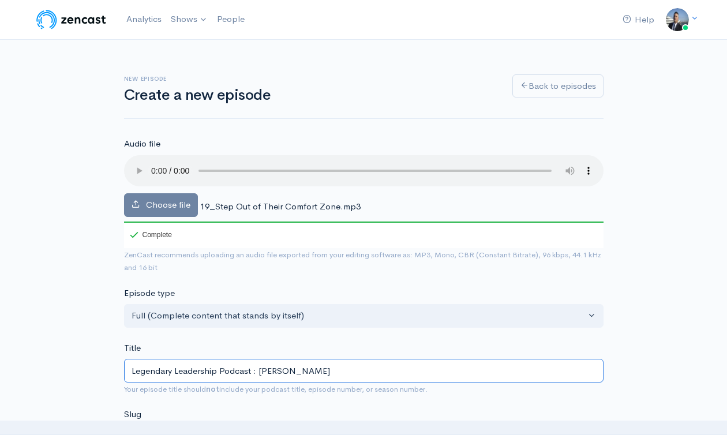
type input "legendary-leadership-podcast-[PERSON_NAME]"
type input "Legendary Leadership Podcast : Stepping"
type input "legendary-leadership-podcast-stepping"
type input "Legendary Leadership Podcast : Stepping O"
type input "legendary-leadership-podcast-stepping-o"
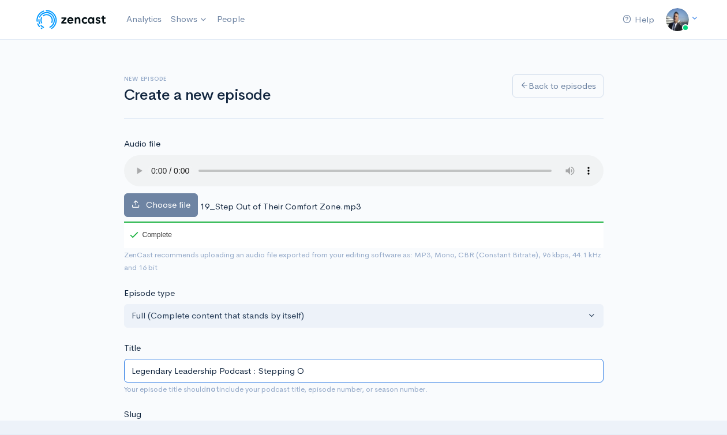
type input "Legendary Leadership Podcast : Stepping Ou"
type input "legendary-leadership-podcast-stepping-ou"
type input "Legendary Leadership Podcast : Stepping Out"
type input "legendary-leadership-podcast-stepping-out"
type input "Legendary Leadership Podcast : Stepping Out o"
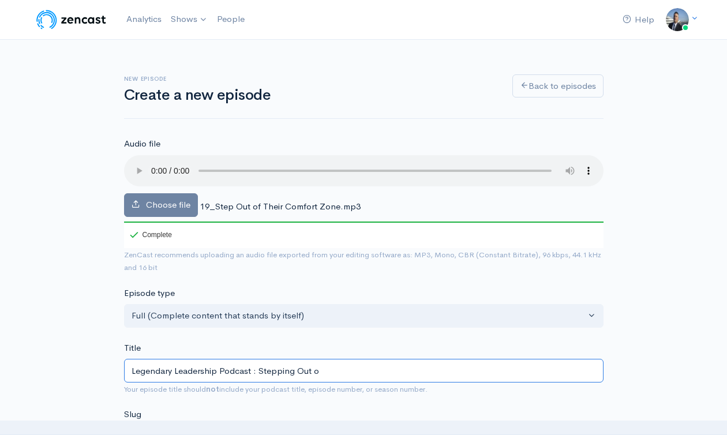
type input "legendary-leadership-podcast-stepping-out-o"
type input "Legendary Leadership Podcast : Stepping Out of"
type input "legendary-leadership-podcast-stepping-out-of"
type input "Legendary Leadership Podcast : Stepping Out of Y"
type input "legendary-leadership-podcast-stepping-out-of-y"
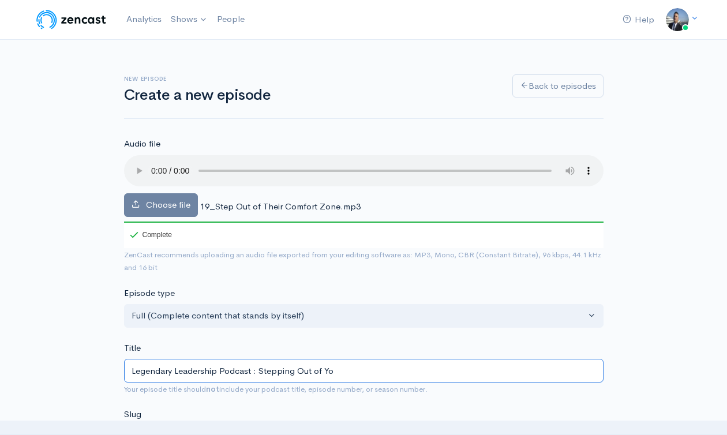
type input "Legendary Leadership Podcast : Stepping Out of You"
type input "legendary-leadership-podcast-stepping-out-of-you"
type input "Legendary Leadership Podcast : Stepping Out of Your"
type input "legendary-leadership-podcast-stepping-out-of-your"
type input "Legendary Leadership Podcast : Stepping Out of Your C"
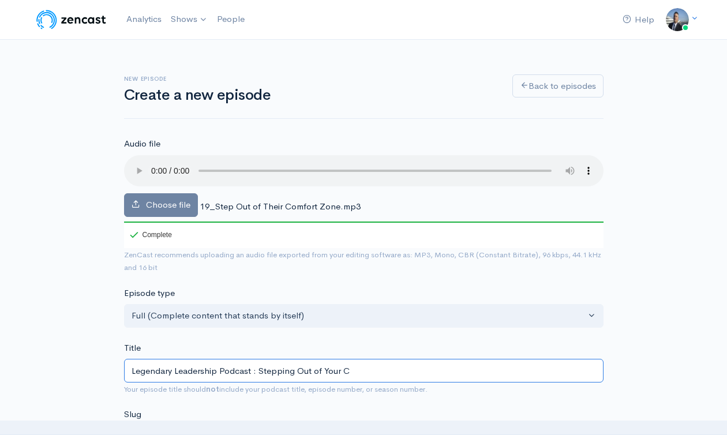
type input "legendary-leadership-podcast-stepping-out-of-your-c"
type input "Legendary Leadership Podcast : Stepping Out of Your Co"
type input "legendary-leadership-podcast-stepping-out-of-your-co"
type input "Legendary Leadership Podcast : Stepping Out of Your Com"
type input "legendary-leadership-podcast-stepping-out-of-your-com"
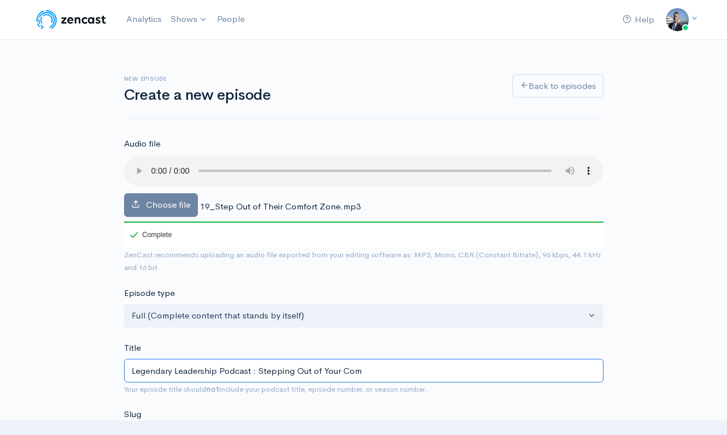
type input "Legendary Leadership Podcast : Stepping Out of Your Comb"
type input "legendary-leadership-podcast-stepping-out-of-your-comb"
type input "Legendary Leadership Podcast : Stepping Out of Your Combr"
type input "legendary-leadership-podcast-stepping-out-of-your-combr"
type input "Legendary Leadership Podcast : Stepping Out of Your Comb"
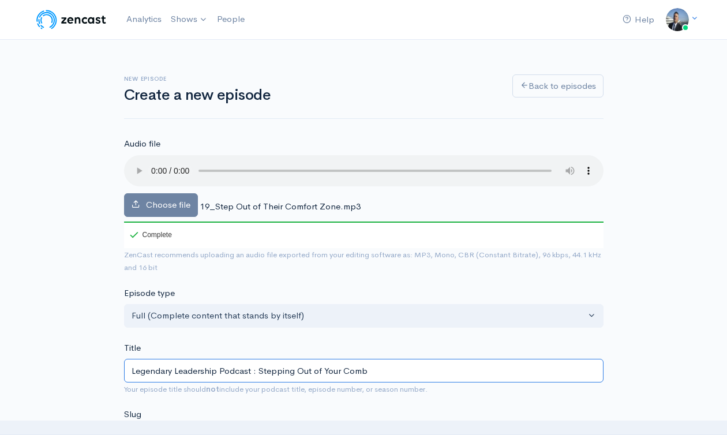
type input "legendary-leadership-podcast-stepping-out-of-your-comb"
type input "Legendary Leadership Podcast : Stepping Out of Your Comf"
type input "legendary-leadership-podcast-stepping-out-of-your-comf"
type input "Legendary Leadership Podcast : Stepping Out of Your Comfo"
type input "legendary-leadership-podcast-stepping-out-of-your-comfo"
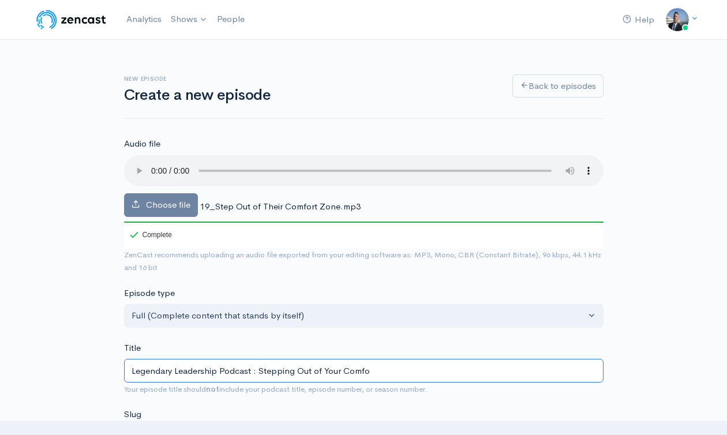
type input "Legendary Leadership Podcast : Stepping Out of Your Comfor"
type input "legendary-leadership-podcast-stepping-out-of-your-comfor"
type input "Legendary Leadership Podcast : Stepping Out of Your Comfort"
type input "legendary-leadership-podcast-stepping-out-of-your-comfort"
type input "Legendary Leadership Podcast : Stepping Out of Your Comfort z"
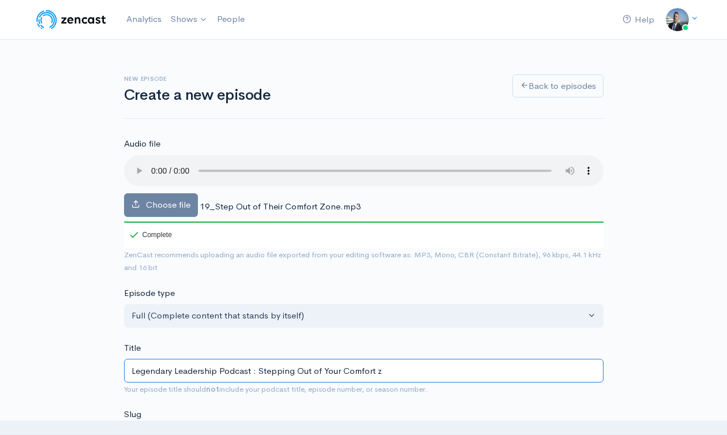
type input "legendary-leadership-podcast-stepping-out-of-your-comfort-z"
type input "Legendary Leadership Podcast : Stepping Out of Your Comfort zo"
type input "legendary-leadership-podcast-stepping-out-of-your-comfort-zo"
type input "Legendary Leadership Podcast : Stepping Out of Your Comfort zon"
type input "legendary-leadership-podcast-stepping-out-of-your-comfort-zon"
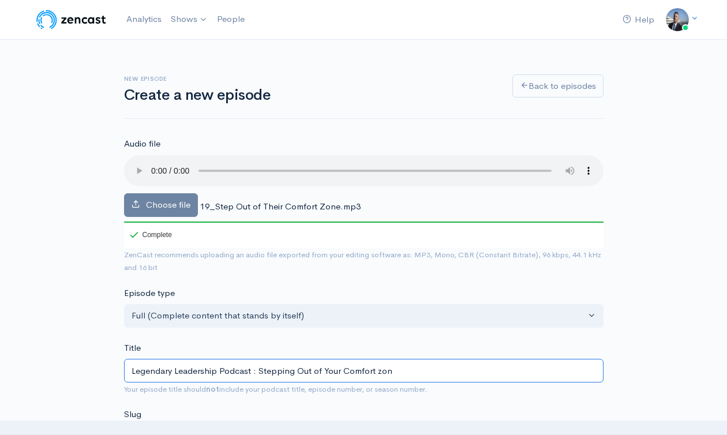
type input "Legendary Leadership Podcast : Stepping Out of Your Comfort zone"
type input "legendary-leadership-podcast-stepping-out-of-your-comfort-zone"
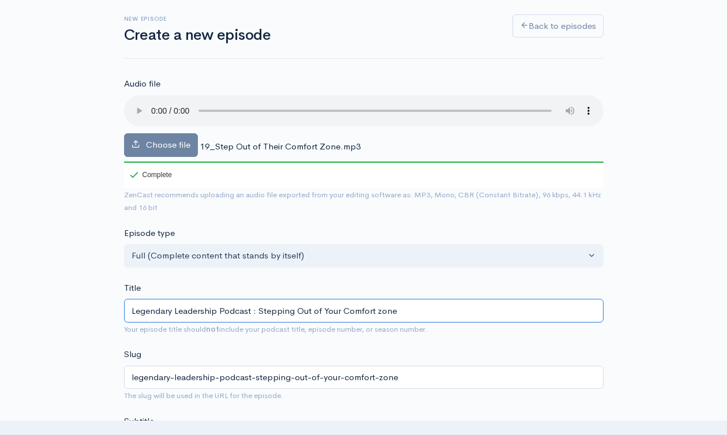
scroll to position [109, 0]
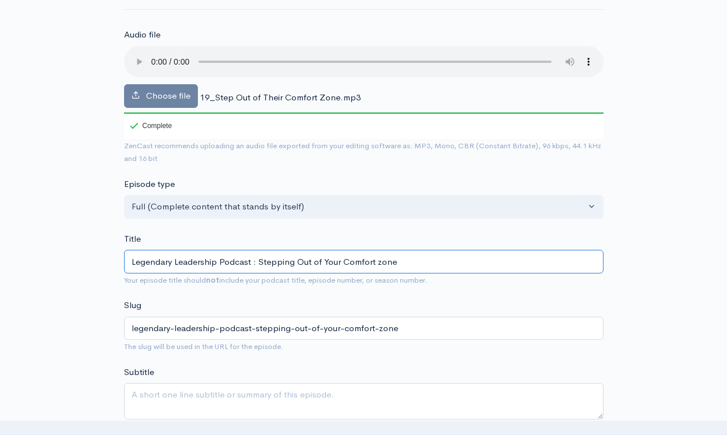
type input "Legendary Leadership Podcast : Stepping Out of Your Comfort zone"
click at [200, 247] on div "Title Legendary Leadership Podcast : Stepping Out of Your Comfort zone Your epi…" at bounding box center [364, 260] width 480 height 54
click at [185, 262] on input "Legendary Leadership Podcast : Stepping Out of Your Comfort zone" at bounding box center [364, 262] width 480 height 24
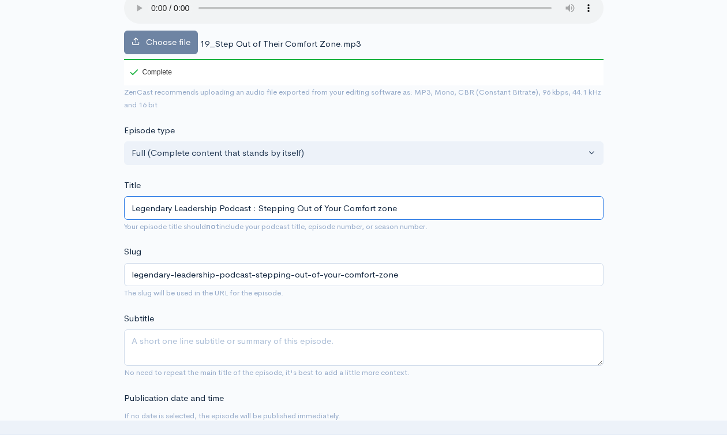
scroll to position [297, 0]
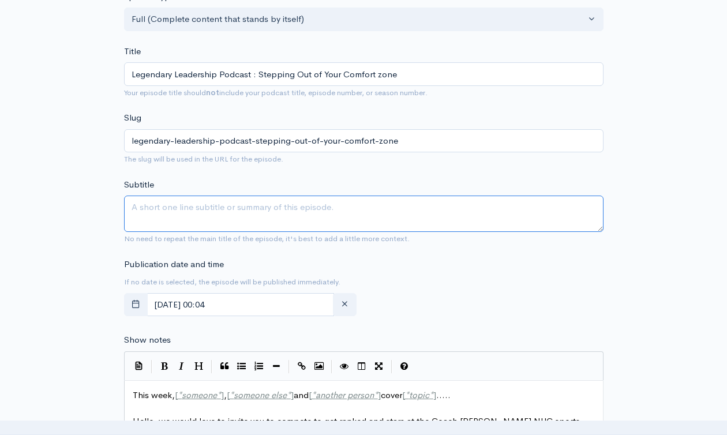
drag, startPoint x: 182, startPoint y: 203, endPoint x: 182, endPoint y: 211, distance: 8.1
click at [182, 204] on textarea "Subtitle" at bounding box center [364, 214] width 480 height 36
paste textarea "Legendary Leadership Podcast : Stepping Out of Your Comfort zone"
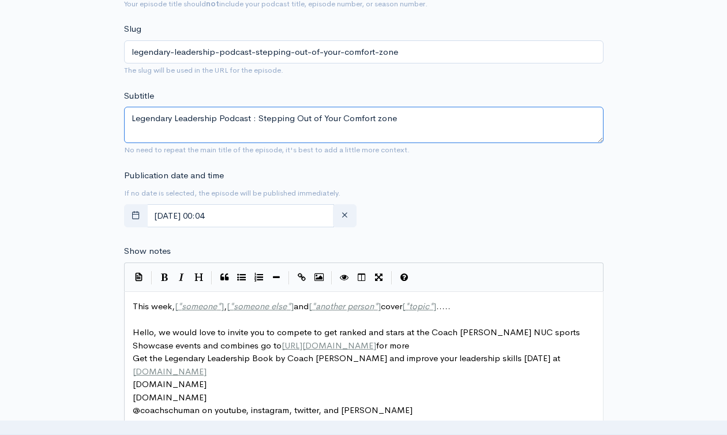
scroll to position [392, 0]
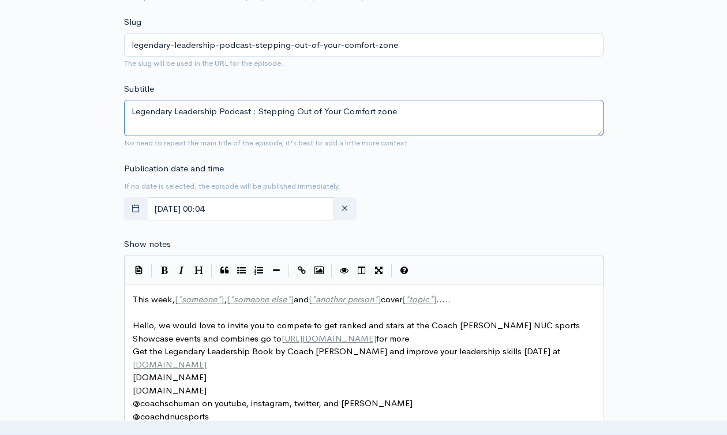
type textarea "Legendary Leadership Podcast : Stepping Out of Your Comfort zone"
type textarea "This week, [*someone*], [*someone else*] and [*another person*] cover [*topic*]…"
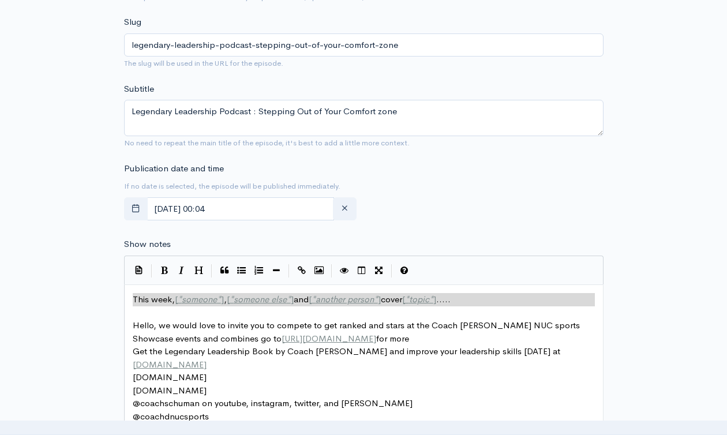
drag, startPoint x: 133, startPoint y: 298, endPoint x: 560, endPoint y: 308, distance: 427.7
paste textarea
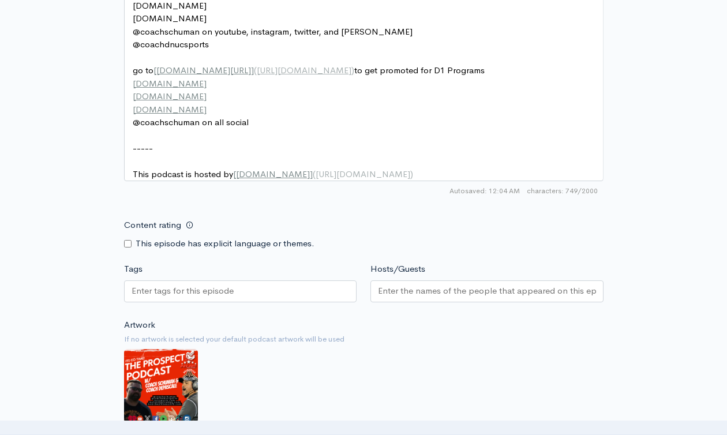
scroll to position [825, 0]
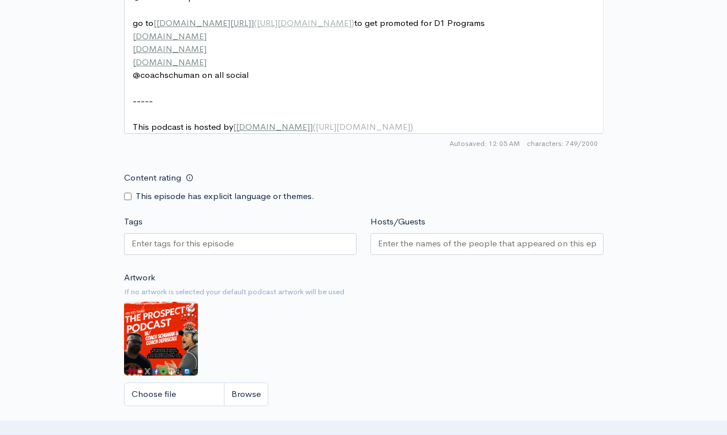
click at [297, 255] on div at bounding box center [240, 244] width 233 height 22
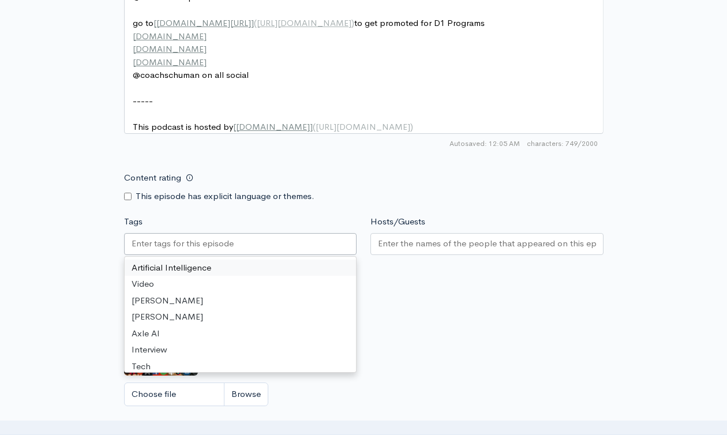
paste input "Legendary Leadership Podcast : Stepping Out of Your Comfort zone"
type input "Legendary Leadership Podcast : Stepping Out of Your Comfort zone"
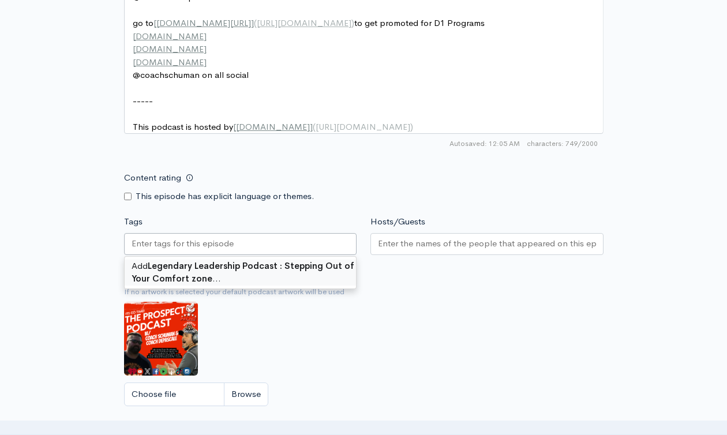
scroll to position [0, 0]
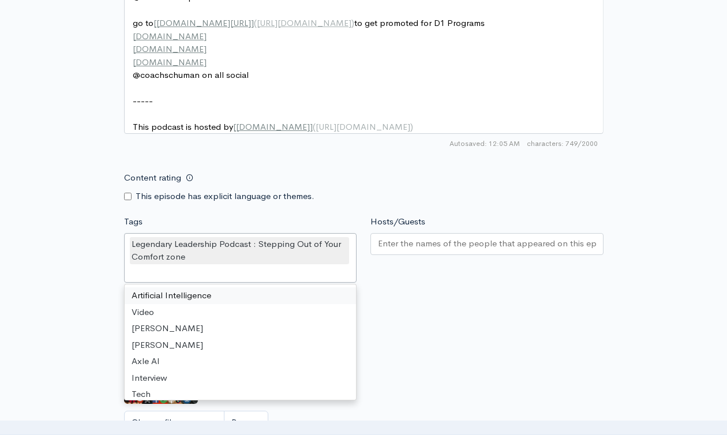
click at [413, 250] on input "Hosts/Guests" at bounding box center [487, 243] width 218 height 13
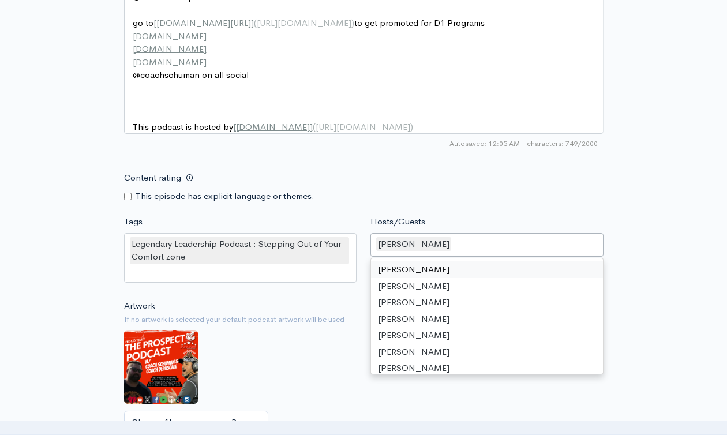
click at [330, 203] on div "This episode has explicit language or themes." at bounding box center [240, 196] width 233 height 13
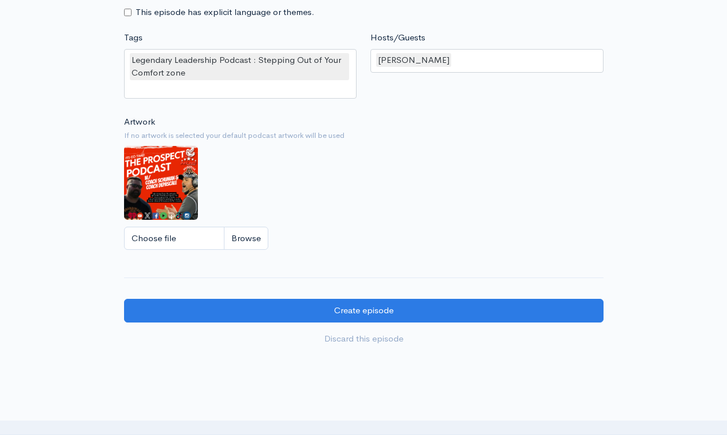
scroll to position [1066, 0]
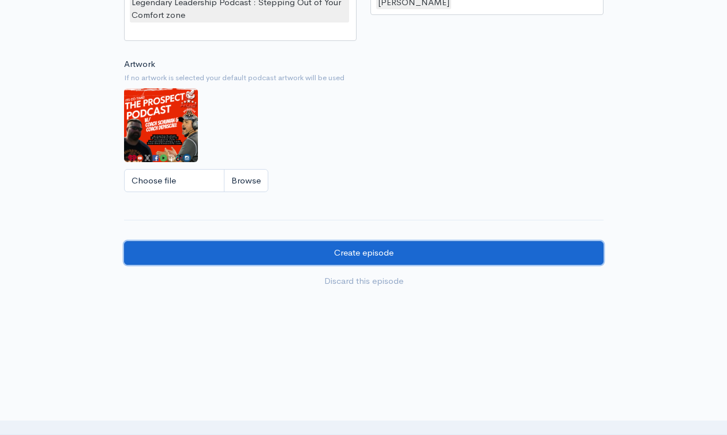
click at [375, 258] on input "Create episode" at bounding box center [364, 253] width 480 height 24
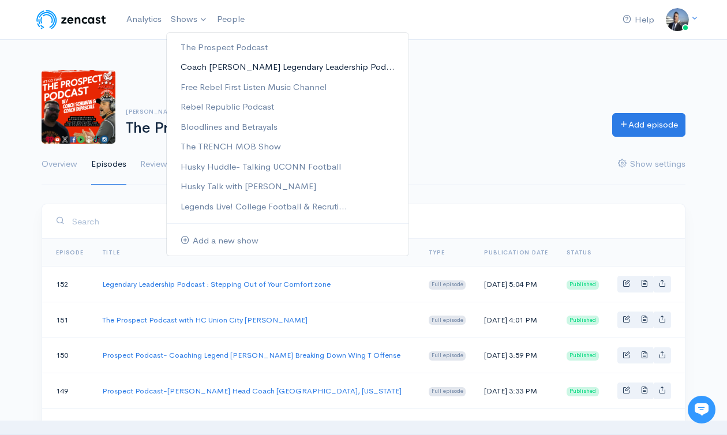
click at [211, 68] on link "Coach [PERSON_NAME] Legendary Leadership Pod..." at bounding box center [288, 67] width 242 height 20
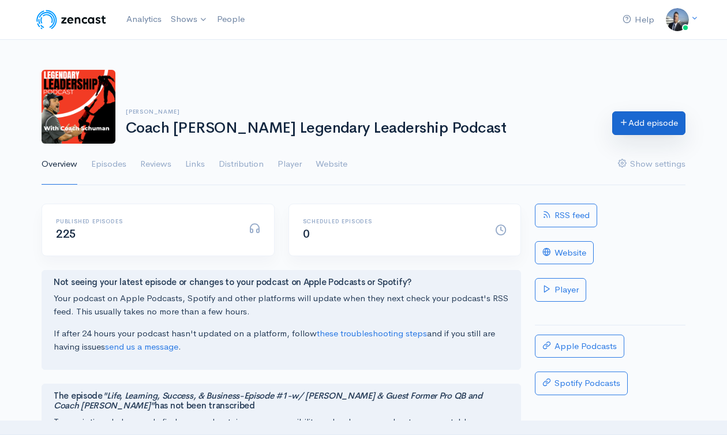
click at [650, 122] on link "Add episode" at bounding box center [648, 123] width 73 height 24
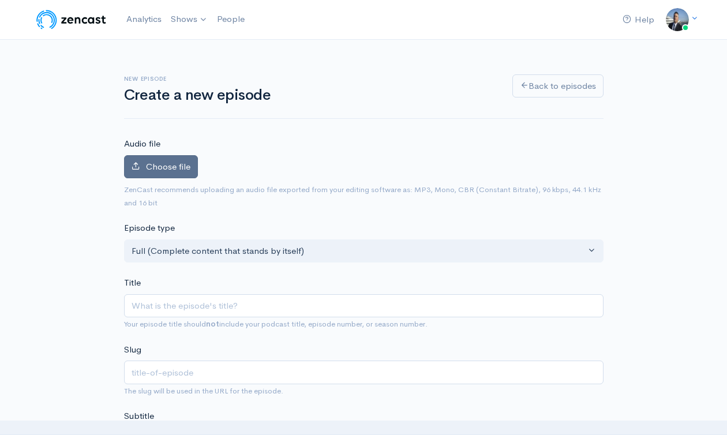
drag, startPoint x: 177, startPoint y: 167, endPoint x: 194, endPoint y: 162, distance: 18.1
click at [177, 167] on span "Choose file" at bounding box center [168, 166] width 44 height 11
click at [0, 0] on input "Choose file" at bounding box center [0, 0] width 0 height 0
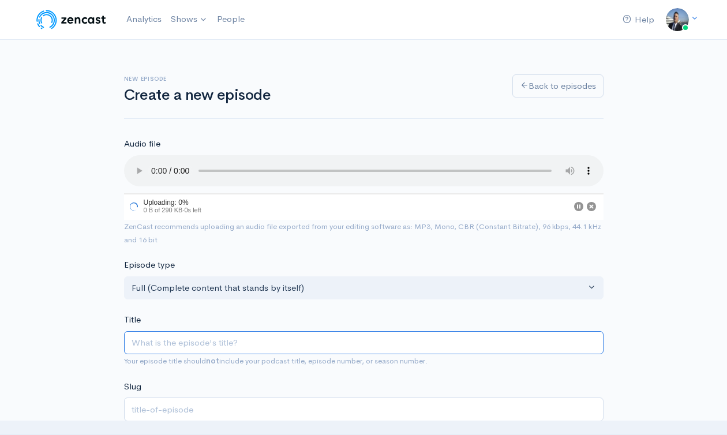
click at [214, 351] on input "Title" at bounding box center [364, 343] width 480 height 24
paste input "Legendary Leadership Podcast : Stepping Out of Your Comfort zone"
type input "Legendary Leadership Podcast : Stepping Out of Your Comfort zone"
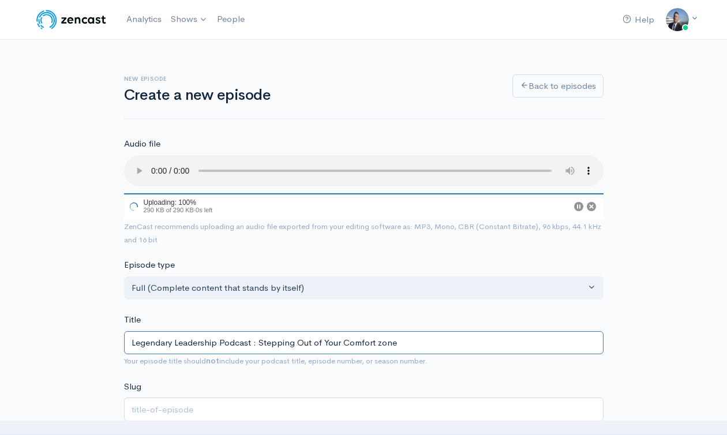
type input "legendary-leadership-podcast-stepping-out-of-your-comfort-zone"
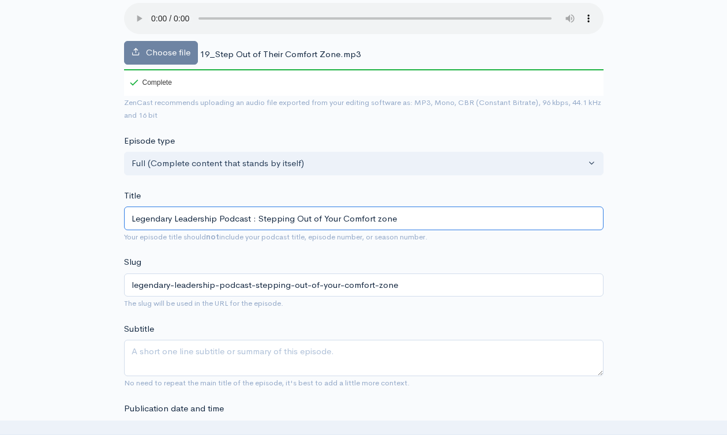
scroll to position [244, 0]
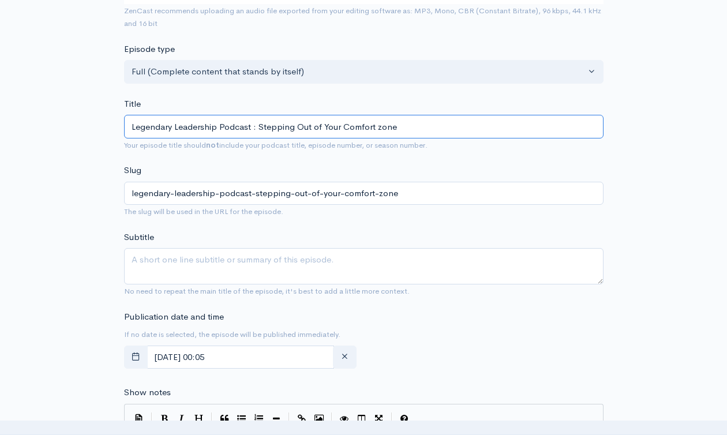
type input "Legendary Leadership Podcast : Stepping Out of Your Comfort zone"
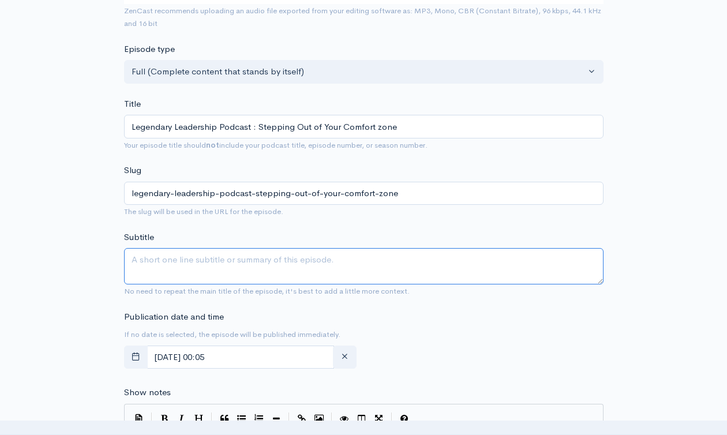
click at [238, 262] on textarea "Subtitle" at bounding box center [364, 266] width 480 height 36
paste textarea "Legendary Leadership Podcast : Stepping Out of Your Comfort zone"
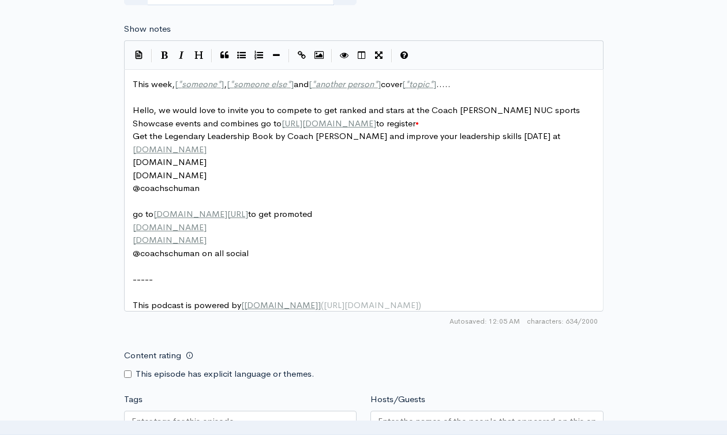
scroll to position [610, 0]
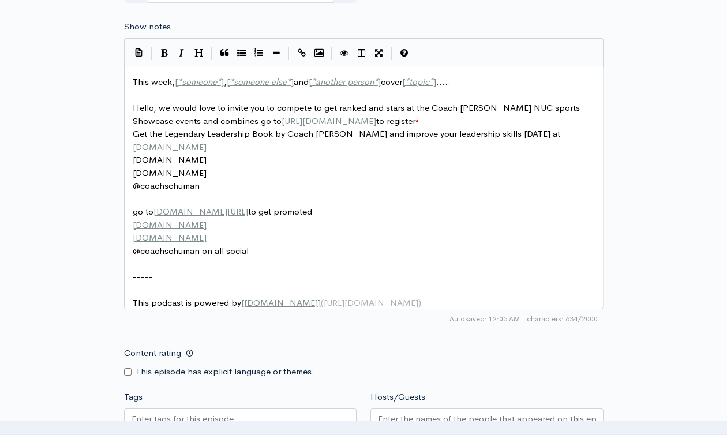
type textarea "Legendary Leadership Podcast : Stepping Out of Your Comfort zone"
click at [185, 83] on span "someone" at bounding box center [199, 81] width 35 height 11
type textarea "This week, [*someone*], [*someone else*] and [*another person*] cover [*topic*]…"
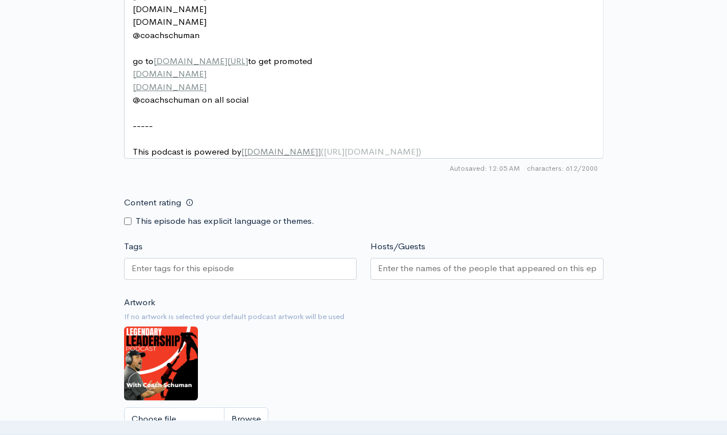
scroll to position [975, 0]
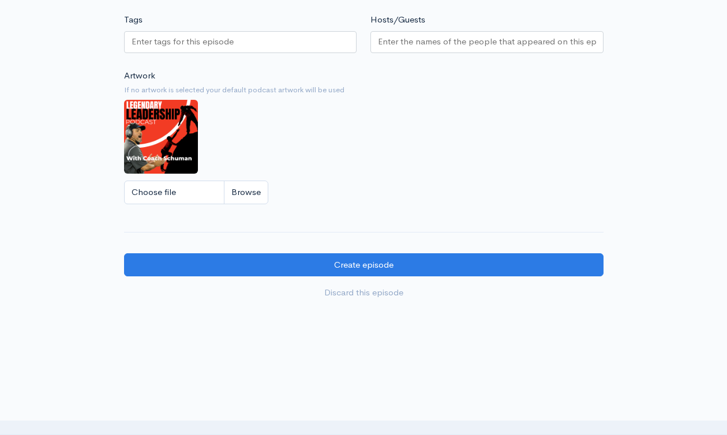
click at [224, 53] on div at bounding box center [240, 42] width 233 height 22
paste input "Legendary Leadership Podcast : Stepping Out of Your Comfort zone"
type input "Legendary Leadership Podcast : Stepping Out of Your Comfort zone"
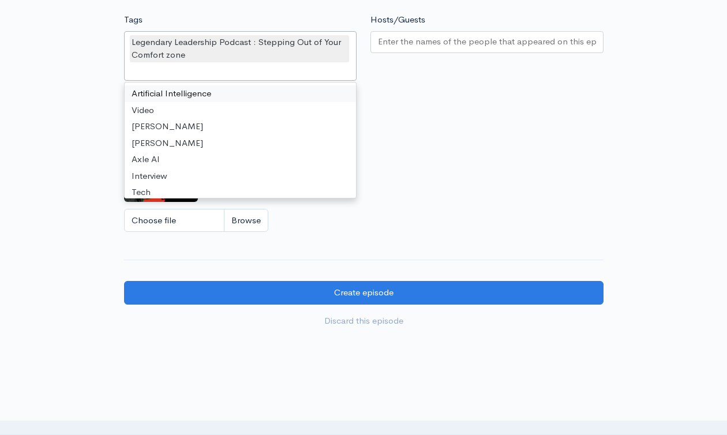
scroll to position [0, 0]
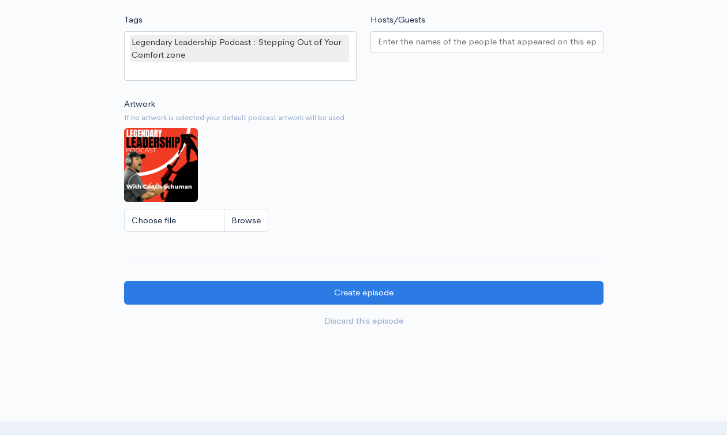
click at [541, 123] on small "If no artwork is selected your default podcast artwork will be used" at bounding box center [364, 118] width 480 height 12
click at [443, 48] on input "Hosts/Guests" at bounding box center [487, 41] width 218 height 13
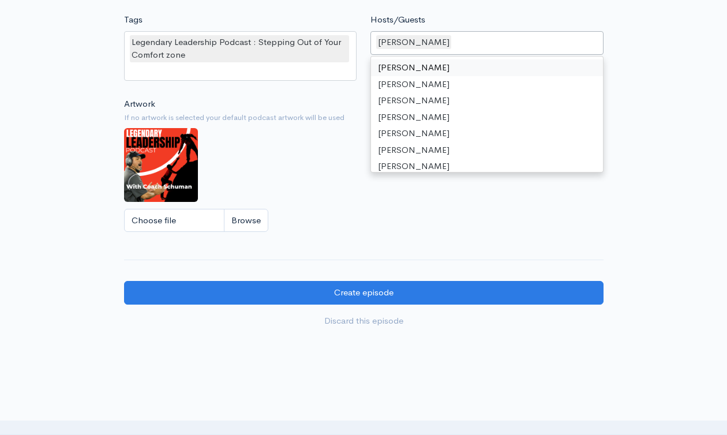
click at [492, 54] on div "[PERSON_NAME]" at bounding box center [486, 43] width 233 height 24
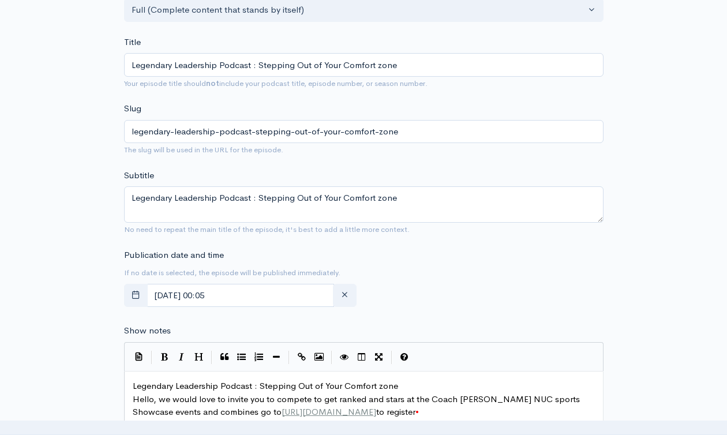
scroll to position [78, 0]
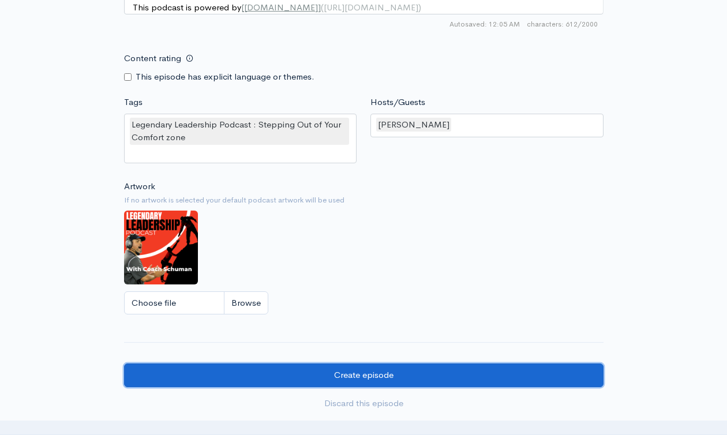
click at [506, 379] on input "Create episode" at bounding box center [364, 376] width 480 height 24
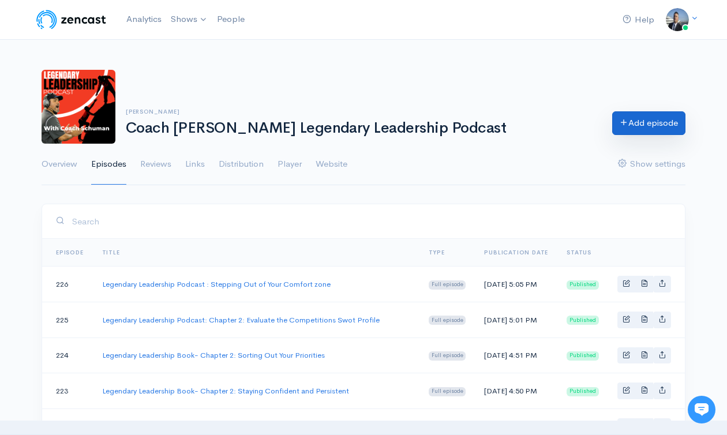
click at [626, 118] on link "Add episode" at bounding box center [648, 123] width 73 height 24
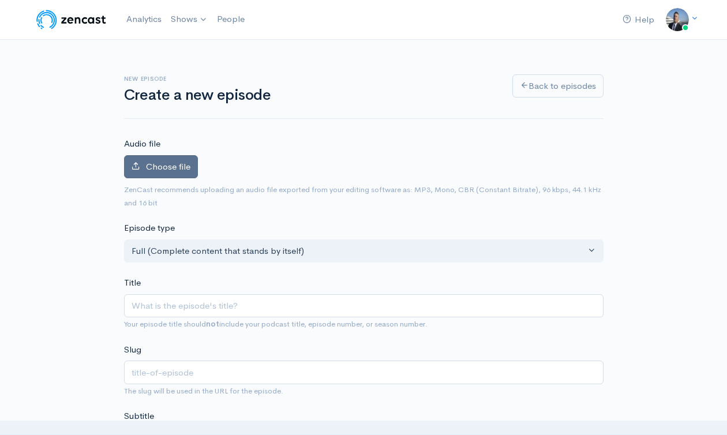
click at [175, 174] on label "Choose file" at bounding box center [161, 167] width 74 height 24
click at [0, 0] on input "Choose file" at bounding box center [0, 0] width 0 height 0
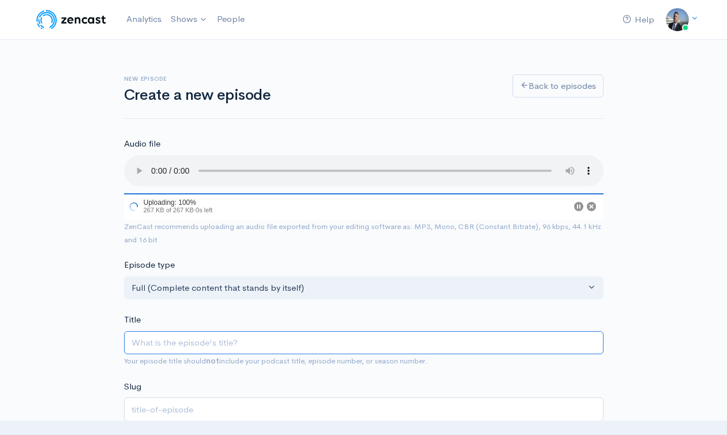
click at [257, 334] on input "Title" at bounding box center [364, 343] width 480 height 24
paste input "Legendary Leadership Podcast : Stepping Out of Your Comfort zone"
type input "Legendary Leadership Podcast : Stepping Out of Your Comfort zone"
type input "legendary-leadership-podcast-stepping-out-of-your-comfort-zone"
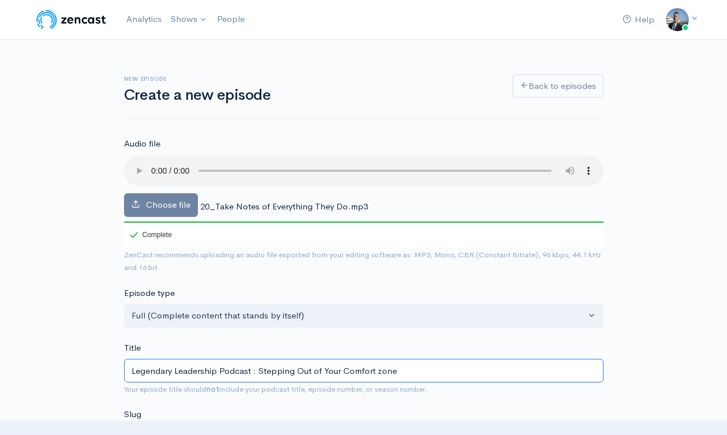
drag, startPoint x: 260, startPoint y: 371, endPoint x: 469, endPoint y: 382, distance: 209.2
click at [471, 384] on div "Title Legendary Leadership Podcast : Stepping Out of Your Comfort zone Your epi…" at bounding box center [364, 369] width 480 height 54
type input "Legendary Leadership Podcast : S"
type input "legendary-leadership-podcast-s"
type input "Legendary Leadership Podcast :"
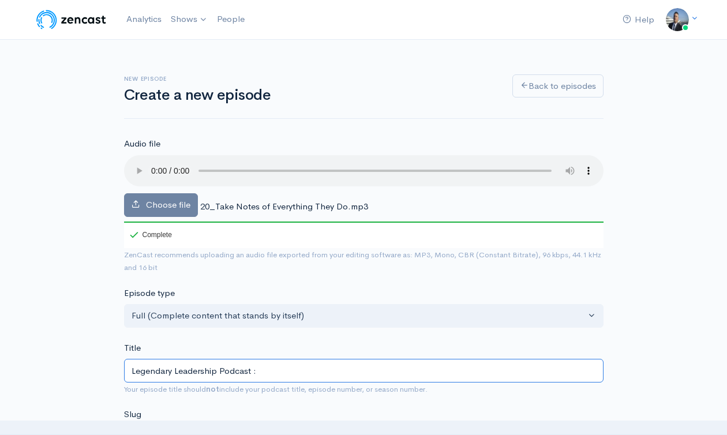
type input "legendary-leadership-podcast"
type input "Legendary Leadership Podcast : T"
type input "legendary-leadership-podcast-t"
type input "Legendary Leadership Podcast : Ta"
type input "legendary-leadership-podcast-ta"
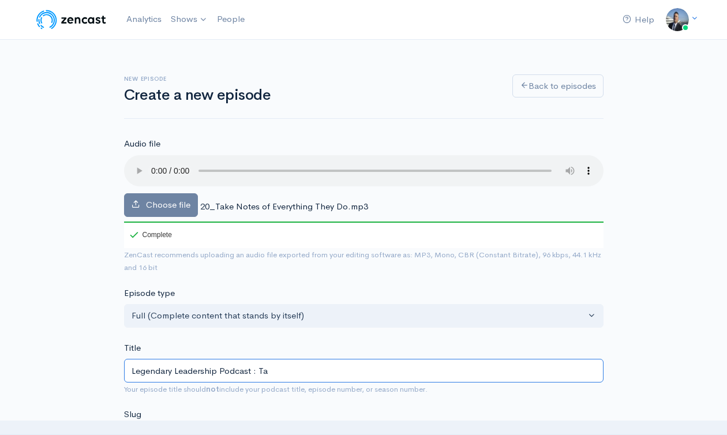
type input "Legendary Leadership Podcast : Tak"
type input "legendary-leadership-podcast-[PERSON_NAME]"
type input "Legendary Leadership Podcast : Take"
type input "legendary-leadership-podcast-take"
type input "Legendary Leadership Podcast : Take N"
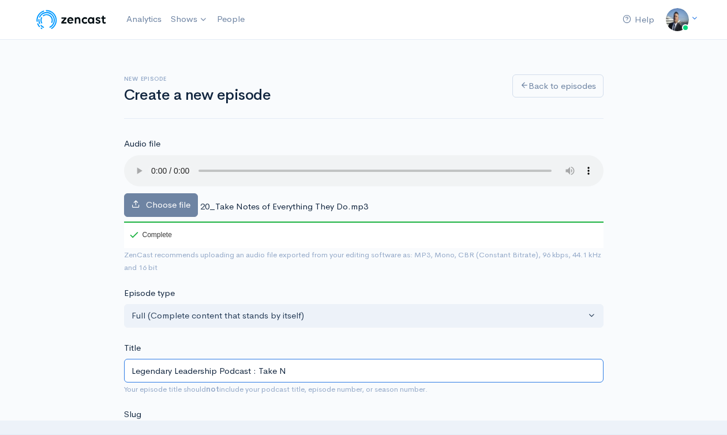
type input "legendary-leadership-podcast-take-n"
type input "Legendary Leadership Podcast : Take No"
type input "legendary-leadership-podcast-take-no"
type input "Legendary Leadership Podcast : Take Not"
type input "legendary-leadership-podcast-take-not"
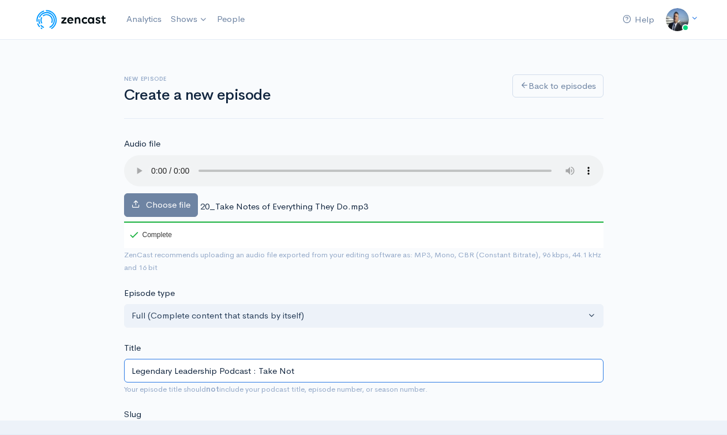
type input "Legendary Leadership Podcast : Take Note"
type input "legendary-leadership-podcast-take-note"
type input "Legendary Leadership Podcast : Take Notes"
type input "legendary-leadership-podcast-take-notes"
type input "Legendary Leadership Podcast : Take Notes o"
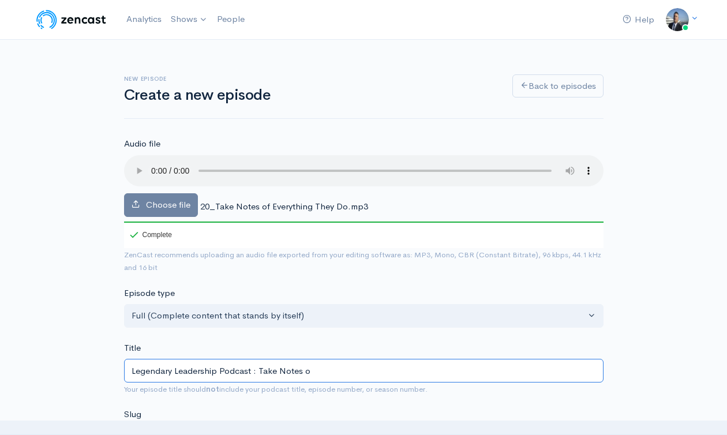
type input "legendary-leadership-podcast-take-notes-o"
type input "Legendary Leadership Podcast : Take Notes on"
type input "legendary-leadership-podcast-take-notes-on"
type input "Legendary Leadership Podcast : Take Notes on e"
type input "legendary-leadership-podcast-take-notes-on-e"
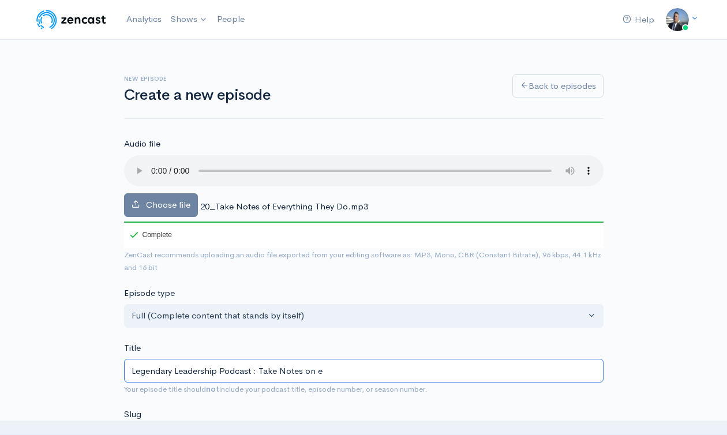
type input "Legendary Leadership Podcast : Take Notes on"
type input "legendary-leadership-podcast-take-notes-on"
type input "Legendary Leadership Podcast : Take Notes on E"
type input "legendary-leadership-podcast-take-notes-on-e"
type input "Legendary Leadership Podcast : Take Notes on Ev"
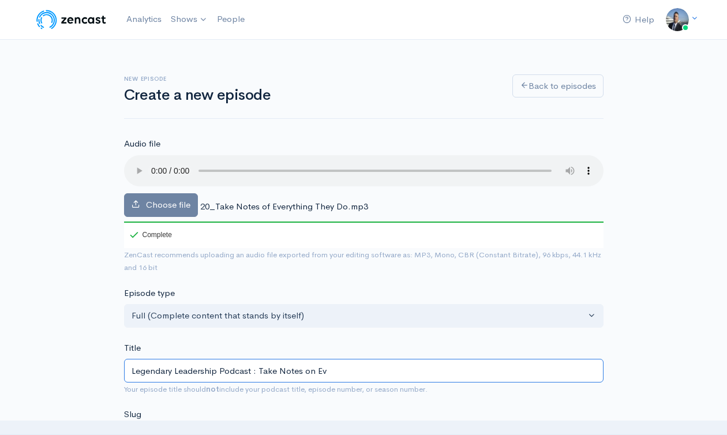
type input "legendary-leadership-podcast-take-notes-on-ev"
type input "Legendary Leadership Podcast : Take Notes on Ever"
type input "legendary-leadership-podcast-take-notes-on-ever"
type input "Legendary Leadership Podcast : Take Notes on Every"
type input "legendary-leadership-podcast-take-notes-on-every"
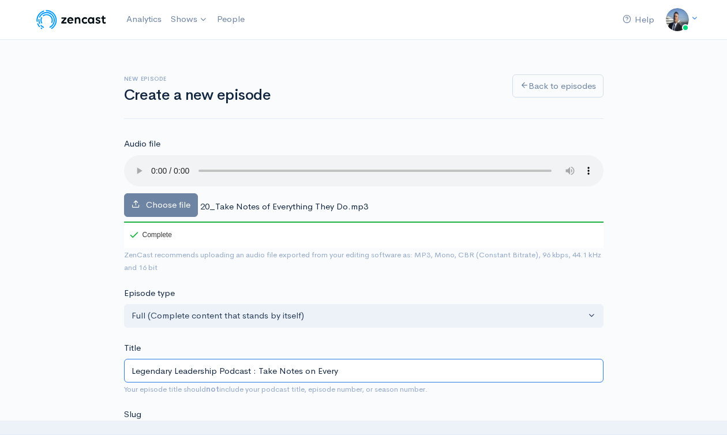
type input "Legendary Leadership Podcast : Take Notes on Everyt"
type input "legendary-leadership-podcast-take-notes-on-everyt"
type input "Legendary Leadership Podcast : Take Notes on Everyth"
type input "legendary-leadership-podcast-take-notes-on-everyth"
type input "Legendary Leadership Podcast : Take Notes on Everythi"
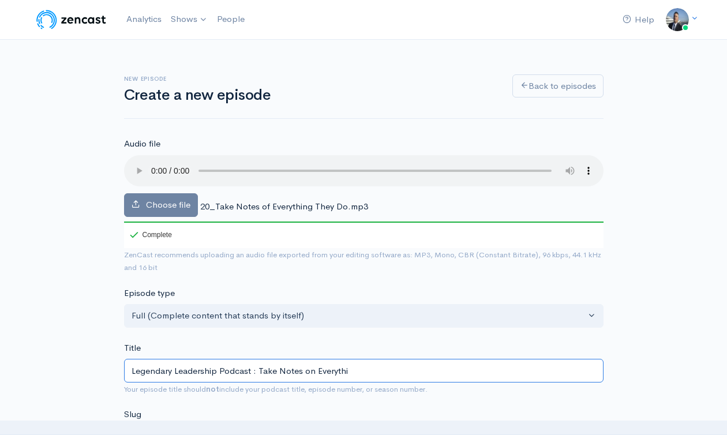
type input "legendary-leadership-podcast-take-notes-on-everythi"
type input "Legendary Leadership Podcast : Take Notes on Everything"
type input "legendary-leadership-podcast-take-notes-on-everything"
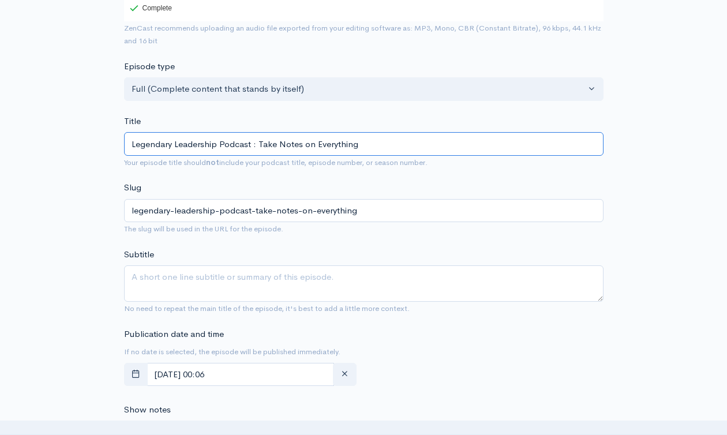
click at [243, 143] on input "Legendary Leadership Podcast : Take Notes on Everything" at bounding box center [364, 144] width 480 height 24
type input "Legendary Leadership Podcast : Take Notes on Everything"
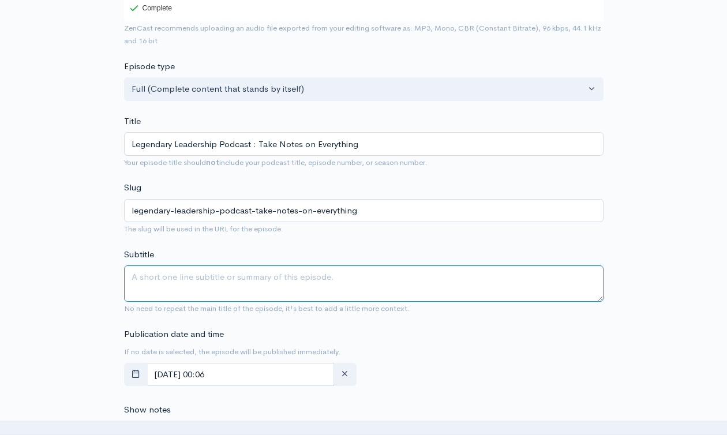
drag, startPoint x: 243, startPoint y: 282, endPoint x: 395, endPoint y: 320, distance: 157.0
click at [243, 282] on textarea "Subtitle" at bounding box center [364, 283] width 480 height 36
paste textarea "Legendary Leadership Podcast : Take Notes on Everything"
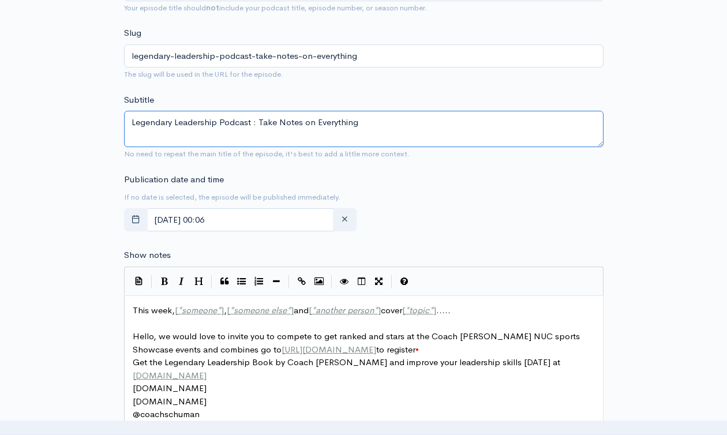
scroll to position [394, 0]
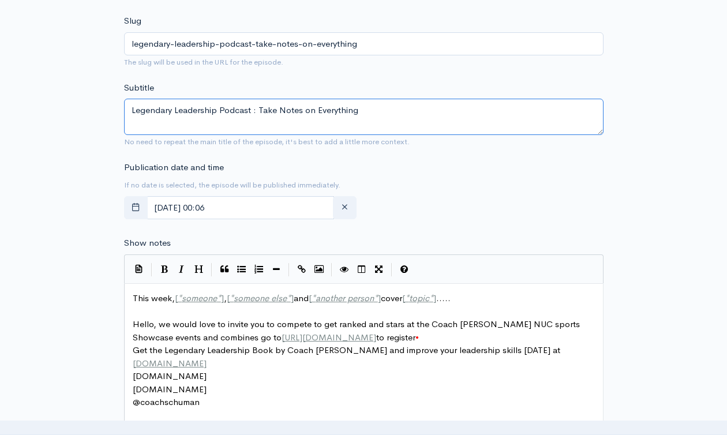
type textarea "Legendary Leadership Podcast : Take Notes on Everything"
click at [259, 305] on pre "​" at bounding box center [368, 311] width 476 height 13
click at [260, 302] on span "someone else" at bounding box center [260, 298] width 53 height 11
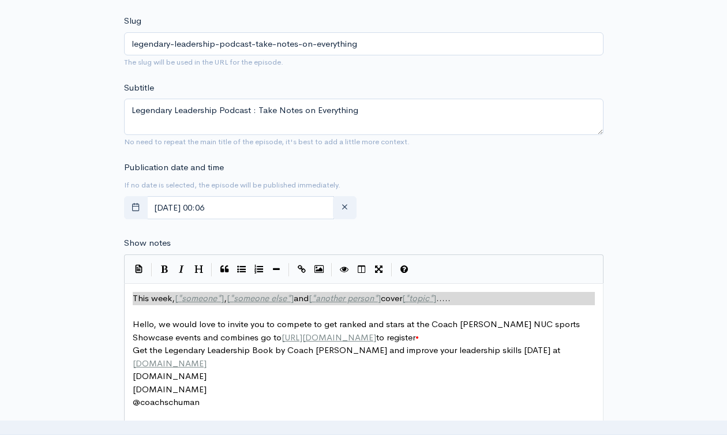
type textarea "This week, [*someone*], [*someone else*] and [*another person*] cover [*topic*]…"
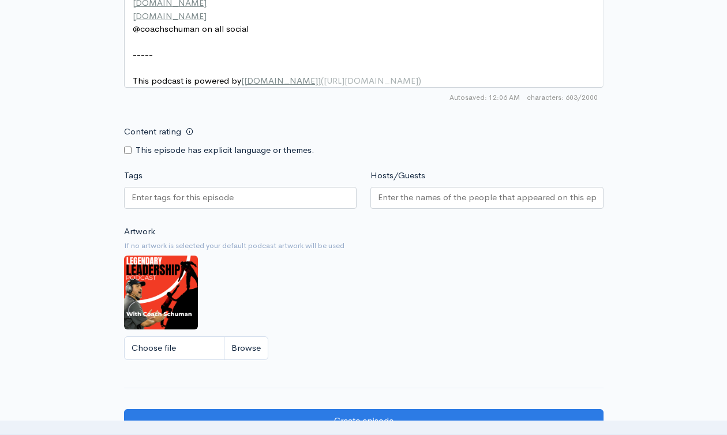
scroll to position [854, 0]
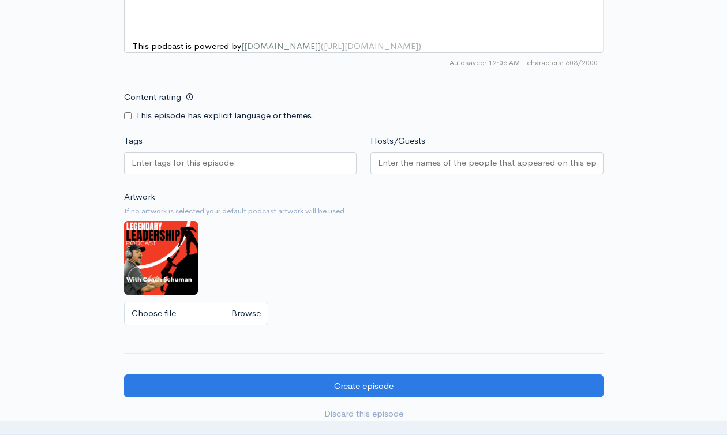
click at [219, 170] on input "Tags" at bounding box center [184, 162] width 104 height 13
paste input "Legendary Leadership Podcast : Take Notes on Everything"
type input "Legendary Leadership Podcast : Take Notes on Everything"
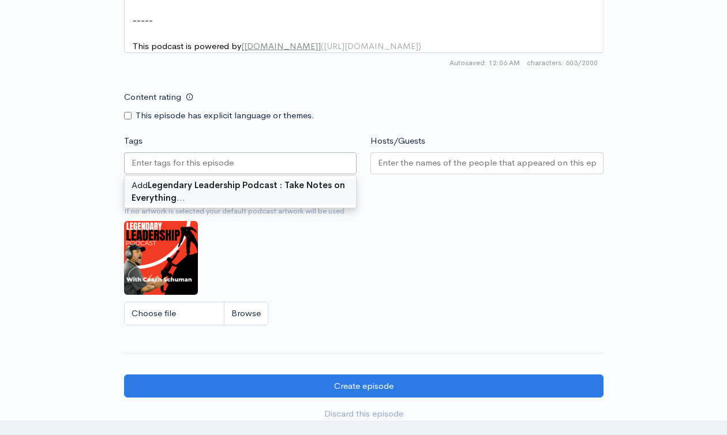
scroll to position [0, 0]
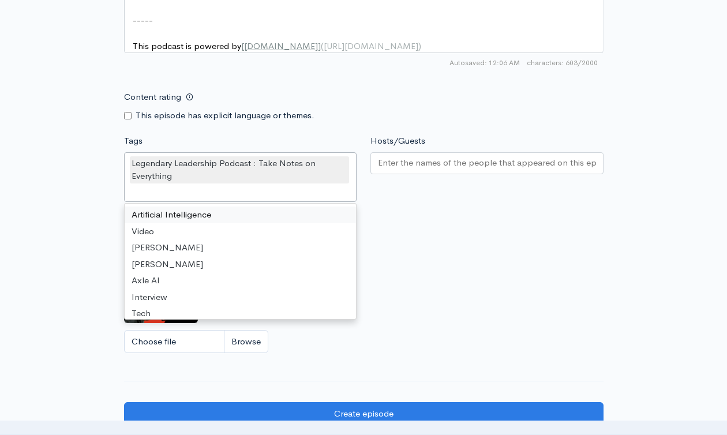
click at [452, 170] on input "Hosts/Guests" at bounding box center [487, 162] width 218 height 13
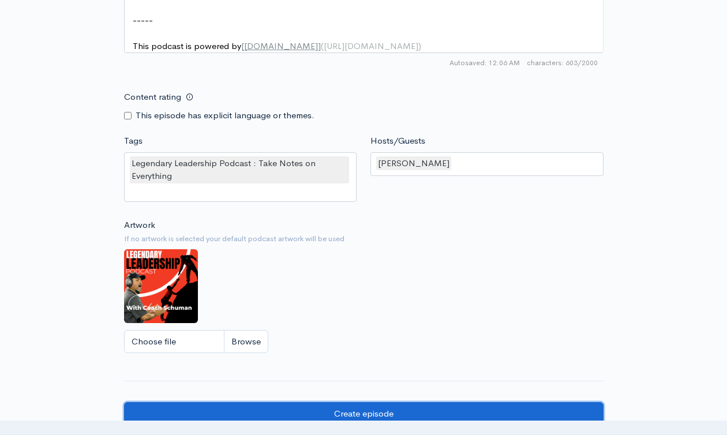
click at [475, 415] on input "Create episode" at bounding box center [364, 414] width 480 height 24
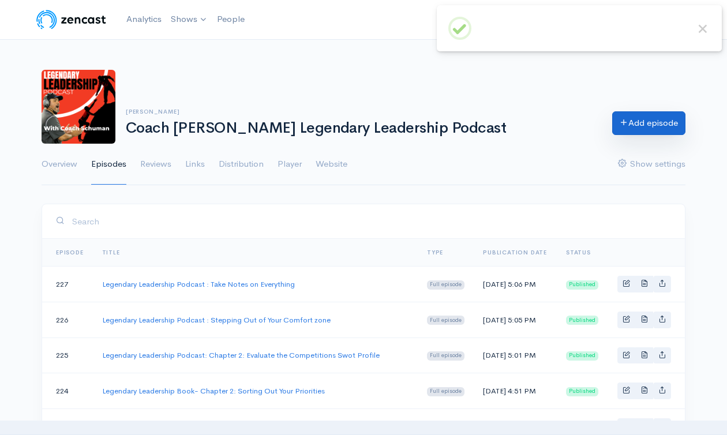
click at [641, 122] on link "Add episode" at bounding box center [648, 123] width 73 height 24
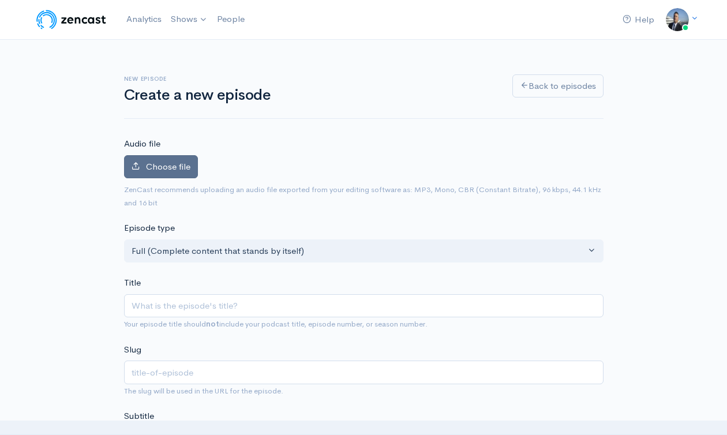
click at [174, 169] on span "Choose file" at bounding box center [168, 166] width 44 height 11
click at [0, 0] on input "Choose file" at bounding box center [0, 0] width 0 height 0
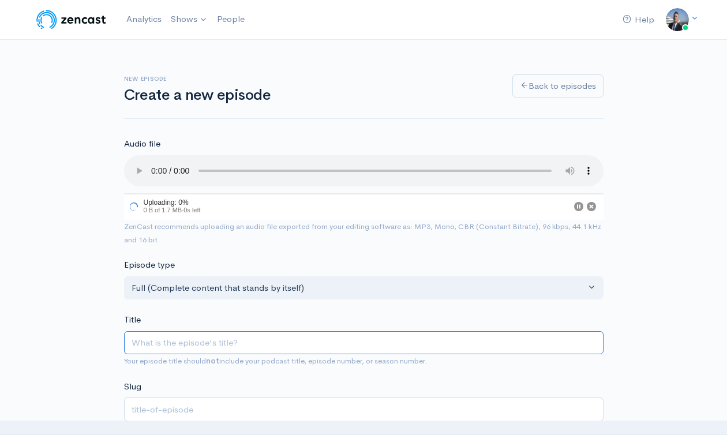
click at [330, 342] on input "Title" at bounding box center [364, 343] width 480 height 24
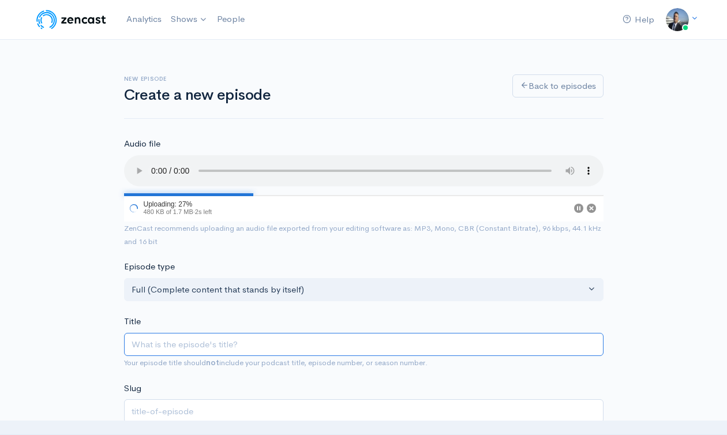
paste input "Legendary Leadership Podcast : Take Notes on Everything"
type input "Legendary Leadership Podcast : Take Notes on Everything"
type input "legendary-leadership-podcast-take-notes-on-everything"
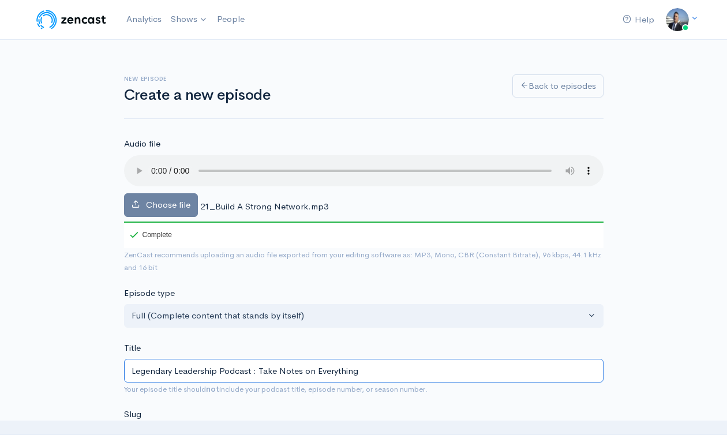
drag, startPoint x: 260, startPoint y: 369, endPoint x: 413, endPoint y: 369, distance: 152.4
click at [408, 372] on input "Legendary Leadership Podcast : Take Notes on Everything" at bounding box center [364, 371] width 480 height 24
type input "Legendary Leadership Podcast : B"
type input "legendary-leadership-podcast-b"
type input "Legendary Leadership Podcast : Bi"
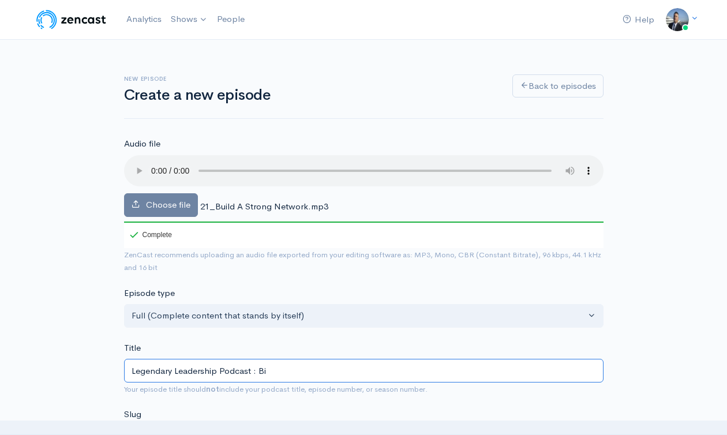
type input "legendary-leadership-podcast-bi"
type input "Legendary Leadership Podcast : B"
type input "legendary-leadership-podcast-b"
type input "Legendary Leadership Podcast : Bu"
type input "legendary-leadership-podcast-bu"
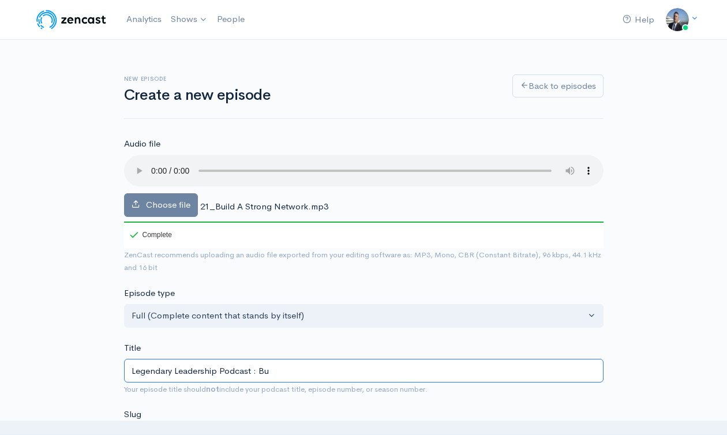
type input "Legendary Leadership Podcast : [PERSON_NAME]"
type input "legendary-leadership-podcast-[PERSON_NAME]"
type input "Legendary Leadership Podcast : Buil"
type input "legendary-leadership-podcast-buil"
type input "Legendary Leadership Podcast : Build"
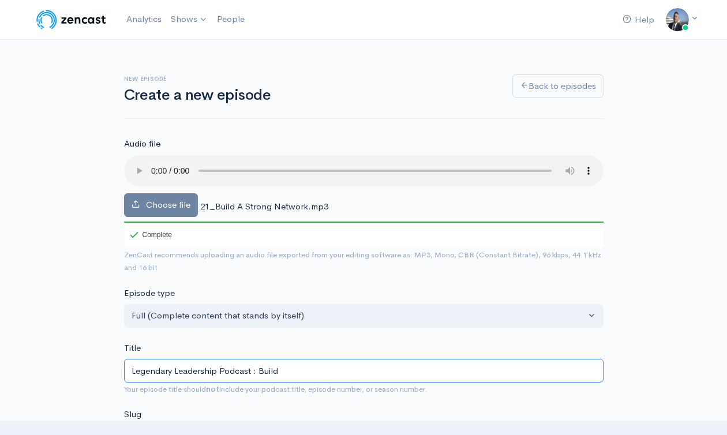
type input "legendary-leadership-podcast-build"
type input "Legendary Leadership Podcast : Build a"
type input "legendary-leadership-podcast-build-a"
type input "Legendary Leadership Podcast : Build a s"
type input "legendary-leadership-podcast-build-a-s"
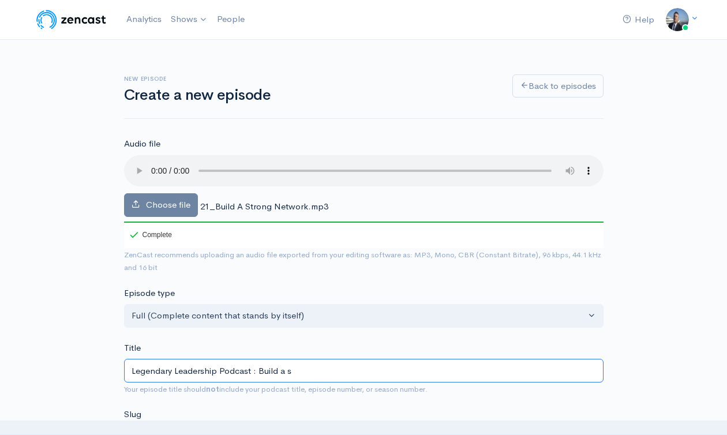
type input "Legendary Leadership Podcast : Build a"
type input "legendary-leadership-podcast-build-a"
type input "Legendary Leadership Podcast : Build a S"
type input "legendary-leadership-podcast-build-a-s"
type input "Legendary Leadership Podcast : Build a St"
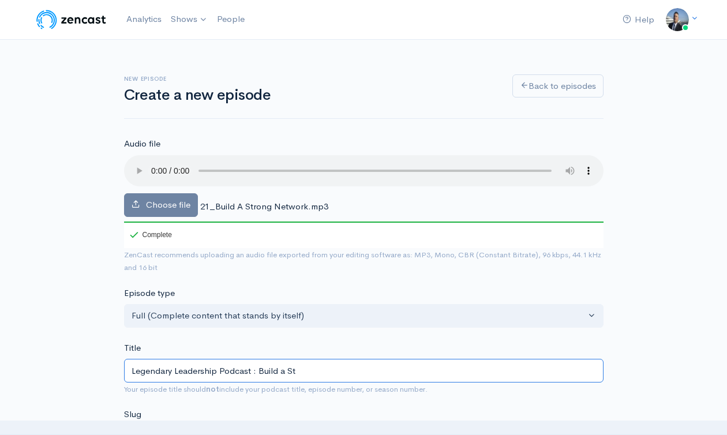
type input "legendary-leadership-podcast-build-a-st"
type input "Legendary Leadership Podcast : Build a Stro"
type input "legendary-leadership-podcast-build-a-stro"
type input "Legendary Leadership Podcast : Build a Strong"
type input "legendary-leadership-podcast-build-a-strong"
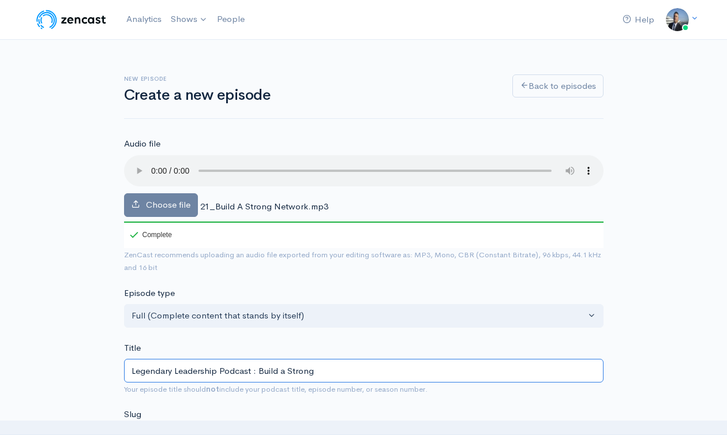
type input "Legendary Leadership Podcast : Build a Strong N"
type input "legendary-leadership-podcast-build-a-strong-n"
type input "Legendary Leadership Podcast : Build a Strong Net"
type input "legendary-leadership-podcast-build-a-strong-net"
type input "Legendary Leadership Podcast : Build a Strong Netw"
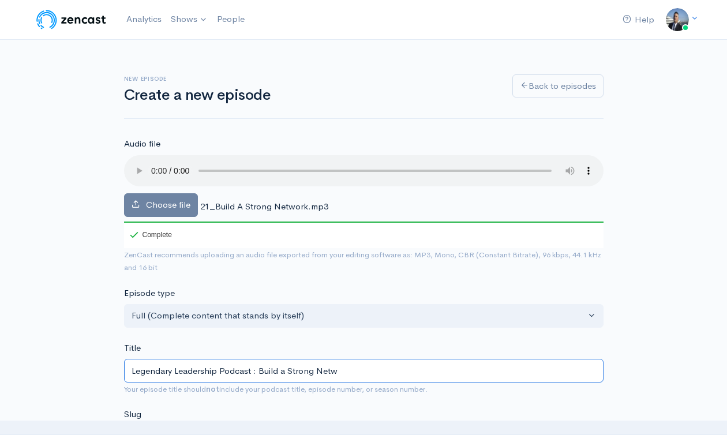
type input "legendary-leadership-podcast-build-a-strong-netw"
type input "Legendary Leadership Podcast : Build a Strong Netwo"
type input "legendary-leadership-podcast-build-a-strong-netwo"
type input "Legendary Leadership Podcast : Build a Strong Network"
type input "legendary-leadership-podcast-build-a-strong-network"
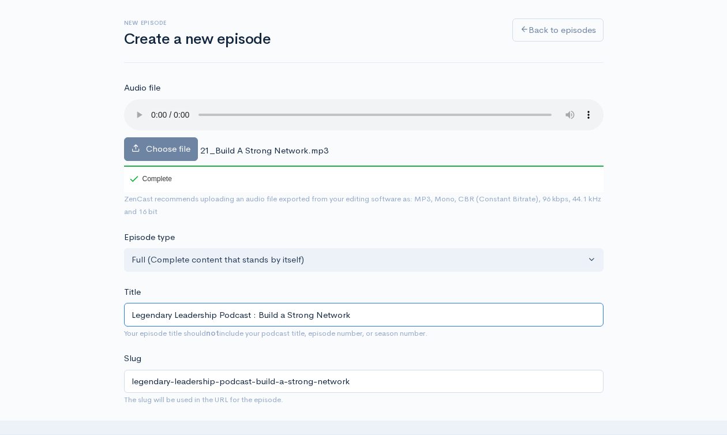
scroll to position [100, 0]
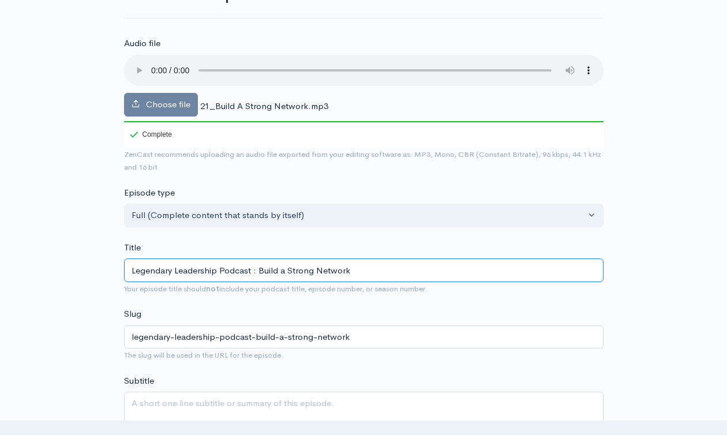
click at [313, 271] on input "Legendary Leadership Podcast : Build a Strong Network" at bounding box center [364, 271] width 480 height 24
click at [313, 272] on input "Legendary Leadership Podcast : Build a Strong Network" at bounding box center [364, 271] width 480 height 24
click at [313, 273] on input "Legendary Leadership Podcast : Build a Strong Network" at bounding box center [364, 271] width 480 height 24
click at [313, 272] on input "Legendary Leadership Podcast : Build a Strong Network" at bounding box center [364, 271] width 480 height 24
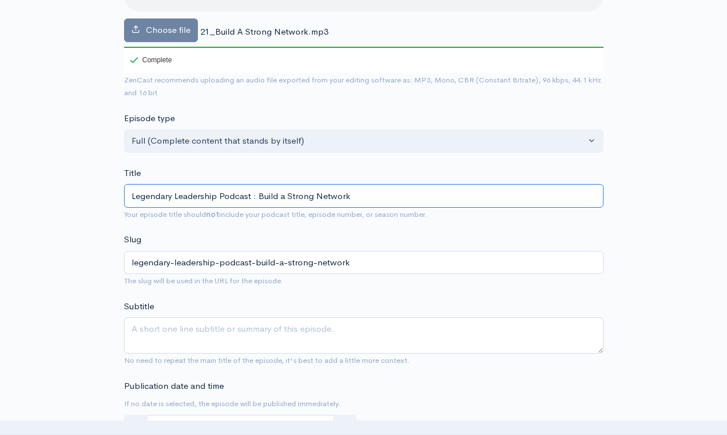
scroll to position [312, 0]
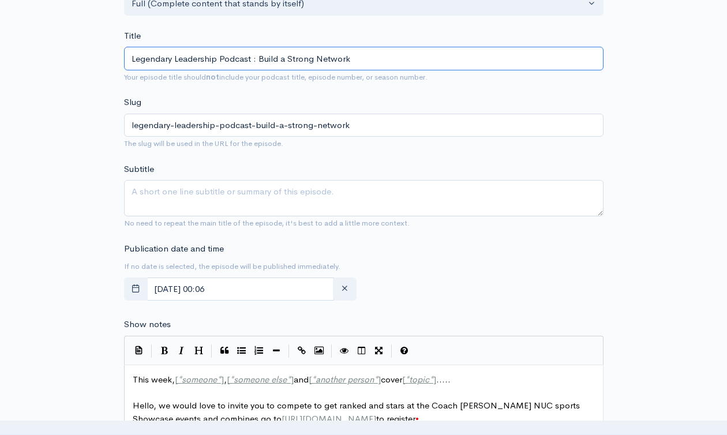
type input "Legendary Leadership Podcast : Build a Strong Network"
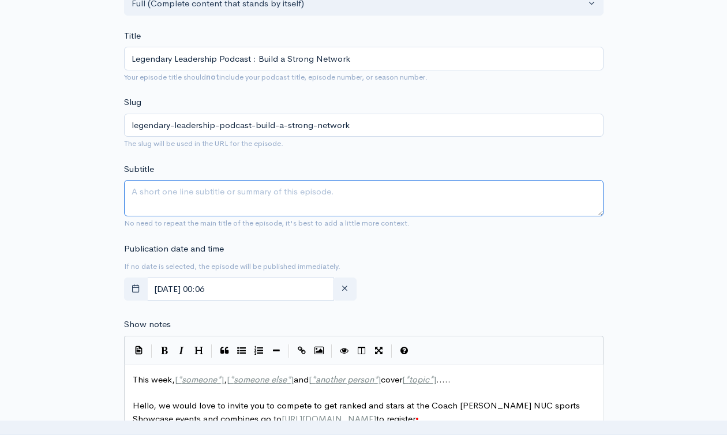
click at [283, 196] on textarea "Subtitle" at bounding box center [364, 198] width 480 height 36
paste textarea "Legendary Leadership Podcast : Build a Strong Network"
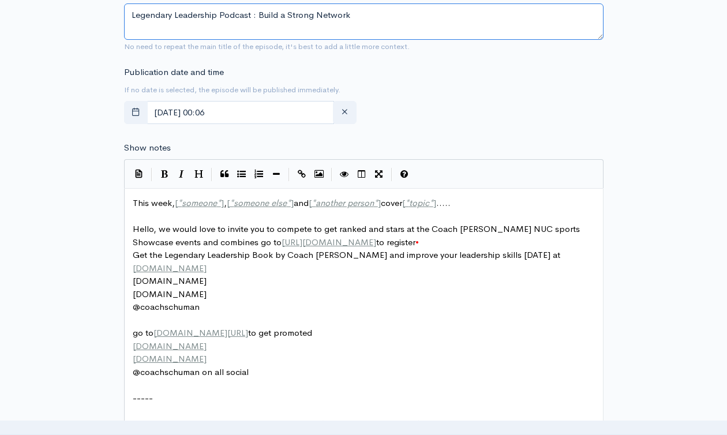
scroll to position [559, 0]
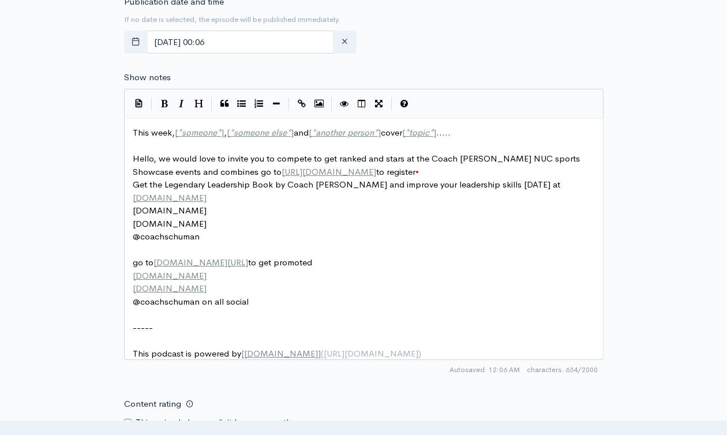
type textarea "Legendary Leadership Podcast : Build a Strong Network"
click at [196, 137] on span "someone" at bounding box center [199, 132] width 35 height 11
type textarea "This week, [*someone*], [*someone else*] and [*another person*] cover [*topic*]…"
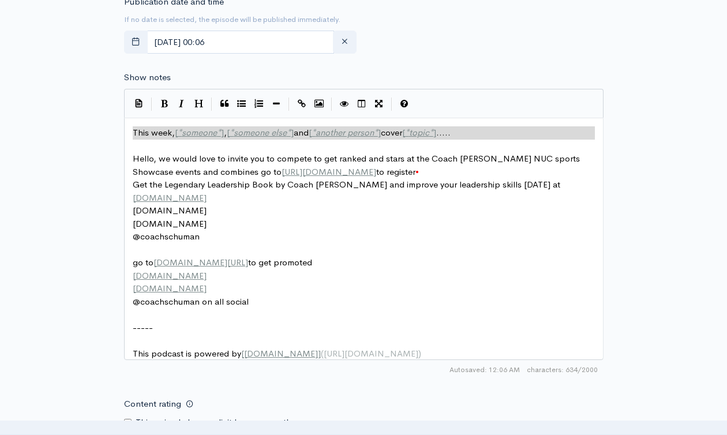
paste textarea
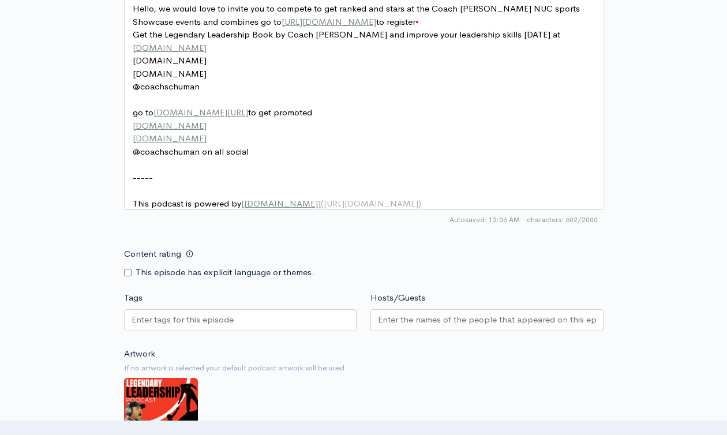
scroll to position [771, 0]
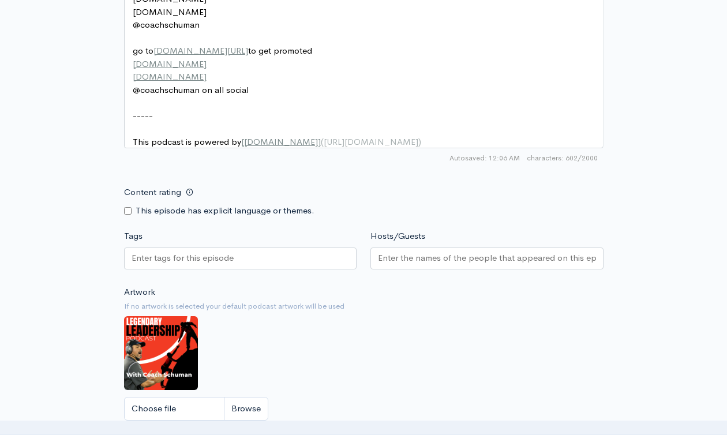
click at [232, 265] on input "Tags" at bounding box center [184, 258] width 104 height 13
paste input "Legendary Leadership Podcast : Build a Strong Network"
type input "Legendary Leadership Podcast : Build a Strong Network"
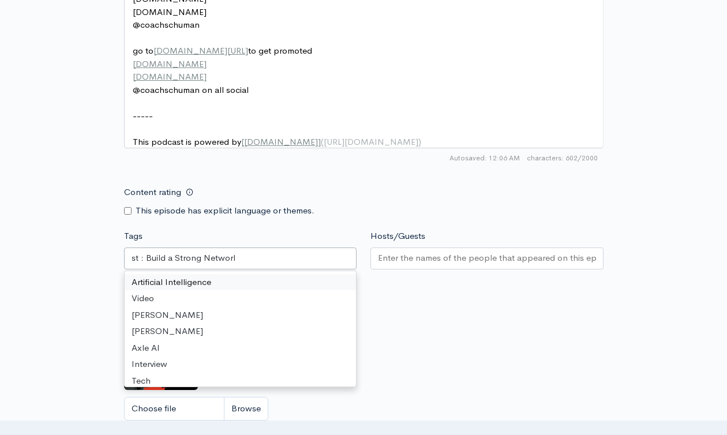
scroll to position [0, 0]
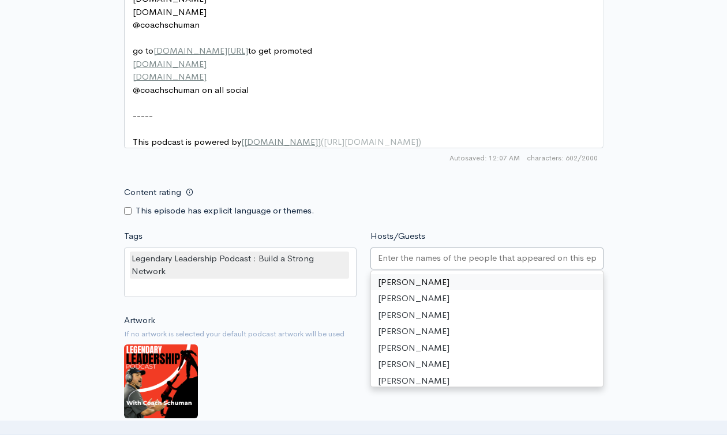
click at [434, 265] on input "Hosts/Guests" at bounding box center [487, 258] width 218 height 13
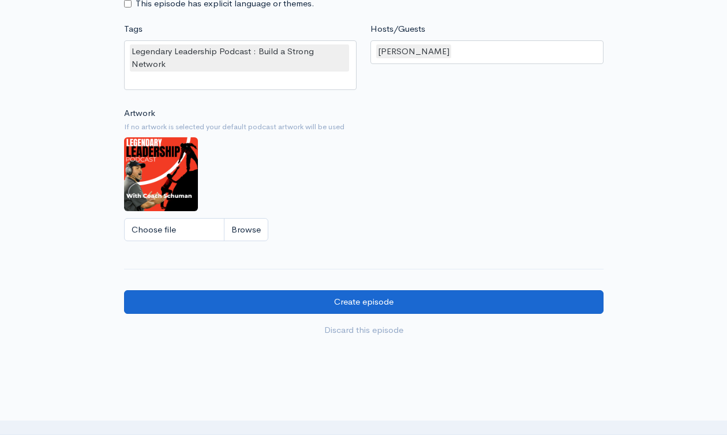
scroll to position [1013, 0]
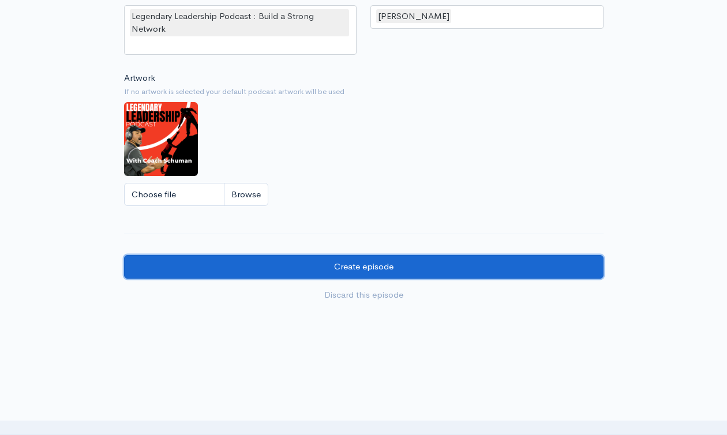
click at [354, 275] on input "Create episode" at bounding box center [364, 267] width 480 height 24
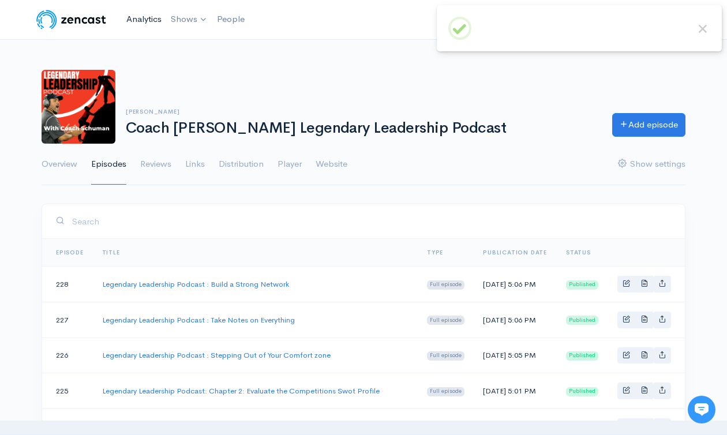
click at [142, 17] on link "Analytics" at bounding box center [144, 19] width 44 height 25
